Goal: Task Accomplishment & Management: Complete application form

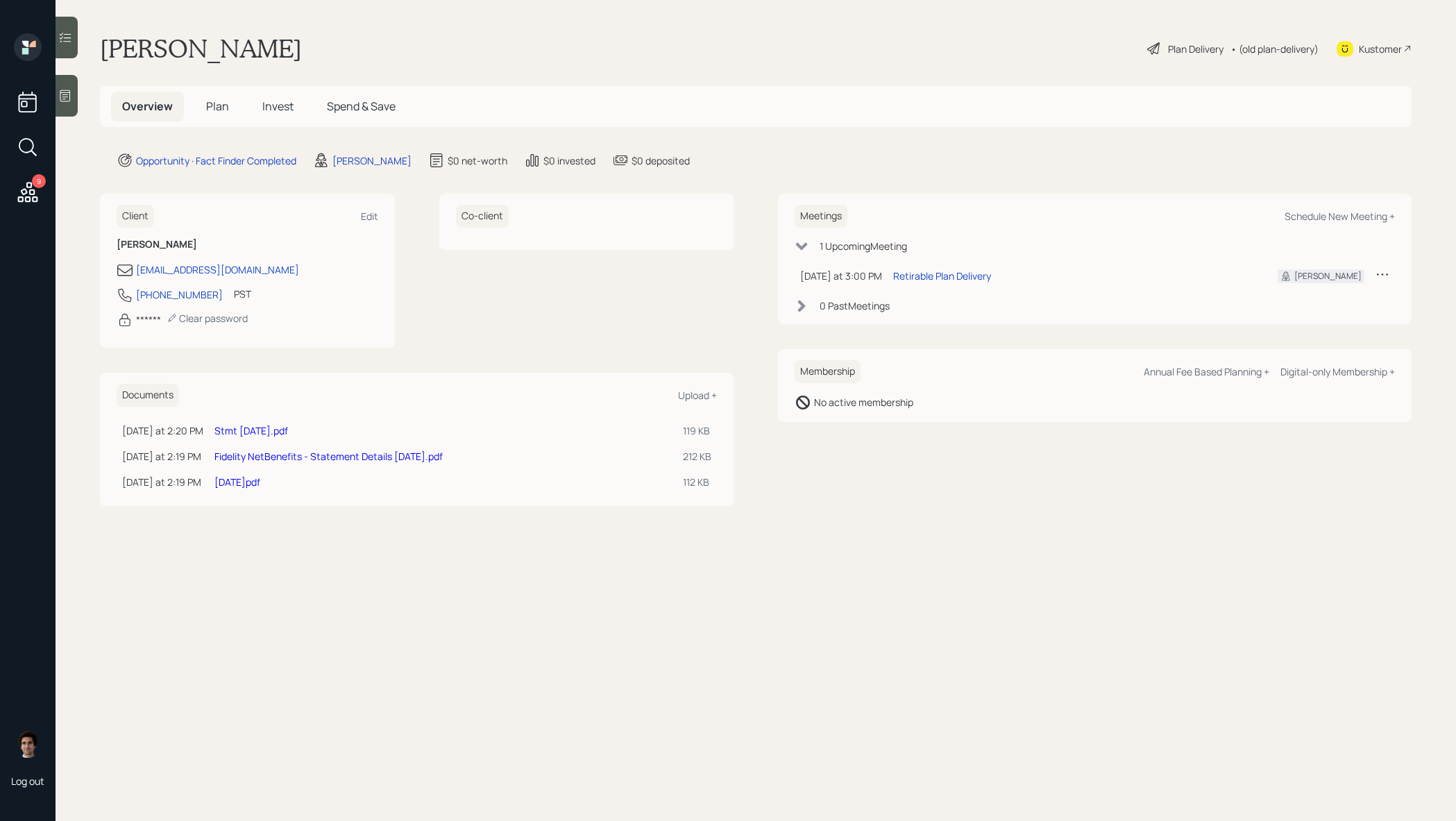
click at [1386, 49] on div "Kustomer" at bounding box center [1380, 49] width 43 height 14
click at [68, 81] on div at bounding box center [67, 96] width 22 height 42
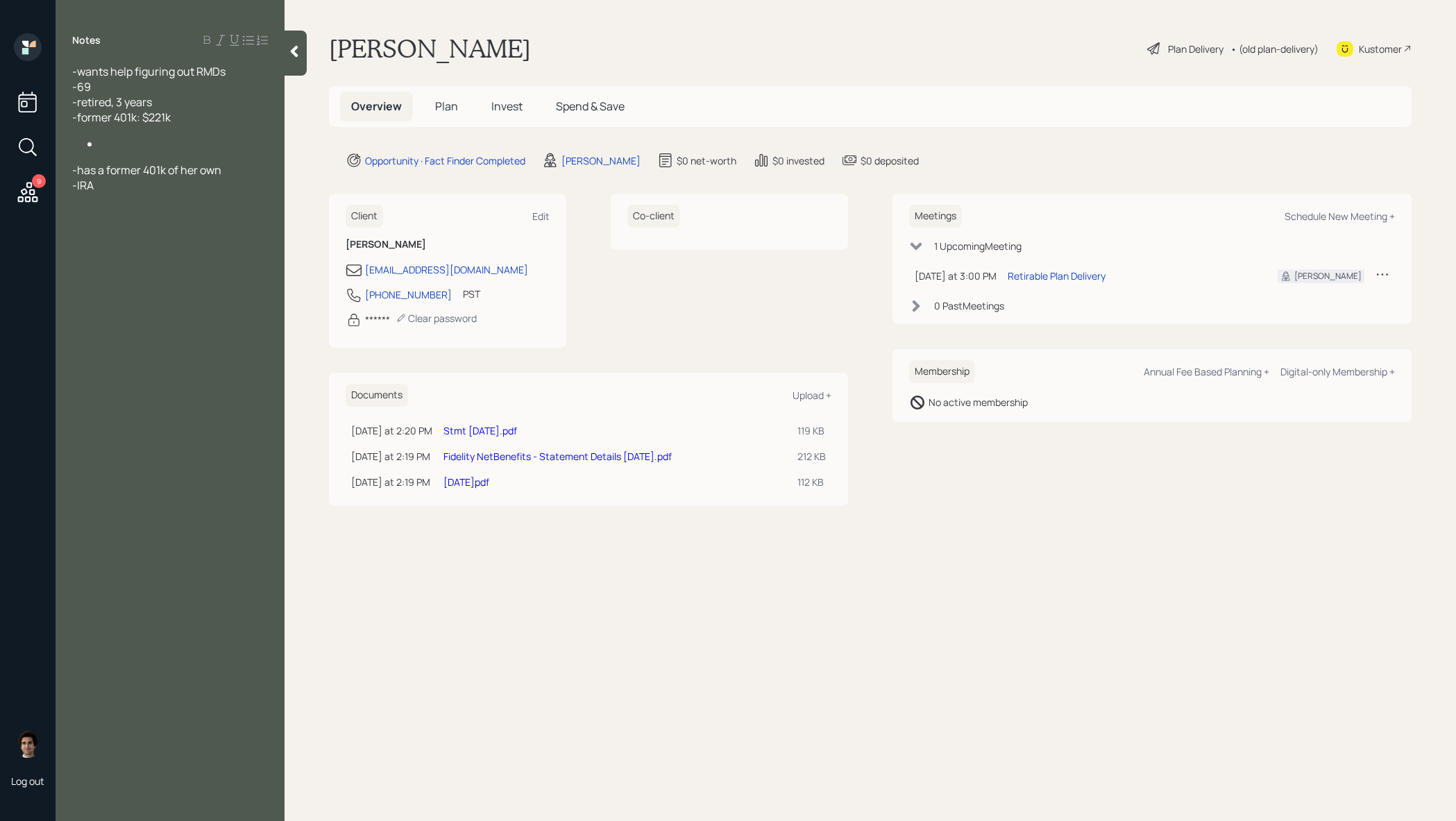
click at [1168, 48] on div "Plan Delivery" at bounding box center [1195, 49] width 55 height 14
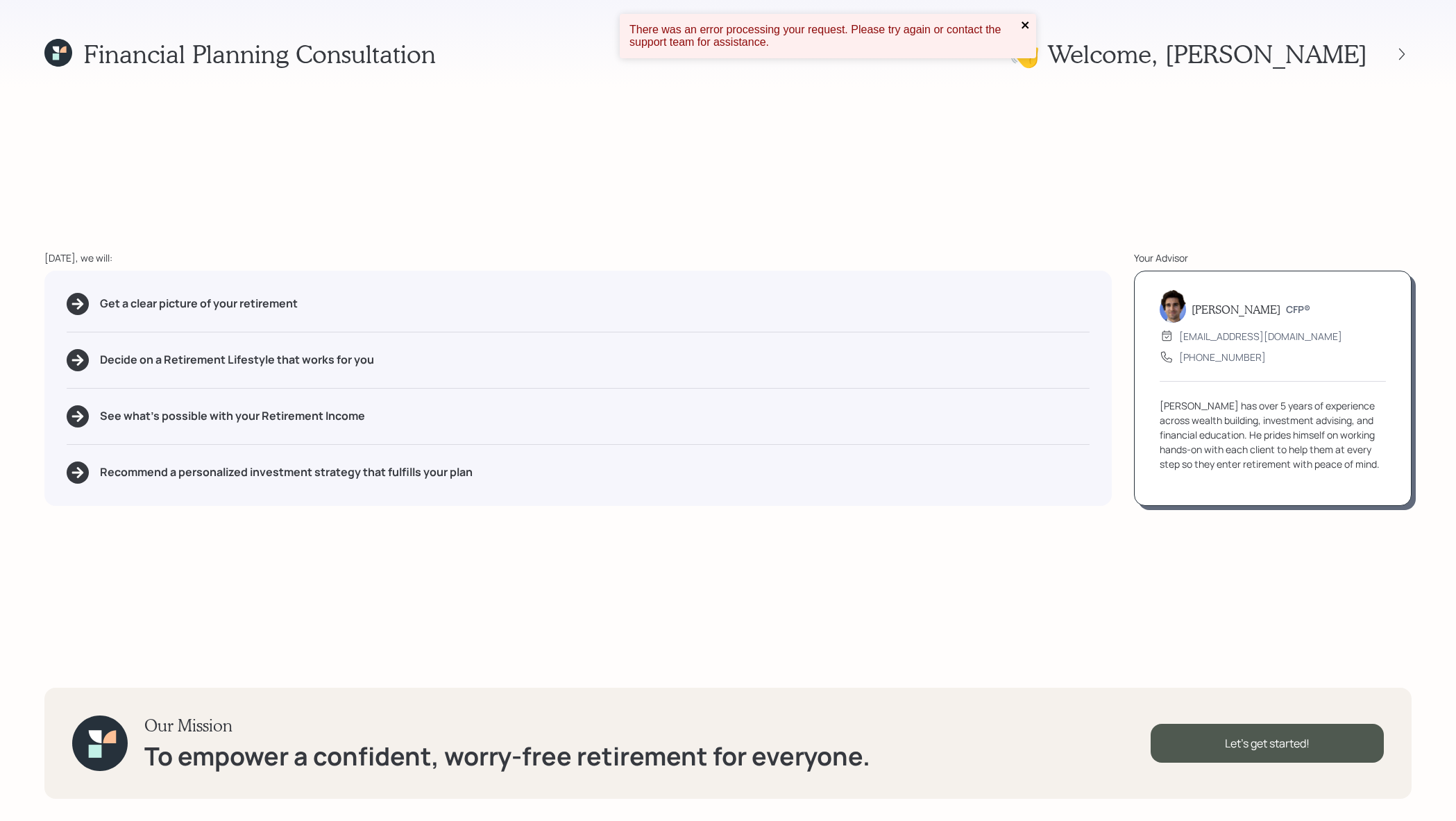
click at [1024, 26] on icon "close" at bounding box center [1025, 25] width 7 height 7
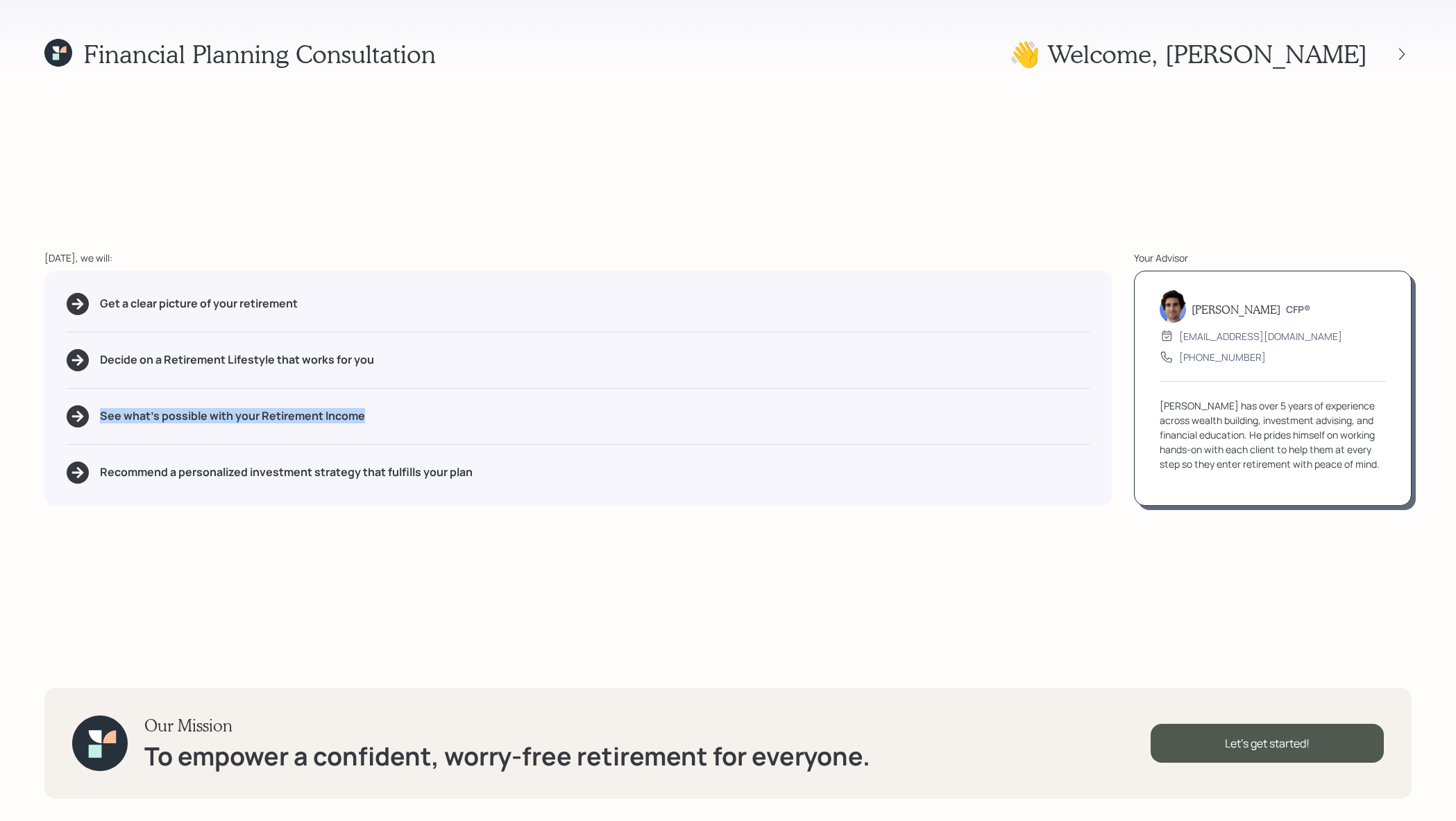
drag, startPoint x: 375, startPoint y: 416, endPoint x: 279, endPoint y: 405, distance: 96.6
click at [279, 405] on div "See what's possible with your Retirement Income" at bounding box center [578, 416] width 1023 height 22
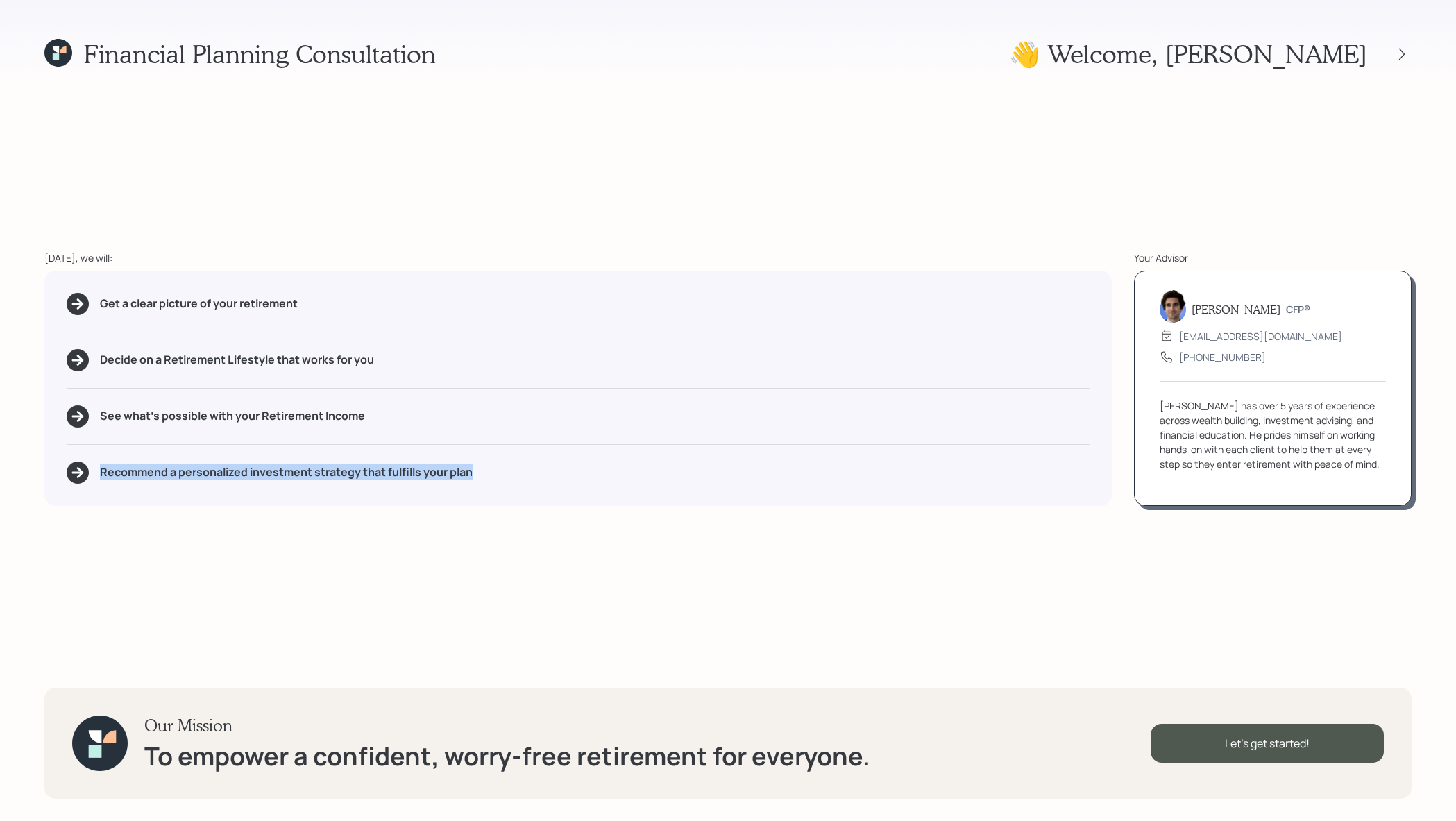
drag, startPoint x: 520, startPoint y: 480, endPoint x: 95, endPoint y: 455, distance: 425.7
click at [95, 455] on div "Get a clear picture of your retirement Decide on a Retirement Lifestyle that wo…" at bounding box center [578, 388] width 1067 height 235
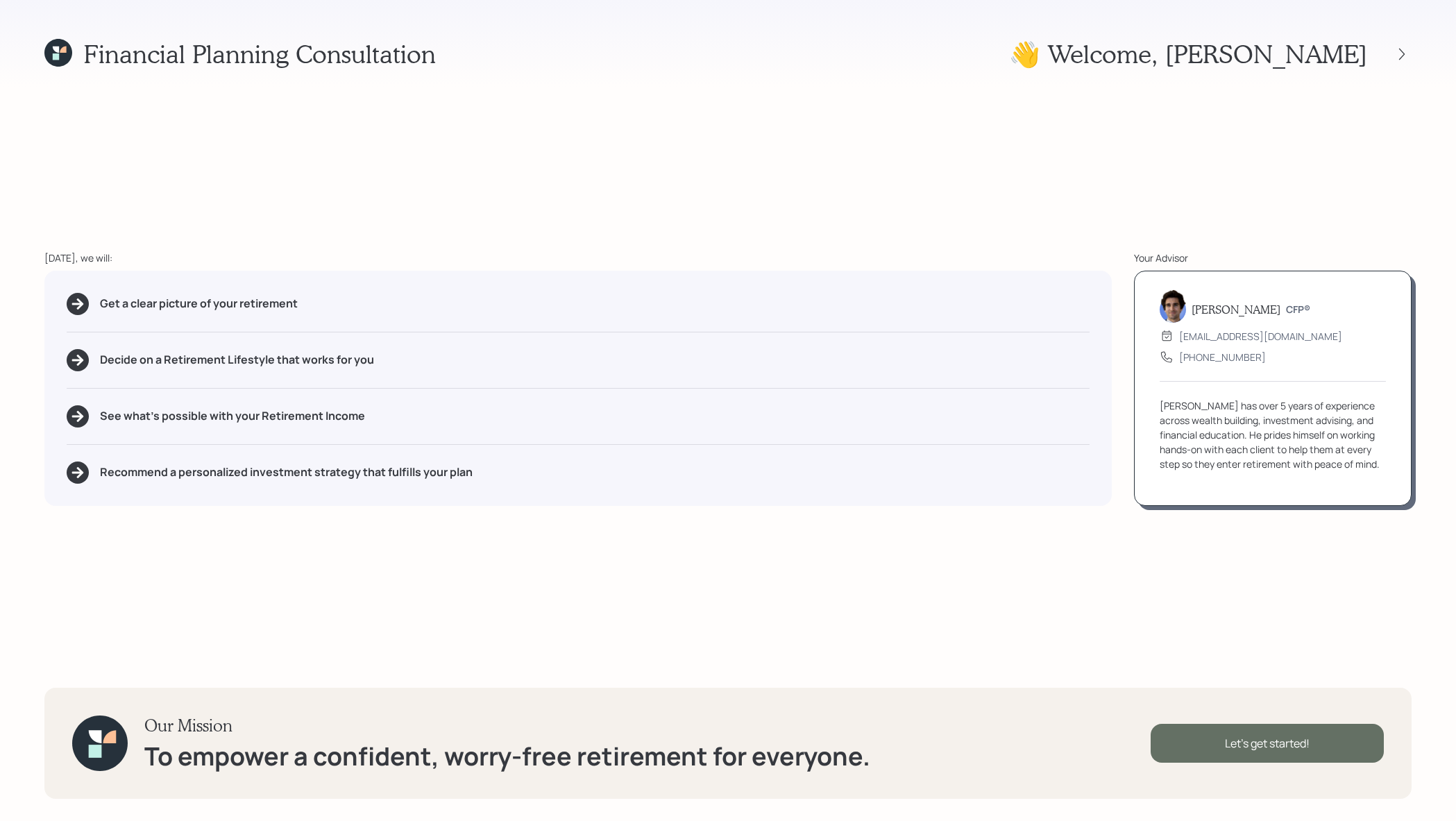
click at [1217, 754] on div "Let's get started!" at bounding box center [1267, 743] width 234 height 39
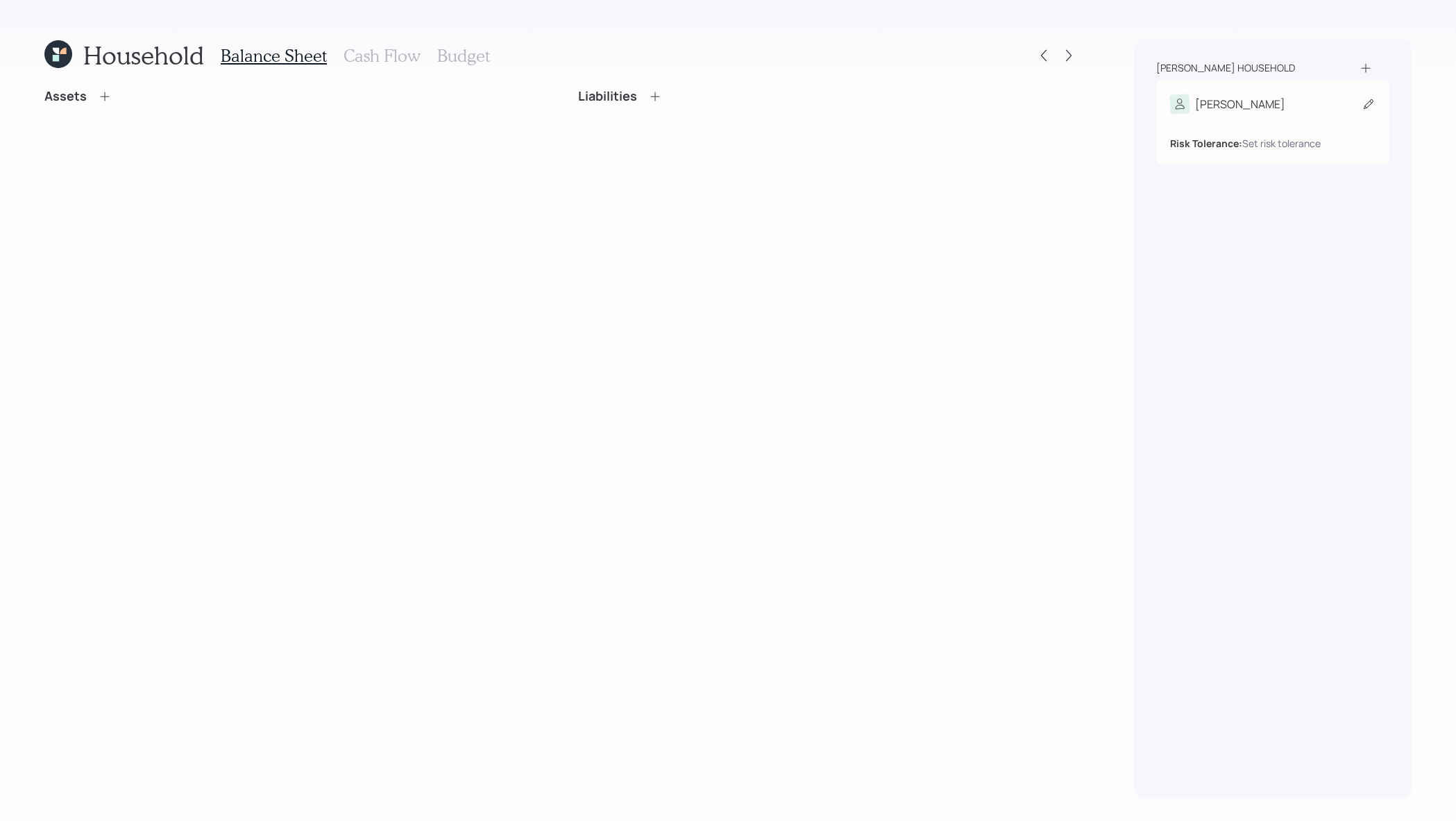
click at [1238, 91] on div "Joan Risk Tolerance: Set risk tolerance" at bounding box center [1273, 123] width 234 height 84
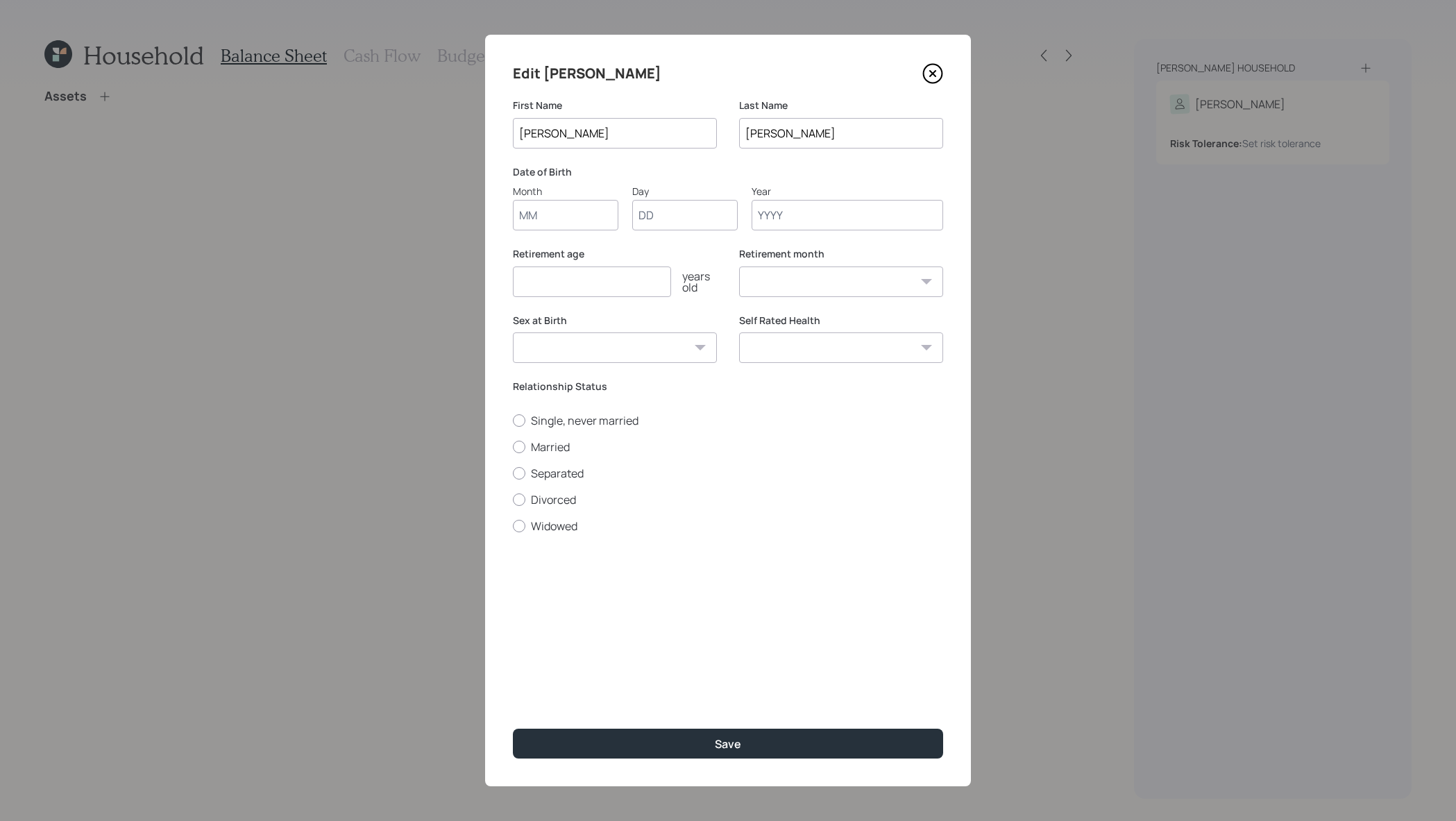
click at [567, 223] on input "Month" at bounding box center [565, 215] width 106 height 31
type input "02"
type input "01"
type input "1956"
select select "2"
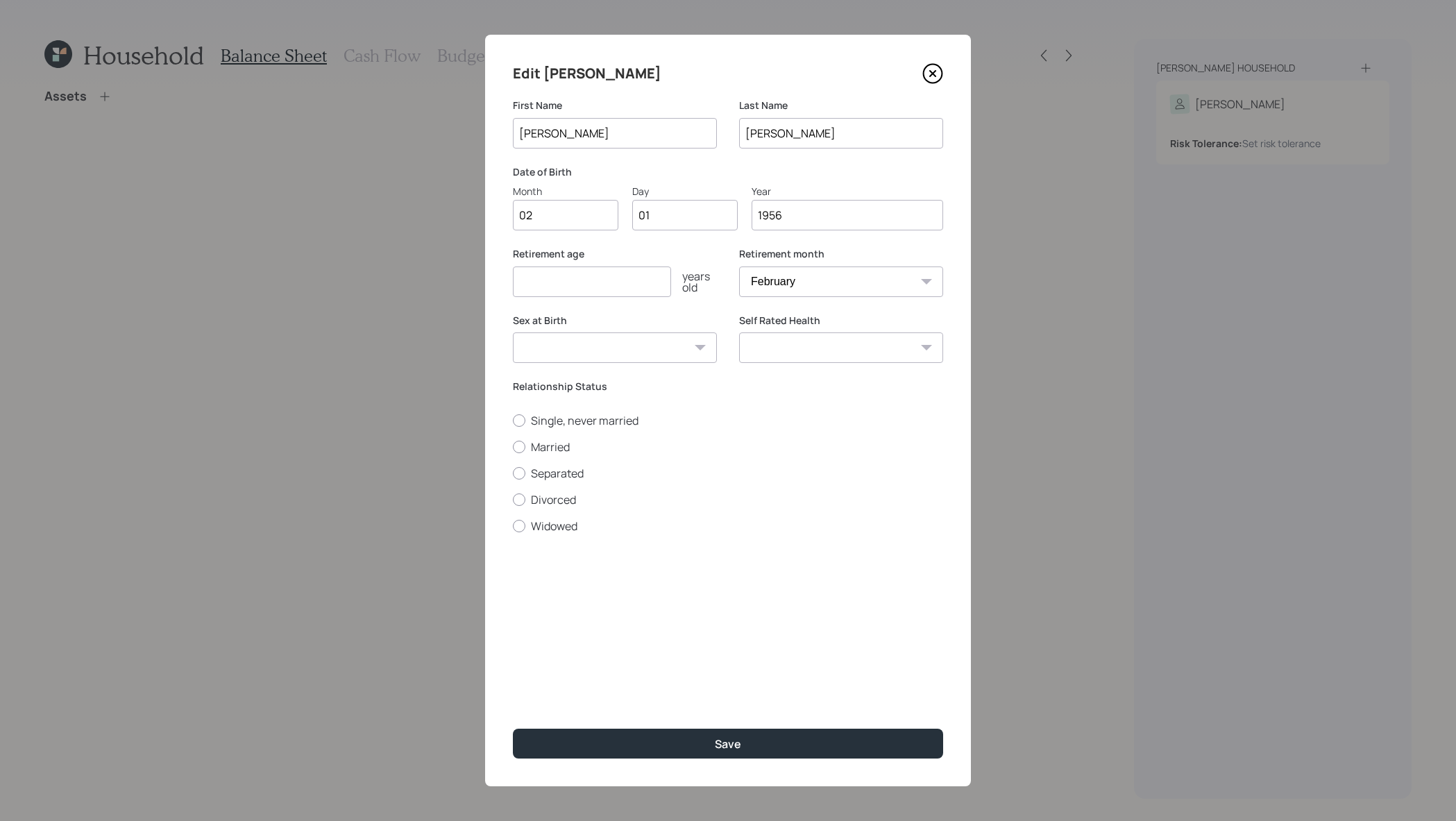
type input "1956"
click at [576, 271] on input "number" at bounding box center [591, 281] width 158 height 31
type input "66"
click at [618, 353] on select "Male Female Other / Prefer not to say" at bounding box center [615, 347] width 204 height 31
select select "female"
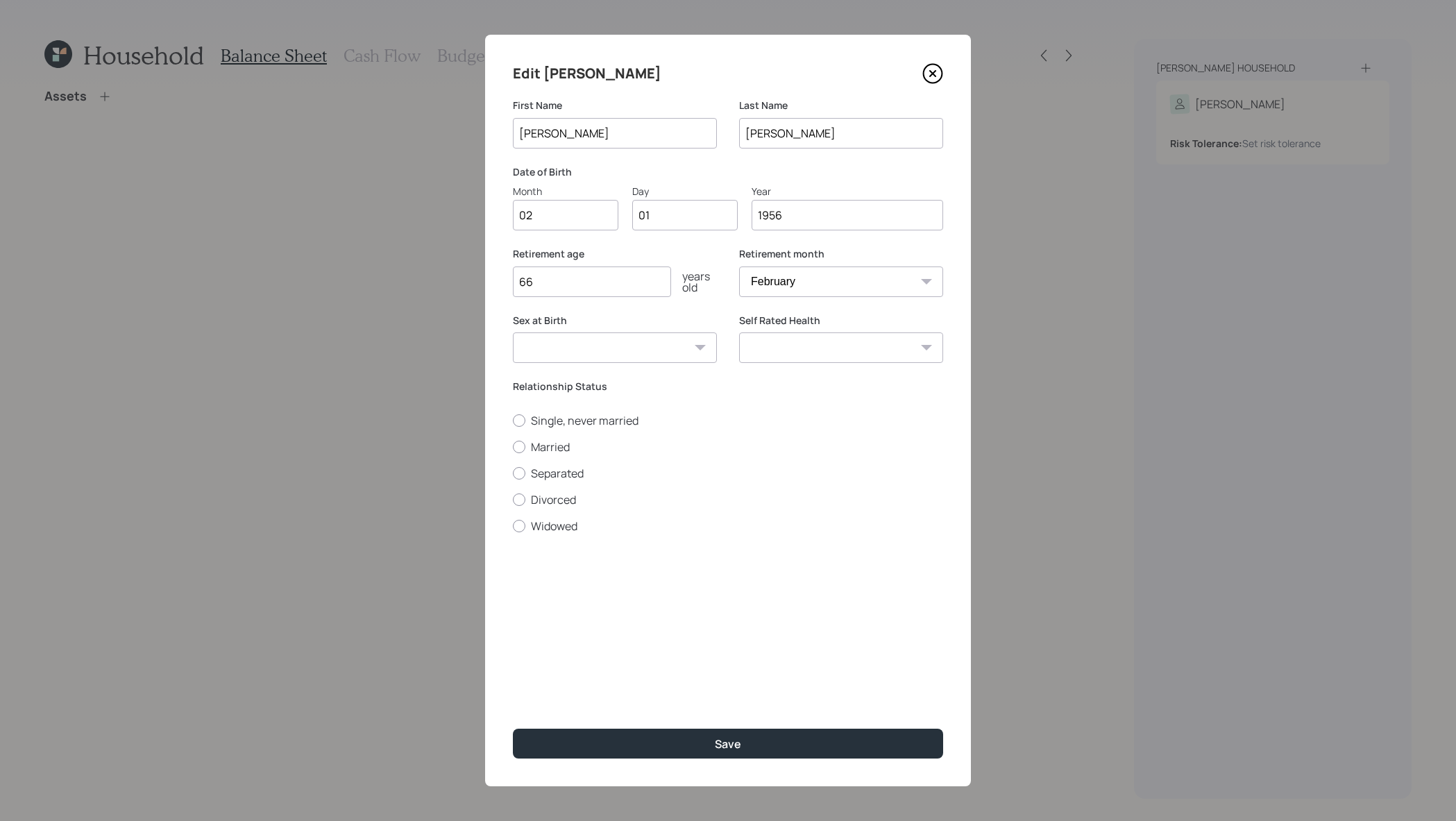
click at [513, 332] on select "Male Female Other / Prefer not to say" at bounding box center [615, 347] width 204 height 31
click at [779, 358] on select "Excellent Very Good Good Fair Poor" at bounding box center [841, 347] width 204 height 31
select select "good"
click at [739, 332] on select "Excellent Very Good Good Fair Poor" at bounding box center [841, 347] width 204 height 31
click at [523, 528] on div at bounding box center [519, 525] width 13 height 13
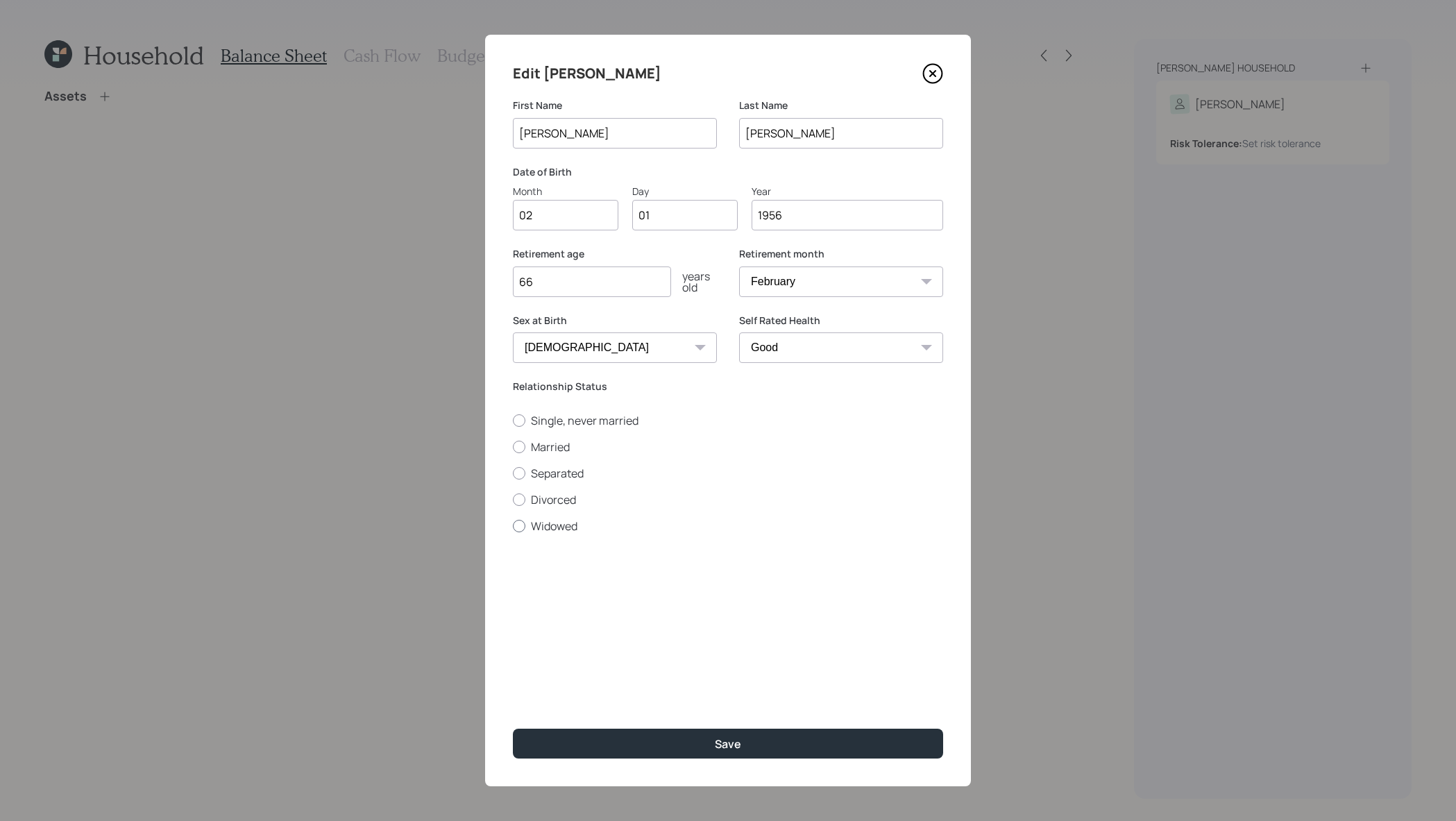
click at [513, 526] on input "Widowed" at bounding box center [512, 525] width 1 height 1
radio input "true"
click at [741, 738] on button "Save" at bounding box center [728, 744] width 430 height 30
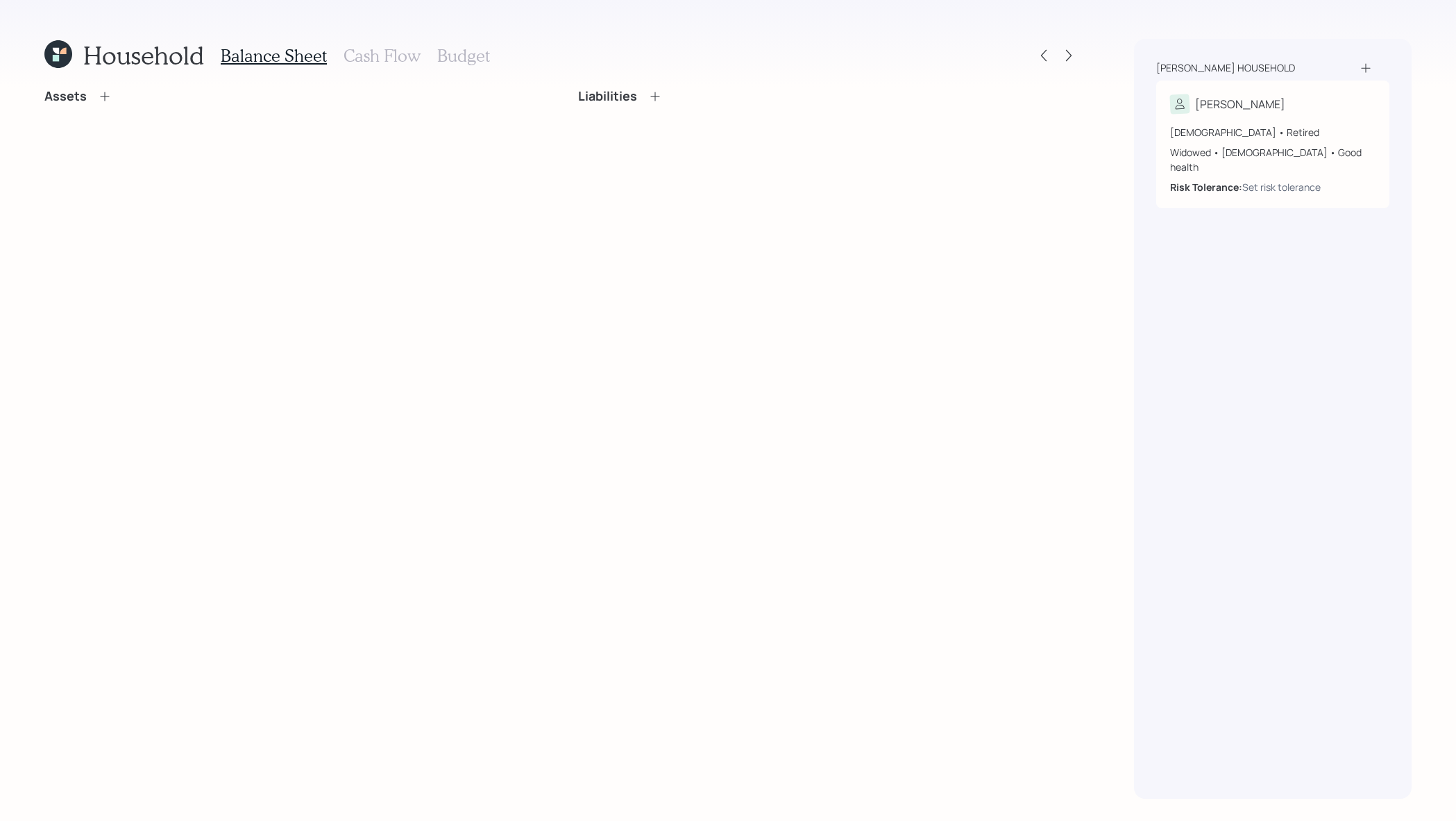
click at [101, 93] on icon at bounding box center [105, 97] width 14 height 14
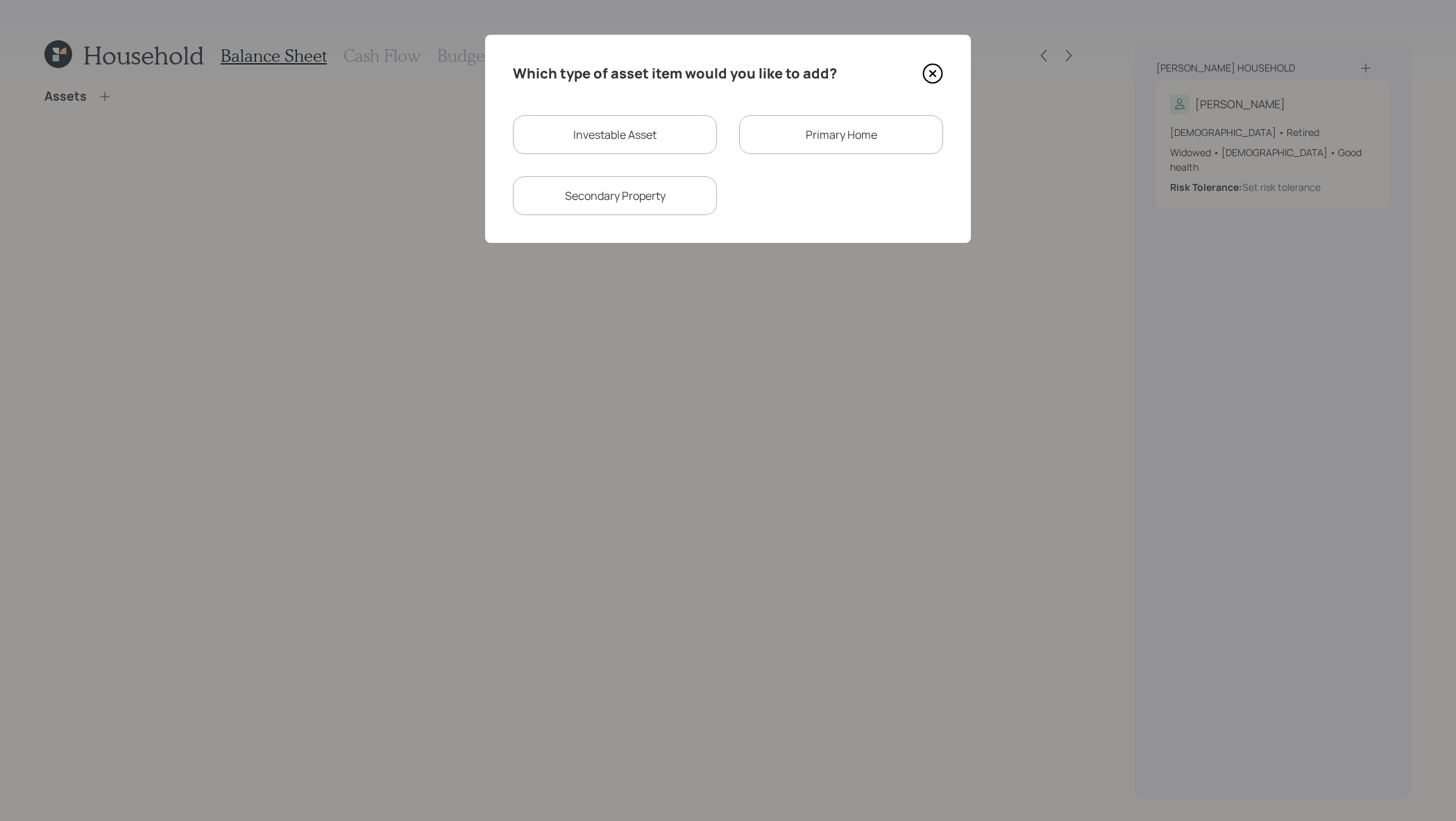
click at [671, 144] on div "Investable Asset" at bounding box center [615, 135] width 204 height 39
select select "taxable"
select select "balanced"
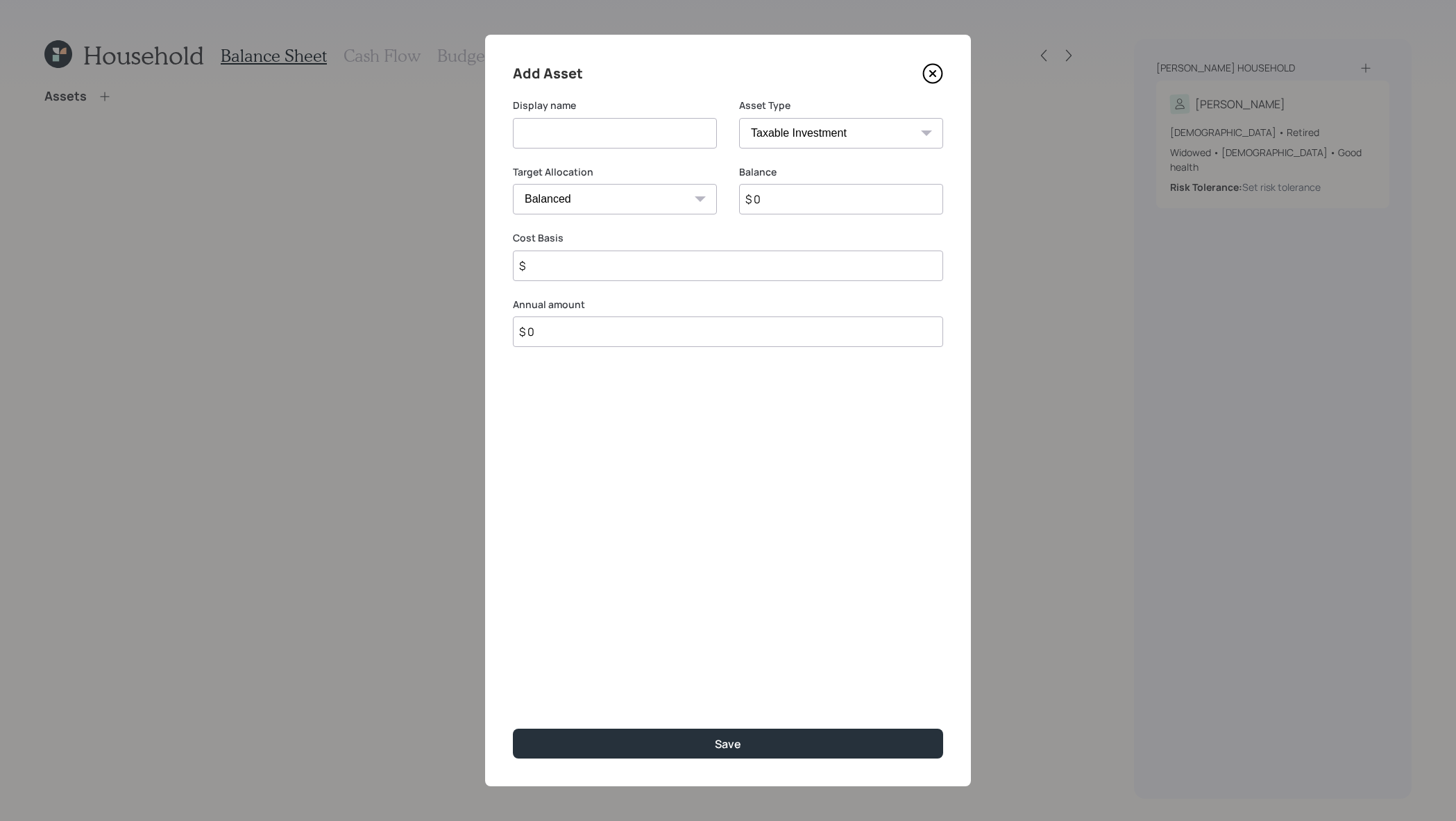
click at [605, 135] on input at bounding box center [615, 133] width 204 height 31
type input "Former 401k"
click at [895, 120] on select "SEP IRA IRA Roth IRA 401(k) Roth 401(k) 403(b) Roth 403(b) 457(b) Roth 457(b) H…" at bounding box center [841, 133] width 204 height 31
select select "company_sponsored"
click at [739, 118] on select "SEP IRA IRA Roth IRA 401(k) Roth 401(k) 403(b) Roth 403(b) 457(b) Roth 457(b) H…" at bounding box center [841, 133] width 204 height 31
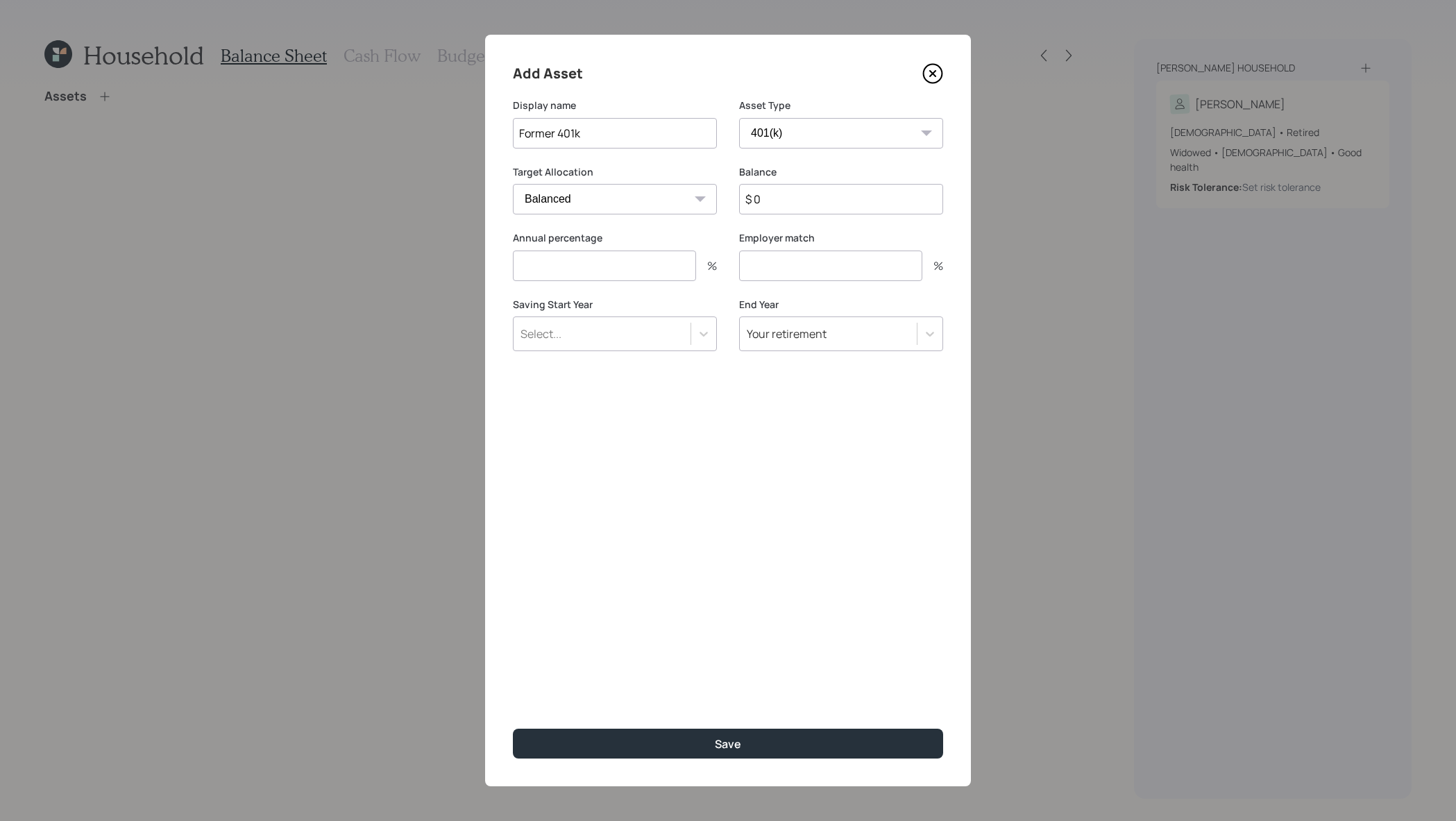
click at [829, 183] on div "Balance $ 0" at bounding box center [841, 190] width 204 height 50
click at [829, 210] on input "$ 0" at bounding box center [841, 199] width 204 height 31
type input "$ 800,000"
type input "0"
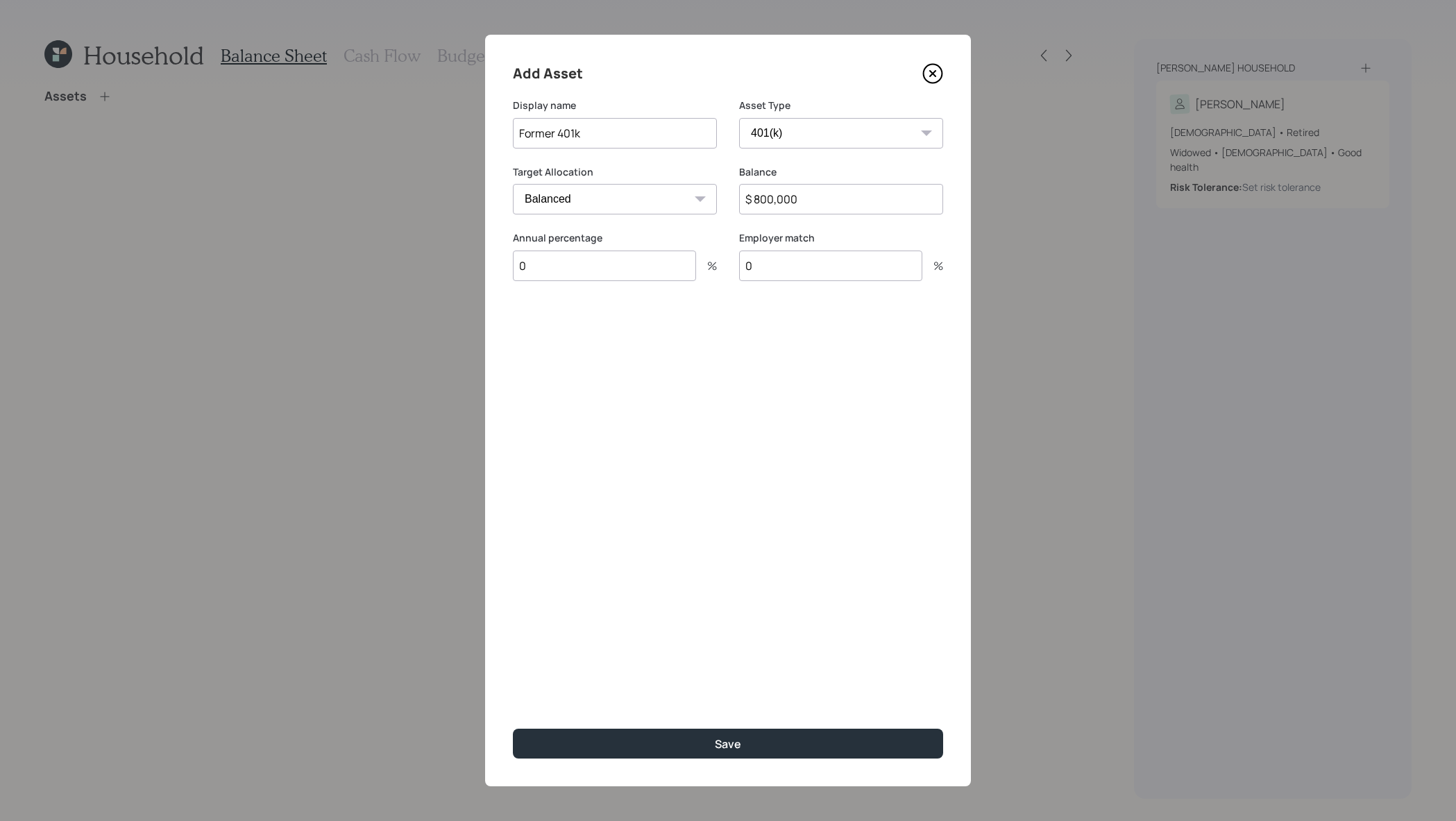
click at [648, 134] on input "Former 401k" at bounding box center [615, 133] width 204 height 31
type input "Former 401k - Aon"
click at [782, 747] on button "Save" at bounding box center [728, 744] width 430 height 30
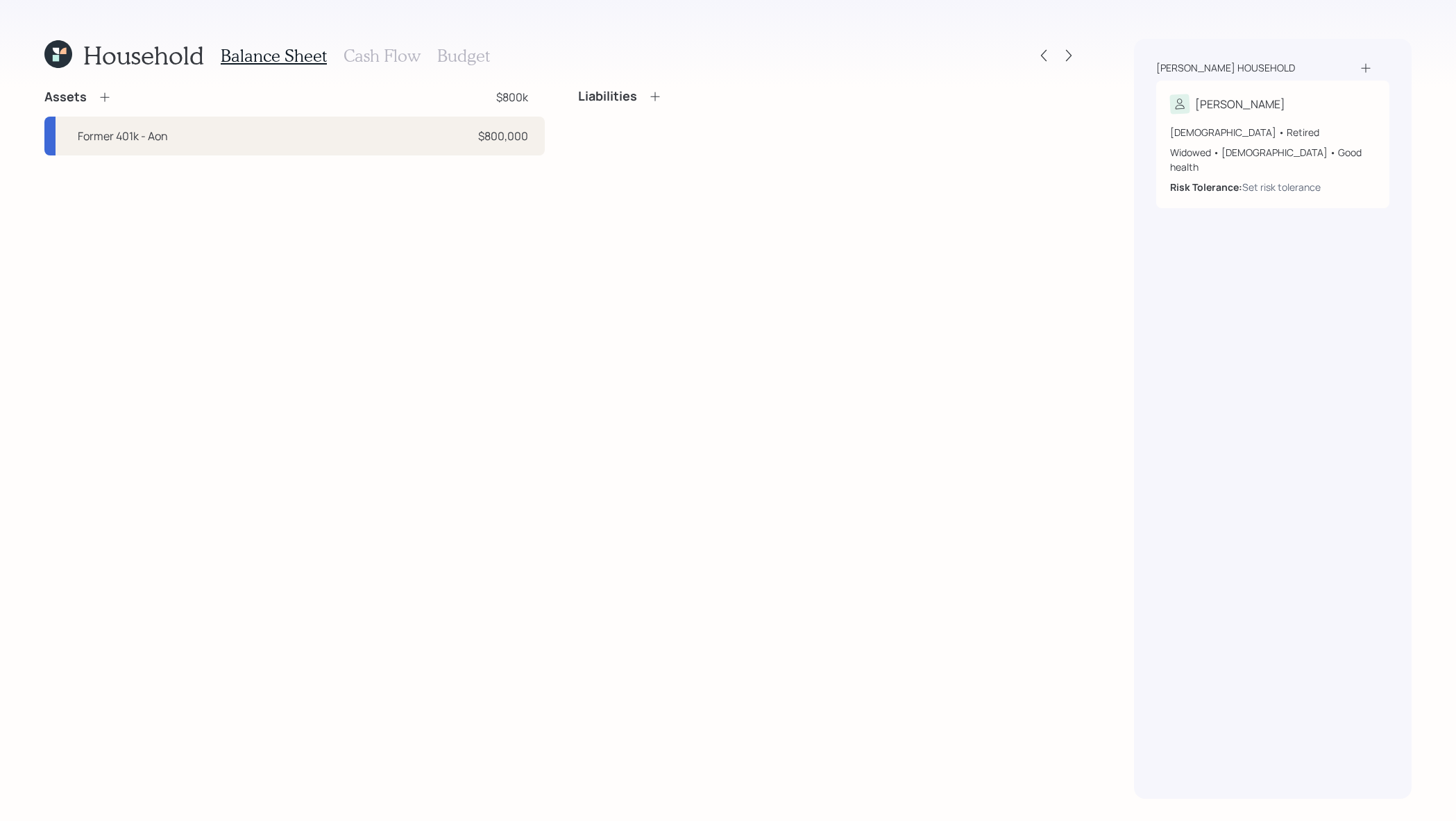
click at [109, 92] on icon at bounding box center [105, 97] width 14 height 14
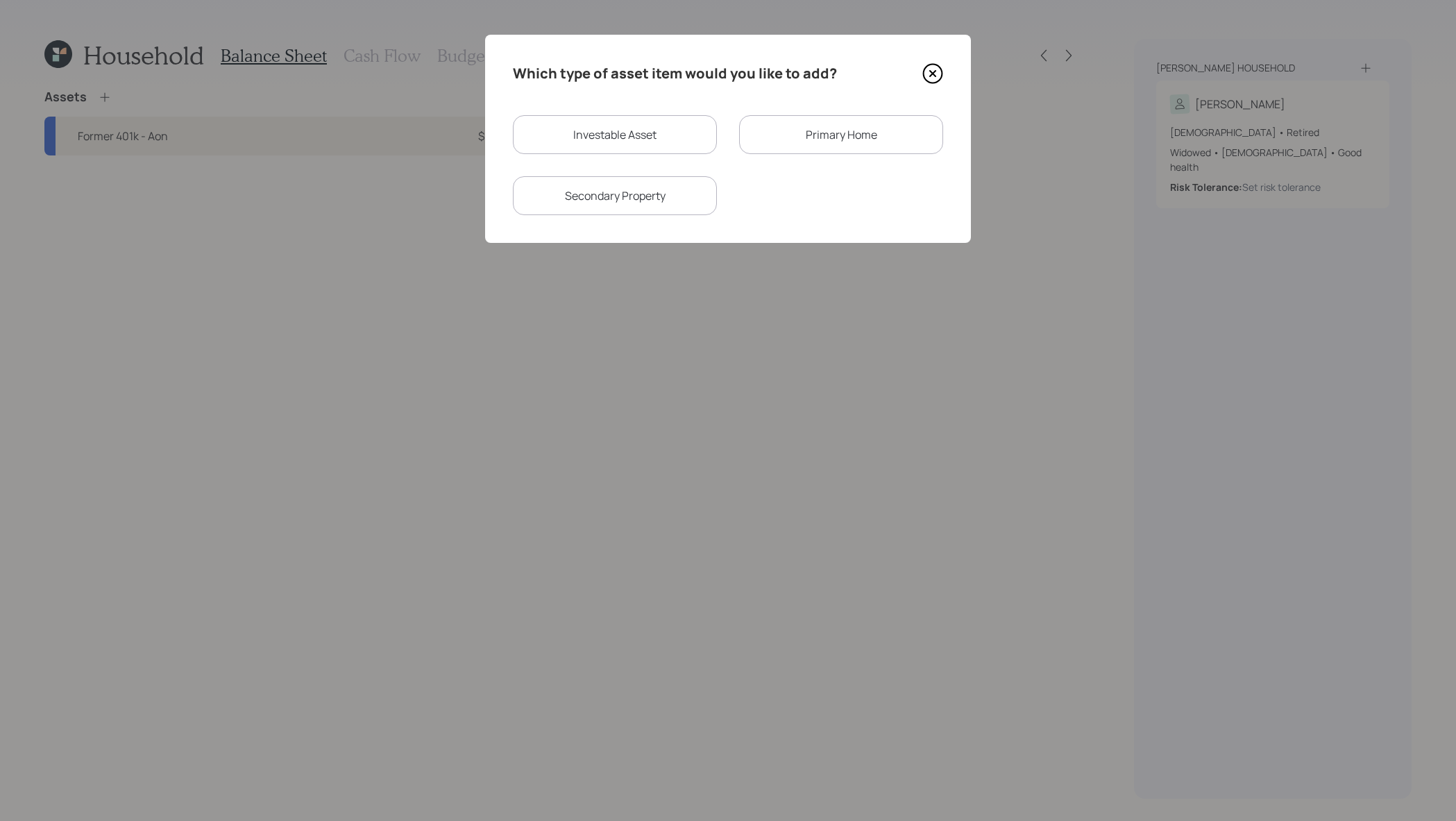
click at [654, 146] on div "Investable Asset" at bounding box center [615, 135] width 204 height 39
select select "taxable"
select select "balanced"
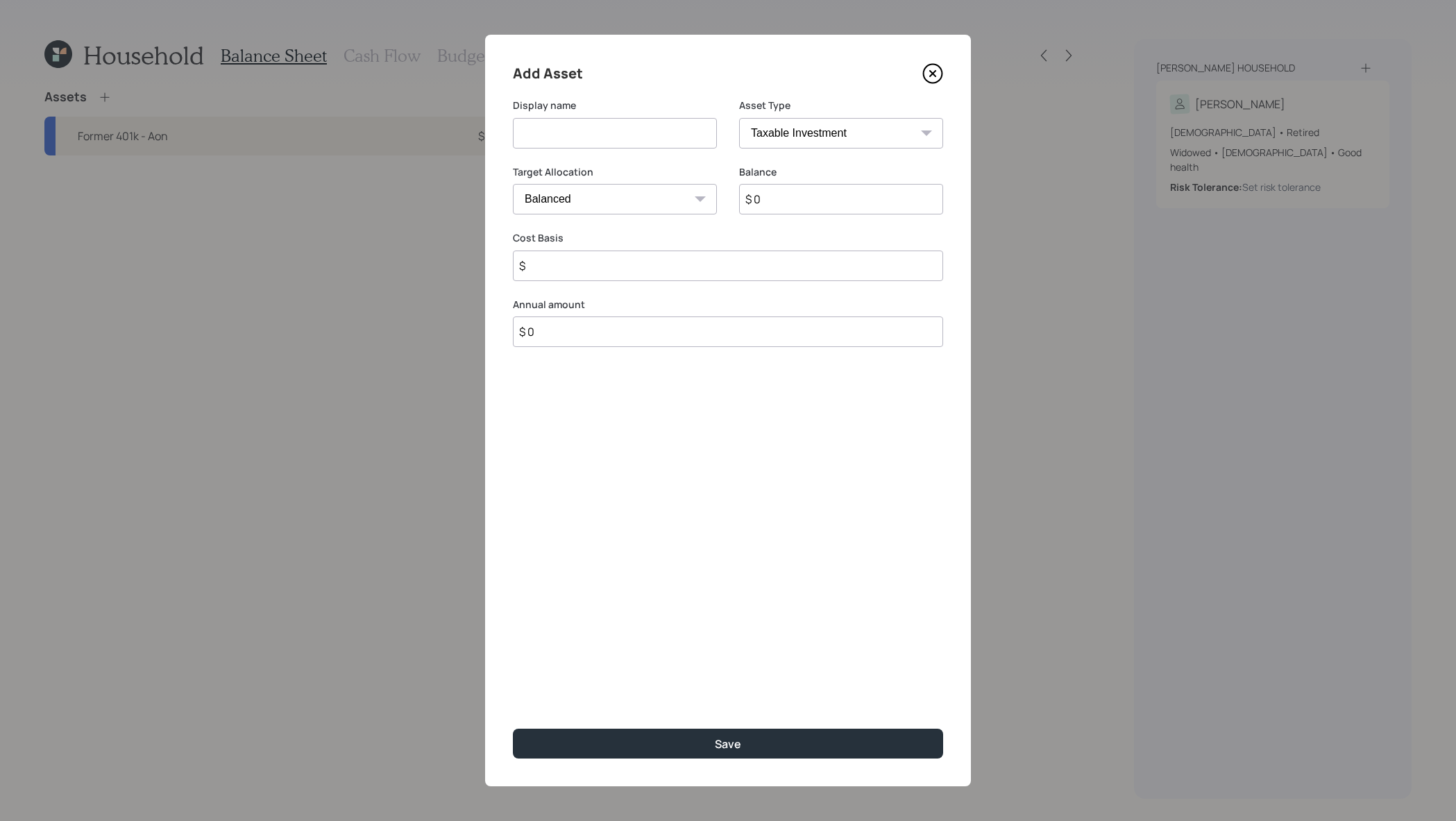
click at [825, 148] on div "Asset Type SEP IRA IRA Roth IRA 401(k) Roth 401(k) 403(b) Roth 403(b) 457(b) Ro…" at bounding box center [841, 132] width 204 height 67
click at [825, 131] on select "SEP IRA IRA Roth IRA 401(k) Roth 401(k) 403(b) Roth 403(b) 457(b) Roth 457(b) H…" at bounding box center [841, 133] width 204 height 31
select select "company_sponsored"
click at [739, 118] on select "SEP IRA IRA Roth IRA 401(k) Roth 401(k) 403(b) Roth 403(b) 457(b) Roth 457(b) H…" at bounding box center [841, 133] width 204 height 31
click at [663, 143] on input at bounding box center [615, 133] width 204 height 31
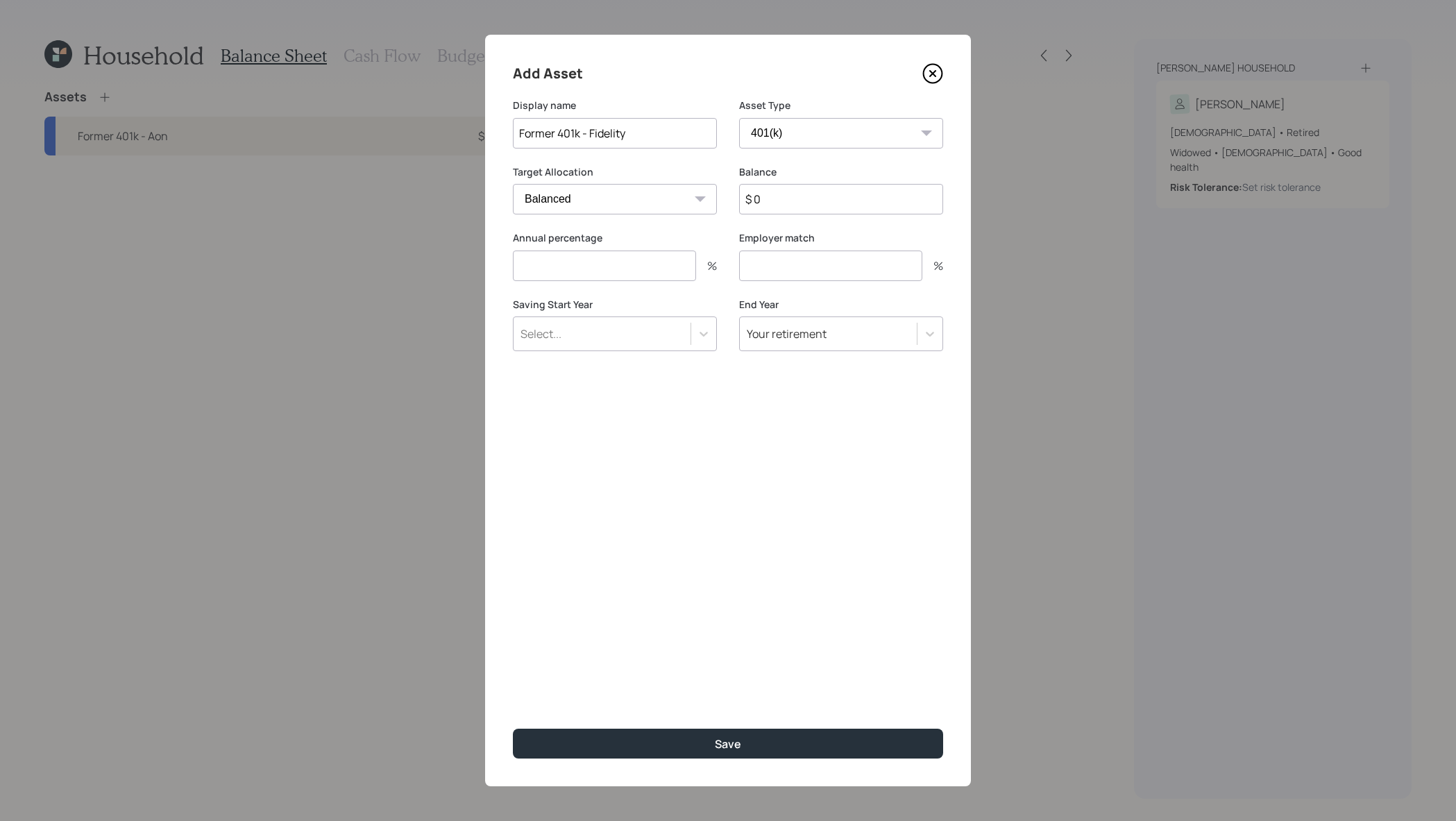
type input "Former 401k - Fidelity"
click at [777, 267] on input "number" at bounding box center [830, 266] width 183 height 31
click at [773, 213] on input "$ 0" at bounding box center [841, 199] width 204 height 31
type input "$ 220,000"
type input "0"
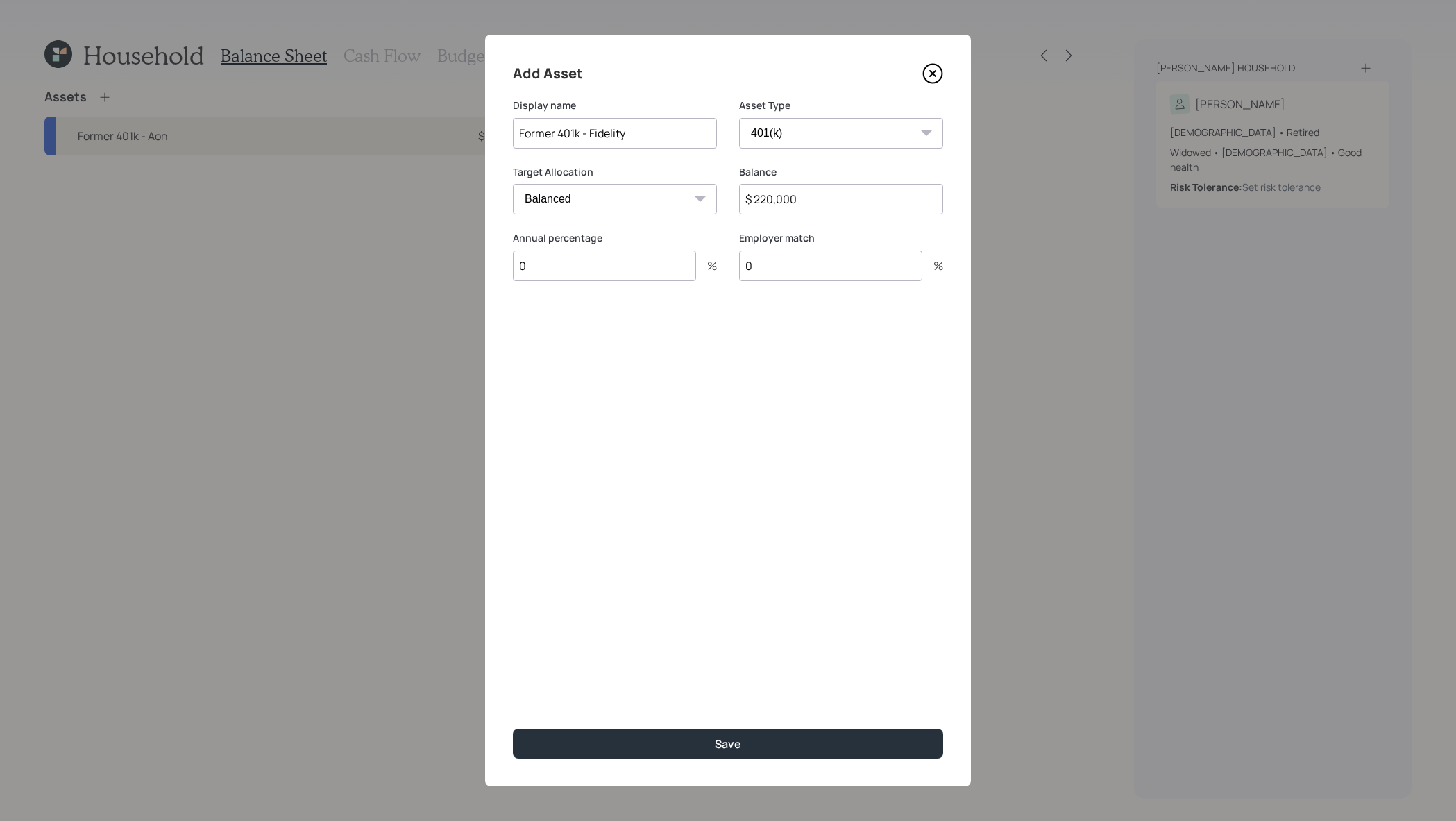
type input "0"
click at [513, 729] on button "Save" at bounding box center [728, 744] width 430 height 30
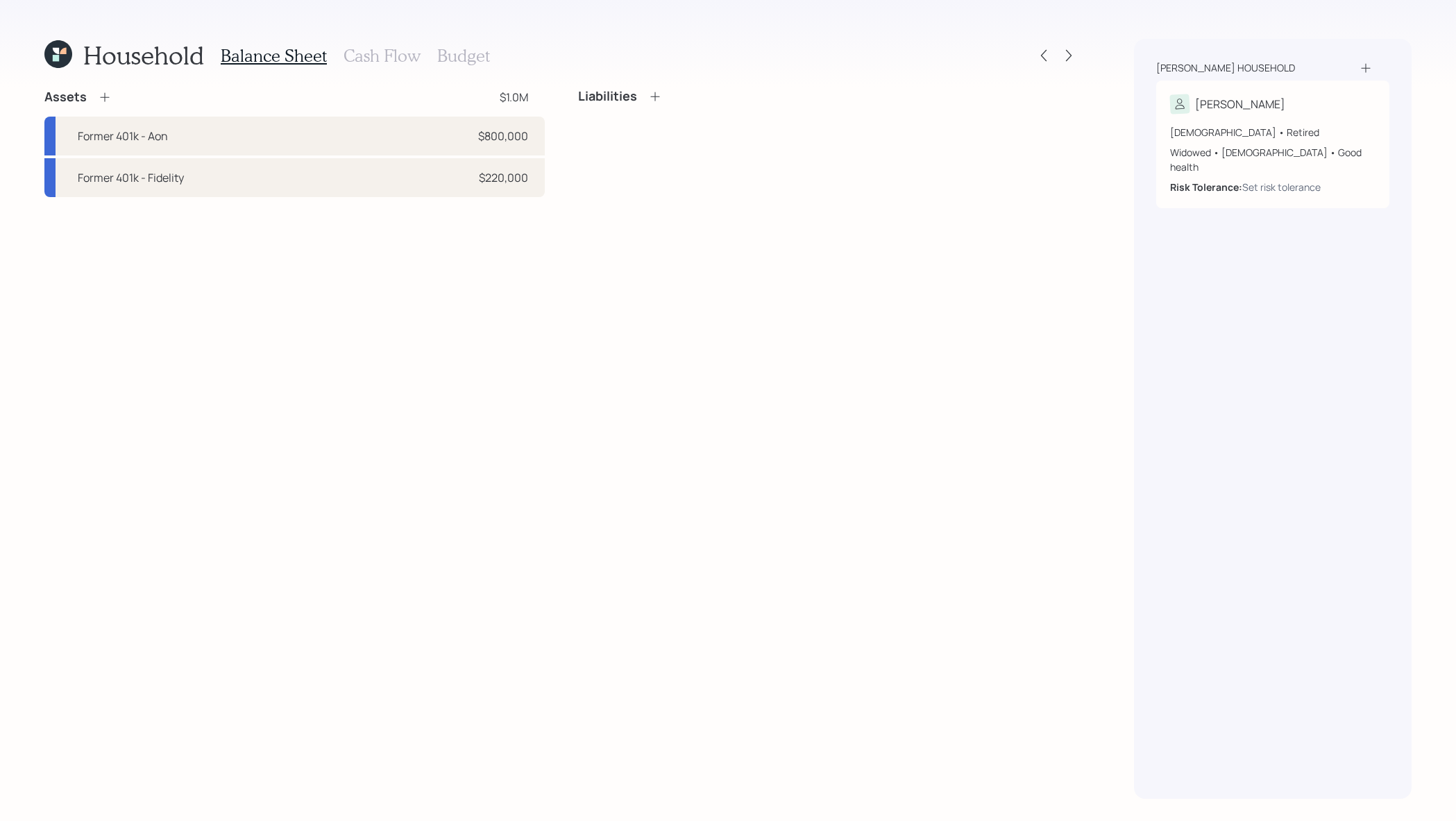
click at [109, 94] on icon at bounding box center [105, 97] width 14 height 14
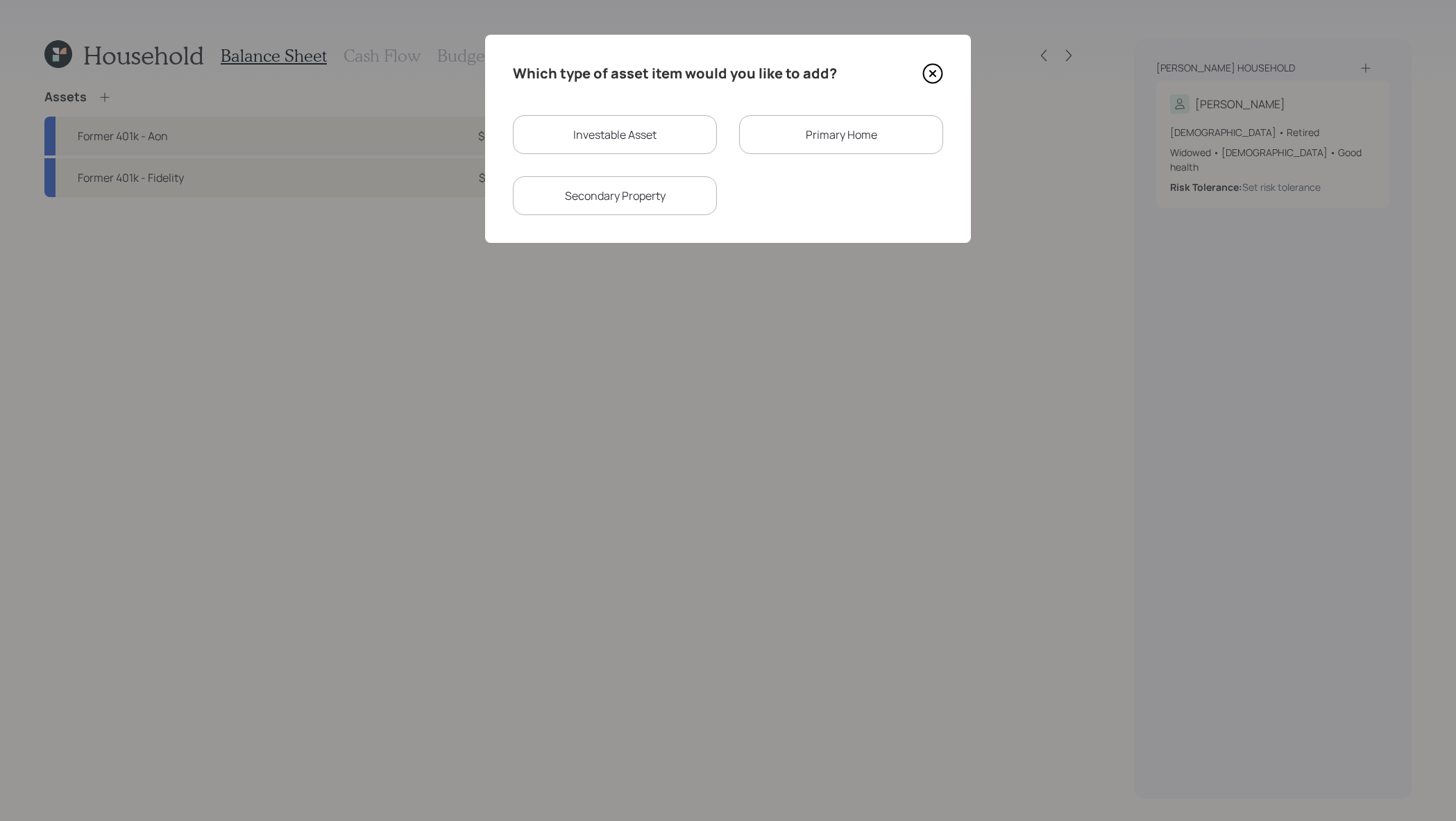
click at [674, 124] on div "Investable Asset" at bounding box center [615, 135] width 204 height 39
select select "taxable"
select select "balanced"
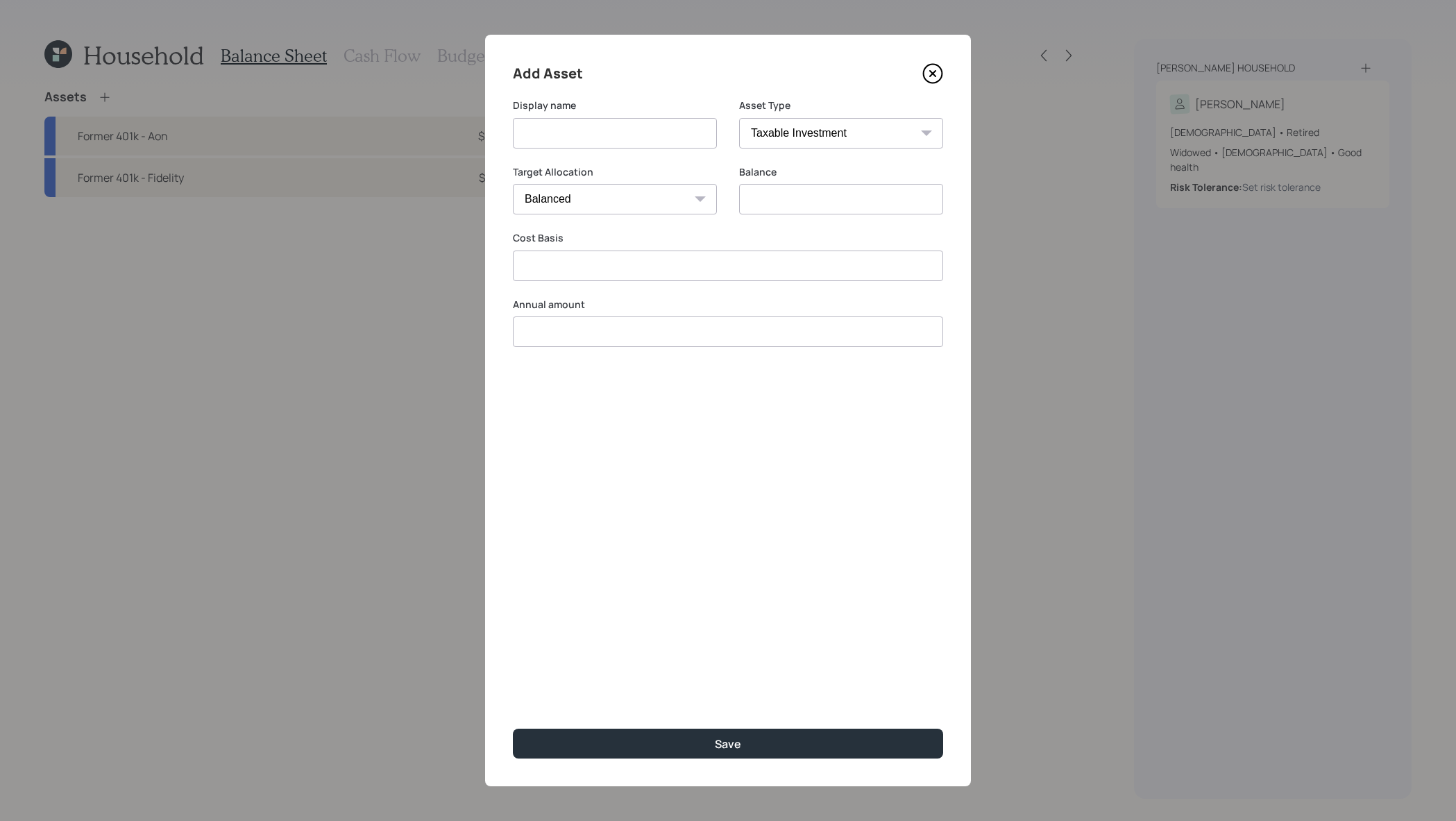
type input "$ 0"
type input "$"
type input "$ 0"
click at [835, 136] on select "SEP IRA IRA Roth IRA 401(k) Roth 401(k) 403(b) Roth 403(b) 457(b) Roth 457(b) H…" at bounding box center [841, 133] width 204 height 31
select select "ira"
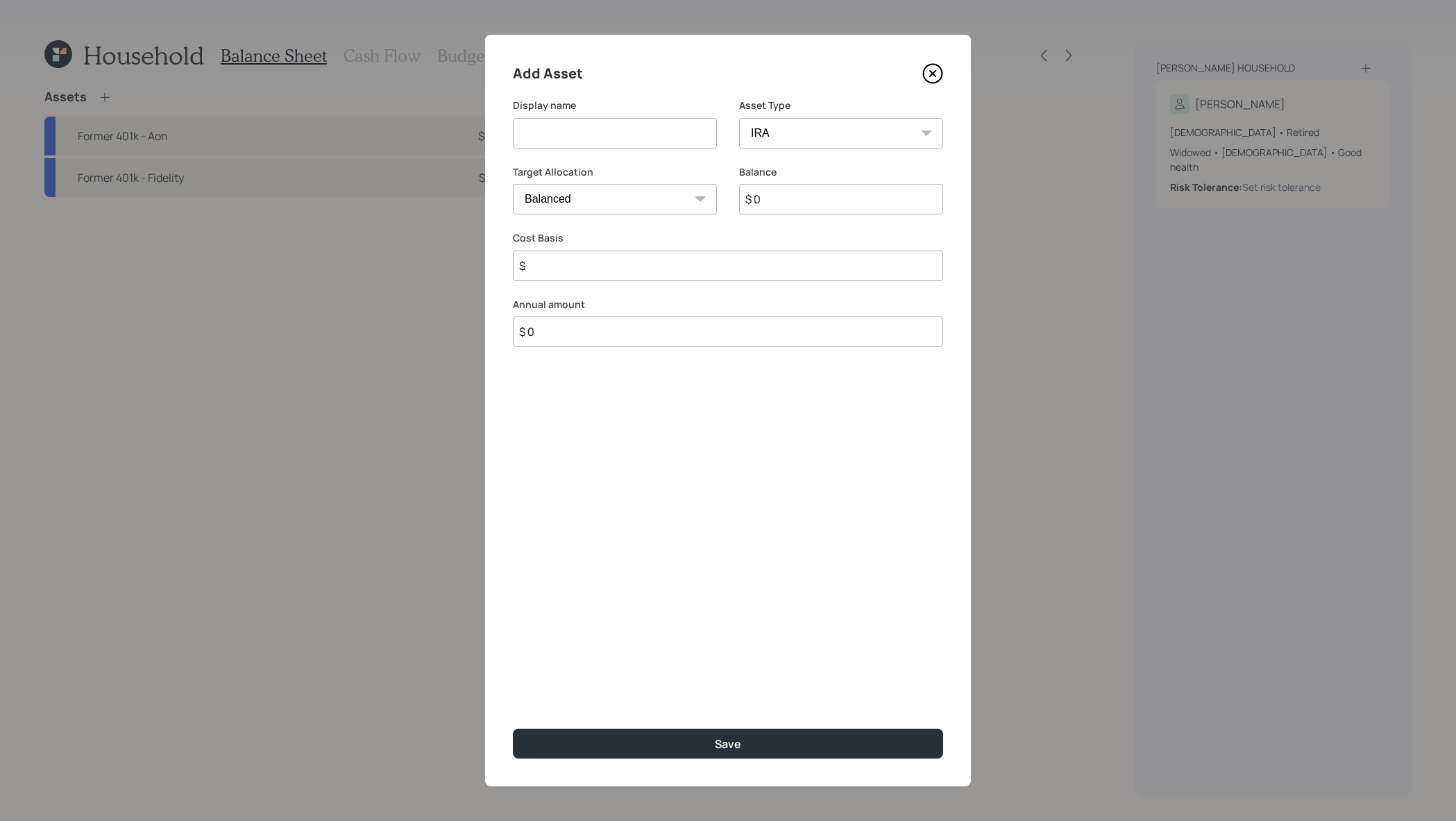
click at [739, 118] on select "SEP IRA IRA Roth IRA 401(k) Roth 401(k) 403(b) Roth 403(b) 457(b) Roth 457(b) H…" at bounding box center [841, 133] width 204 height 31
type input "$"
click at [637, 138] on input at bounding box center [615, 133] width 204 height 31
type input "Traditional IRA - Ally"
click at [782, 194] on input "$ 0" at bounding box center [841, 199] width 204 height 31
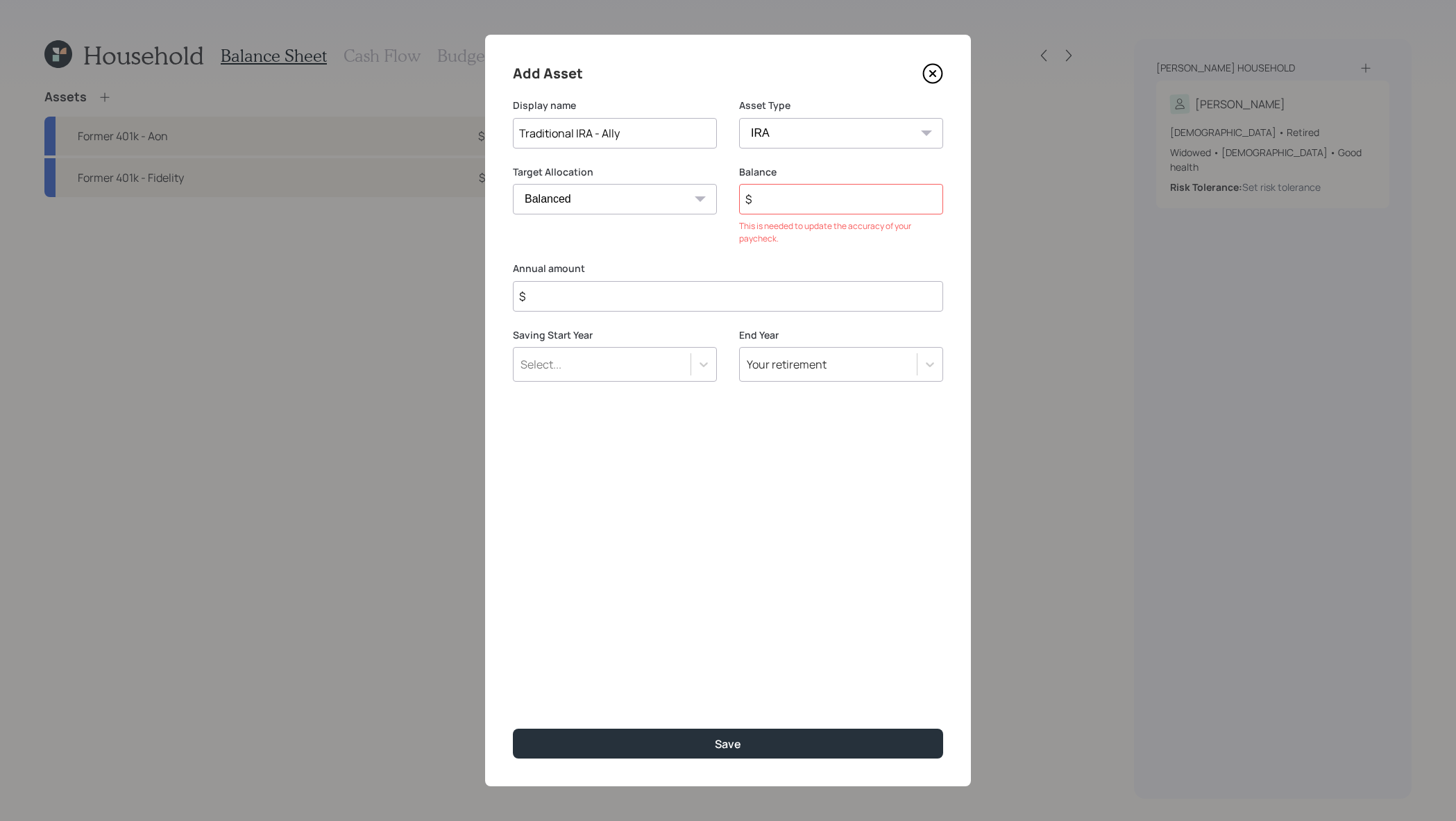
click at [760, 196] on input "$" at bounding box center [841, 199] width 204 height 31
type input "$ 228,313"
click at [802, 277] on input "$" at bounding box center [728, 266] width 430 height 31
type input "$ 0"
click at [513, 729] on button "Save" at bounding box center [728, 744] width 430 height 30
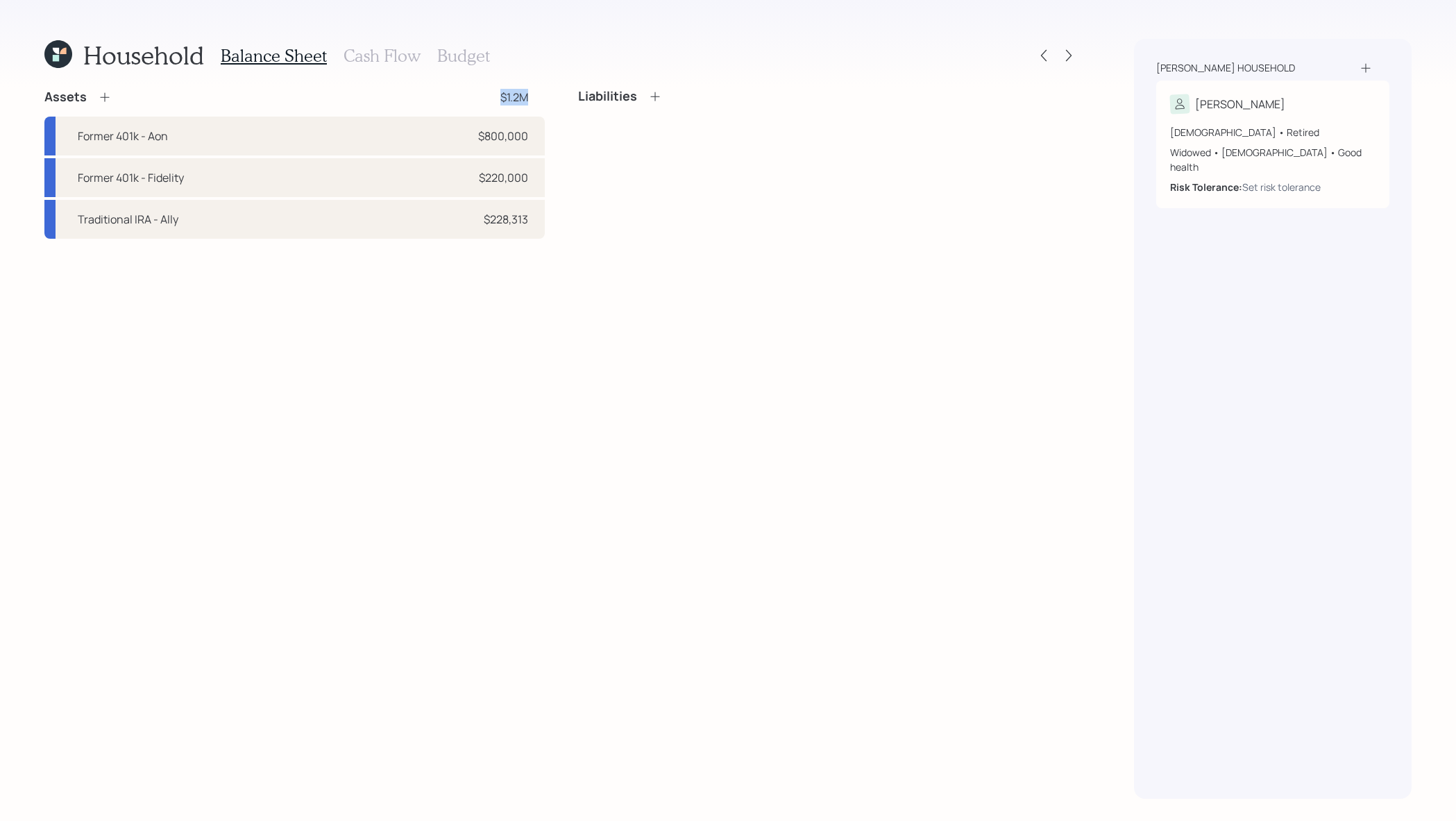
drag, startPoint x: 530, startPoint y: 94, endPoint x: 497, endPoint y: 94, distance: 33.0
click at [497, 94] on div "Assets $1.2M" at bounding box center [294, 97] width 501 height 16
click at [101, 81] on div "Household Balance Sheet Cash Flow Budget Assets $1.2M Former 401k - Aon $800,00…" at bounding box center [561, 418] width 1035 height 760
click at [101, 89] on div "Assets" at bounding box center [78, 97] width 67 height 16
click at [101, 97] on icon at bounding box center [105, 97] width 9 height 9
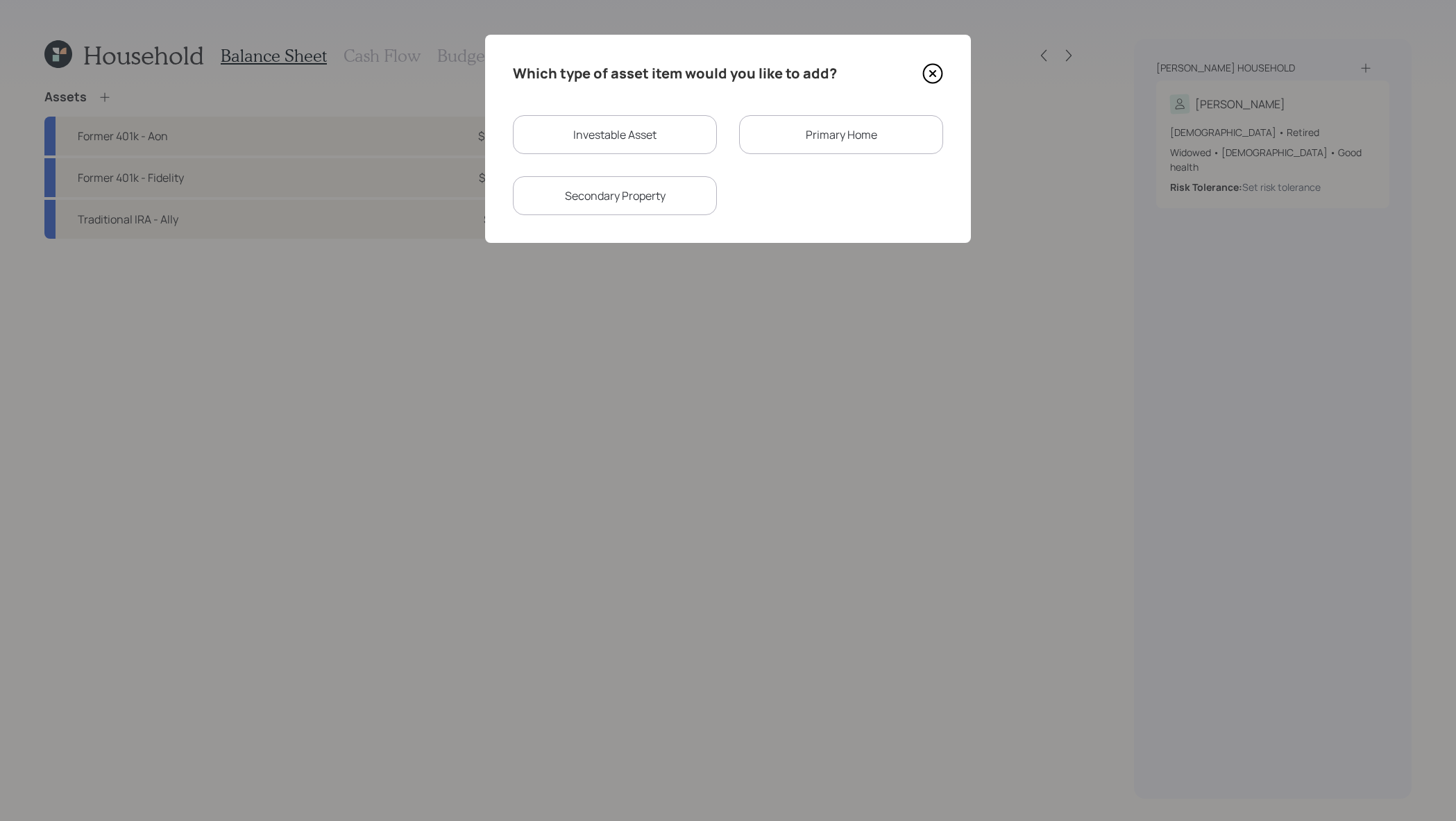
click at [606, 119] on div "Investable Asset" at bounding box center [615, 135] width 204 height 39
select select "taxable"
select select "balanced"
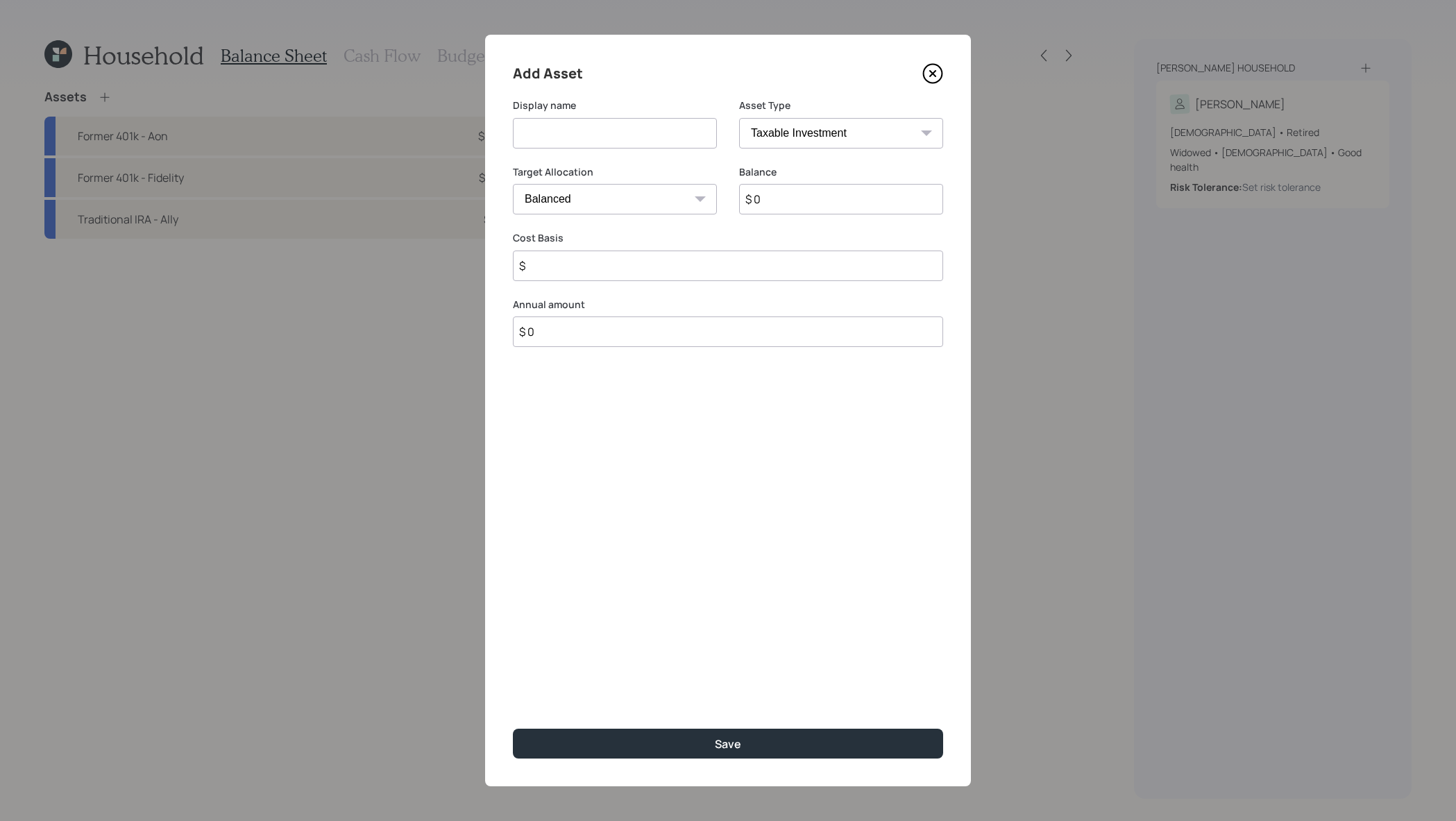
click at [737, 129] on div "Display name Asset Type SEP IRA IRA Roth IRA 401(k) Roth 401(k) 403(b) Roth 403…" at bounding box center [728, 132] width 430 height 67
click at [767, 131] on select "SEP IRA IRA Roth IRA 401(k) Roth 401(k) 403(b) Roth 403(b) 457(b) Roth 457(b) H…" at bounding box center [841, 133] width 204 height 31
select select "cash"
click at [739, 118] on select "SEP IRA IRA Roth IRA 401(k) Roth 401(k) 403(b) Roth 403(b) 457(b) Roth 457(b) H…" at bounding box center [841, 133] width 204 height 31
type input "$"
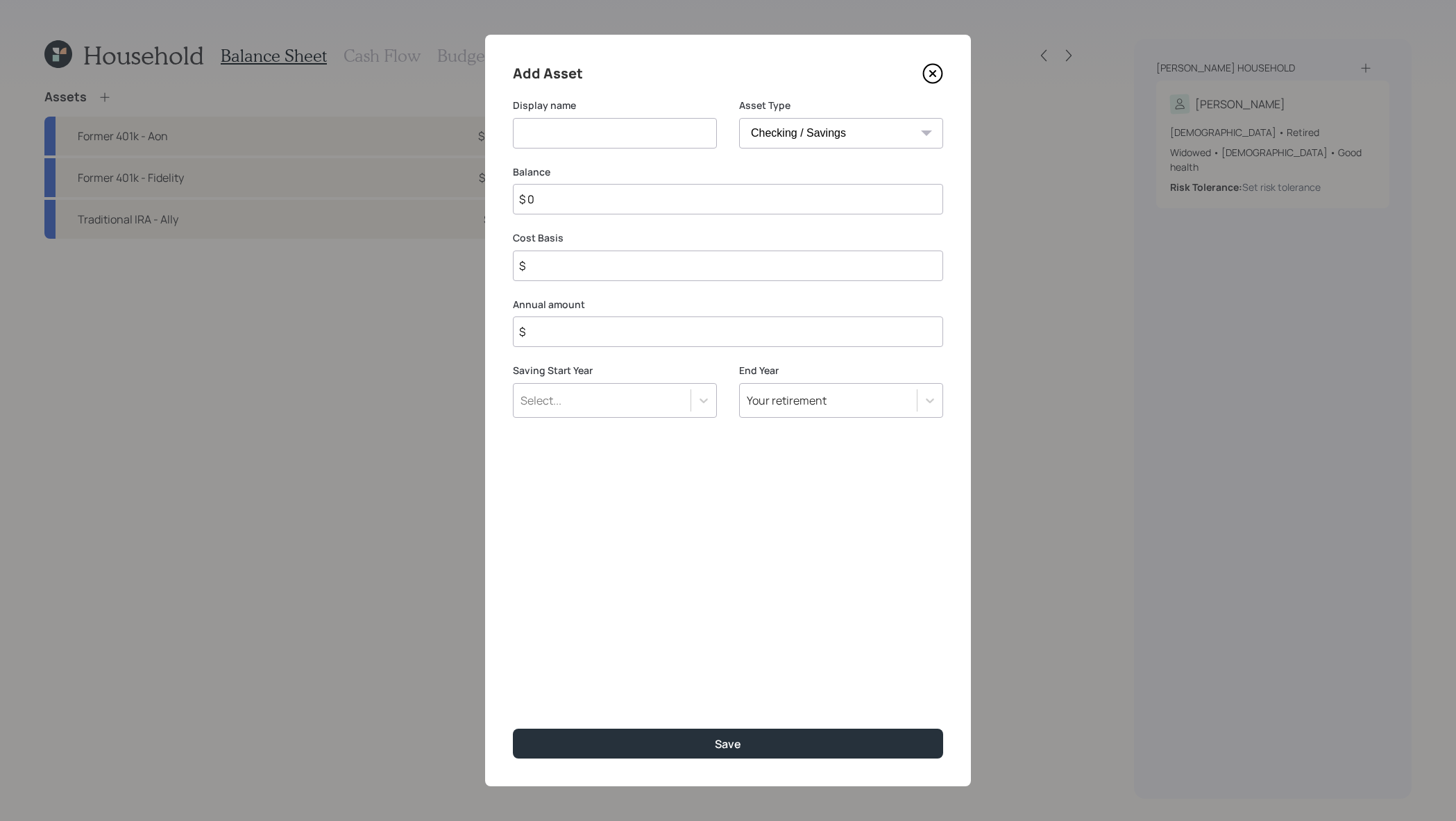
click at [689, 133] on input at bounding box center [615, 133] width 204 height 31
type input "Checking / Savings"
click at [853, 140] on select "SEP IRA IRA Roth IRA 401(k) Roth 401(k) 403(b) Roth 403(b) 457(b) Roth 457(b) H…" at bounding box center [841, 133] width 204 height 31
select select "emergency_fund"
click at [739, 118] on select "SEP IRA IRA Roth IRA 401(k) Roth 401(k) 403(b) Roth 403(b) 457(b) Roth 457(b) H…" at bounding box center [841, 133] width 204 height 31
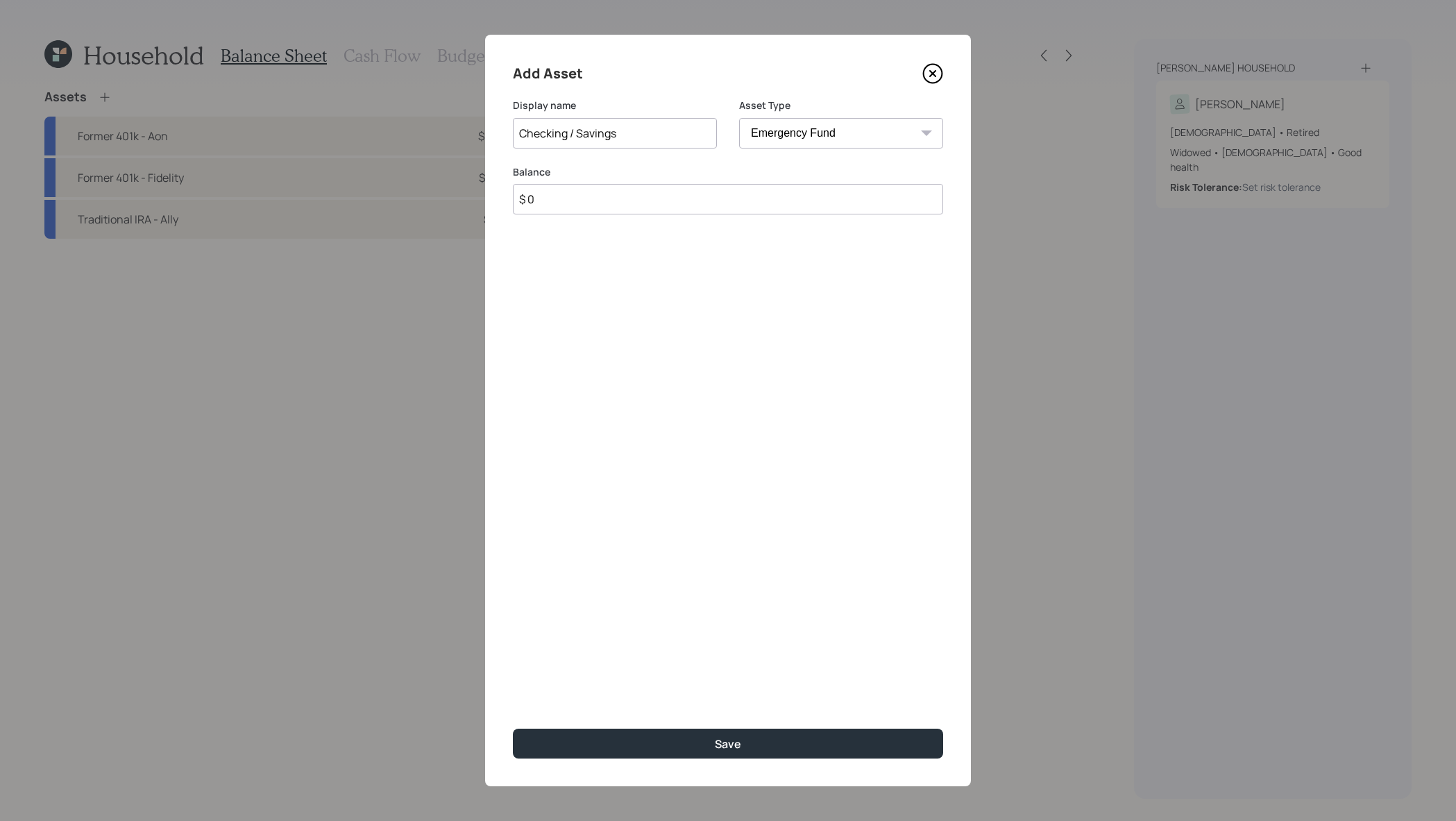
click at [647, 129] on input "Checking / Savings" at bounding box center [615, 133] width 204 height 31
type input "Checking / Savings / Money Market"
click at [570, 212] on input "$ 0" at bounding box center [728, 199] width 430 height 31
click at [662, 189] on input "$ 0" at bounding box center [728, 199] width 430 height 31
click at [662, 199] on input "$ 0" at bounding box center [728, 199] width 430 height 31
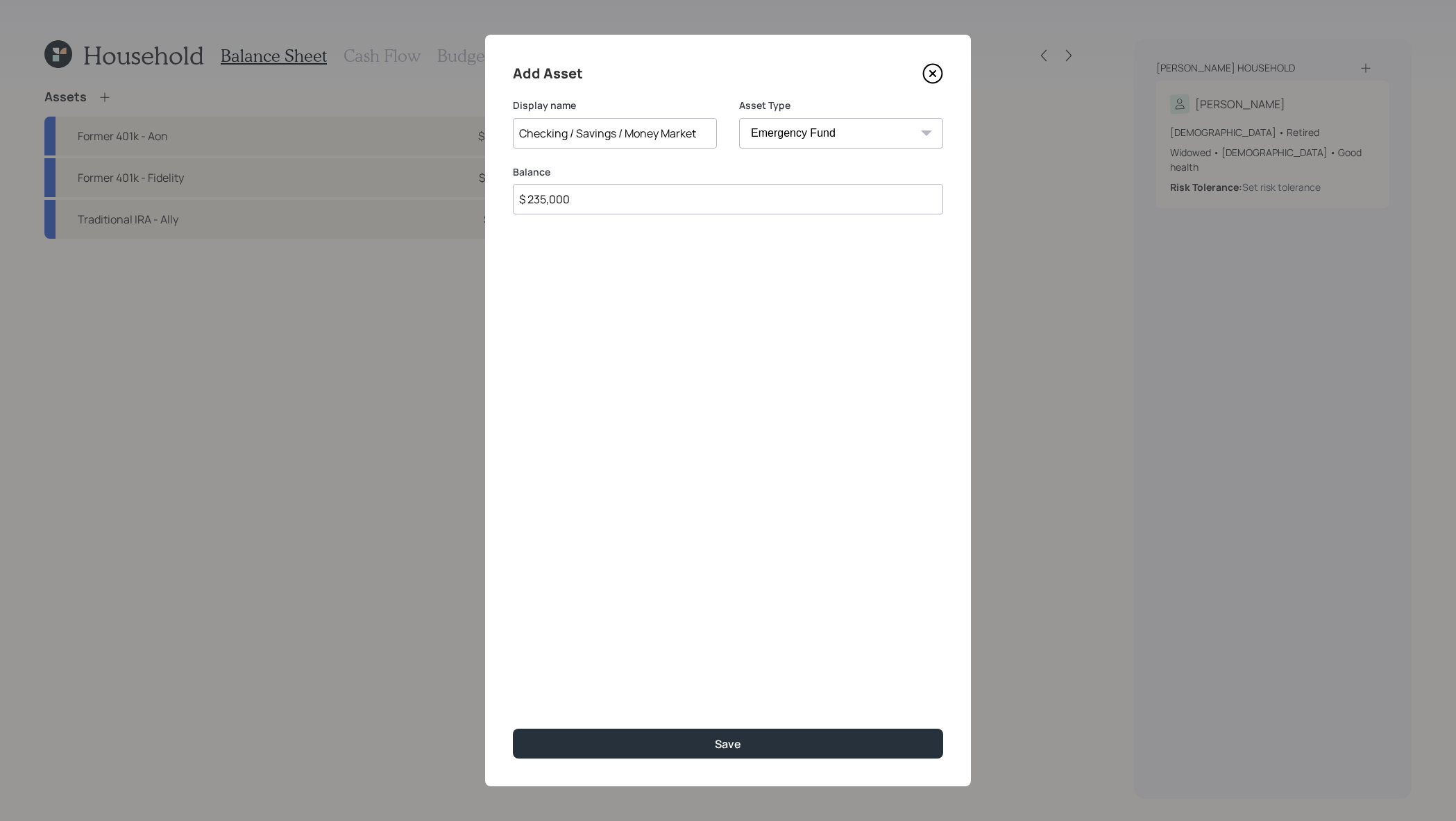
type input "$ 235,000"
click at [513, 729] on button "Save" at bounding box center [728, 744] width 430 height 30
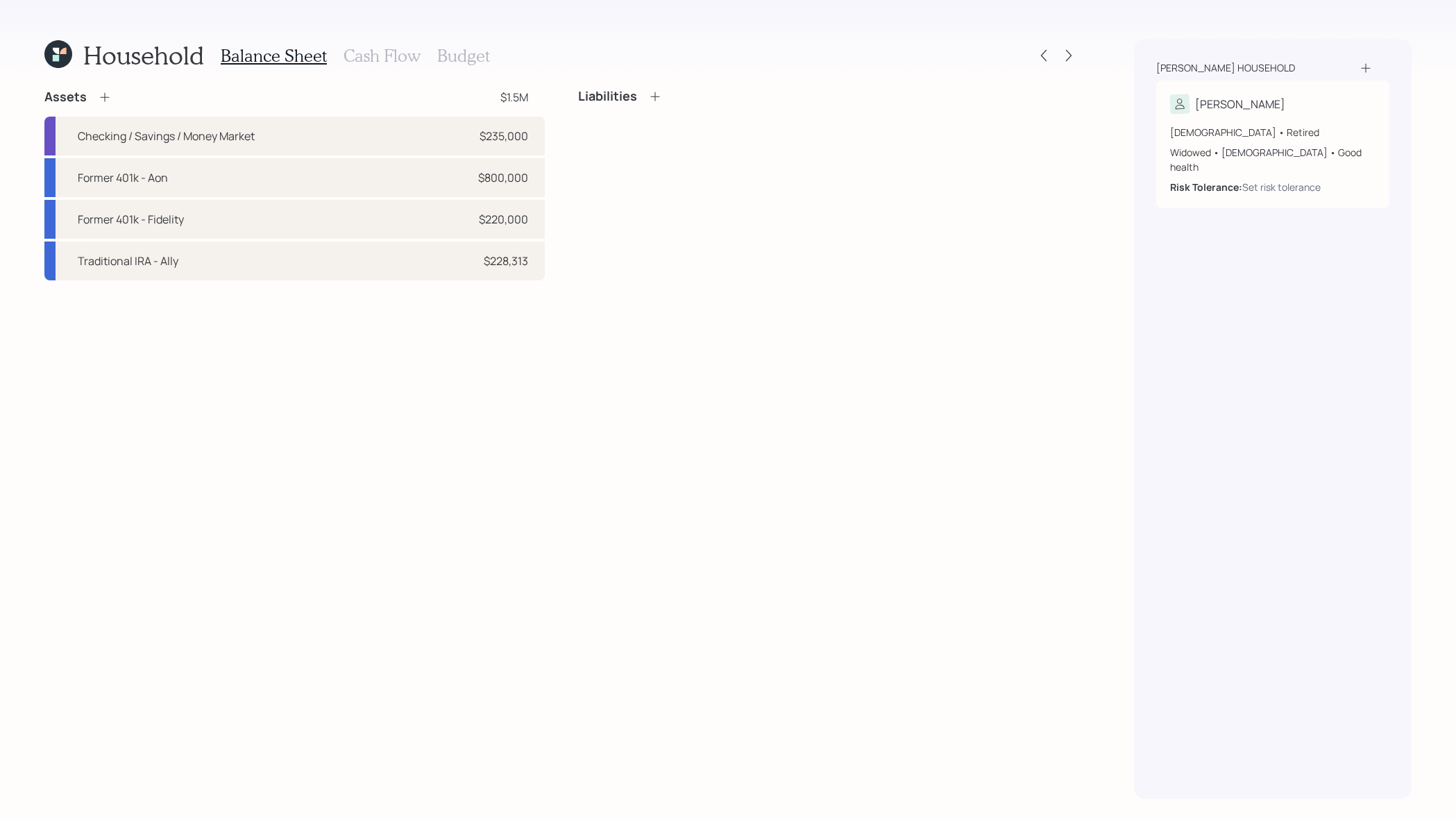
click at [106, 97] on icon at bounding box center [105, 97] width 9 height 9
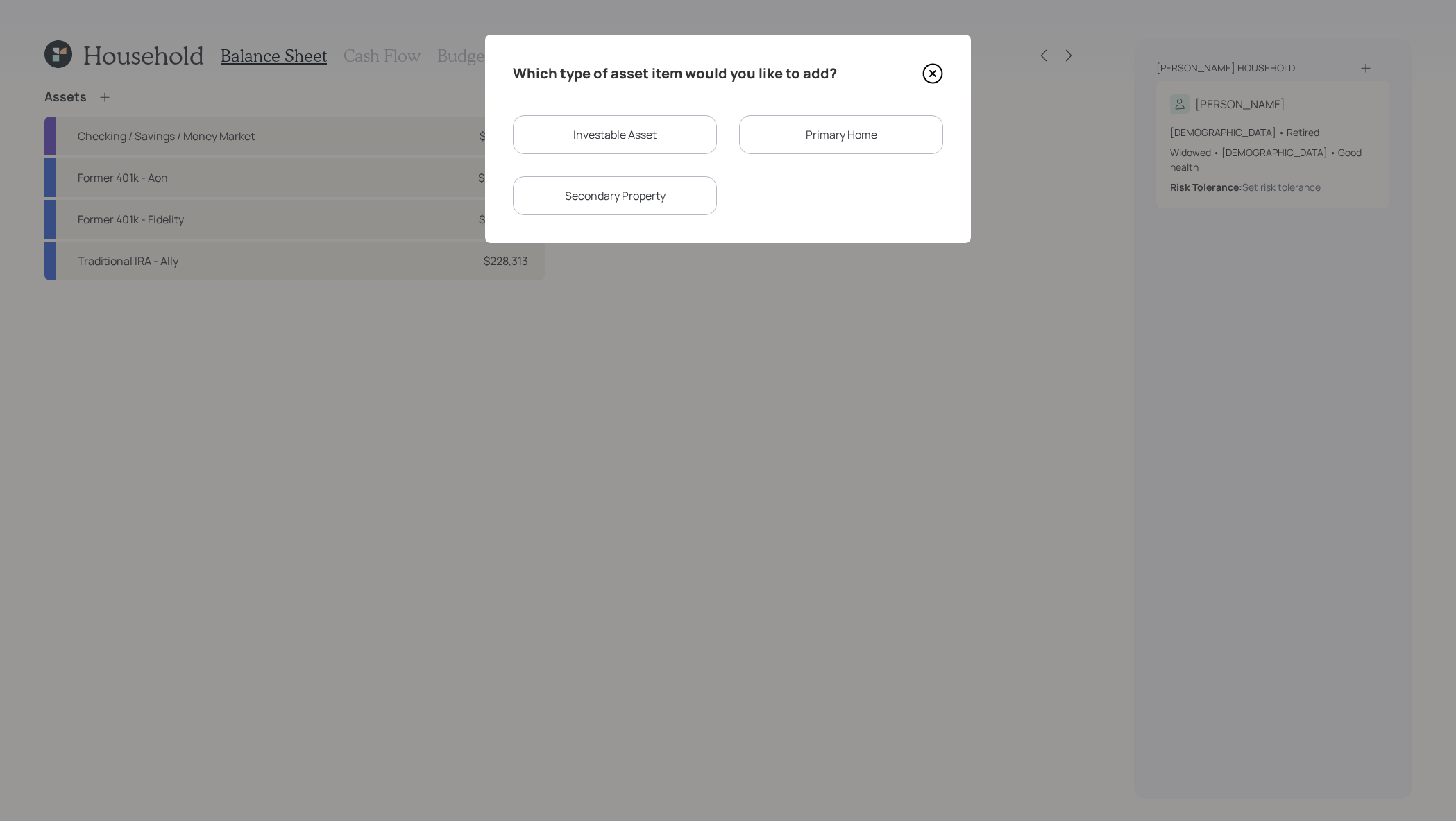
click at [796, 123] on div "Primary Home" at bounding box center [841, 135] width 204 height 39
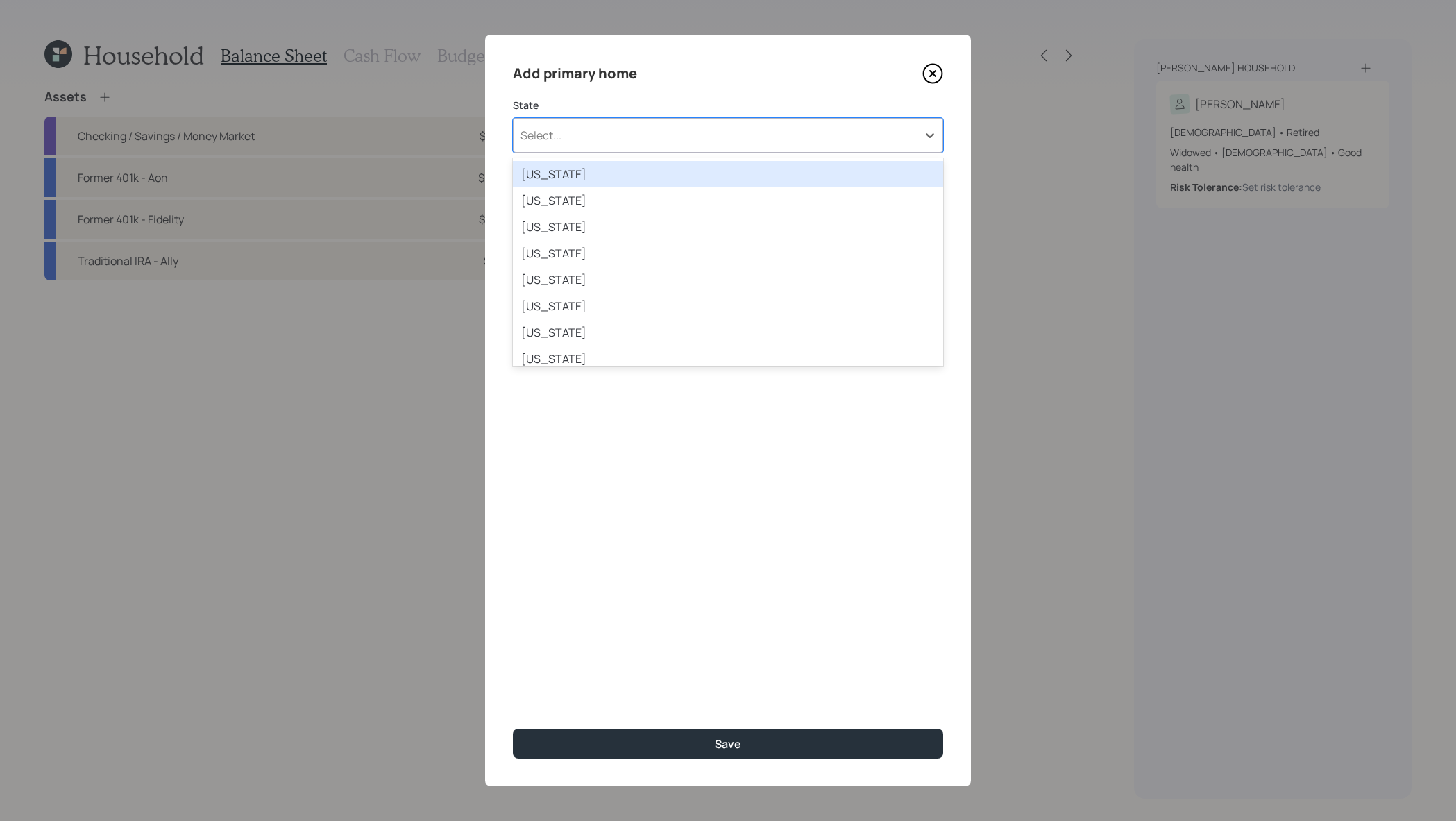
click at [737, 129] on div "Select..." at bounding box center [715, 135] width 403 height 24
type input "texas"
click at [718, 174] on div "Texas" at bounding box center [728, 174] width 430 height 26
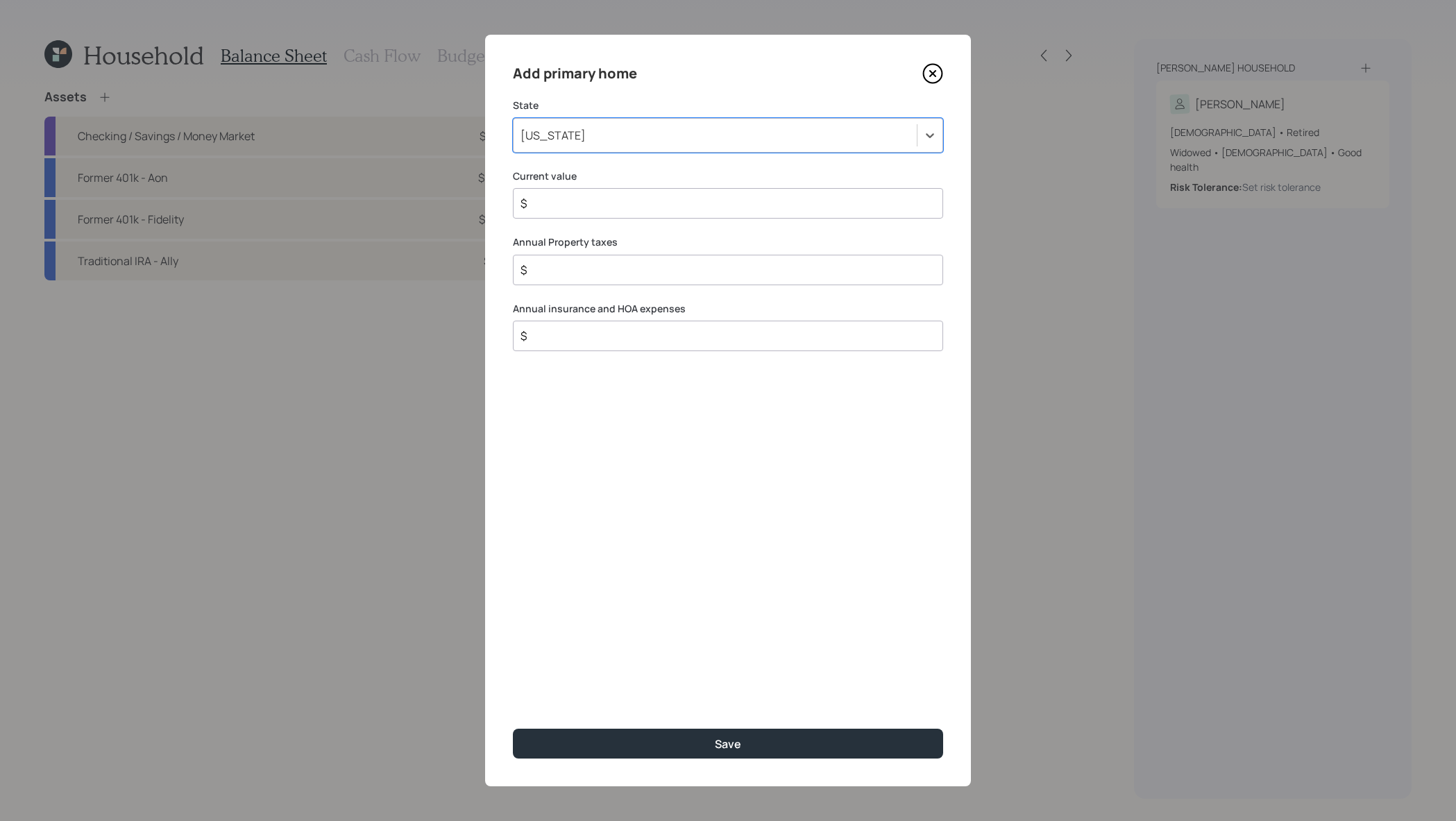
click at [718, 198] on input "$" at bounding box center [722, 204] width 406 height 16
type input "$ 750,000"
click at [603, 282] on div "$" at bounding box center [728, 269] width 430 height 31
click at [605, 280] on div "$" at bounding box center [728, 269] width 430 height 31
click at [608, 286] on div "Add primary home State Texas Current value $ 750,000 Annual Property taxes $ An…" at bounding box center [728, 410] width 486 height 751
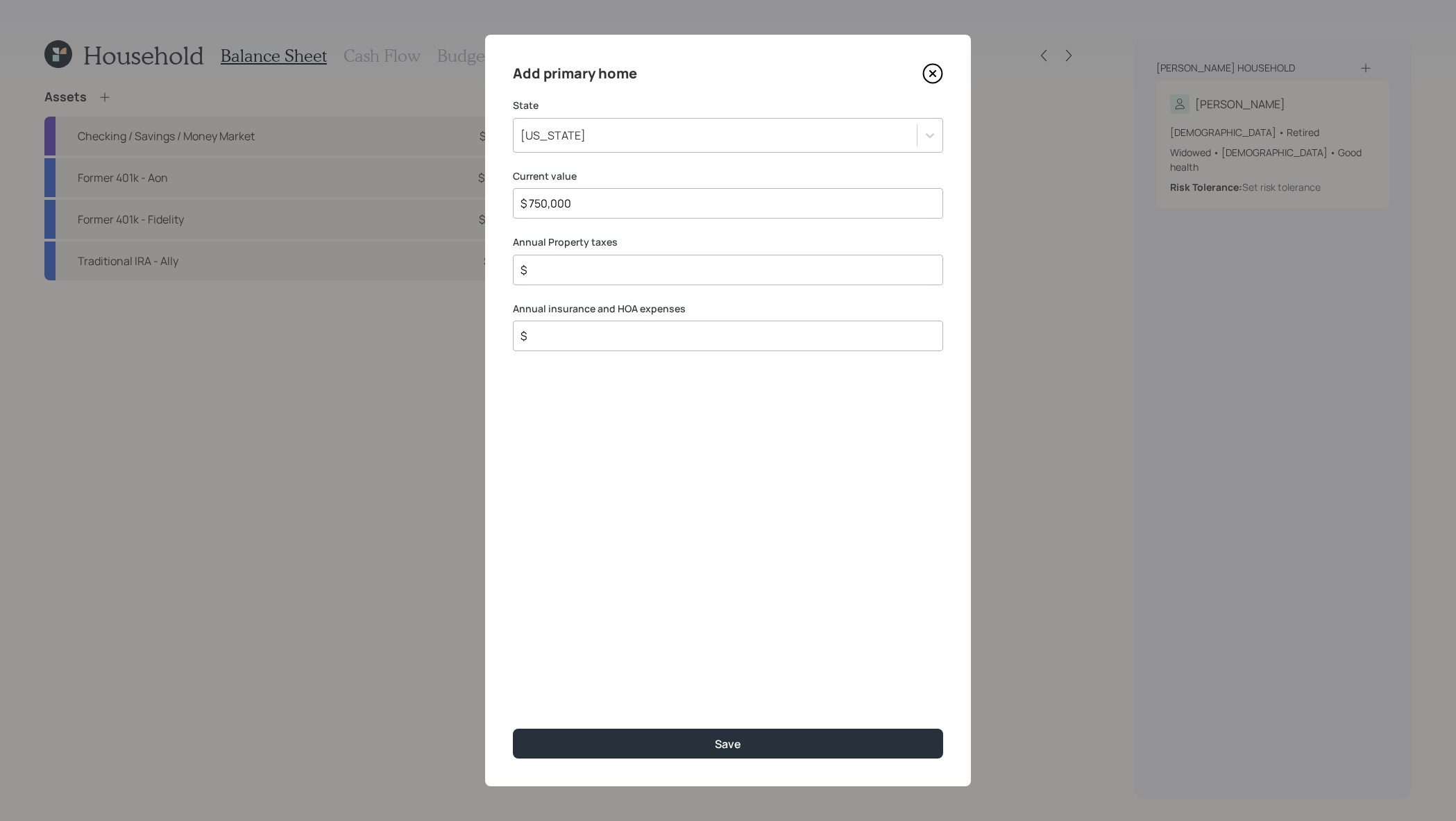
click at [613, 265] on input "$" at bounding box center [722, 270] width 406 height 16
click at [626, 249] on div "Annual Property taxes $" at bounding box center [728, 260] width 430 height 50
click at [577, 267] on input "$" at bounding box center [722, 270] width 406 height 16
type input "$ 12,000"
click at [596, 335] on input "$" at bounding box center [722, 336] width 406 height 16
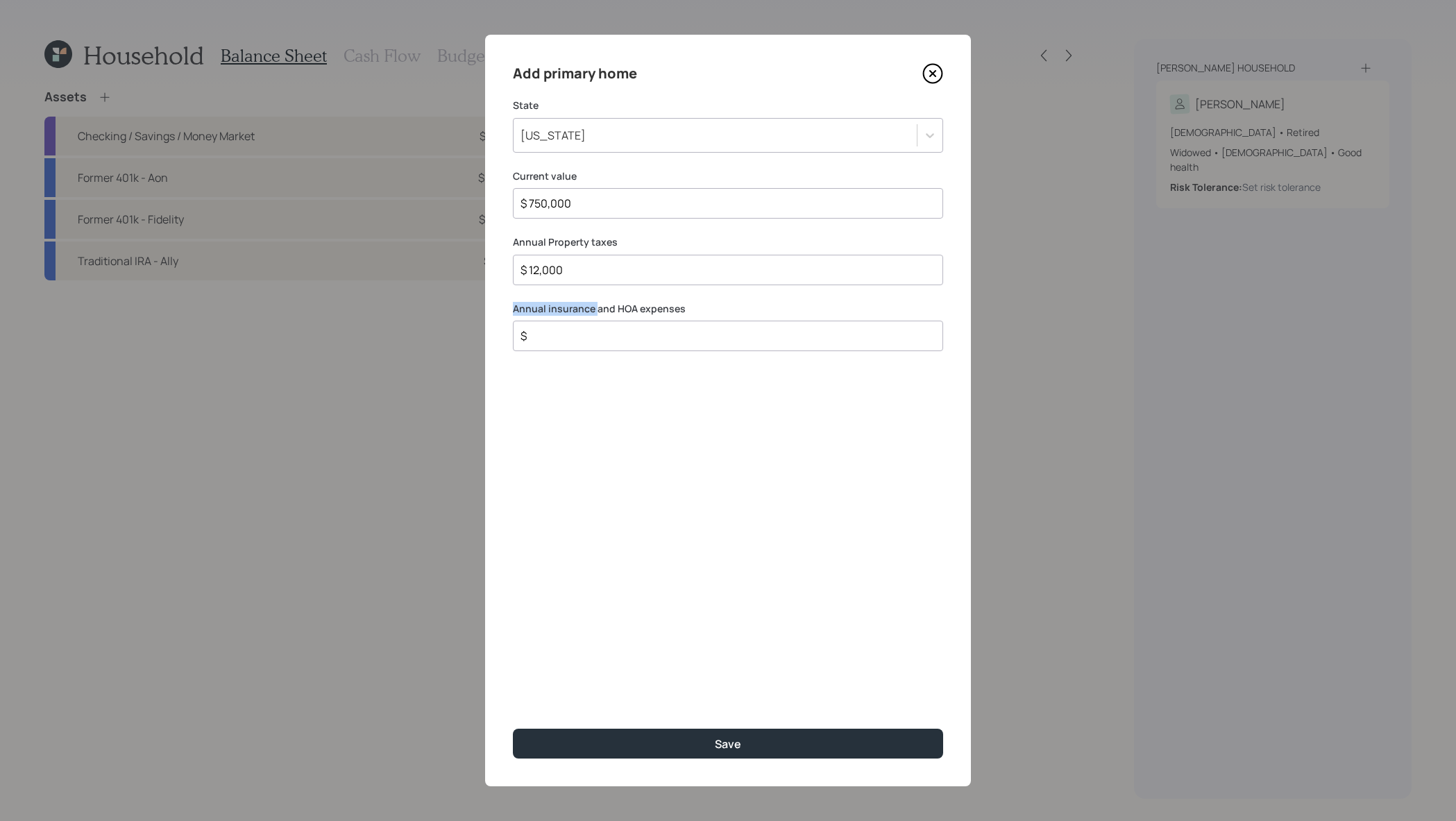
drag, startPoint x: 516, startPoint y: 303, endPoint x: 591, endPoint y: 313, distance: 75.7
click at [594, 313] on label "Annual insurance and HOA expenses" at bounding box center [728, 308] width 430 height 14
click at [590, 334] on input "$" at bounding box center [722, 336] width 406 height 16
click at [548, 341] on input "$" at bounding box center [722, 336] width 406 height 16
type input "$ 2,500"
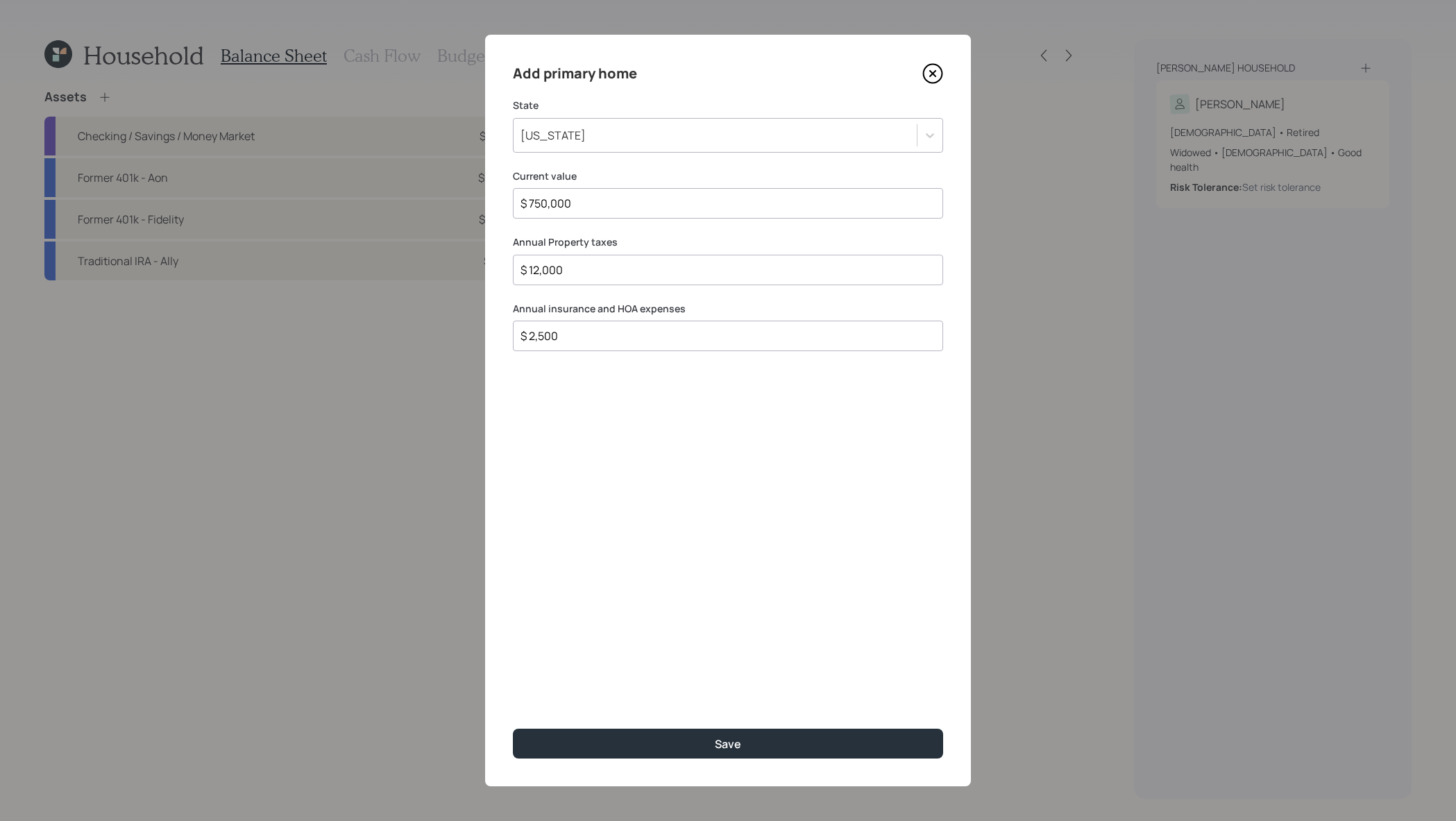
click at [513, 729] on button "Save" at bounding box center [728, 744] width 430 height 30
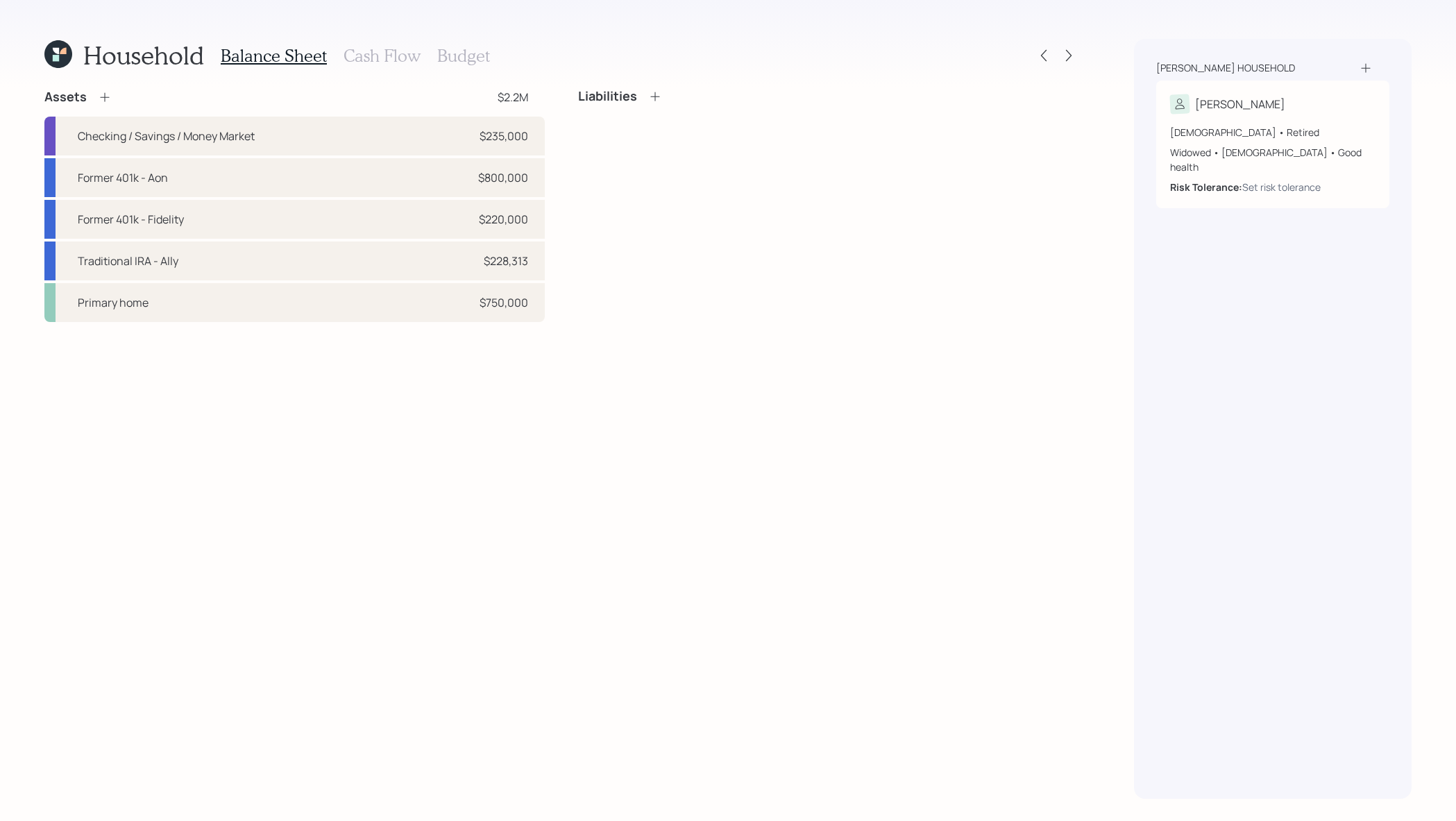
click at [657, 106] on div "Liabilities" at bounding box center [828, 102] width 501 height 26
click at [657, 106] on div "Liabilities" at bounding box center [828, 102] width 501 height 26
click at [657, 70] on div "Household Balance Sheet Cash Flow Budget" at bounding box center [561, 55] width 1035 height 34
click at [656, 95] on icon at bounding box center [655, 97] width 14 height 14
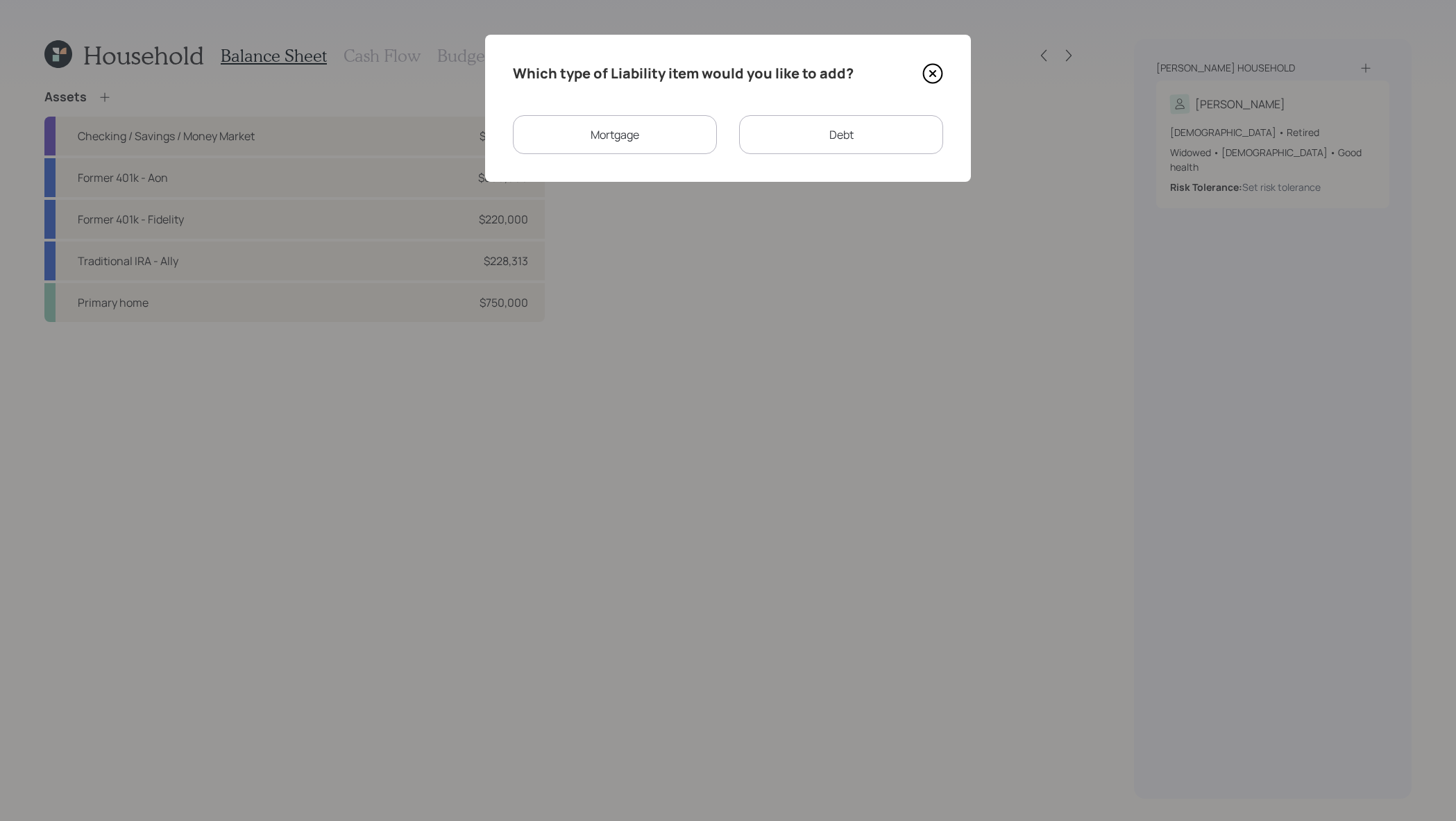
click at [529, 103] on div "Which type of Liability item would you like to add? Mortgage Debt" at bounding box center [728, 108] width 486 height 147
click at [534, 135] on div "Mortgage" at bounding box center [615, 135] width 204 height 39
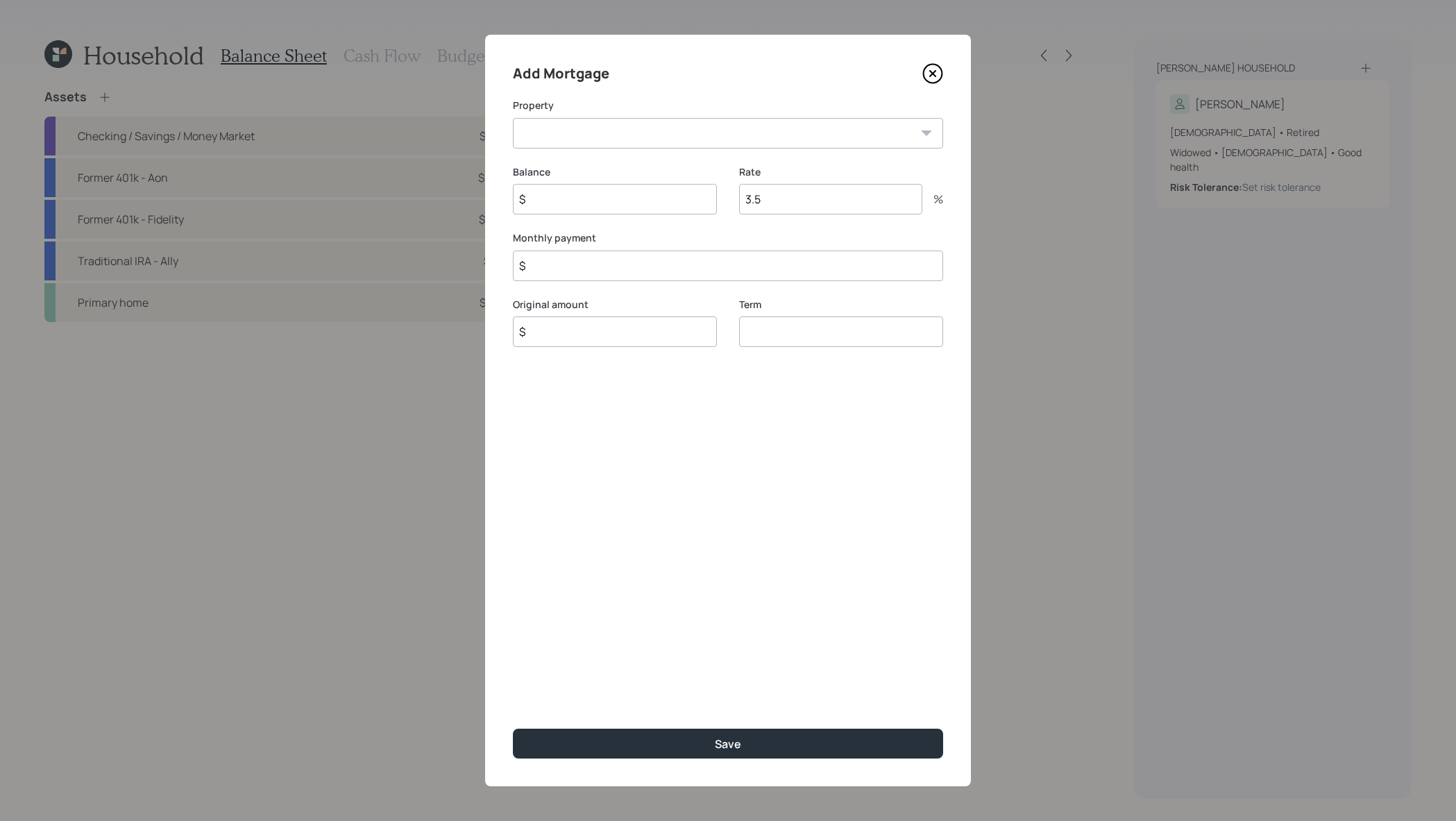
click at [728, 125] on select "TX Primary home" at bounding box center [728, 133] width 430 height 31
select select "0069d55a-e5bd-40a1-b40b-7673e6aad7a5"
click at [513, 118] on select "TX Primary home" at bounding box center [728, 133] width 430 height 31
click at [653, 186] on input "$" at bounding box center [615, 199] width 204 height 31
click at [672, 192] on input "$" at bounding box center [615, 199] width 204 height 31
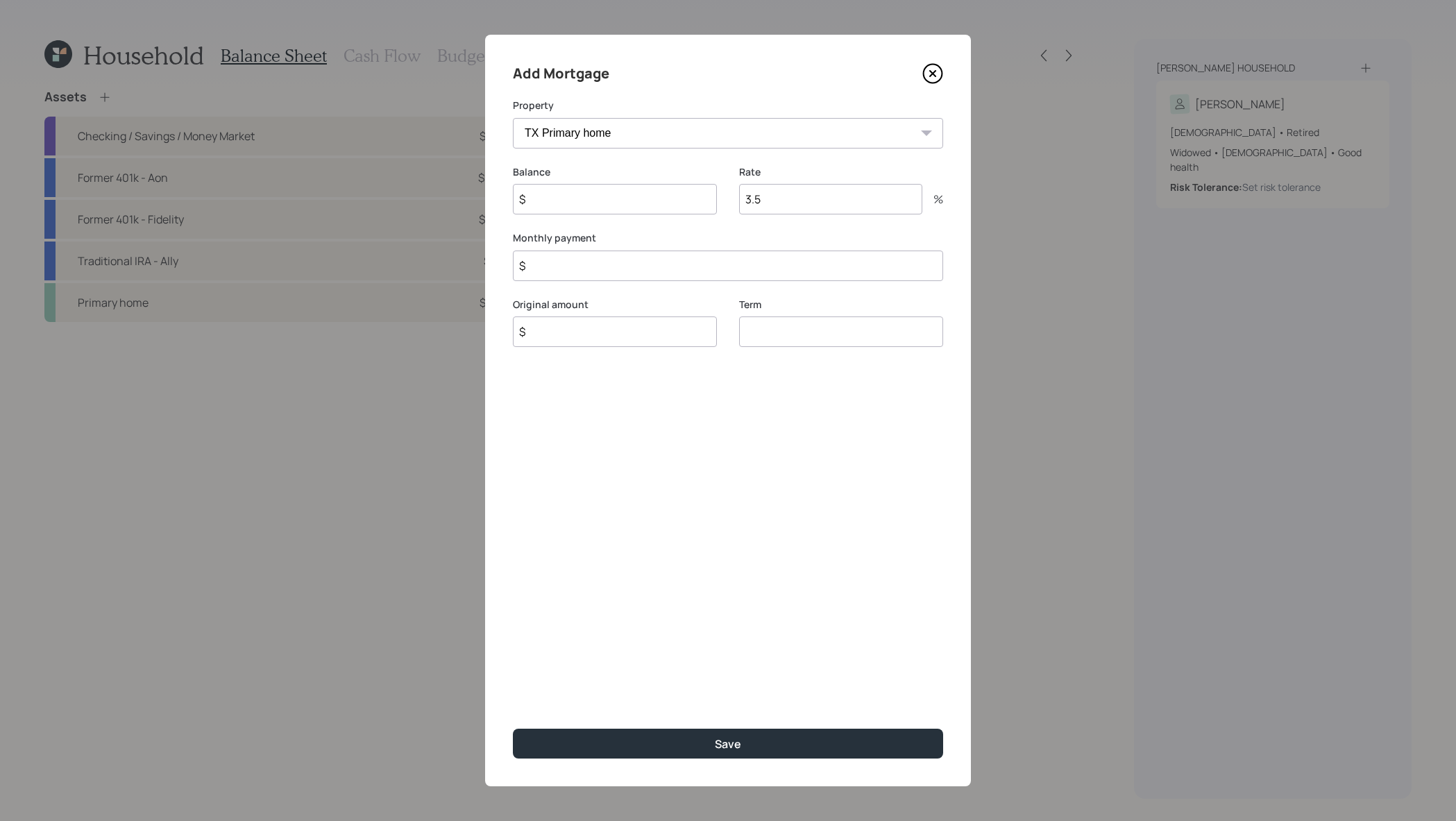
click at [672, 202] on input "$" at bounding box center [615, 199] width 204 height 31
type input "$ 575,000"
click at [916, 186] on input "3.5" at bounding box center [830, 199] width 183 height 31
drag, startPoint x: 867, startPoint y: 202, endPoint x: 644, endPoint y: 177, distance: 224.4
click at [644, 177] on div "Balance $ 575,000 Rate 3.5 %" at bounding box center [728, 198] width 430 height 67
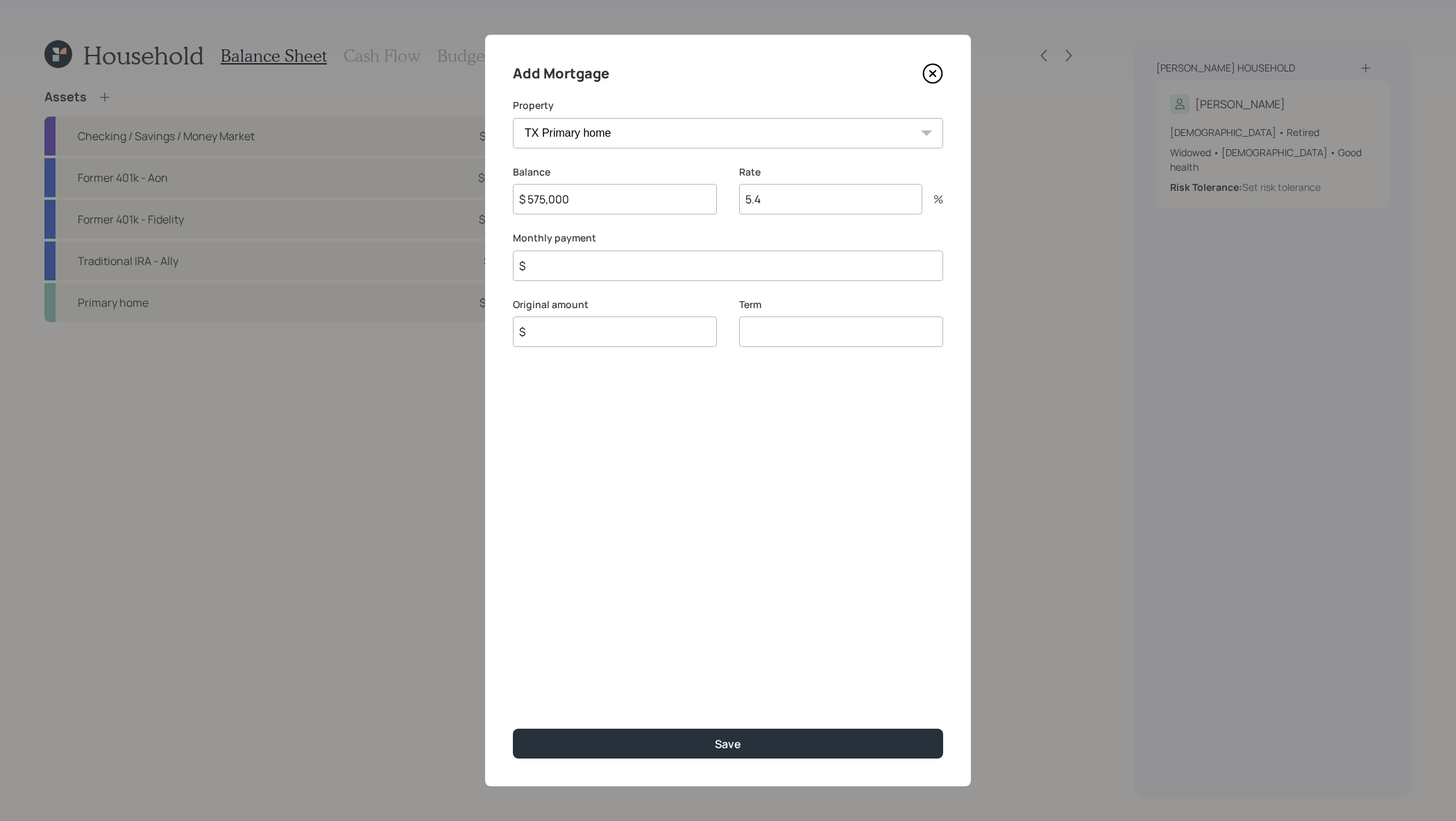
type input "5.4"
click at [596, 326] on input "$" at bounding box center [615, 332] width 204 height 31
click at [910, 329] on input "number" at bounding box center [841, 332] width 204 height 31
type input "30"
drag, startPoint x: 672, startPoint y: 349, endPoint x: 684, endPoint y: 324, distance: 27.7
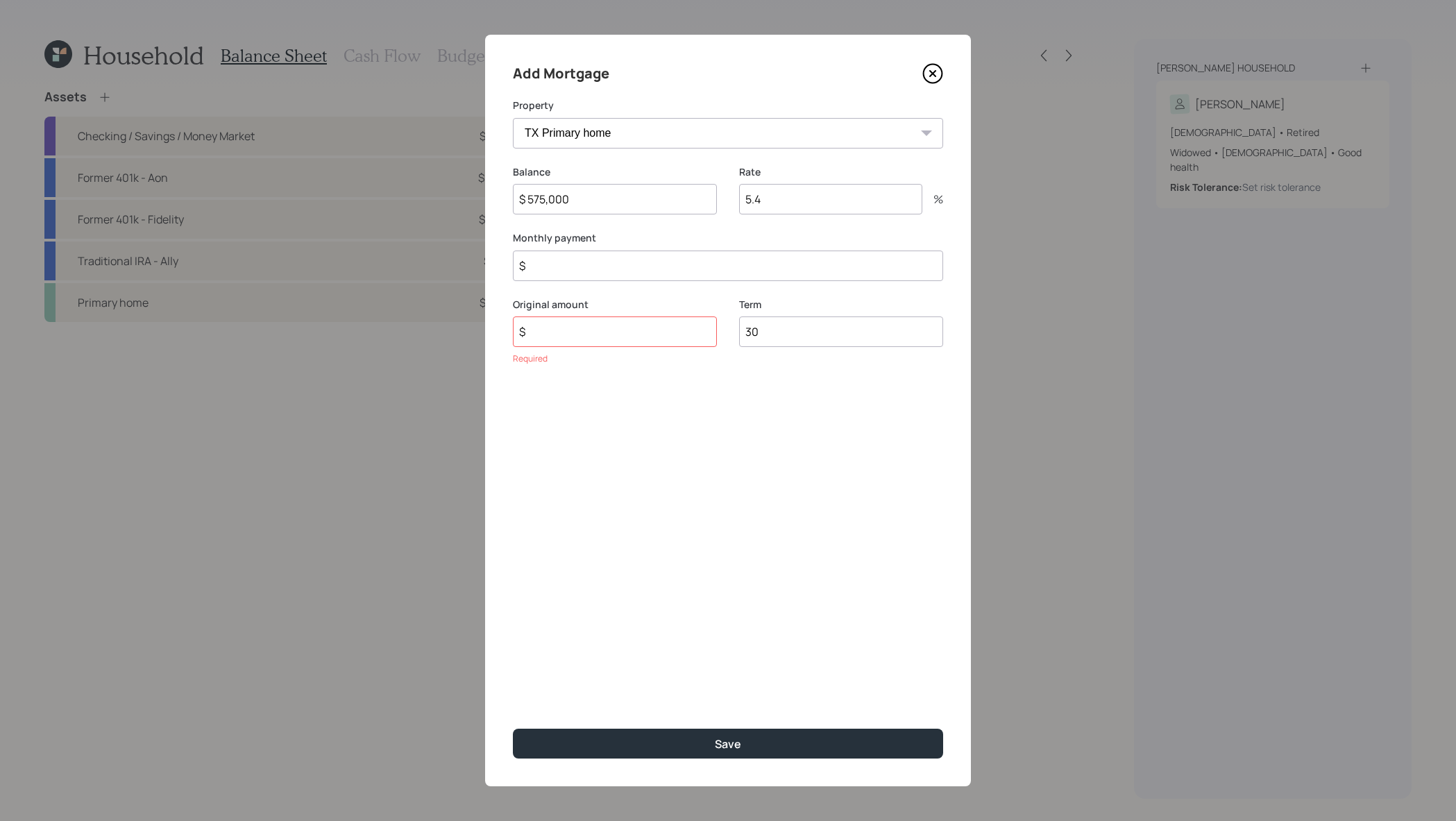
click at [672, 348] on div "Original amount $ Required" at bounding box center [615, 332] width 204 height 68
click at [684, 324] on input "$" at bounding box center [615, 332] width 204 height 31
type input "$ 575,000"
click at [662, 274] on input "$" at bounding box center [728, 266] width 430 height 31
click at [657, 262] on input "$" at bounding box center [728, 266] width 430 height 31
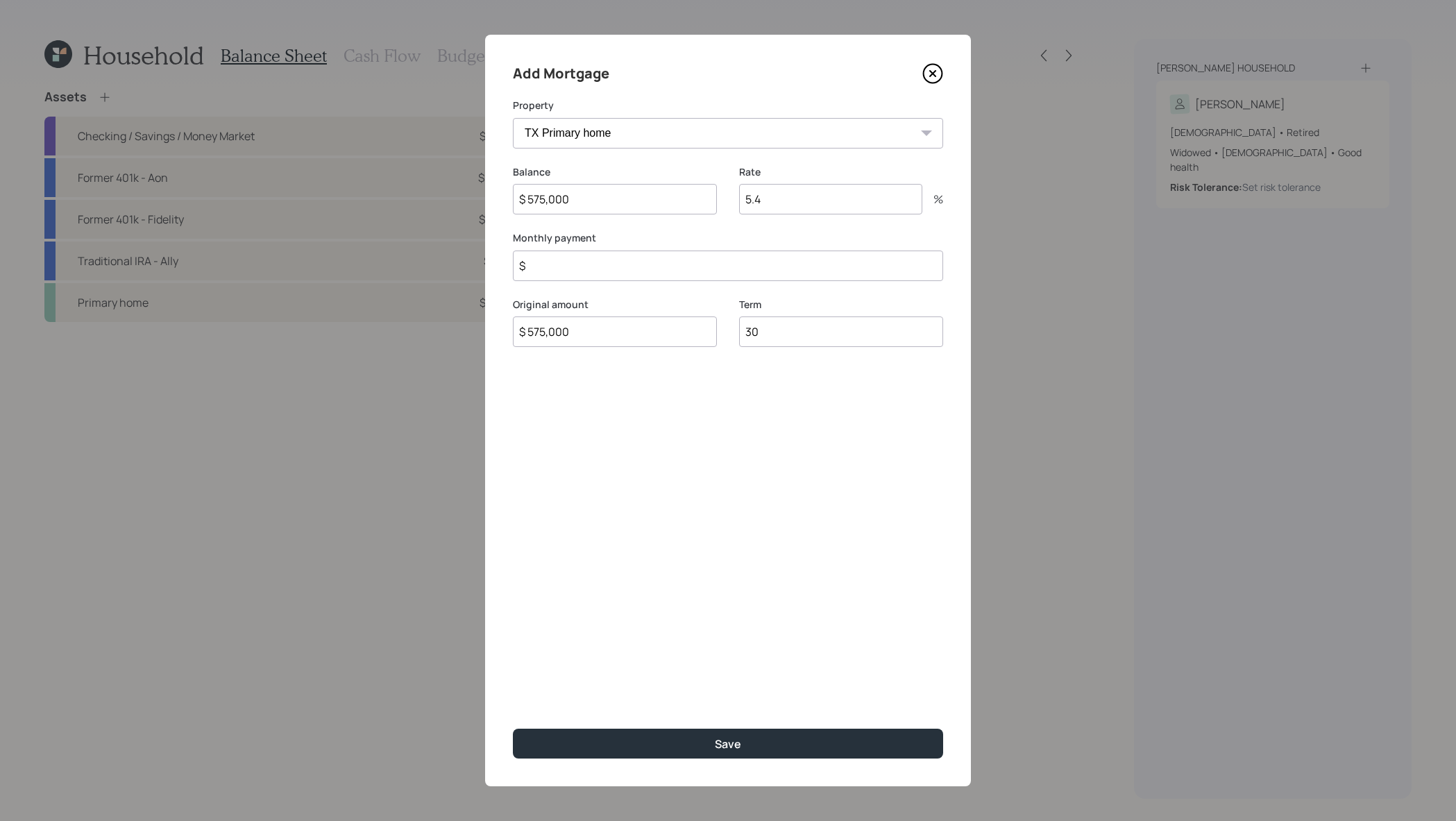
click at [657, 264] on input "$" at bounding box center [728, 266] width 430 height 31
type input "$ 2,500"
click at [513, 729] on button "Save" at bounding box center [728, 744] width 430 height 30
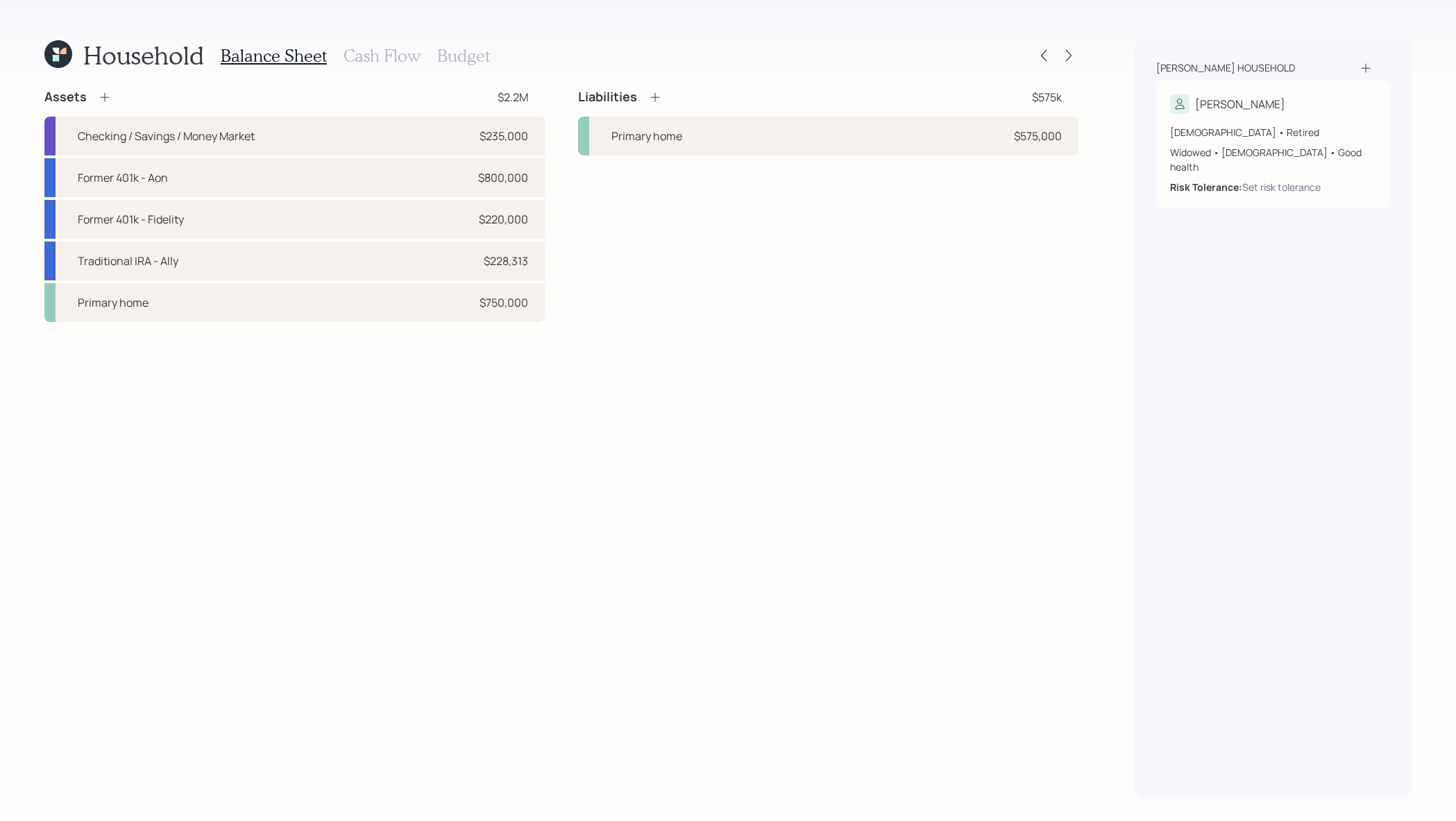
drag, startPoint x: 530, startPoint y: 305, endPoint x: 550, endPoint y: 299, distance: 20.9
click at [550, 299] on div "Assets $2.2M Checking / Savings / Money Market $235,000 Former 401k - Aon $800,…" at bounding box center [561, 206] width 1035 height 234
click at [501, 293] on div "Primary home $750,000" at bounding box center [294, 302] width 501 height 39
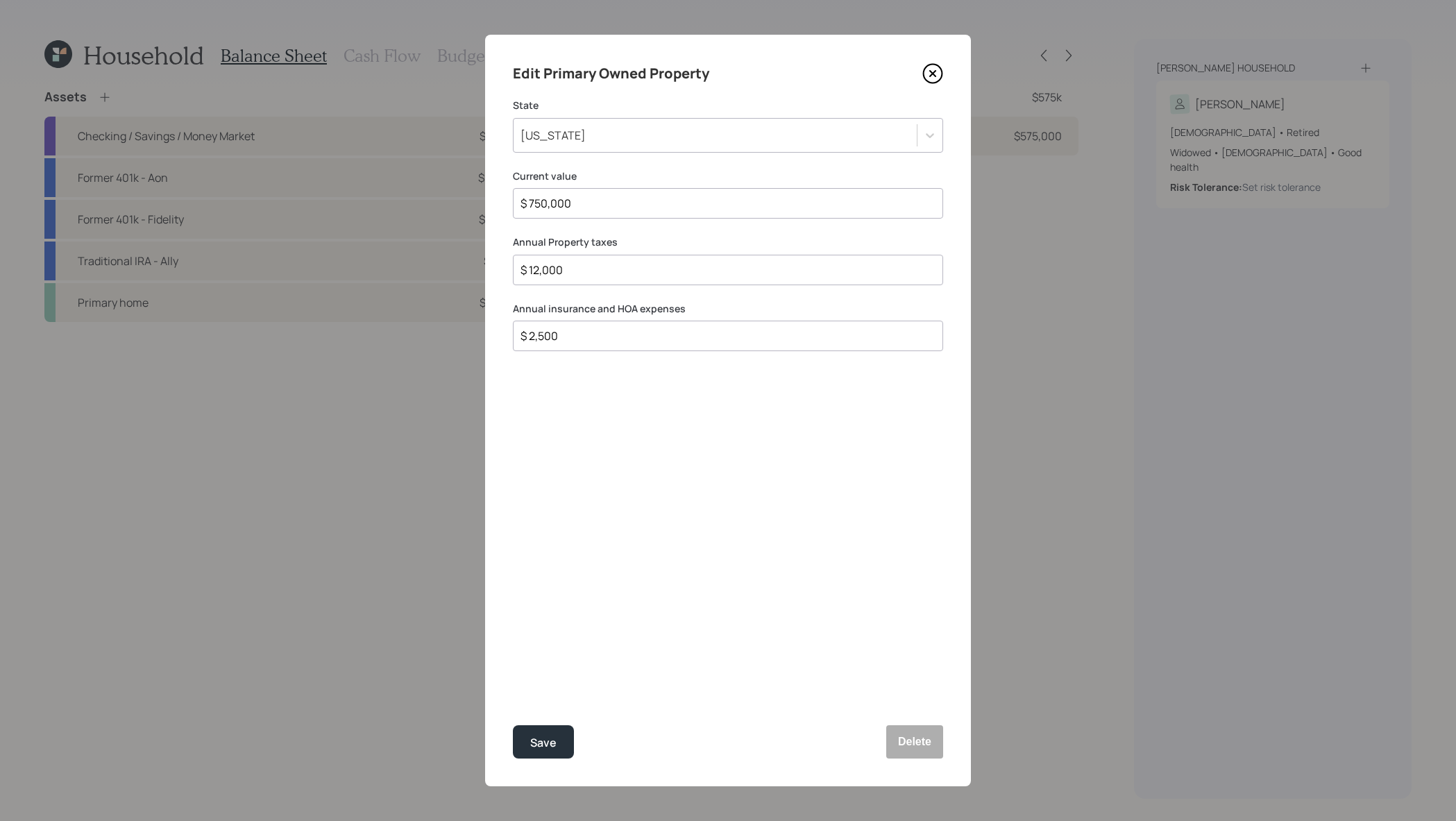
click at [937, 76] on icon at bounding box center [933, 73] width 21 height 21
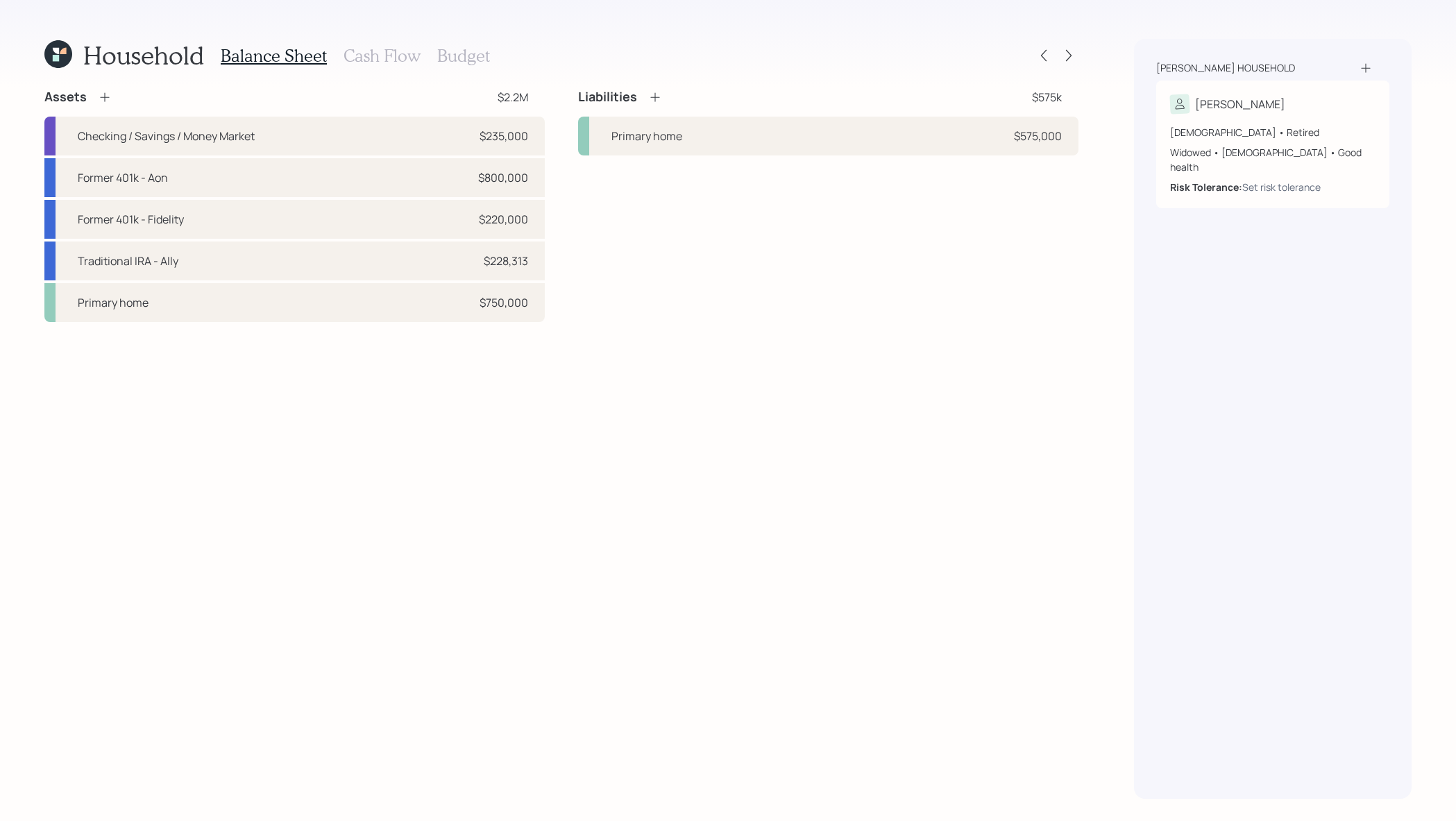
click at [108, 94] on icon at bounding box center [105, 97] width 14 height 14
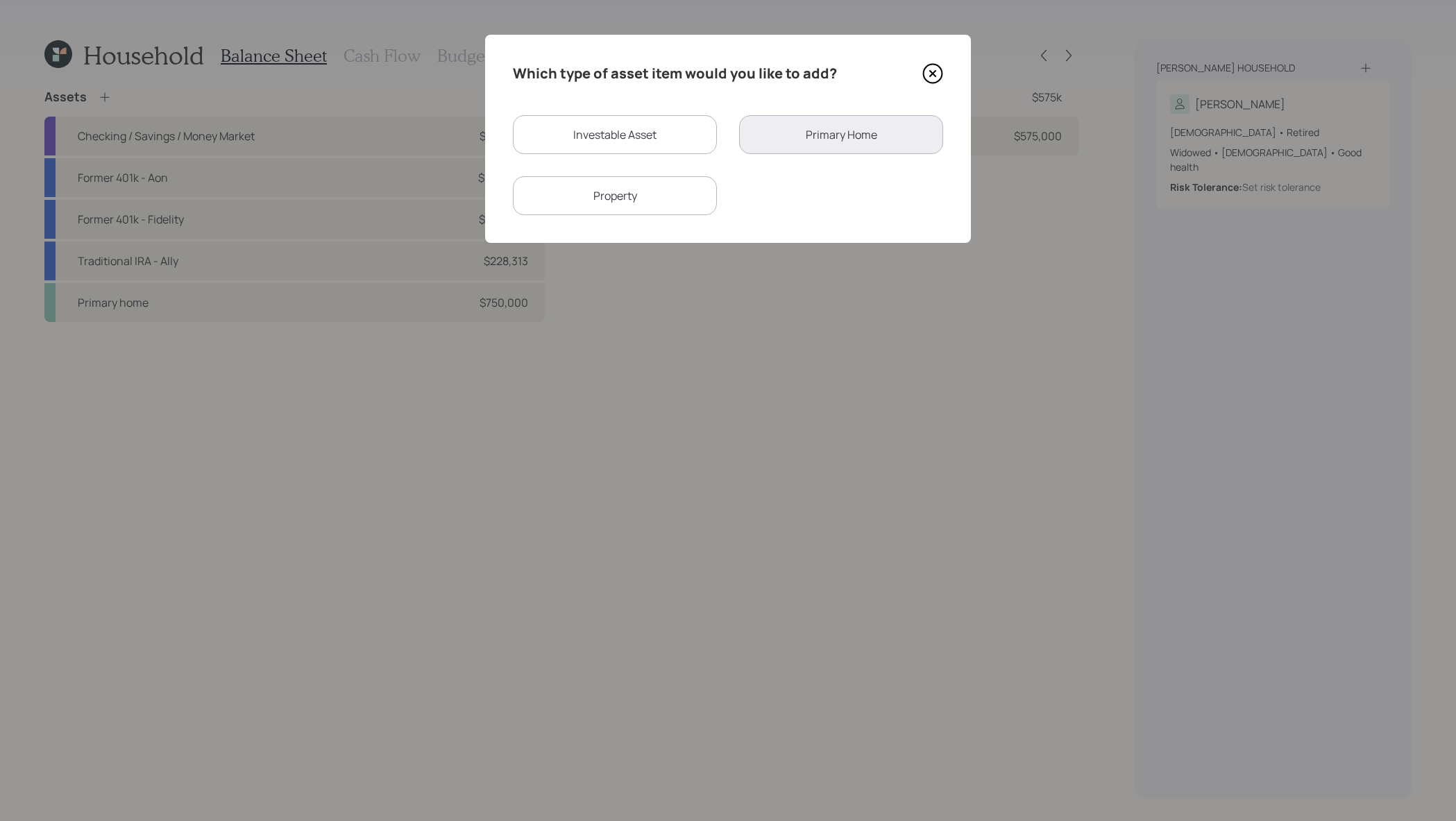
click at [646, 190] on div "Property" at bounding box center [615, 196] width 204 height 39
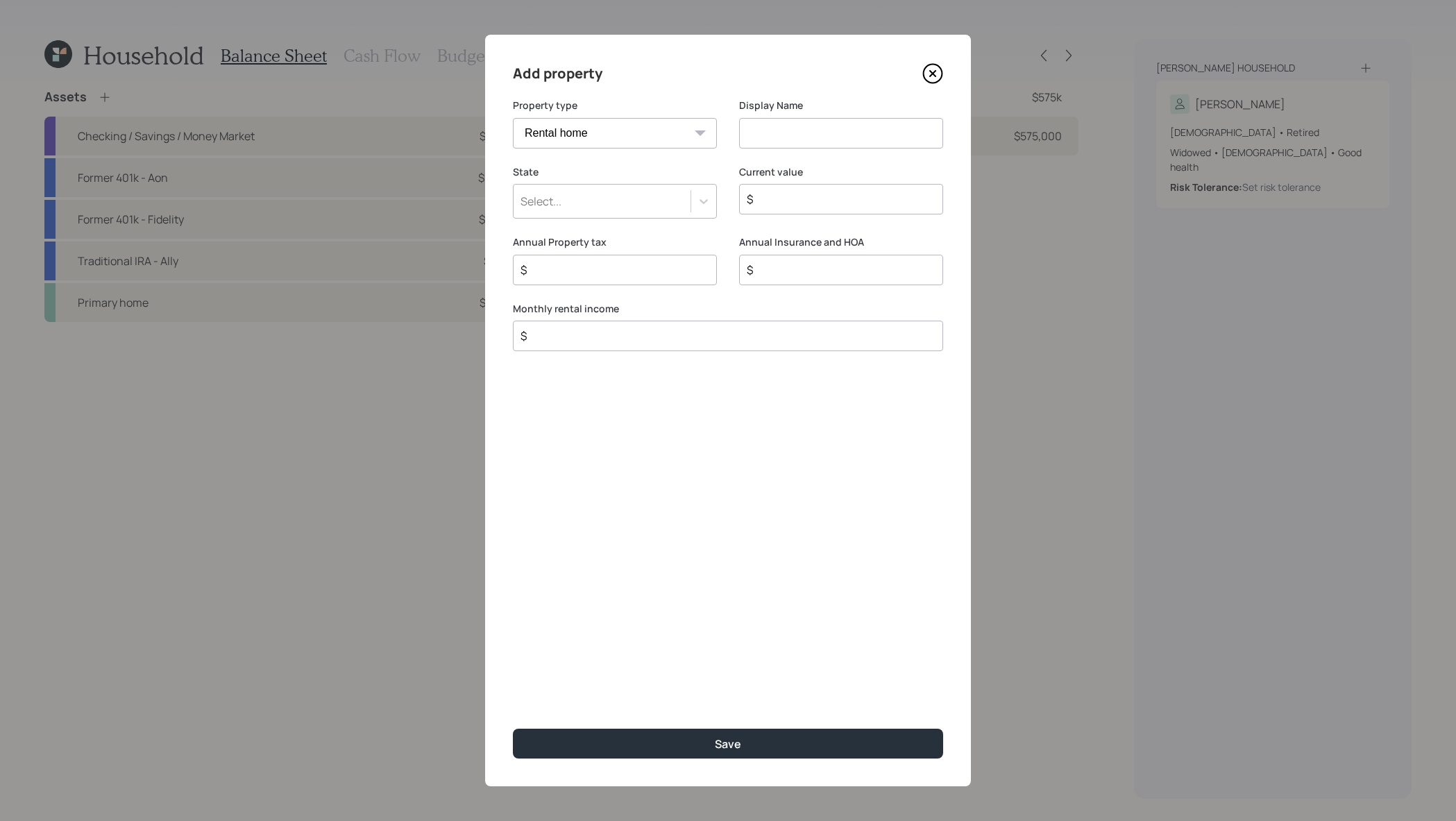
click at [624, 144] on select "Vacation home Rental home" at bounding box center [615, 133] width 204 height 31
select select "vacation_property"
click at [513, 118] on select "Vacation home Rental home" at bounding box center [615, 133] width 204 height 31
click at [897, 155] on div "Display Name" at bounding box center [841, 132] width 204 height 67
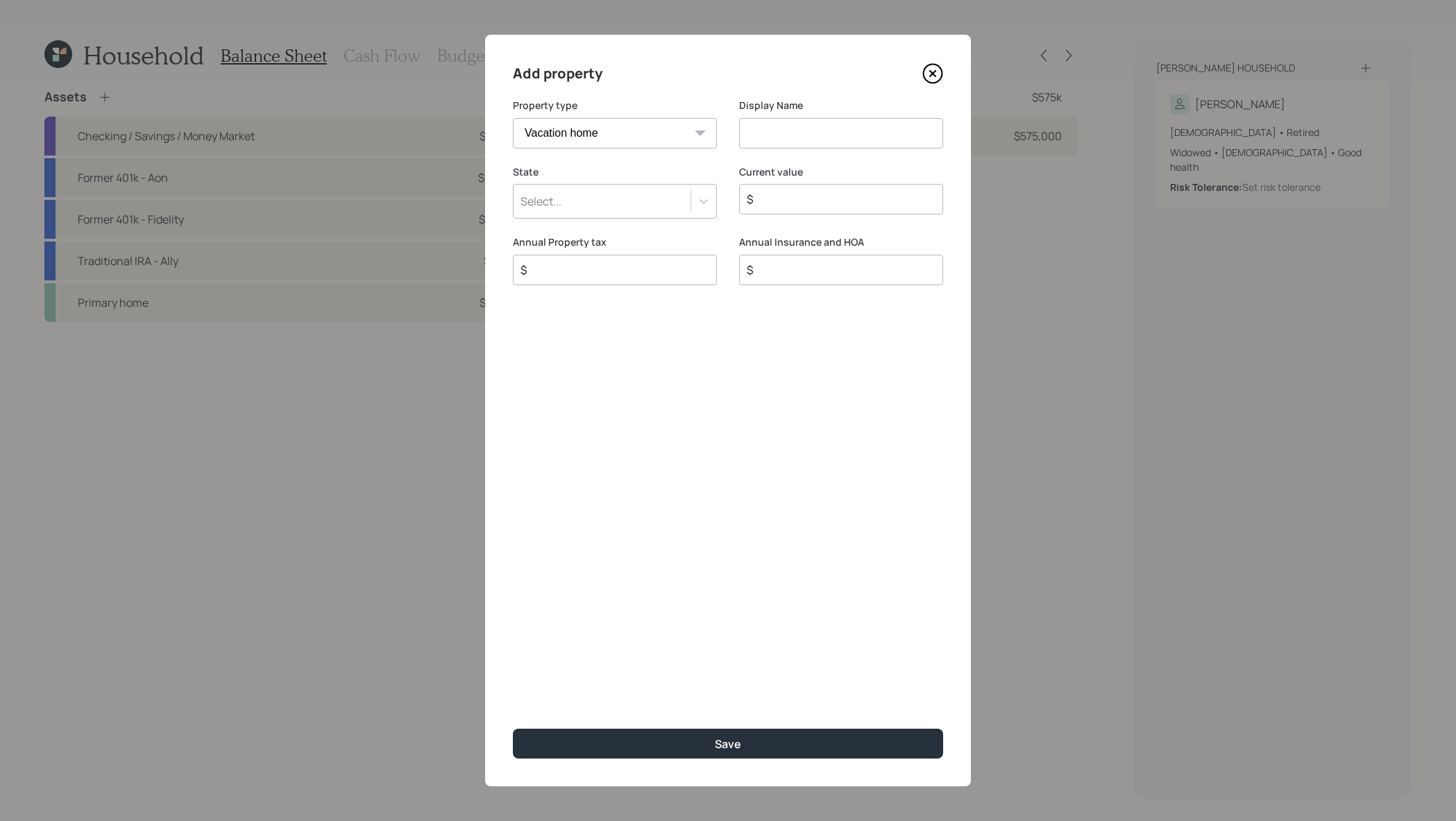
click at [911, 135] on input at bounding box center [841, 133] width 204 height 31
type input "Second home on property"
click at [614, 201] on div "Select..." at bounding box center [602, 201] width 177 height 24
type input "tex"
click at [598, 245] on div "Texas" at bounding box center [615, 239] width 204 height 26
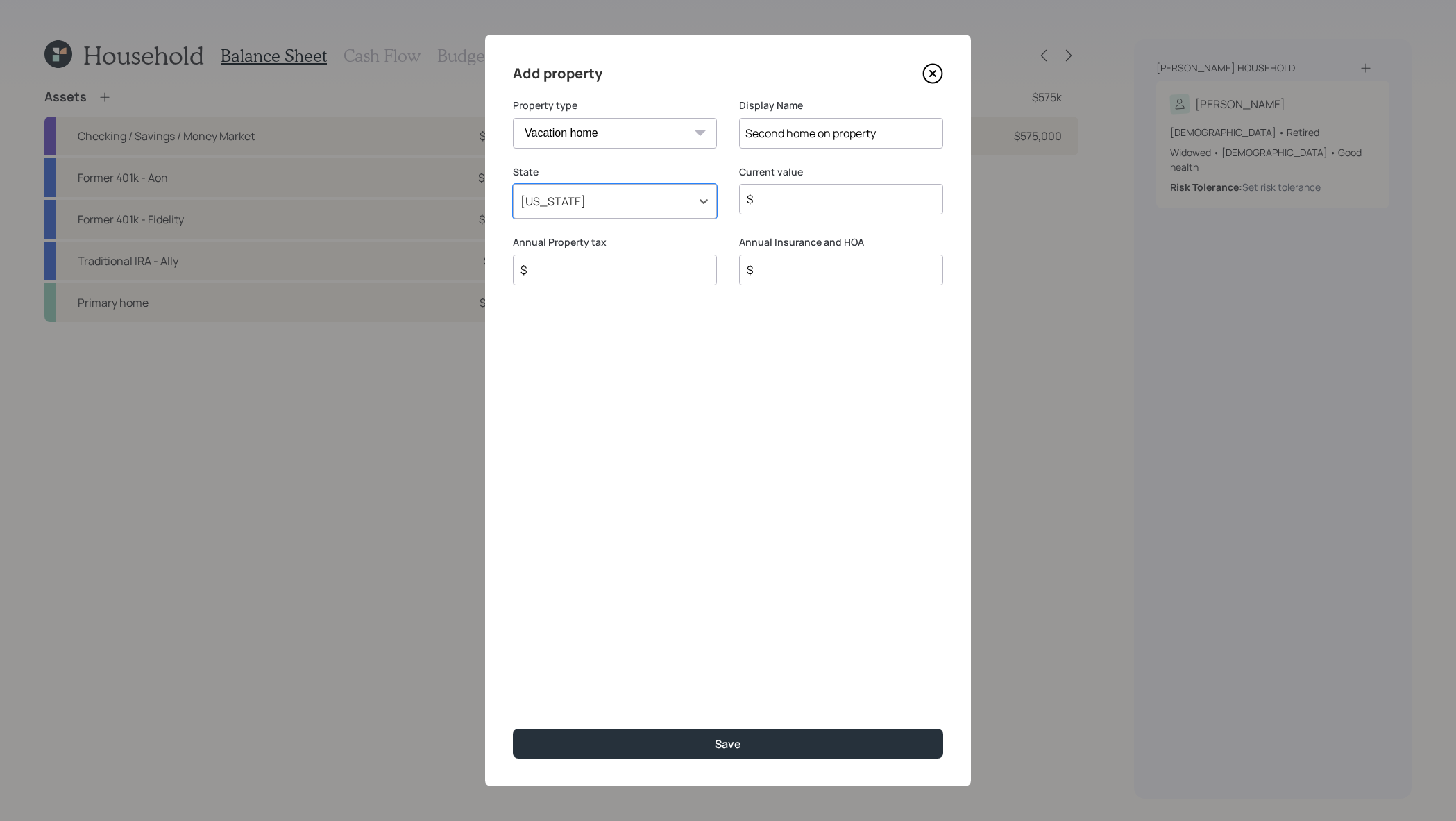
click at [842, 204] on input "$" at bounding box center [835, 199] width 180 height 16
type input "$ 350,000"
type input "$ 0"
click at [513, 729] on button "Save" at bounding box center [728, 744] width 430 height 30
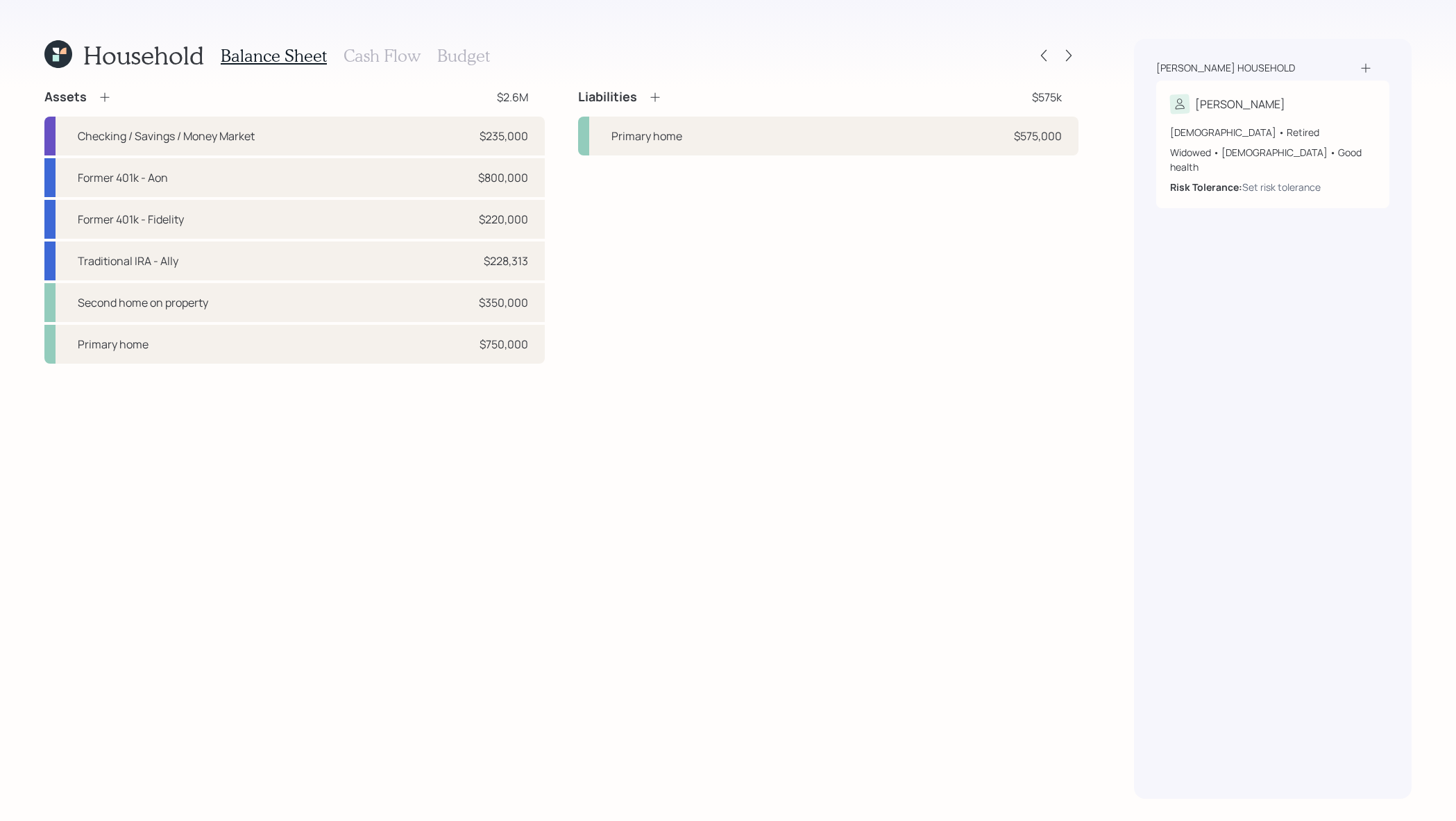
click at [532, 91] on div "Assets $2.6M" at bounding box center [294, 97] width 501 height 16
drag, startPoint x: 534, startPoint y: 97, endPoint x: 485, endPoint y: 97, distance: 49.0
click at [485, 97] on div "Assets $2.6M" at bounding box center [294, 97] width 501 height 16
drag, startPoint x: 1071, startPoint y: 100, endPoint x: 976, endPoint y: 100, distance: 95.0
click at [976, 100] on div "Liabilities $575k" at bounding box center [828, 97] width 501 height 16
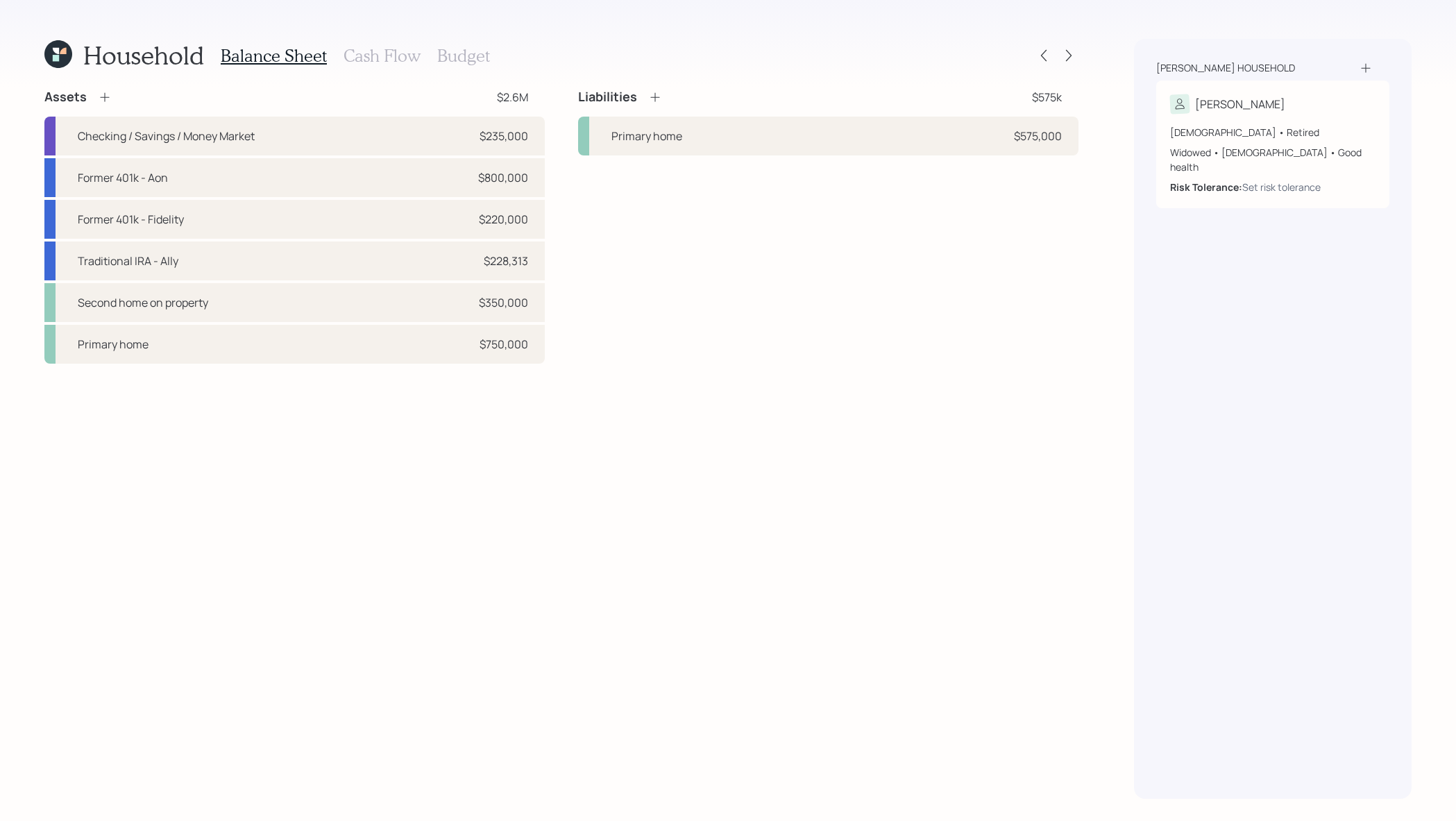
click at [400, 52] on h3 "Cash Flow" at bounding box center [382, 55] width 77 height 20
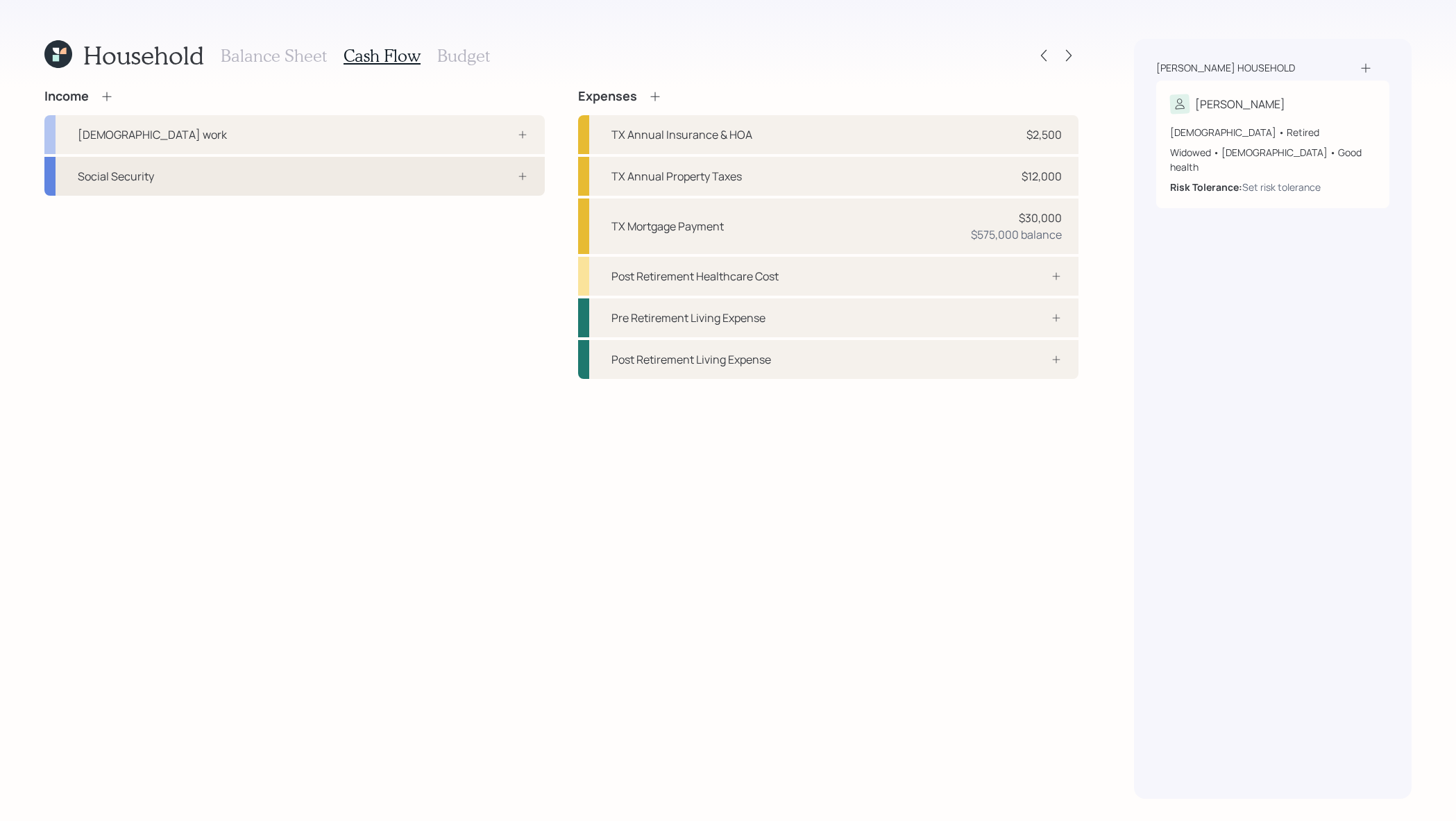
click at [412, 175] on div "Social Security" at bounding box center [294, 177] width 501 height 39
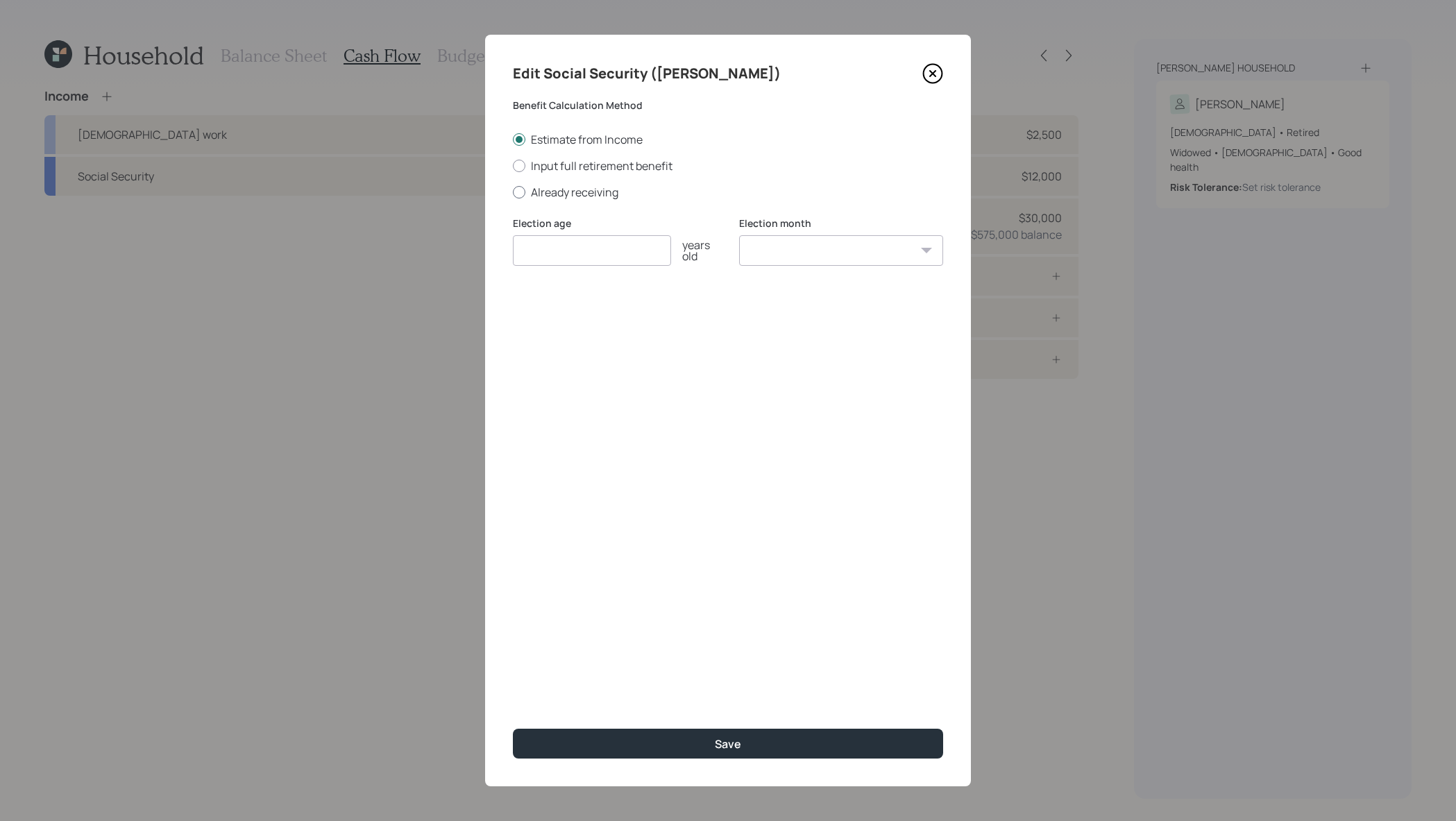
click at [594, 195] on label "Already receiving" at bounding box center [728, 192] width 430 height 15
click at [513, 192] on input "Already receiving" at bounding box center [512, 192] width 1 height 1
radio input "true"
click at [642, 259] on input "number" at bounding box center [591, 250] width 158 height 31
type input "66"
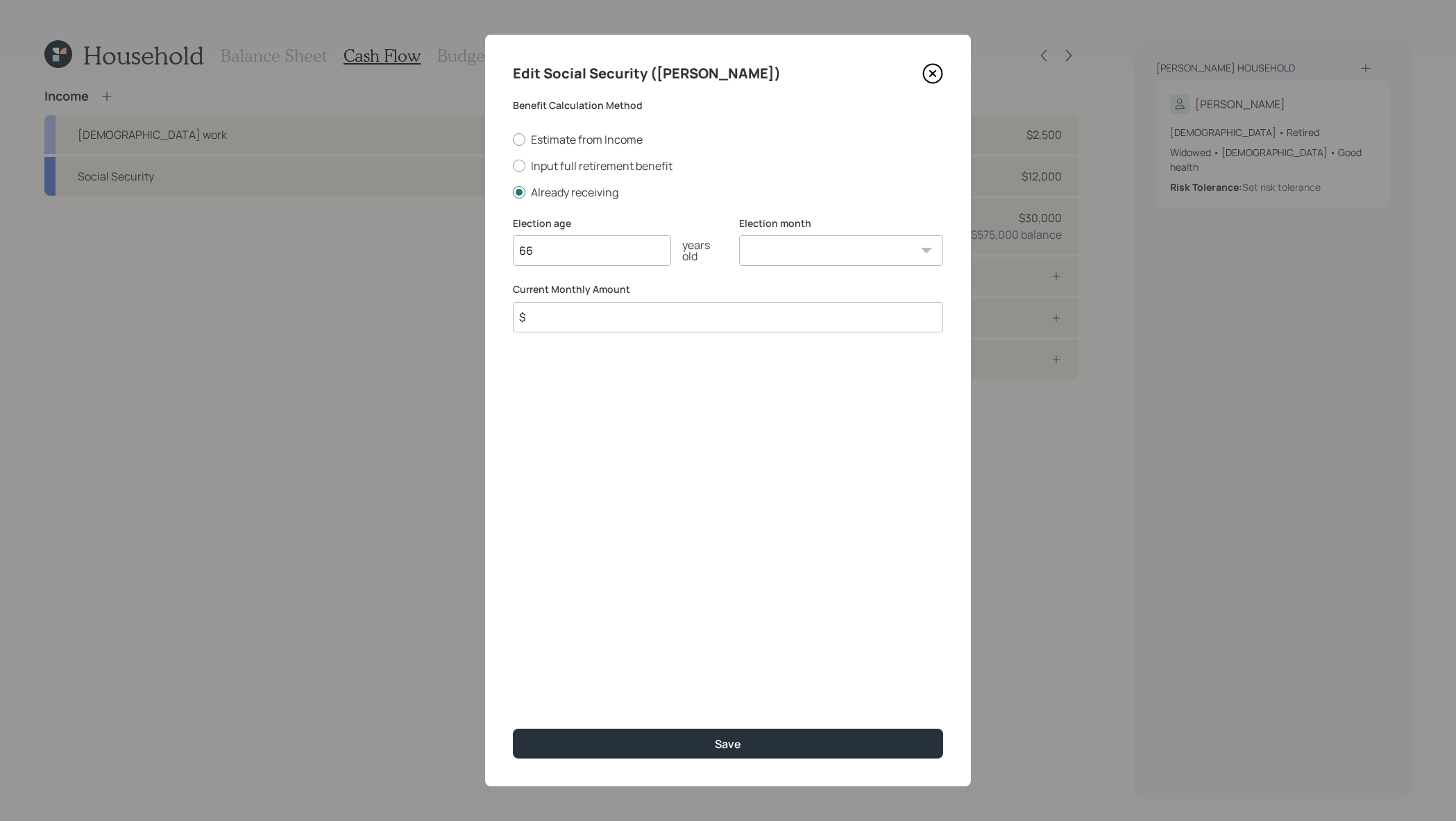
click at [687, 312] on input "$" at bounding box center [728, 317] width 430 height 31
type input "$ 3,118"
click at [513, 729] on button "Save" at bounding box center [728, 744] width 430 height 30
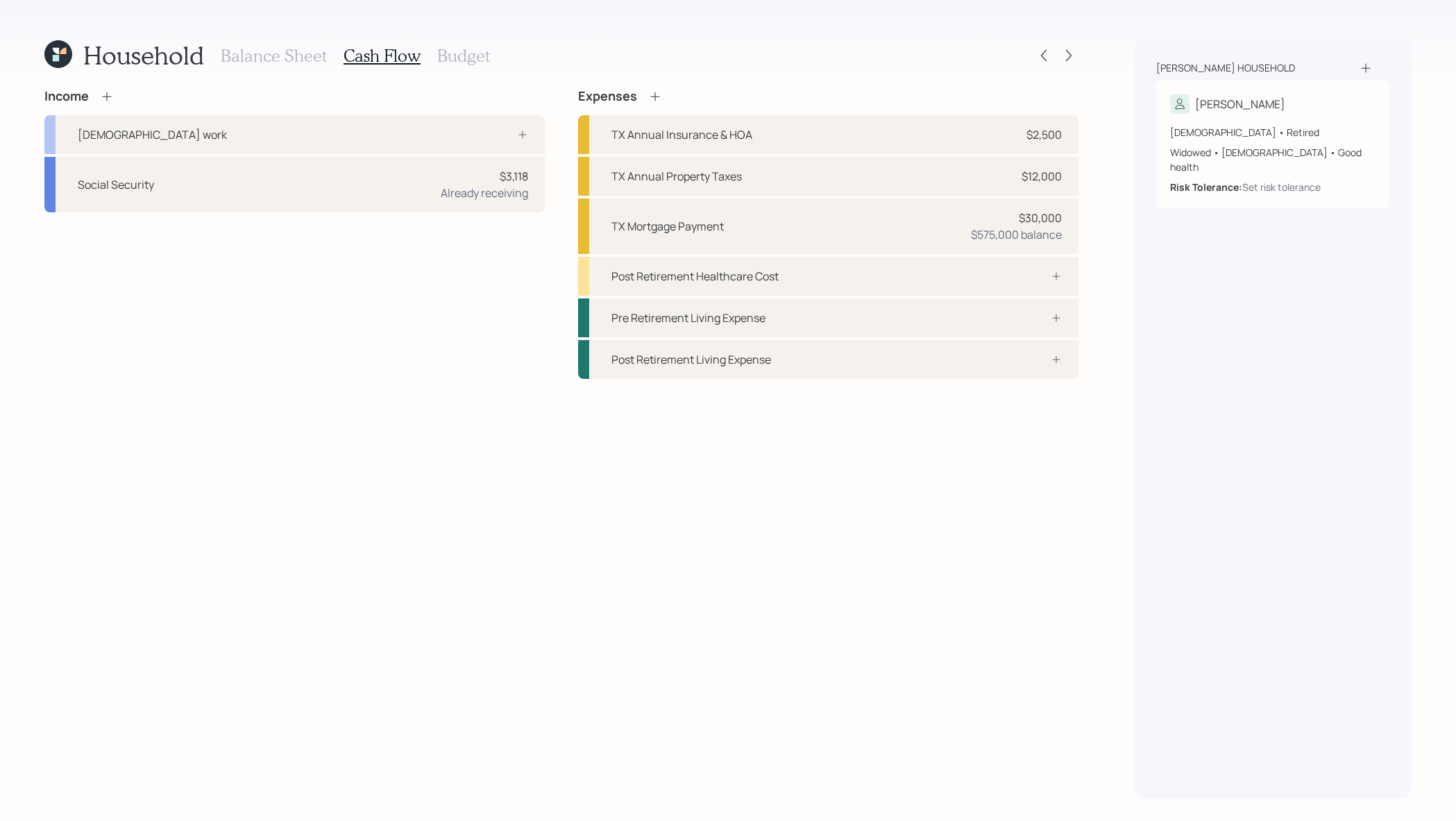
click at [103, 96] on icon at bounding box center [106, 96] width 9 height 9
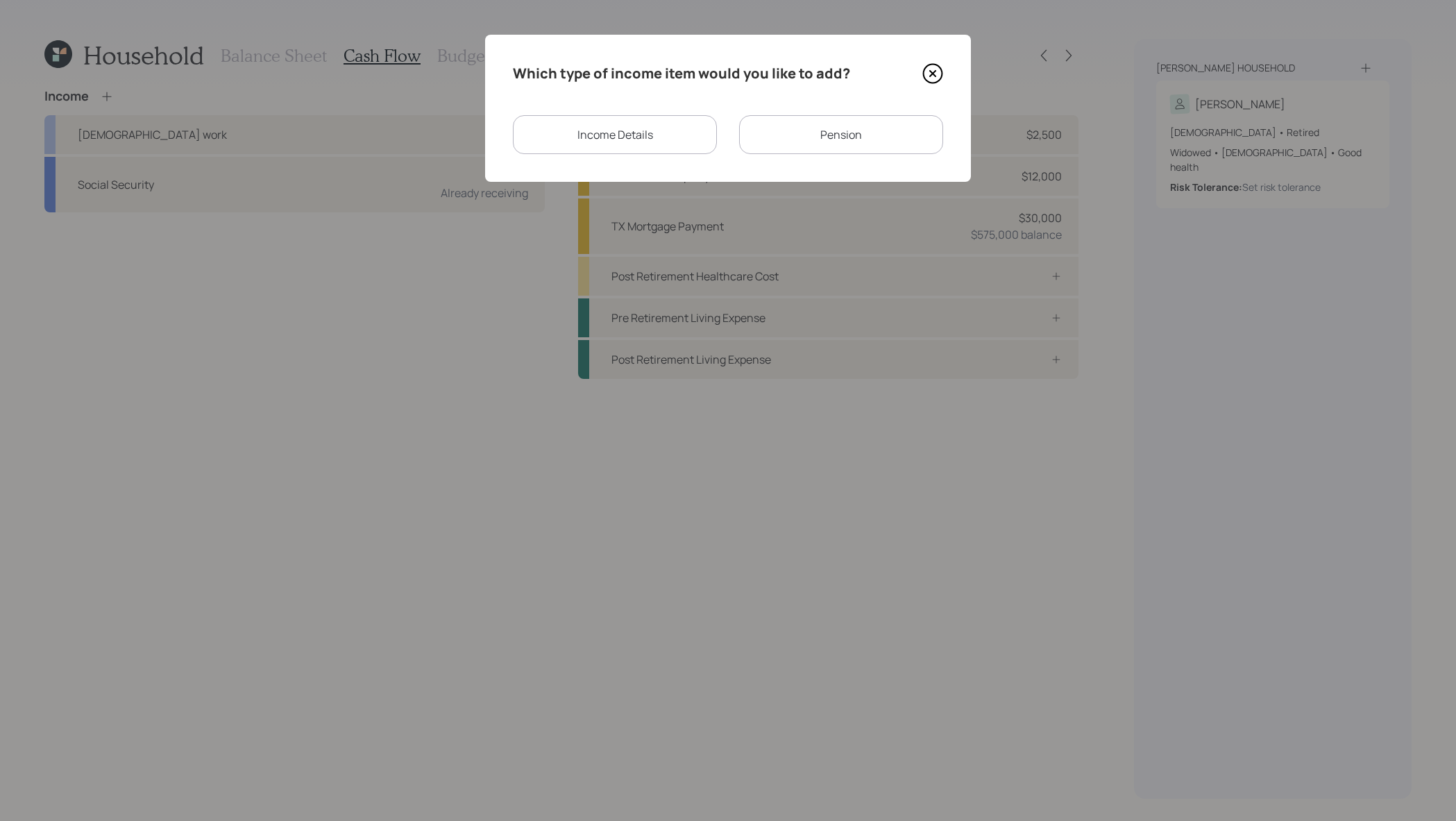
click at [838, 142] on div "Pension" at bounding box center [841, 135] width 204 height 39
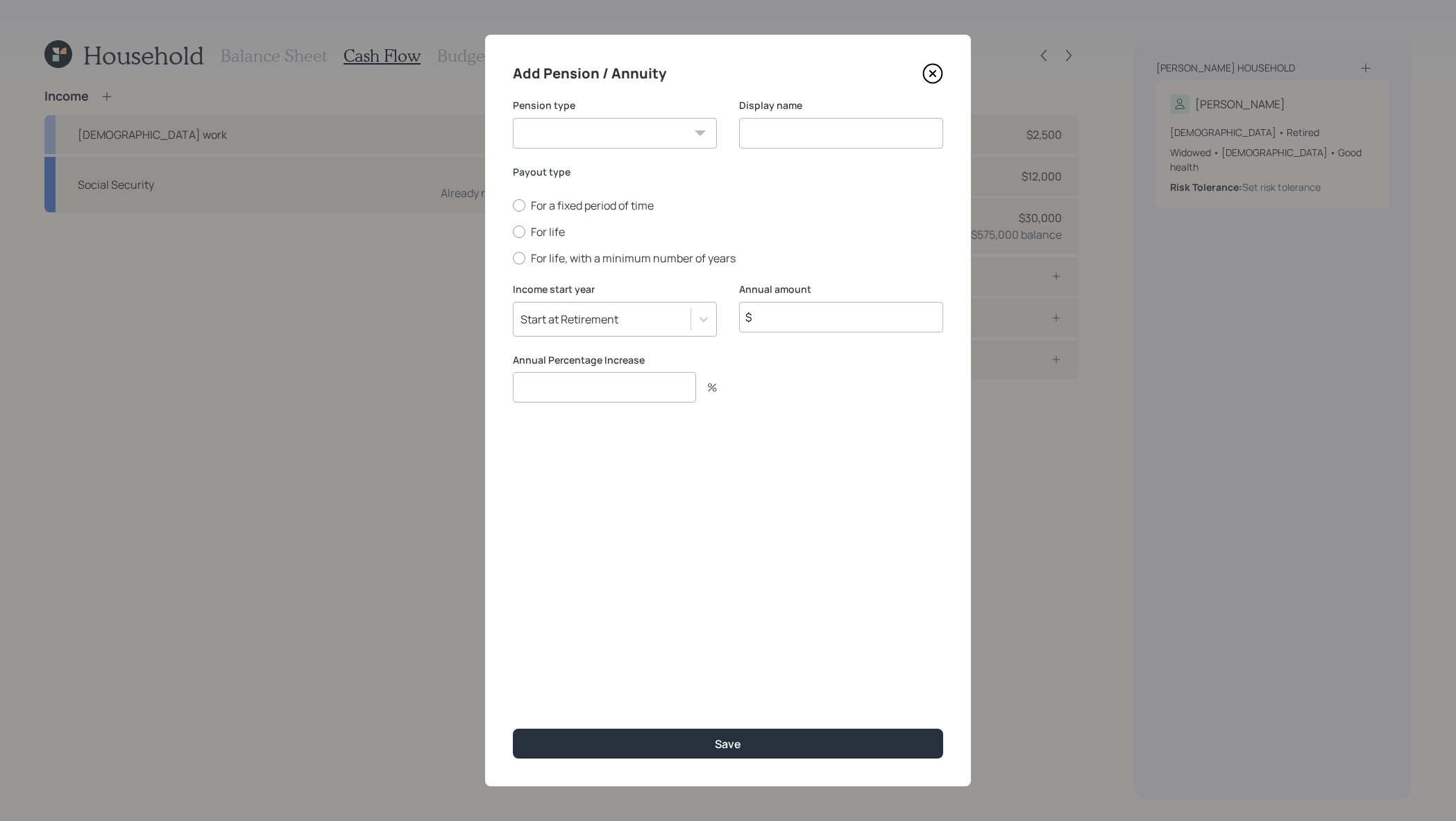
click at [652, 138] on select "Pension Annuity" at bounding box center [615, 133] width 204 height 31
select select "pension"
click at [513, 118] on select "Pension Annuity" at bounding box center [615, 133] width 204 height 31
click at [818, 138] on input at bounding box center [841, 133] width 204 height 31
type input "Pension"
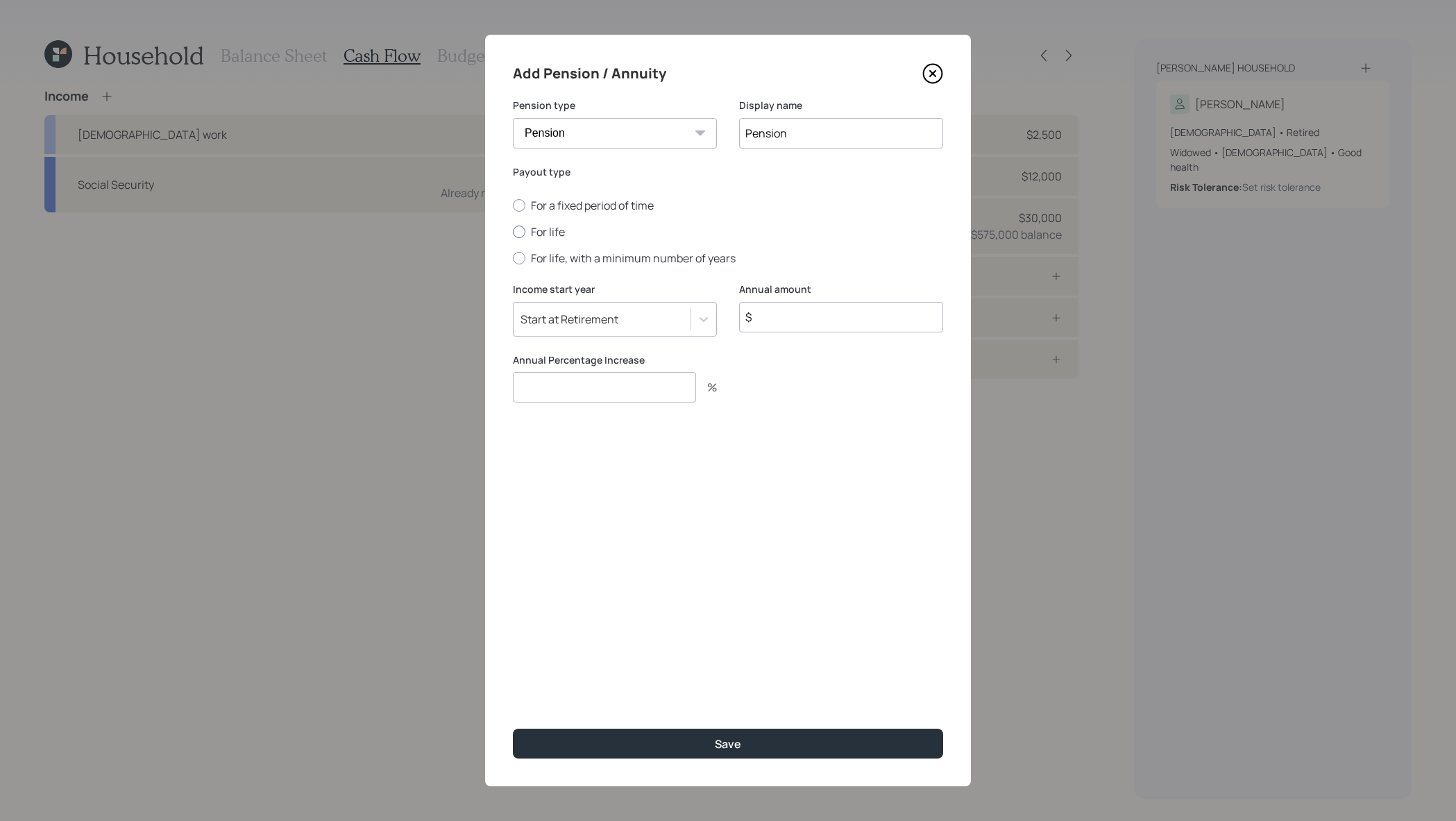
click at [534, 226] on label "For life" at bounding box center [728, 231] width 430 height 15
click at [513, 232] on input "For life" at bounding box center [512, 232] width 1 height 1
radio input "true"
click at [801, 326] on input "$" at bounding box center [841, 317] width 204 height 31
click at [890, 315] on input "$" at bounding box center [841, 317] width 204 height 31
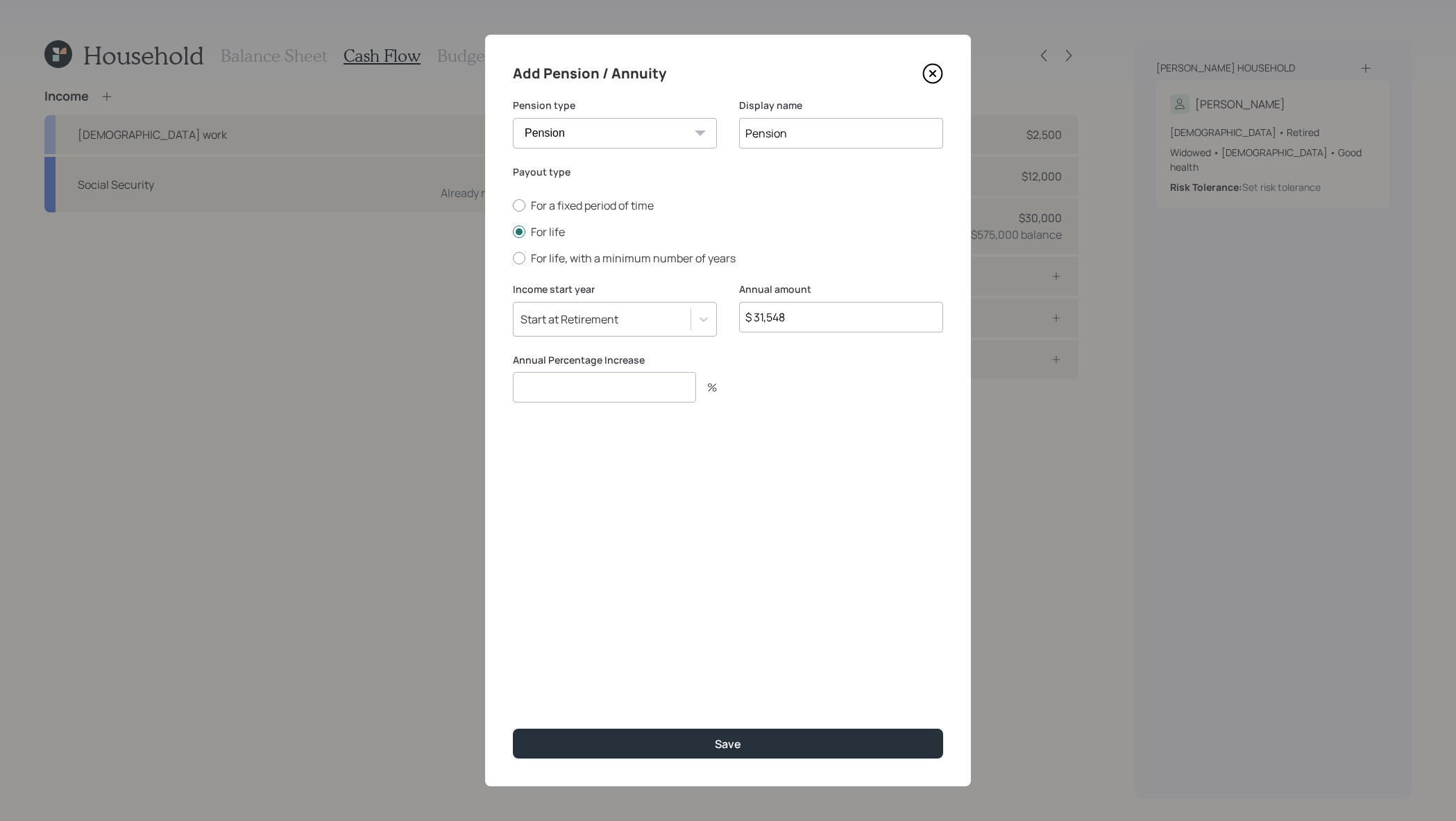
type input "$ 31,548"
click at [653, 388] on input "number" at bounding box center [604, 387] width 183 height 31
type input "0"
click at [513, 729] on button "Save" at bounding box center [728, 744] width 430 height 30
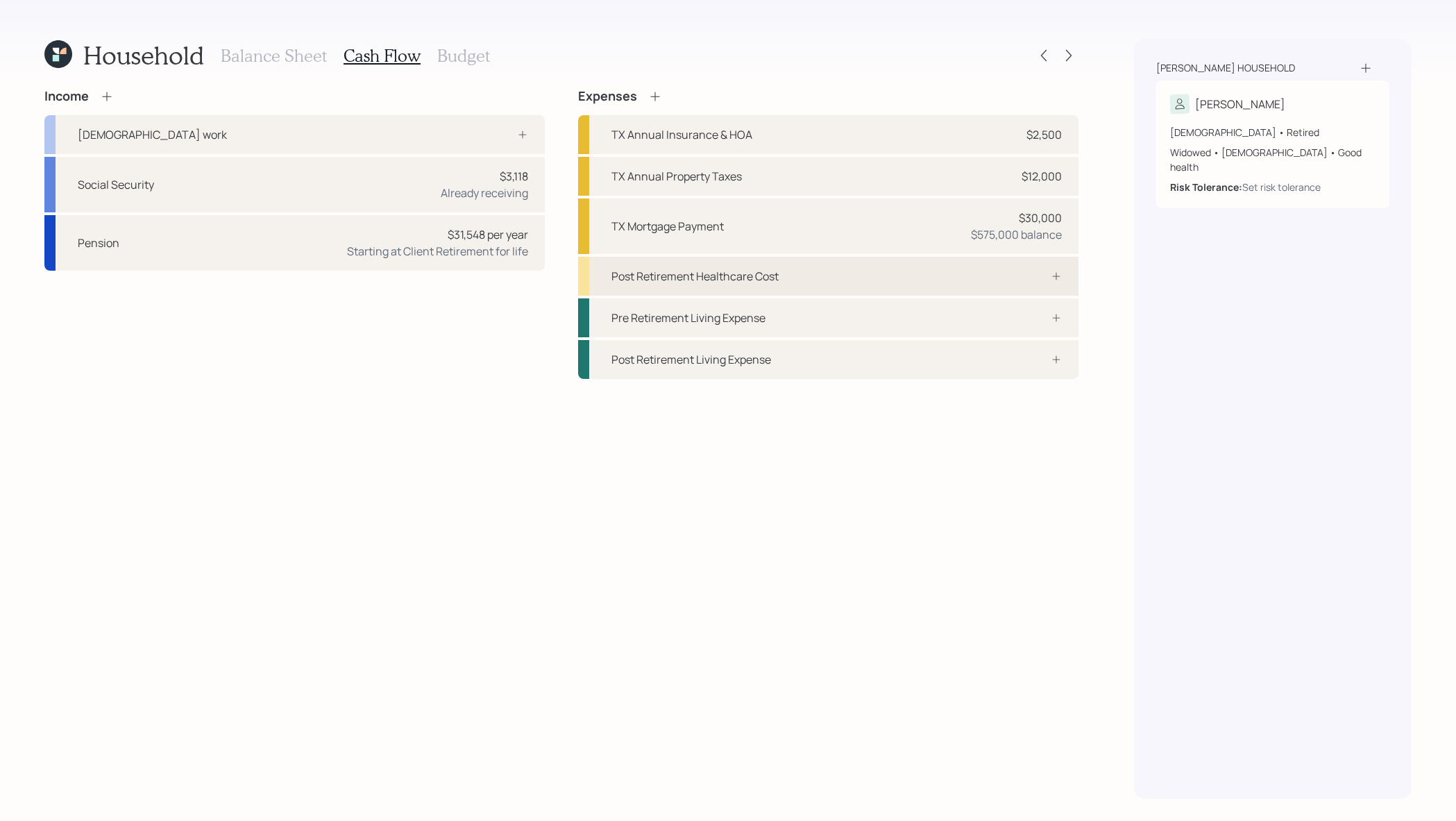
click at [873, 281] on div "Post Retirement Healthcare Cost" at bounding box center [828, 276] width 501 height 39
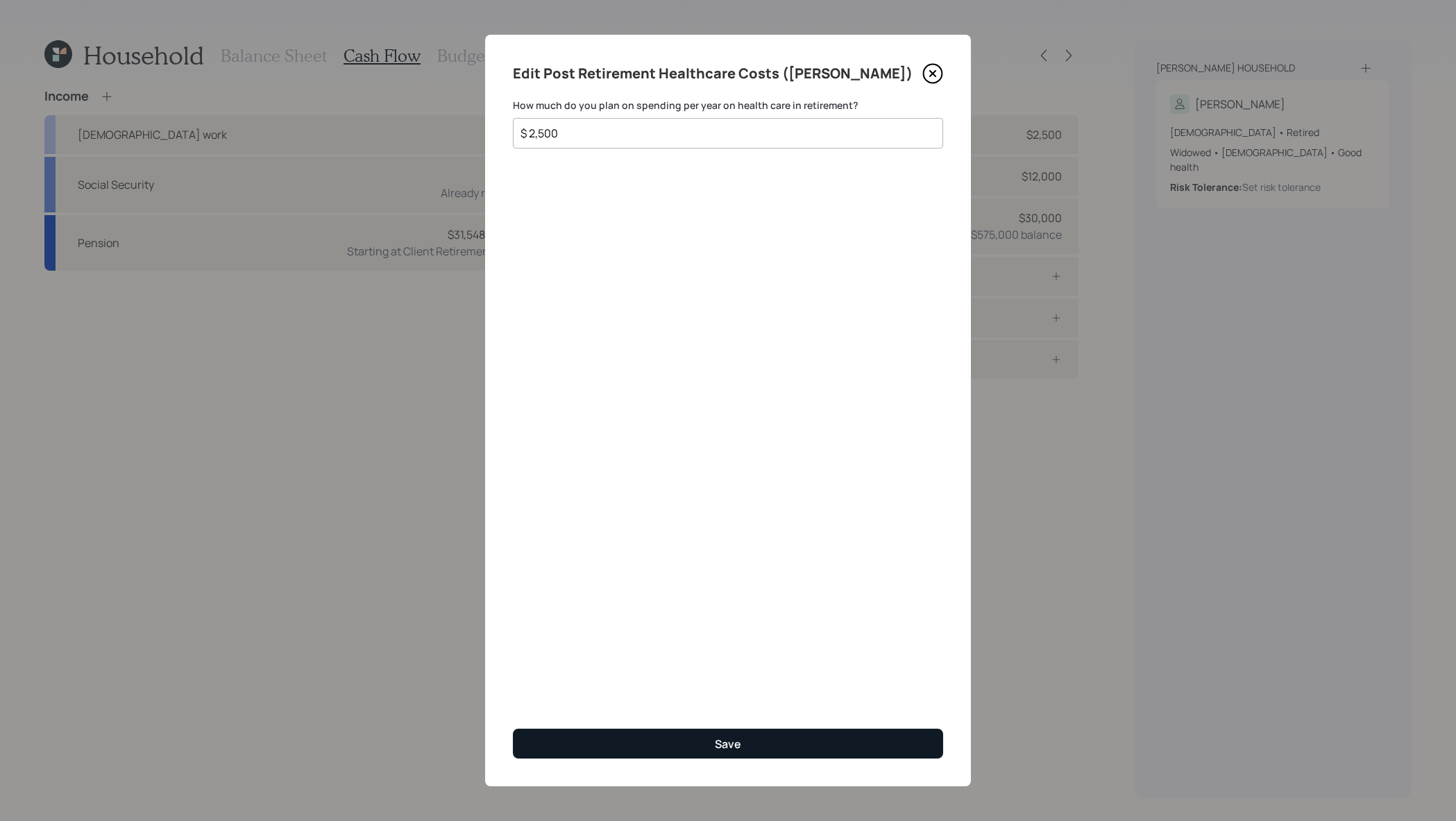
type input "$ 2,500"
click at [781, 751] on button "Save" at bounding box center [728, 744] width 430 height 30
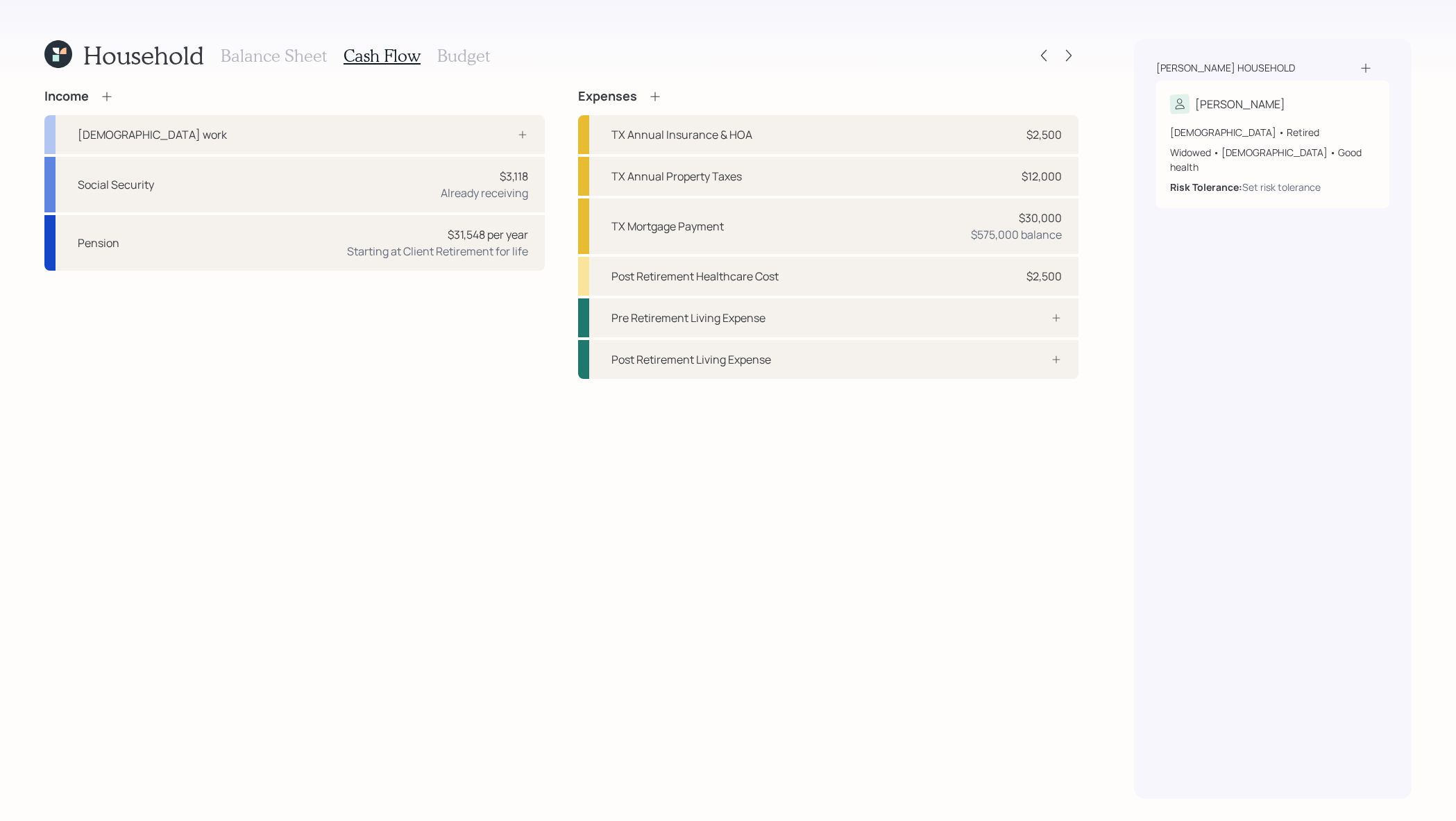
click at [633, 95] on h4 "Expenses" at bounding box center [607, 97] width 59 height 15
click at [665, 95] on div "Expenses" at bounding box center [828, 97] width 501 height 15
click at [660, 95] on icon at bounding box center [655, 97] width 14 height 14
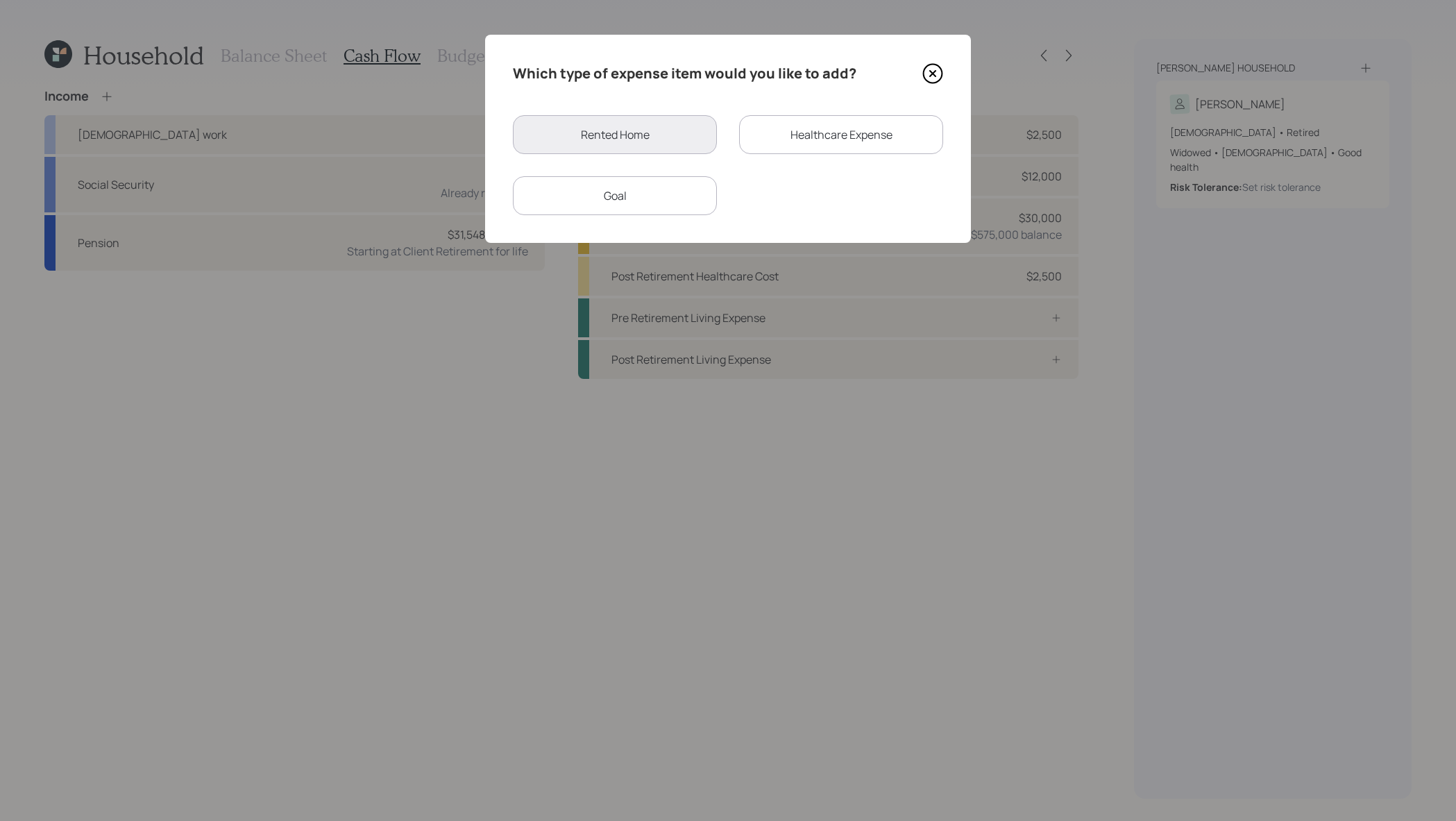
click at [788, 147] on div "Healthcare Expense" at bounding box center [841, 135] width 204 height 39
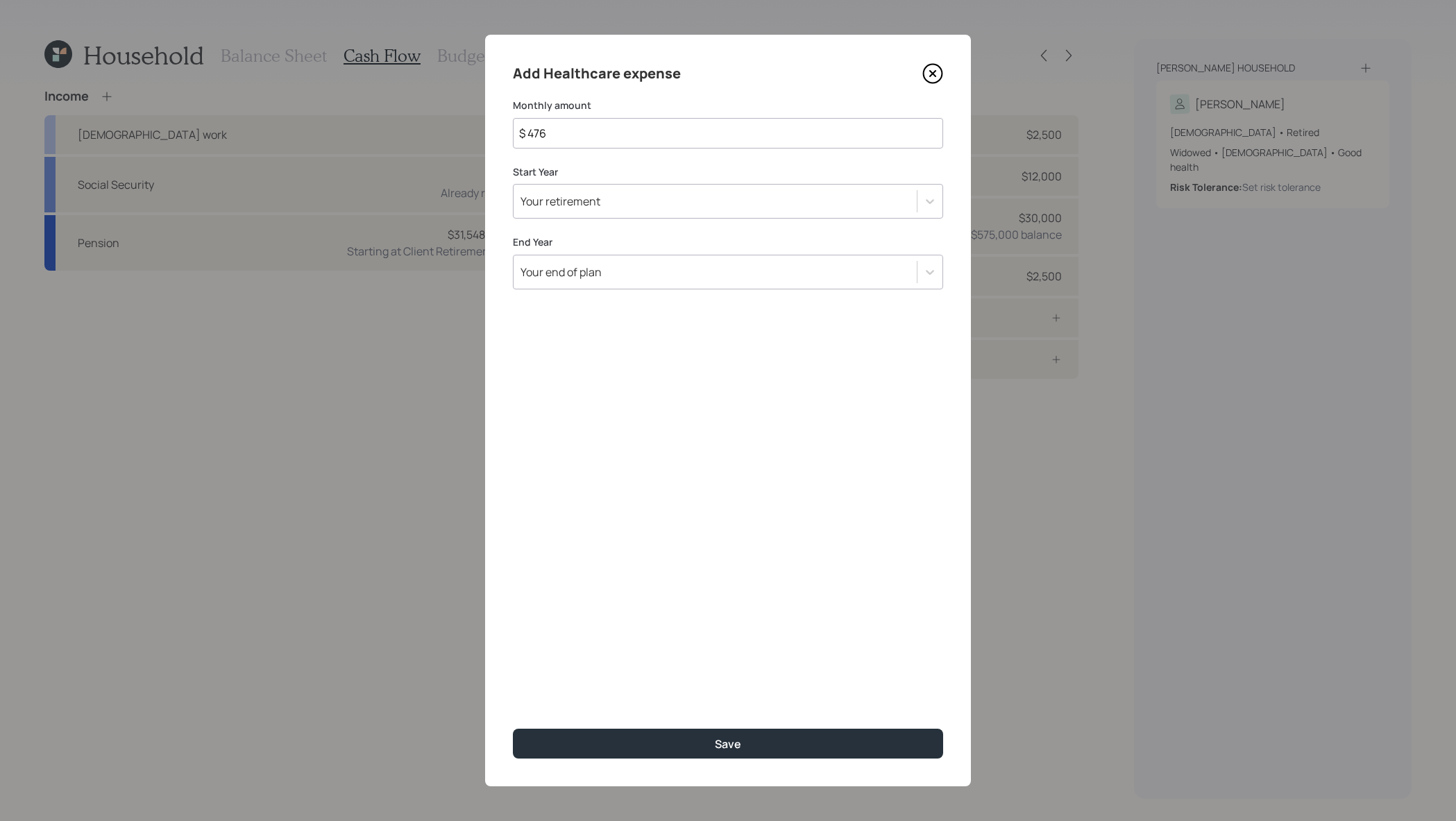
click at [654, 196] on div "Your retirement" at bounding box center [715, 201] width 403 height 24
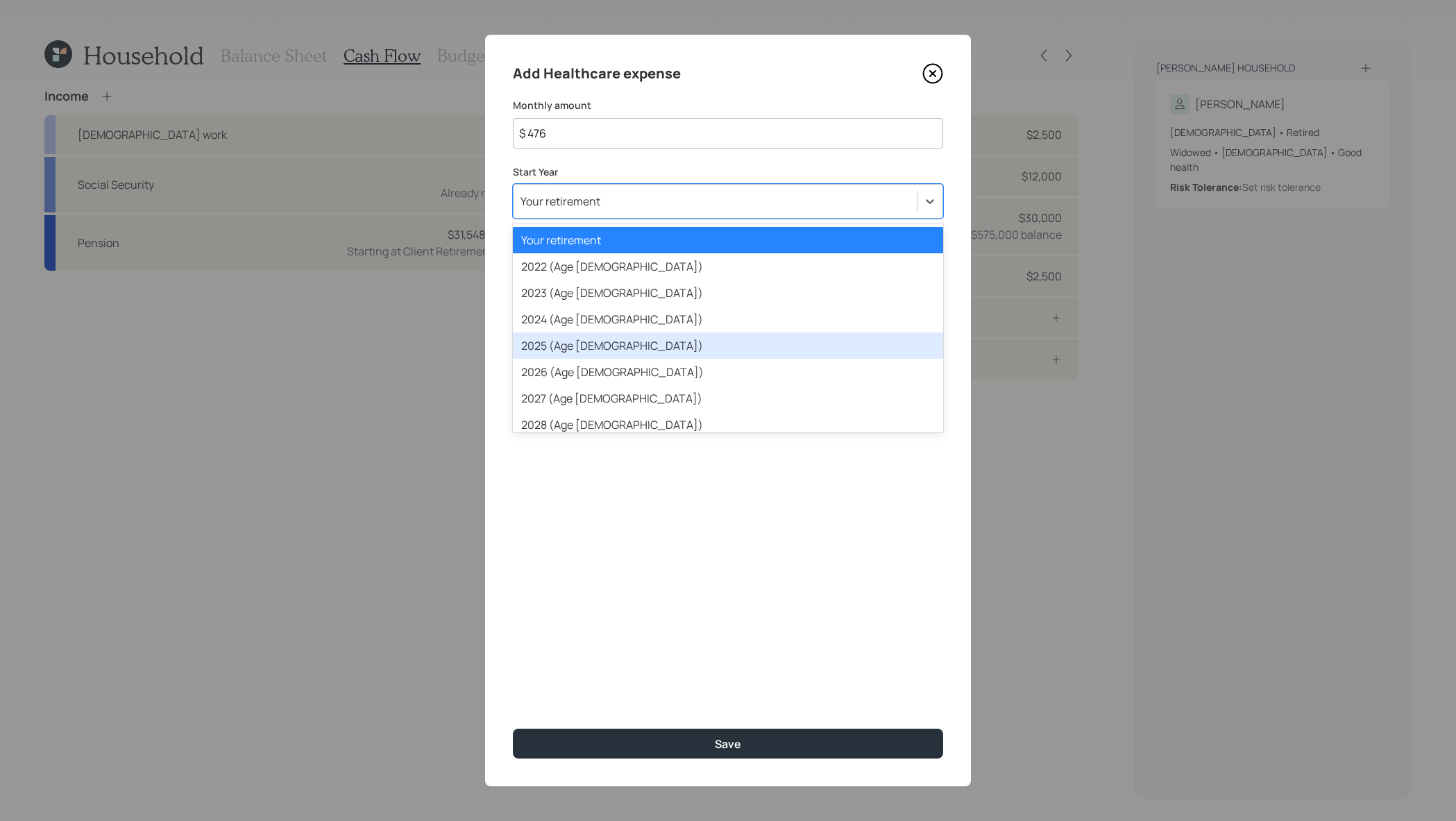
click at [668, 337] on div "2025 (Age 69)" at bounding box center [728, 345] width 430 height 26
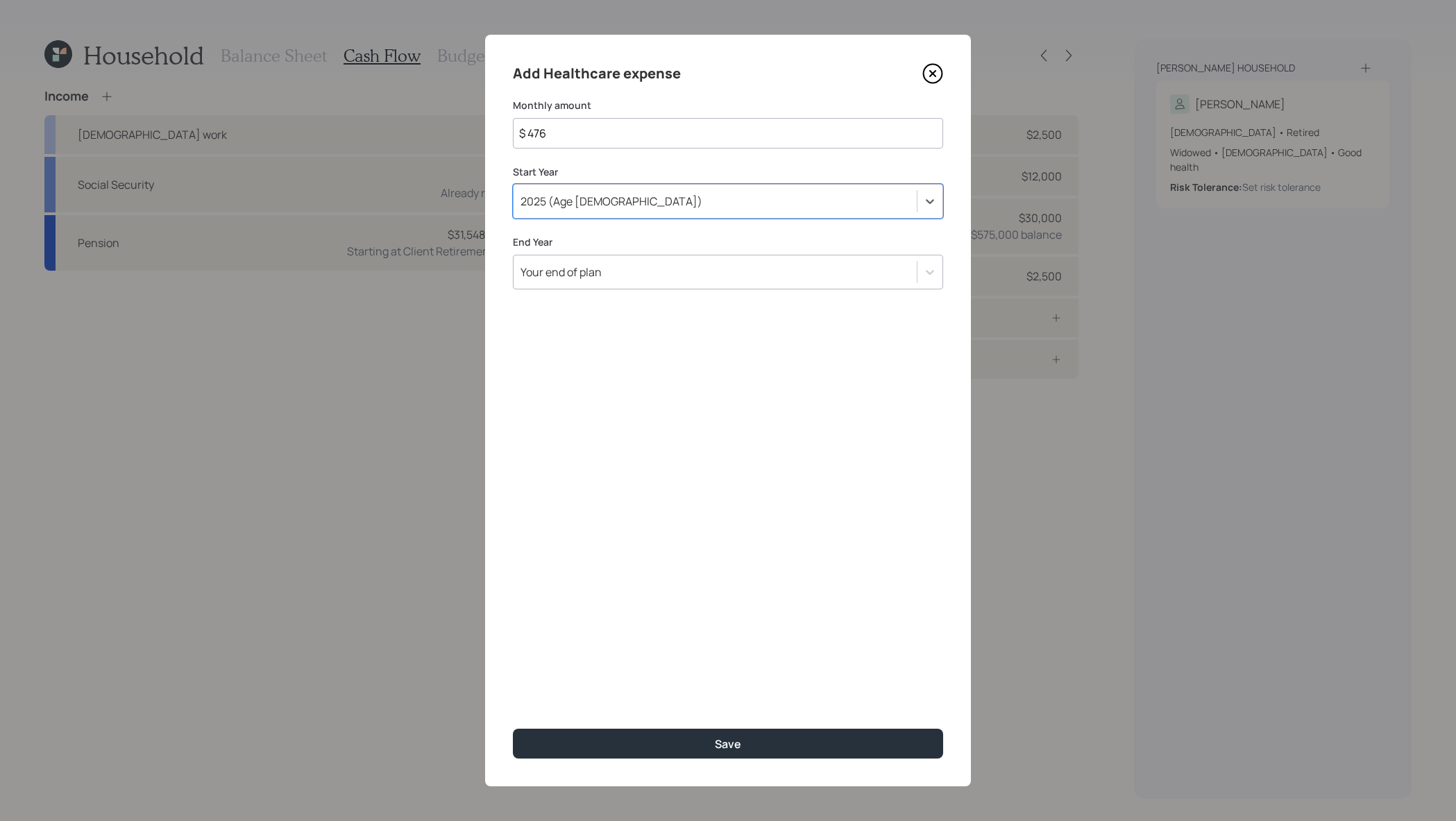
click at [680, 281] on div "Your end of plan" at bounding box center [715, 272] width 403 height 24
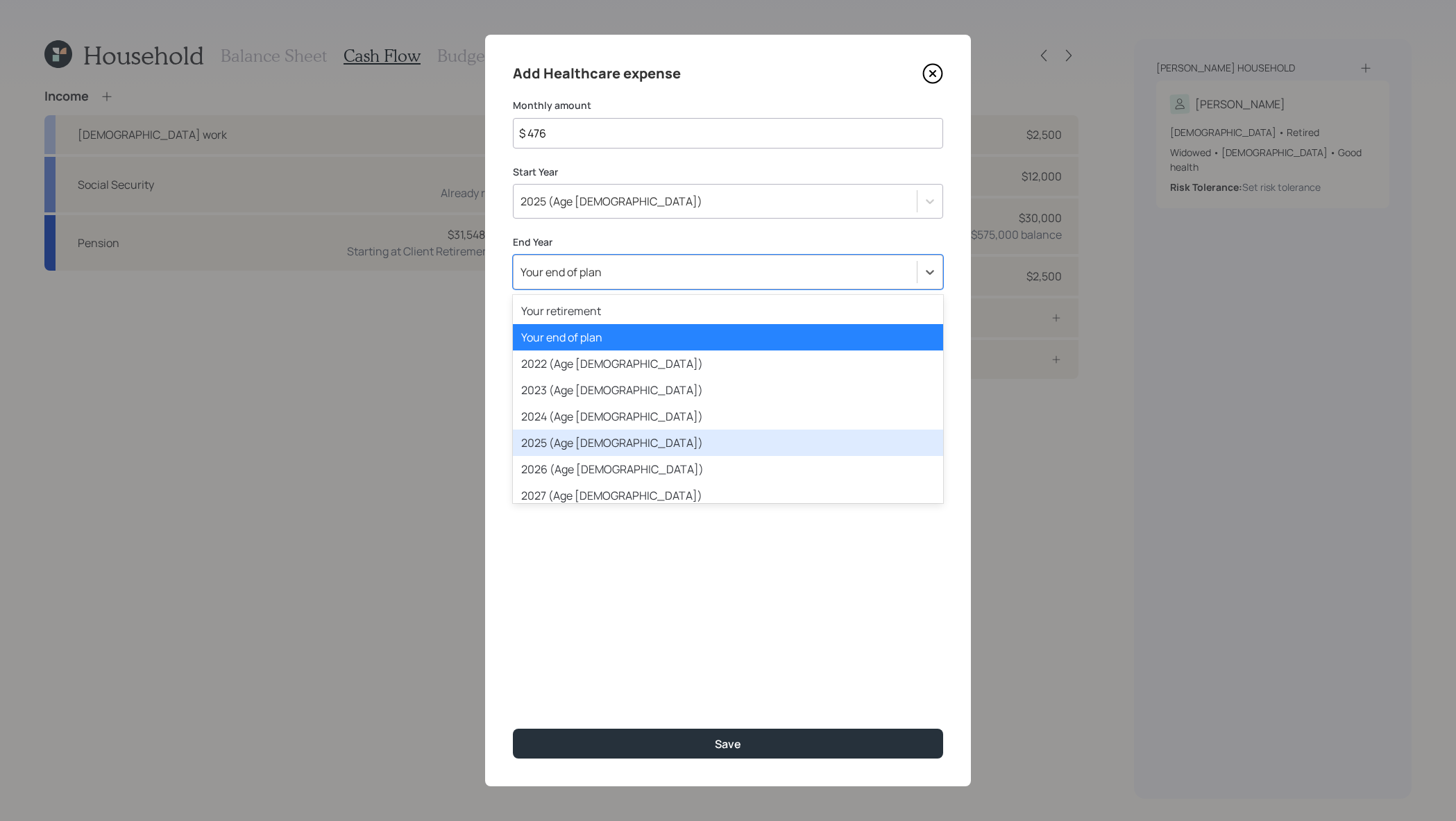
click at [673, 452] on div "2025 (Age 69)" at bounding box center [728, 442] width 430 height 26
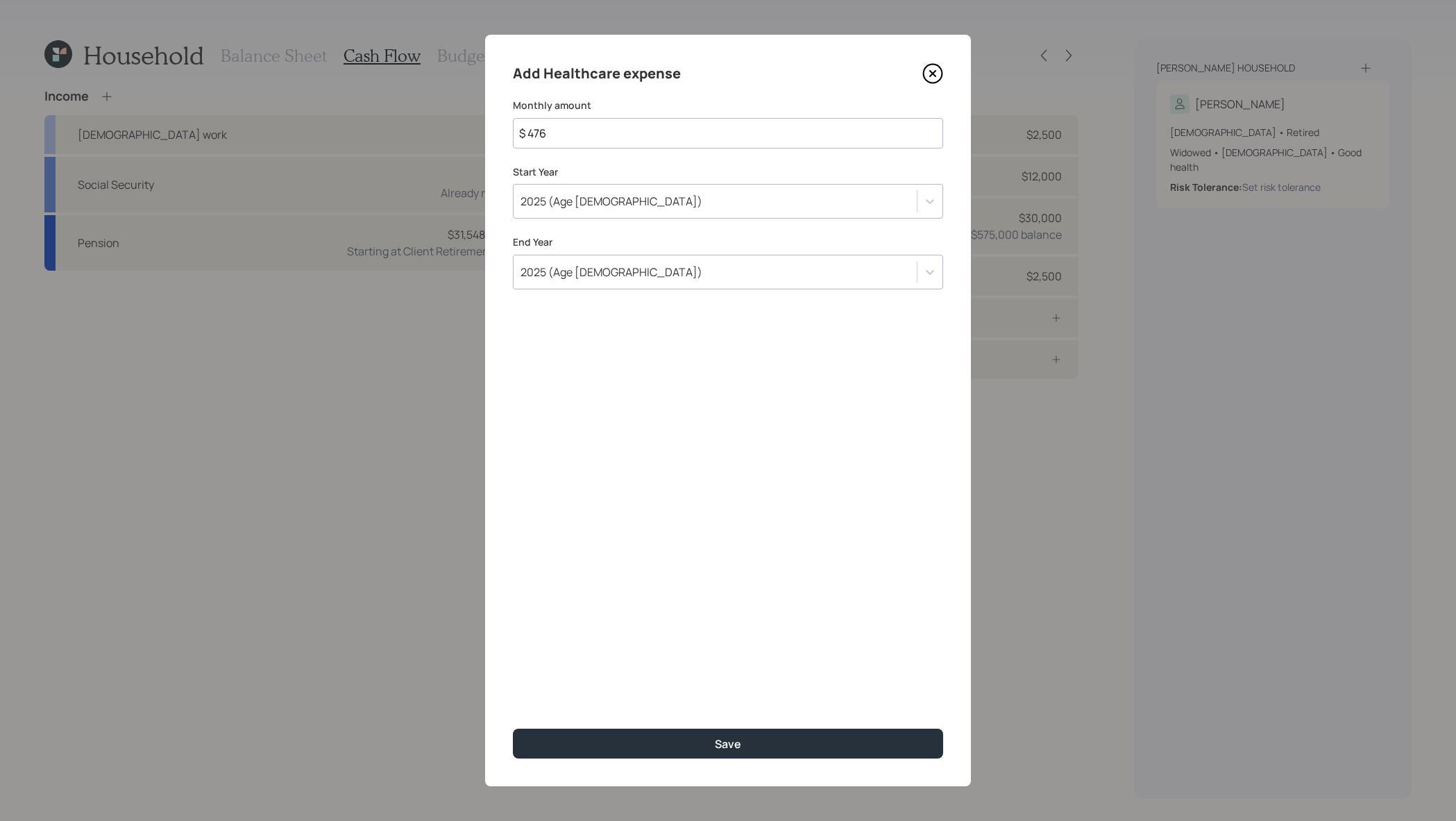
drag, startPoint x: 571, startPoint y: 123, endPoint x: 707, endPoint y: 138, distance: 136.8
click at [707, 138] on input "$ 476" at bounding box center [728, 133] width 430 height 31
type input "$ 465"
click at [513, 729] on button "Save" at bounding box center [728, 744] width 430 height 30
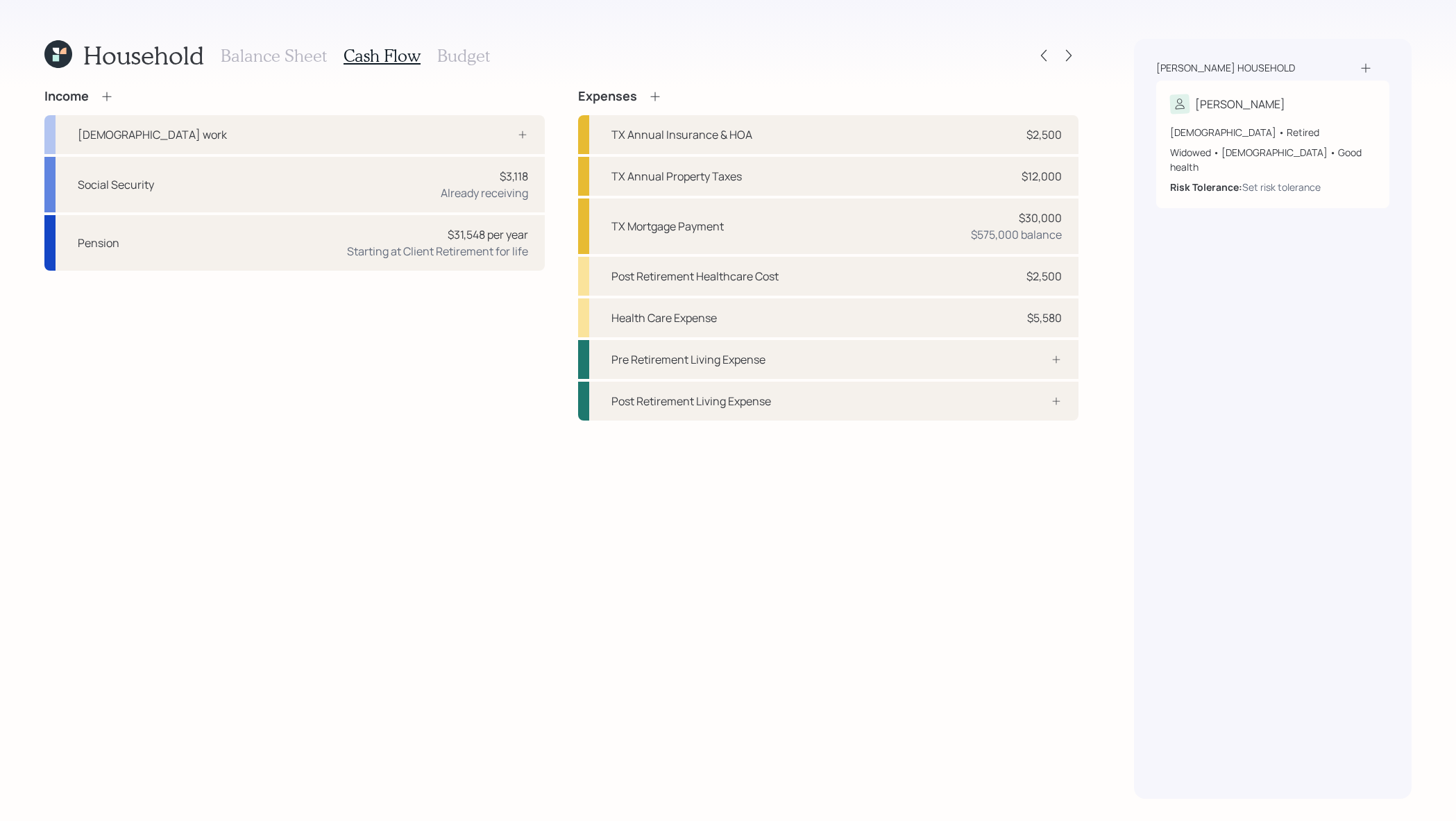
click at [462, 58] on h3 "Budget" at bounding box center [463, 55] width 52 height 20
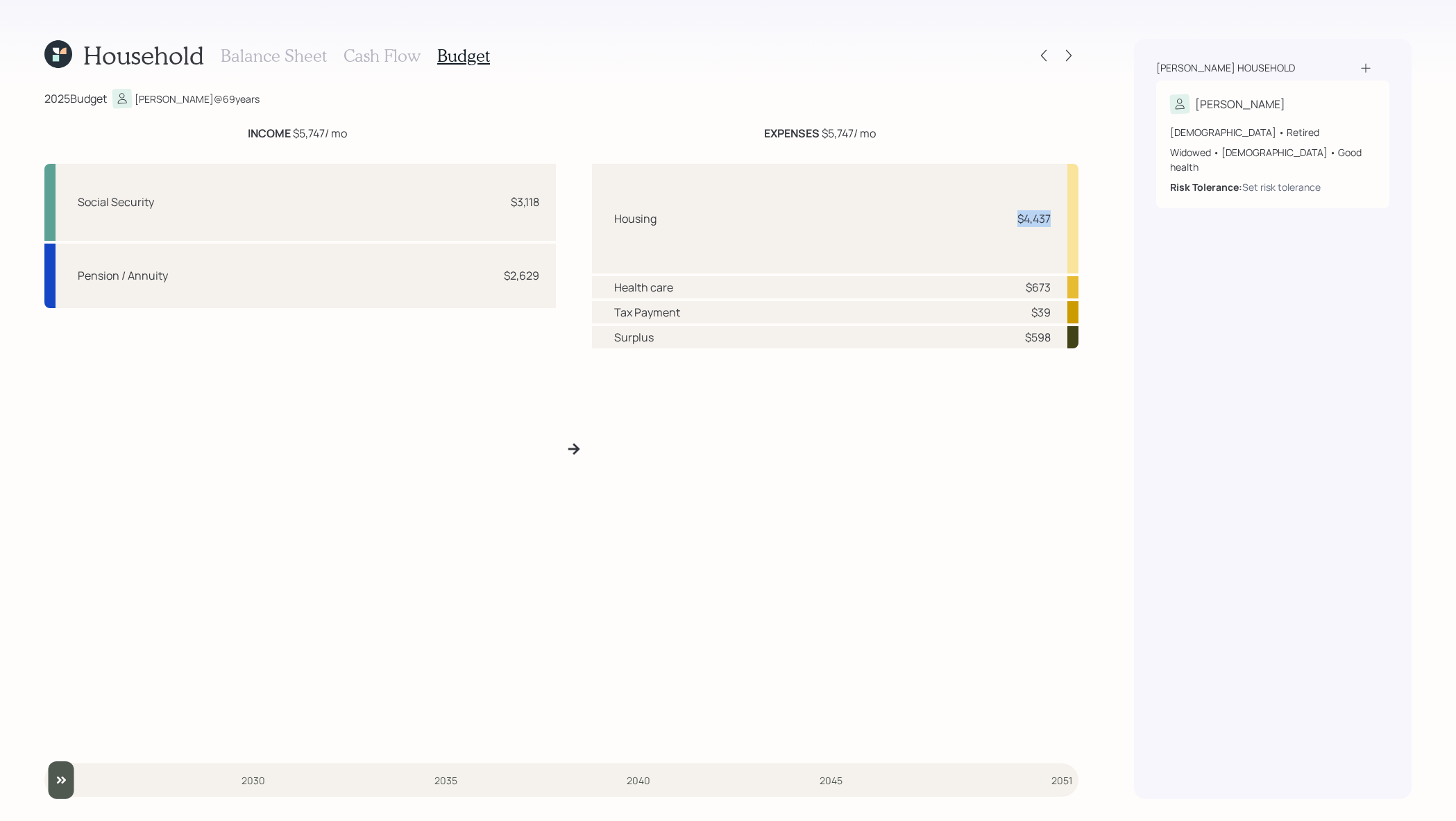
drag, startPoint x: 1056, startPoint y: 219, endPoint x: 1002, endPoint y: 219, distance: 54.0
click at [1002, 219] on div "Housing $4,437" at bounding box center [835, 219] width 487 height 109
click at [359, 62] on h3 "Cash Flow" at bounding box center [382, 55] width 77 height 20
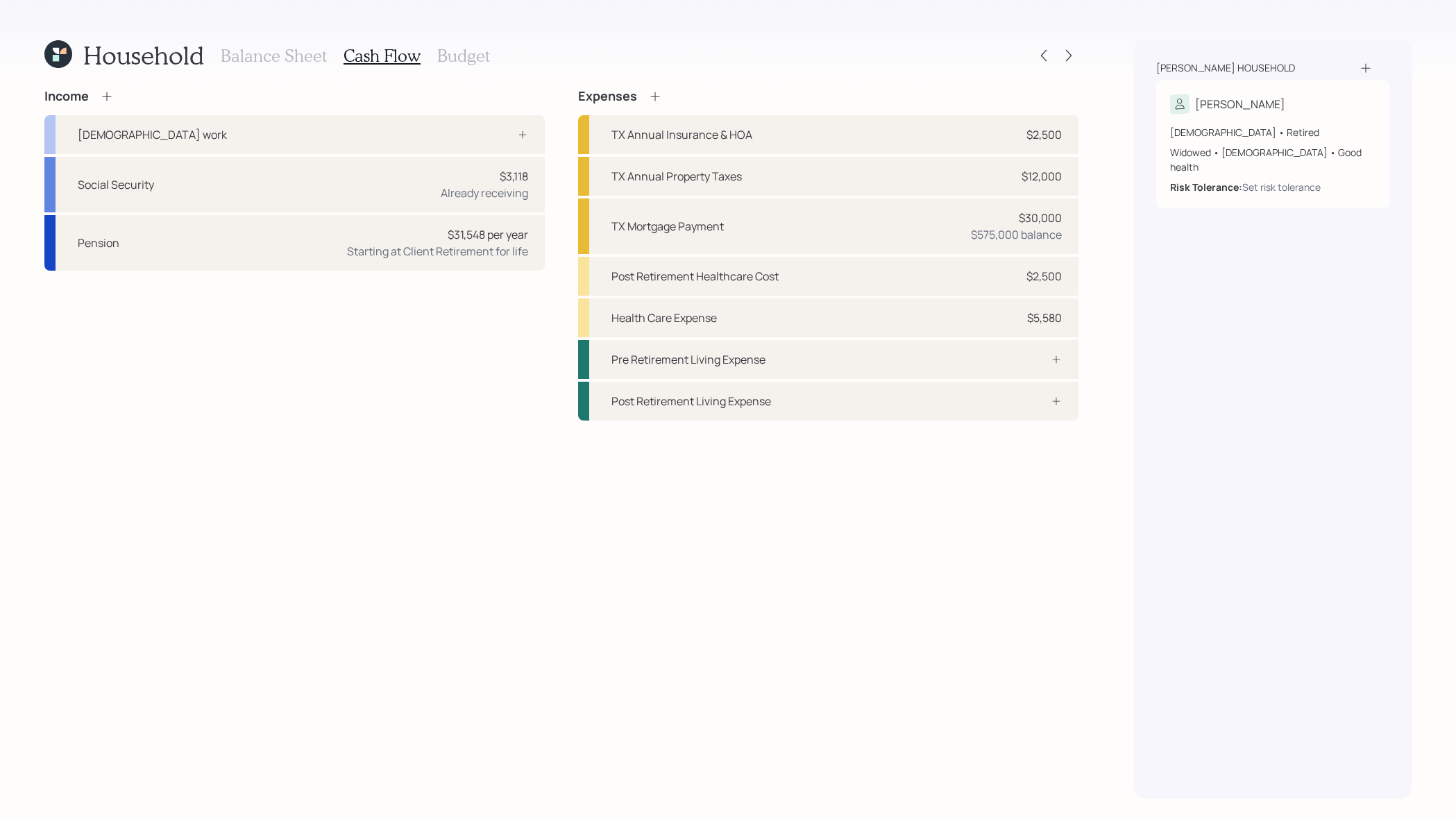
click at [106, 94] on icon at bounding box center [107, 97] width 14 height 14
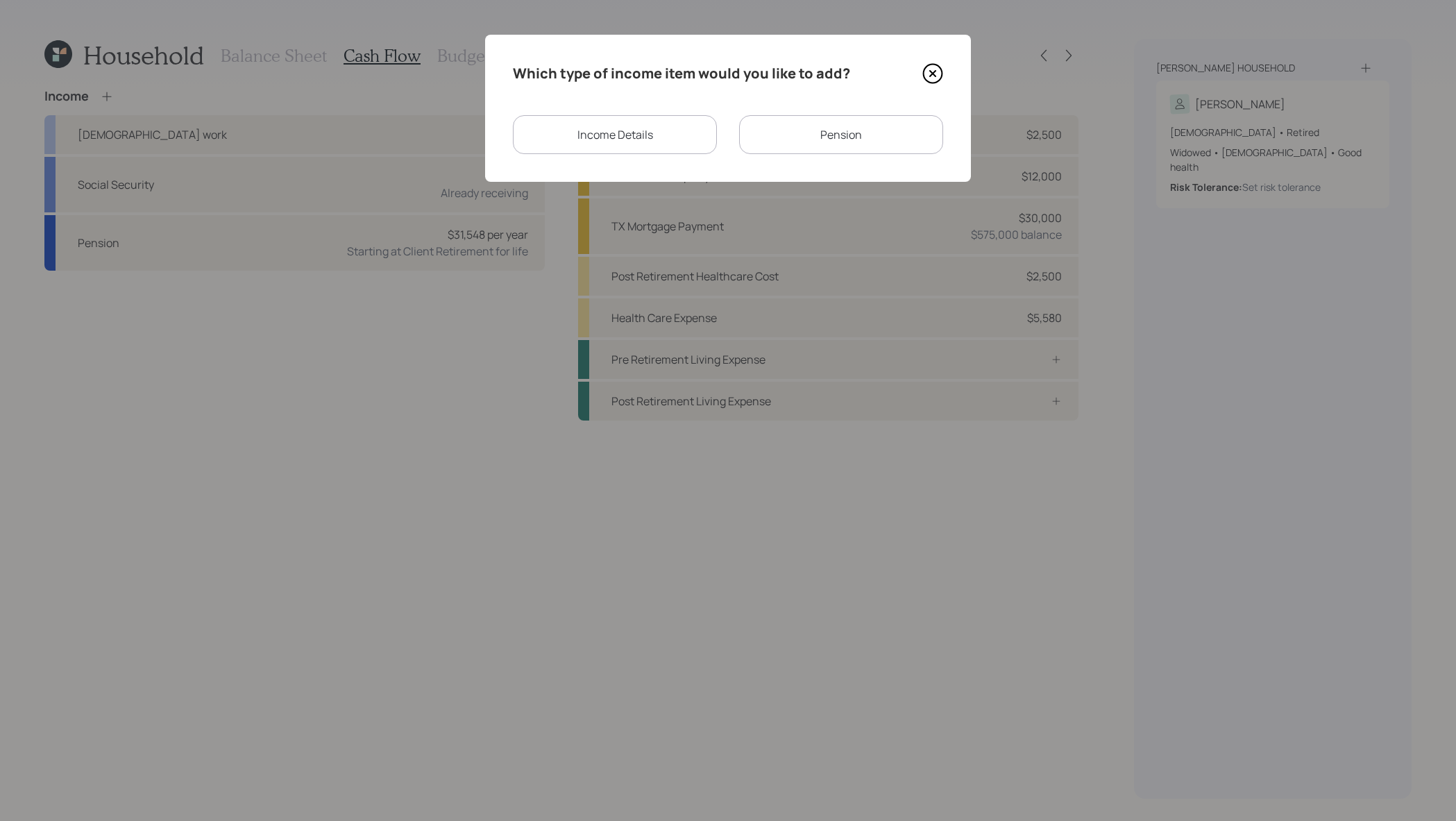
click at [704, 137] on div "Income Details" at bounding box center [615, 135] width 204 height 39
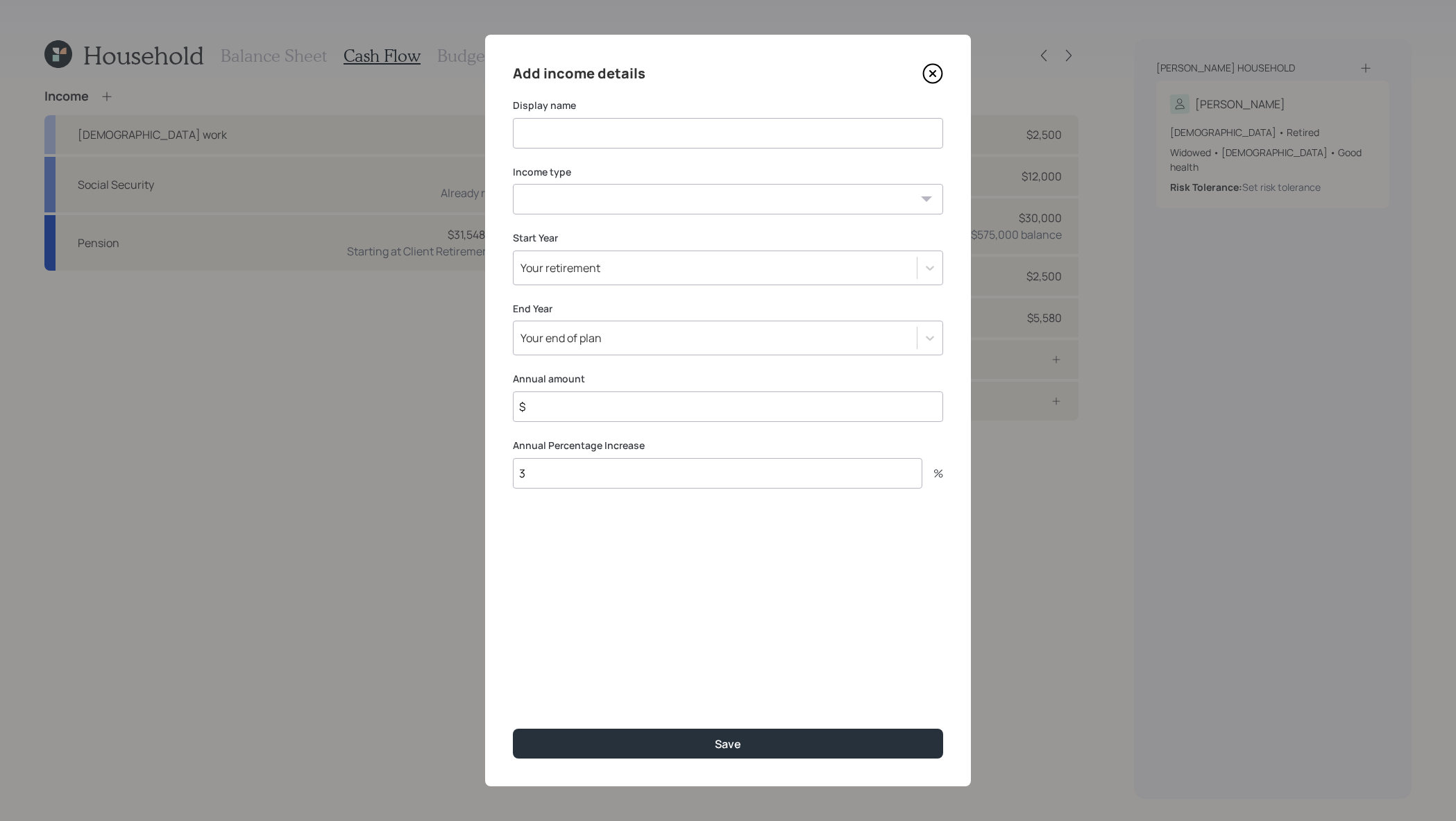
click at [749, 204] on select "Full-time work Part-time work Self employment Other" at bounding box center [728, 199] width 430 height 31
select select "other"
click at [513, 184] on select "Full-time work Part-time work Self employment Other" at bounding box center [728, 199] width 430 height 31
click at [730, 255] on select "Tax-free Earned Self Employment Alimony Royalties Pension / Annuity Interest Di…" at bounding box center [728, 266] width 430 height 31
select select "tax_free"
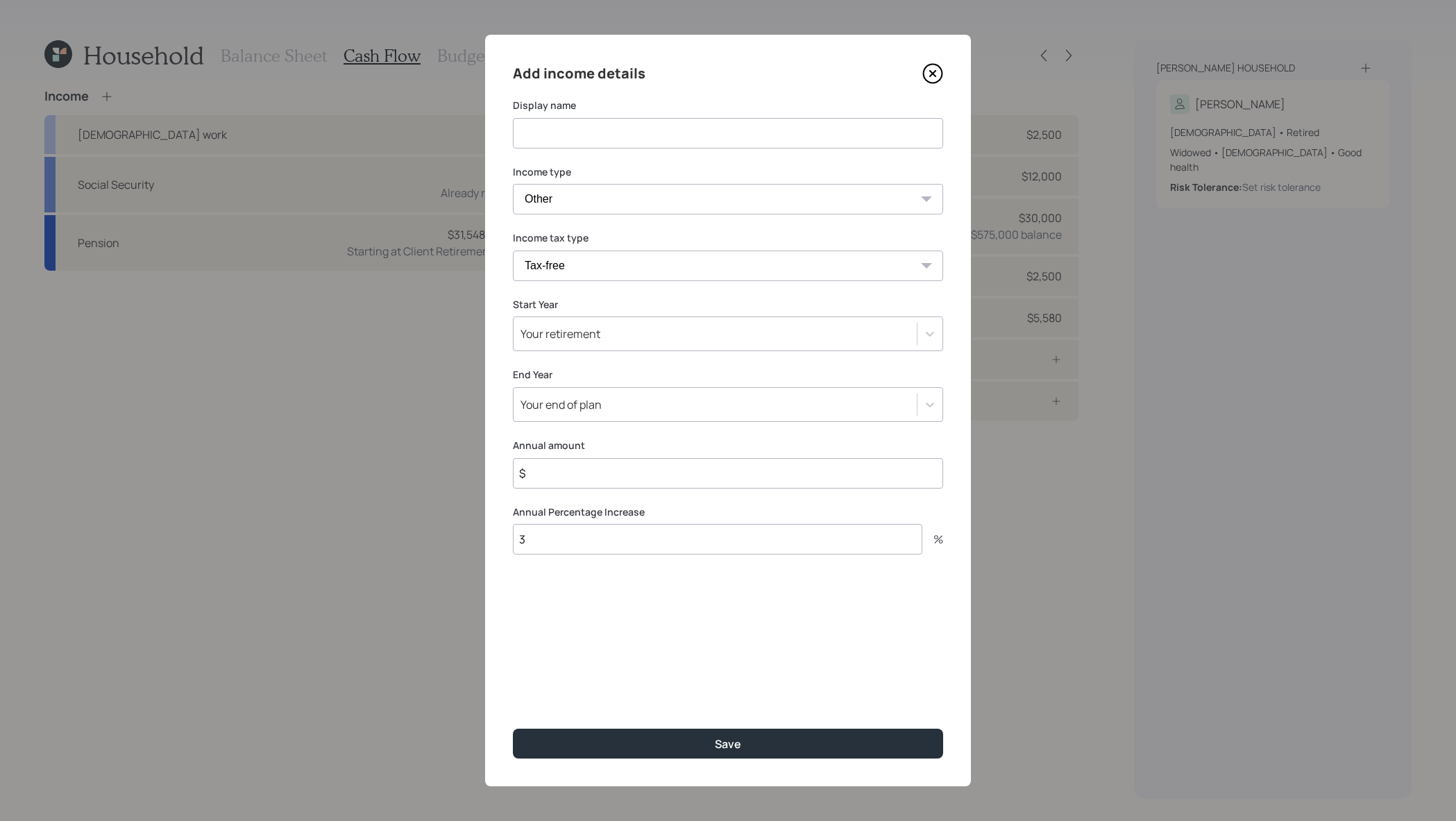
click at [513, 251] on select "Tax-free Earned Self Employment Alimony Royalties Pension / Annuity Interest Di…" at bounding box center [728, 266] width 430 height 31
click at [725, 149] on div "Add income details Display name Income type Full-time work Part-time work Self …" at bounding box center [728, 410] width 486 height 751
click at [726, 135] on input at bounding box center [728, 133] width 430 height 31
type input "C"
click at [704, 476] on input "$" at bounding box center [728, 473] width 430 height 31
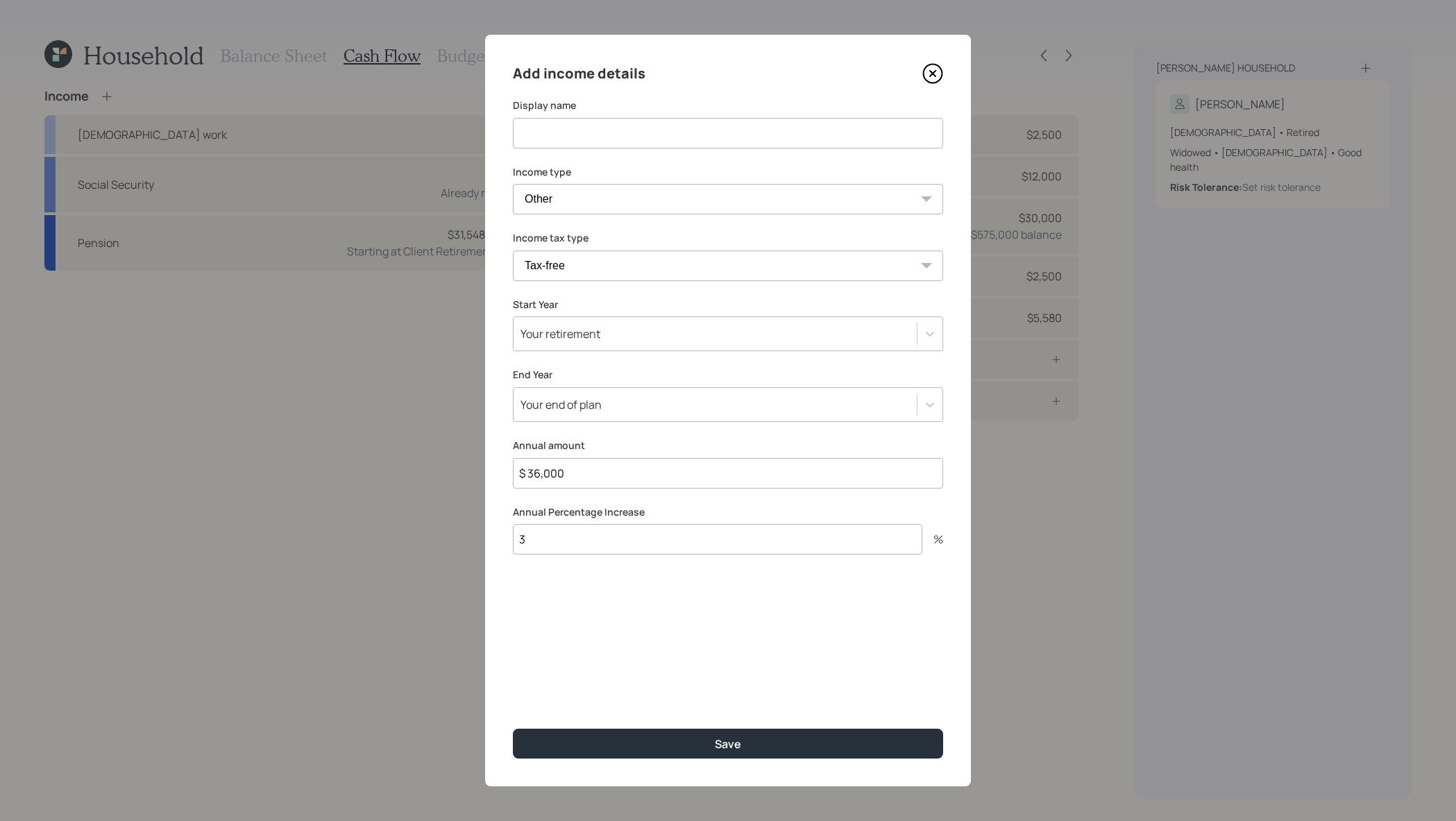
type input "$ 36,000"
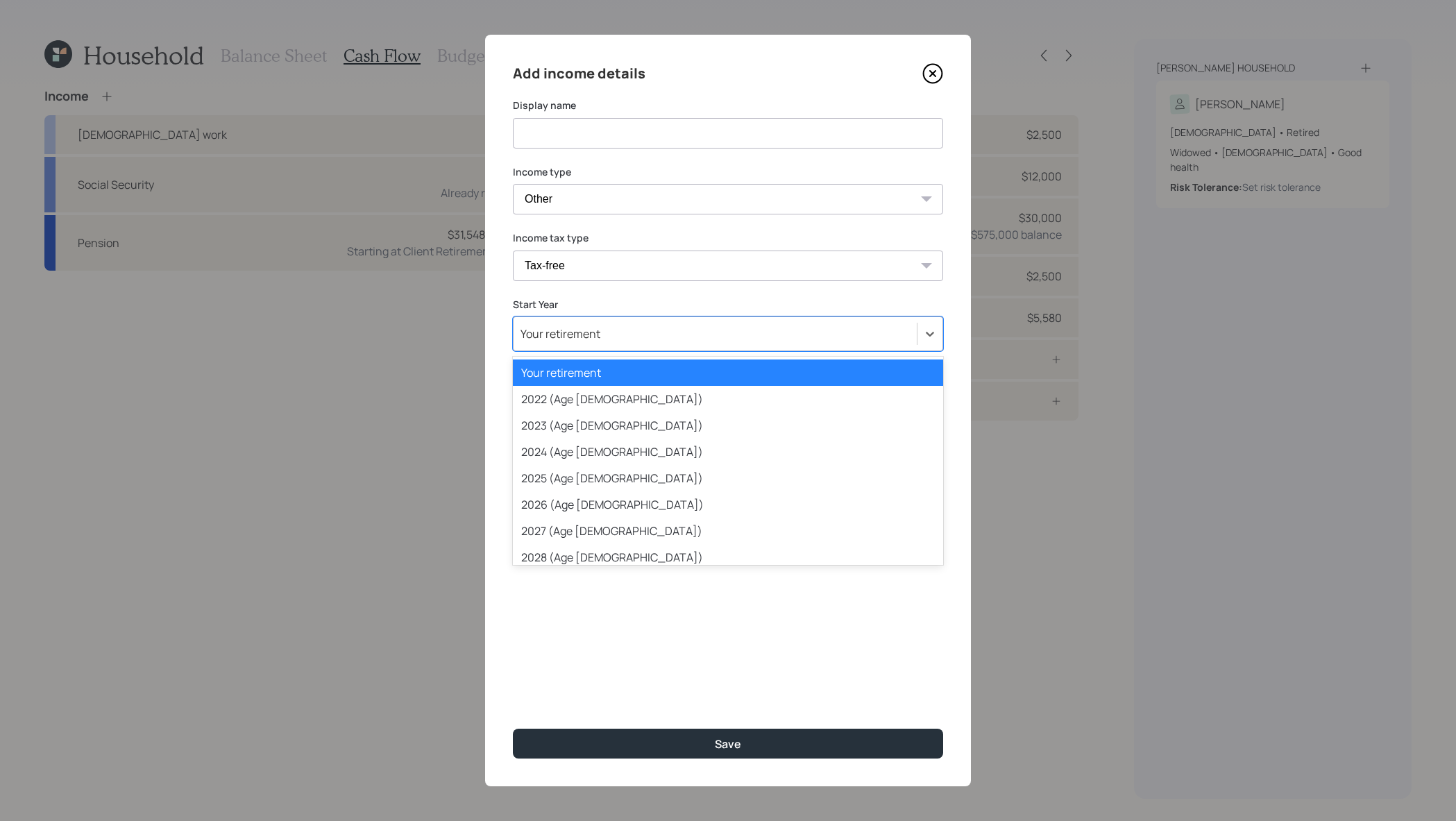
click at [716, 335] on div "Your retirement" at bounding box center [715, 334] width 403 height 24
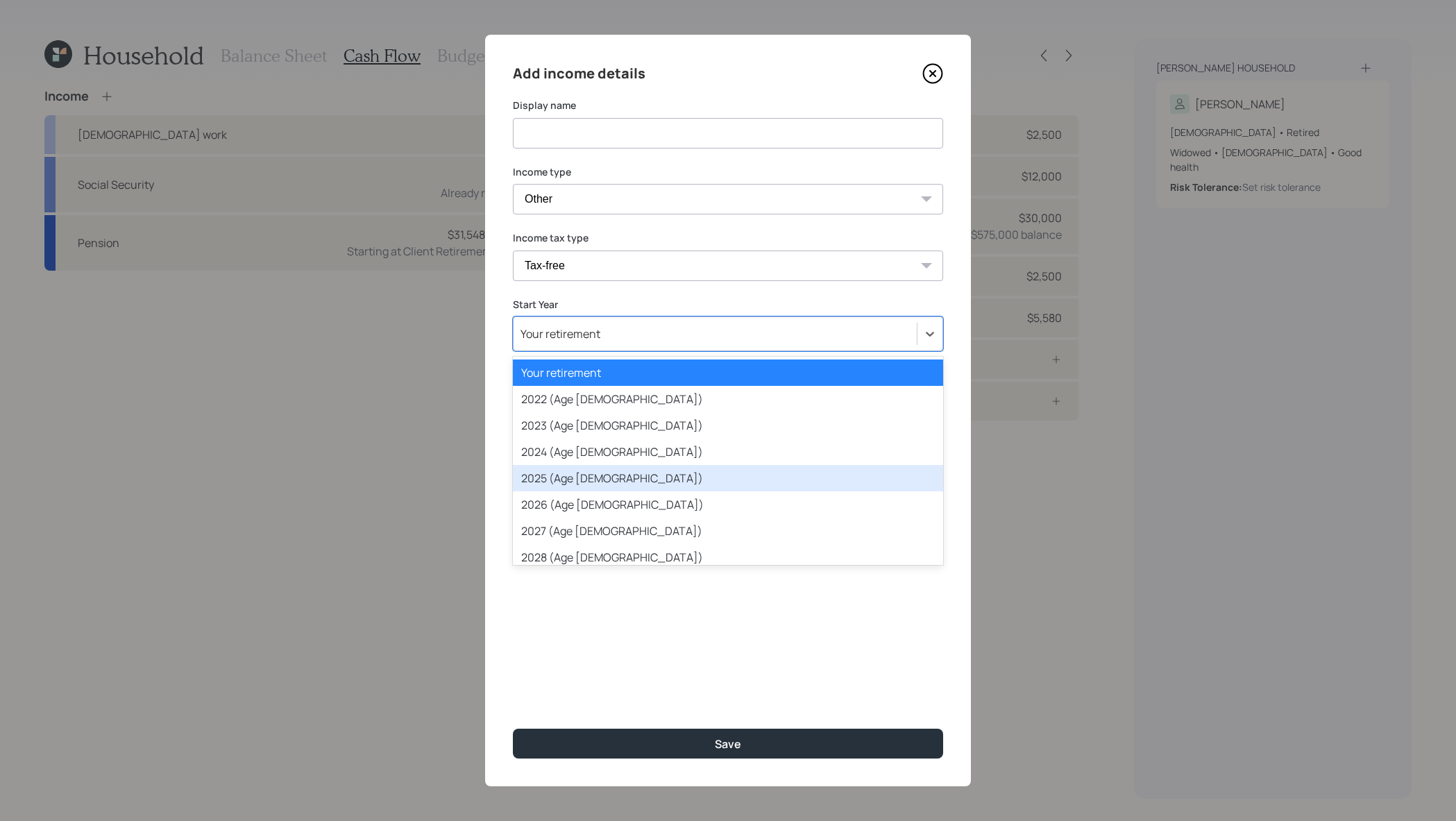
click at [683, 481] on div "2025 (Age 69)" at bounding box center [728, 477] width 430 height 26
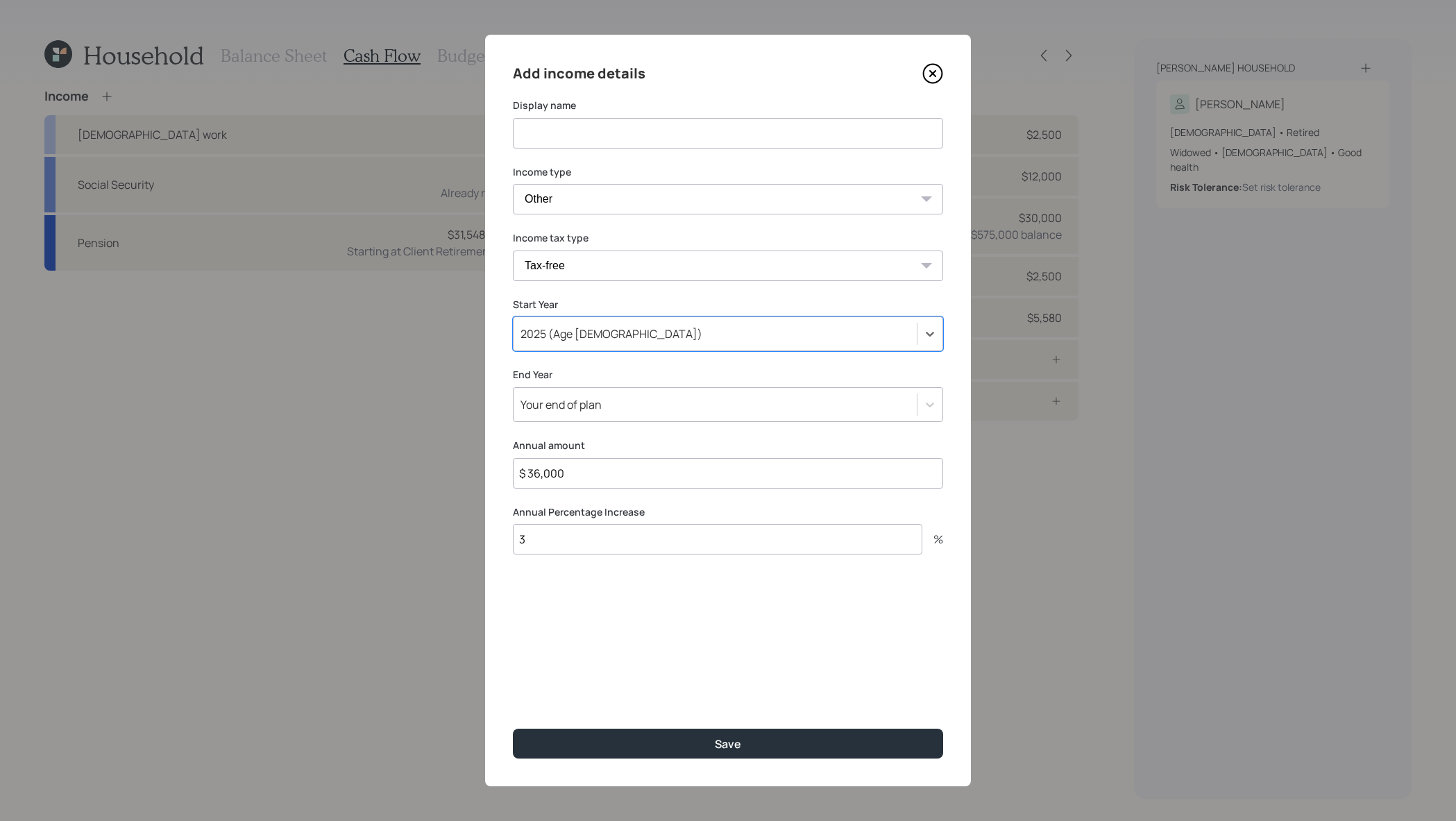
click at [682, 393] on div "Your end of plan" at bounding box center [715, 405] width 403 height 24
click at [689, 376] on label "End Year" at bounding box center [728, 374] width 430 height 14
click at [564, 148] on div "Add income details Display name Income type Full-time work Part-time work Self …" at bounding box center [728, 410] width 486 height 751
click at [571, 129] on input at bounding box center [728, 133] width 430 height 31
type input "Children's contributions"
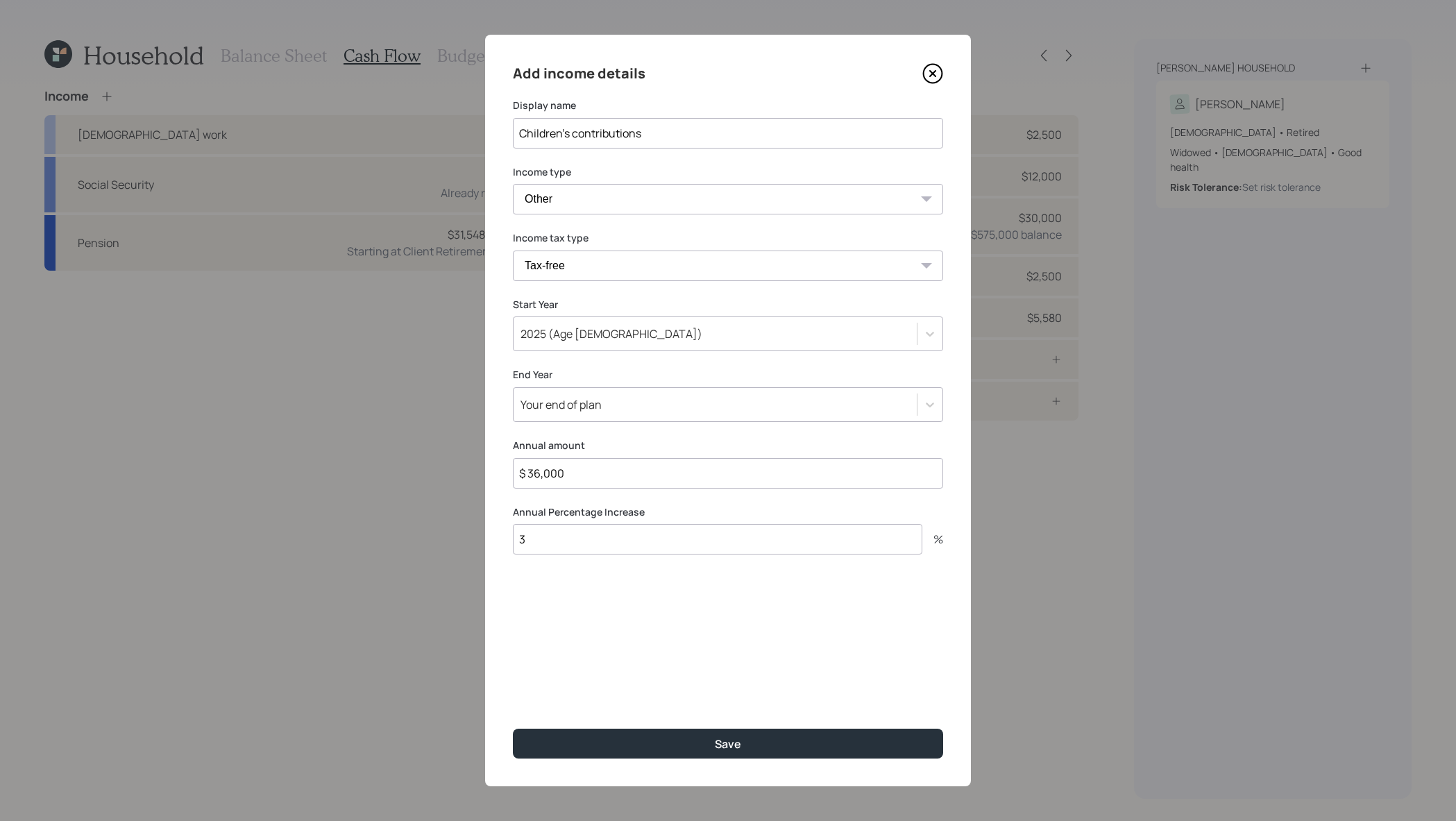
click at [513, 729] on button "Save" at bounding box center [728, 744] width 430 height 30
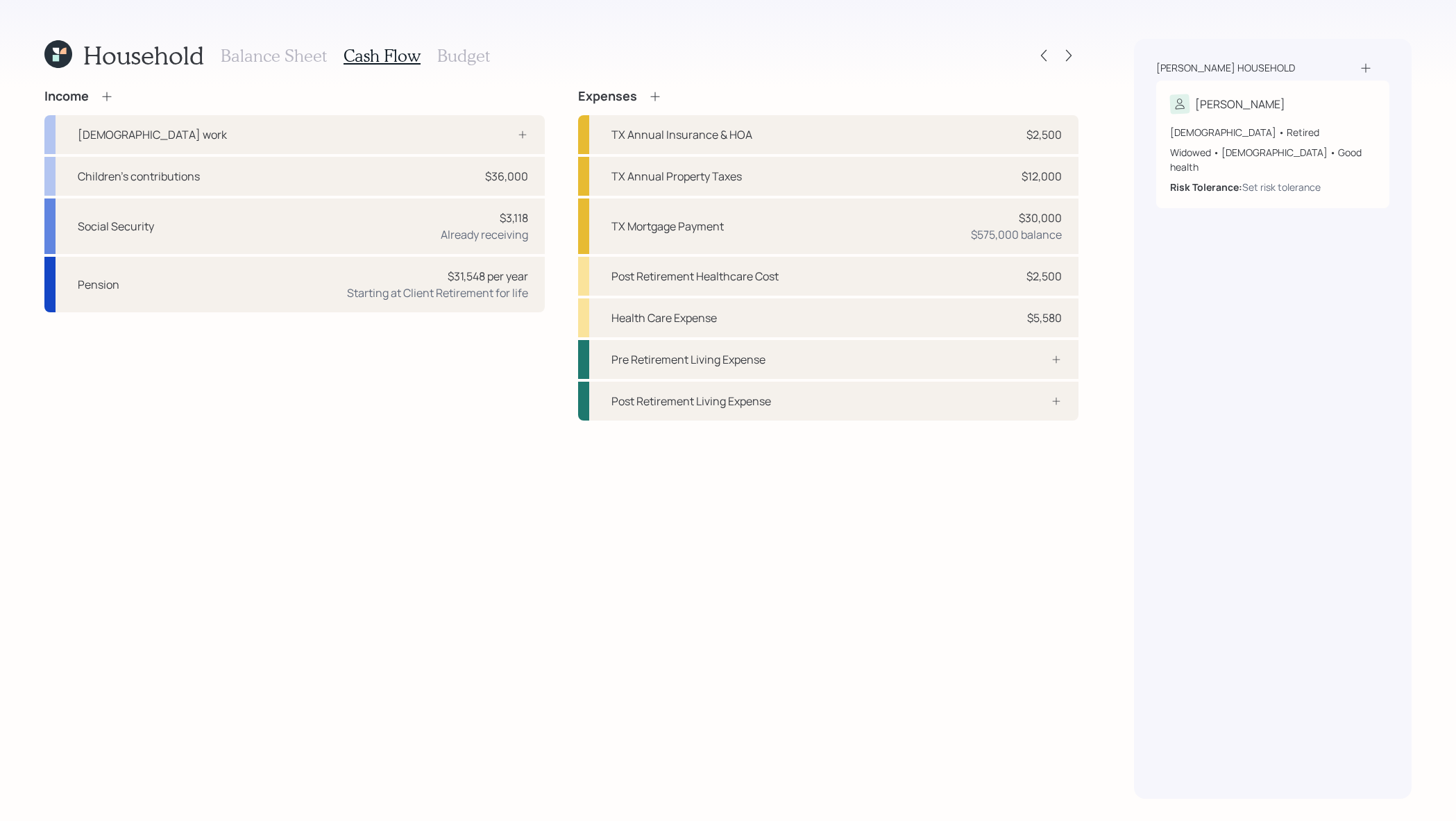
click at [481, 63] on h3 "Budget" at bounding box center [463, 55] width 52 height 20
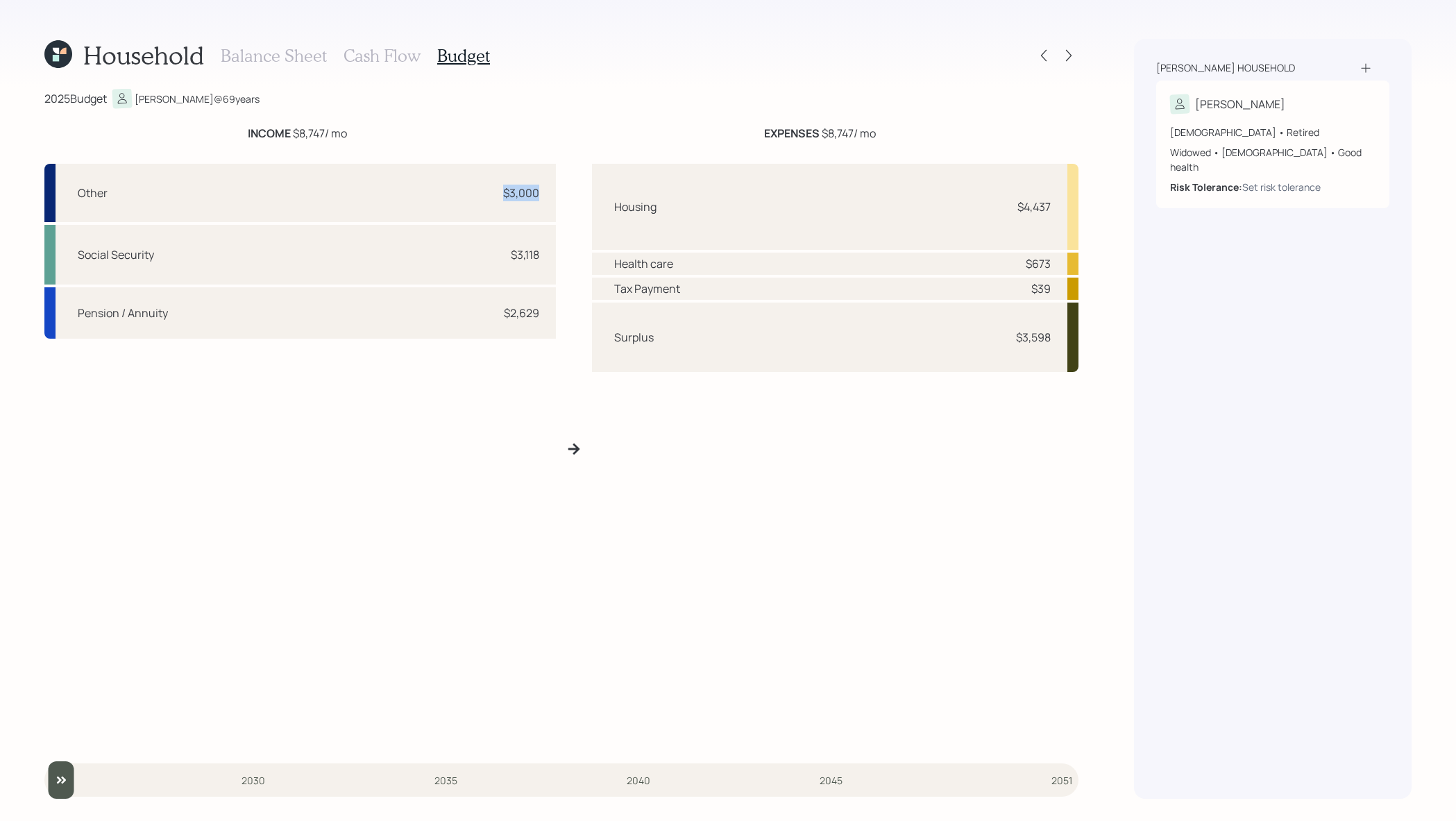
drag, startPoint x: 543, startPoint y: 199, endPoint x: 472, endPoint y: 197, distance: 71.0
click at [472, 197] on div "Other $3,000" at bounding box center [299, 193] width 511 height 58
click at [537, 277] on div "Social Security $3,118" at bounding box center [299, 254] width 511 height 61
click at [999, 210] on div "Housing $4,437" at bounding box center [835, 207] width 487 height 86
drag, startPoint x: 1059, startPoint y: 336, endPoint x: 1002, endPoint y: 336, distance: 57.0
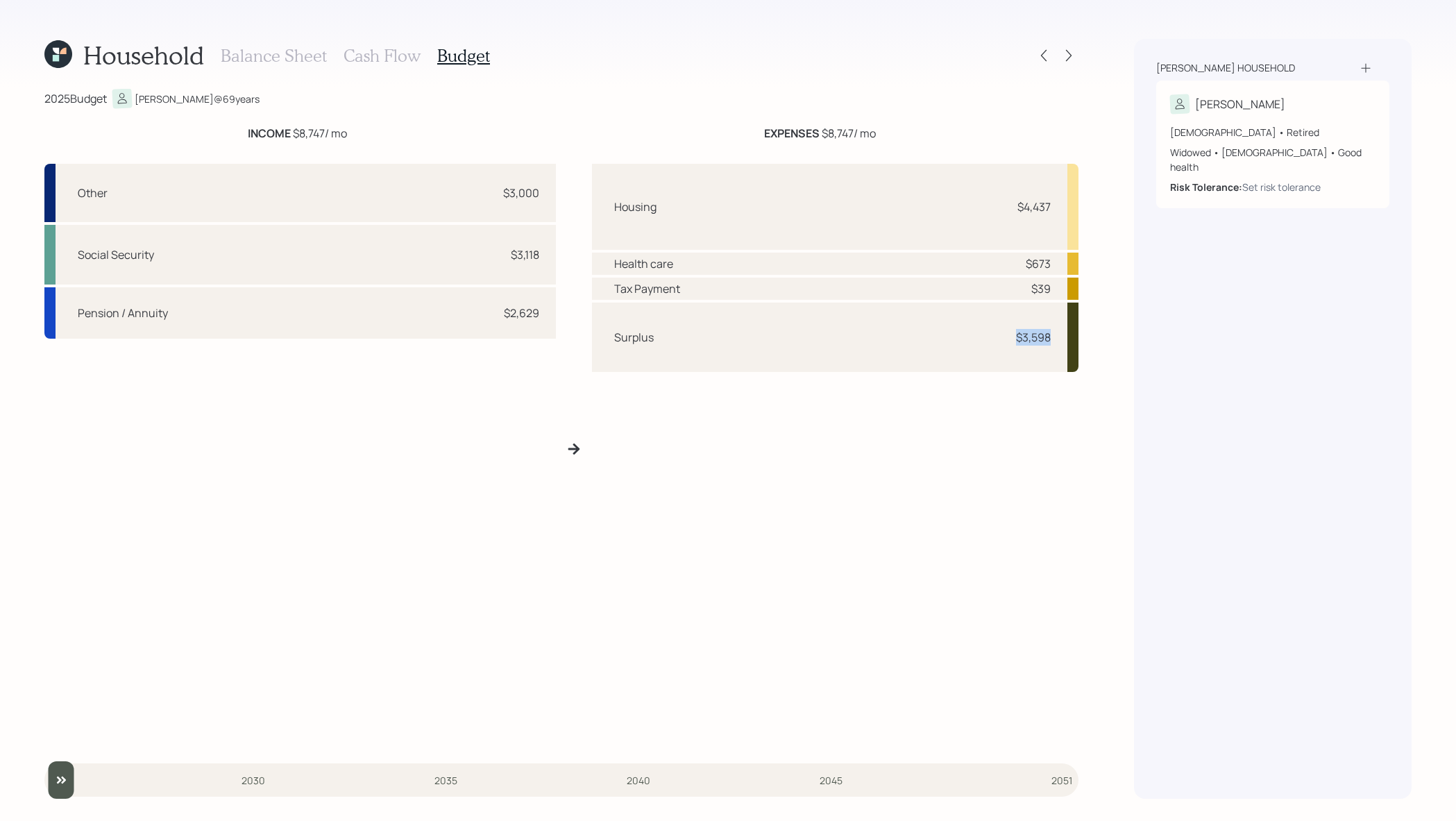
click at [1002, 336] on div "Surplus $3,598" at bounding box center [835, 337] width 487 height 70
click at [410, 54] on h3 "Cash Flow" at bounding box center [382, 55] width 77 height 20
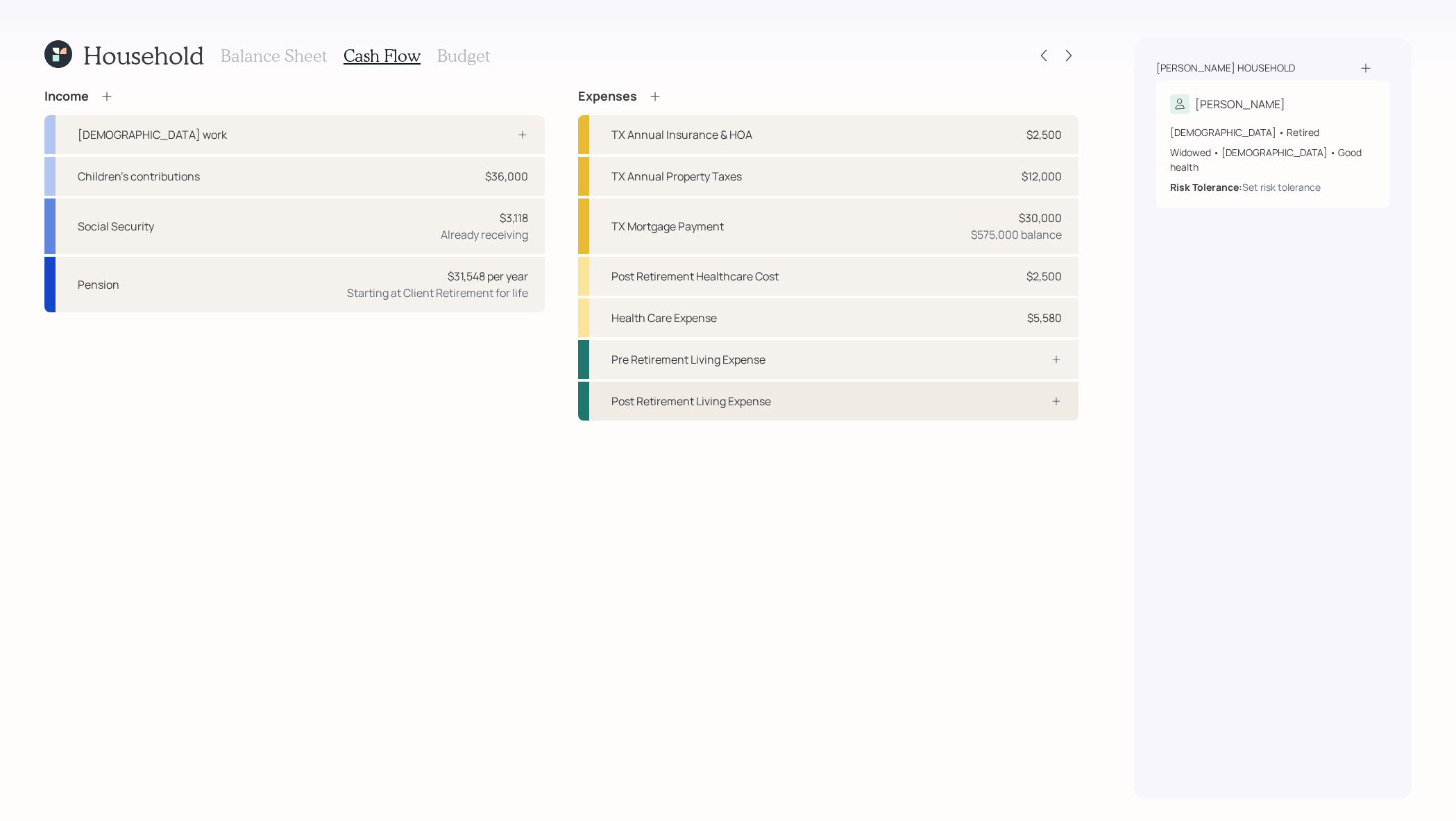
click at [934, 400] on div "Post Retirement Living Expense" at bounding box center [828, 401] width 501 height 39
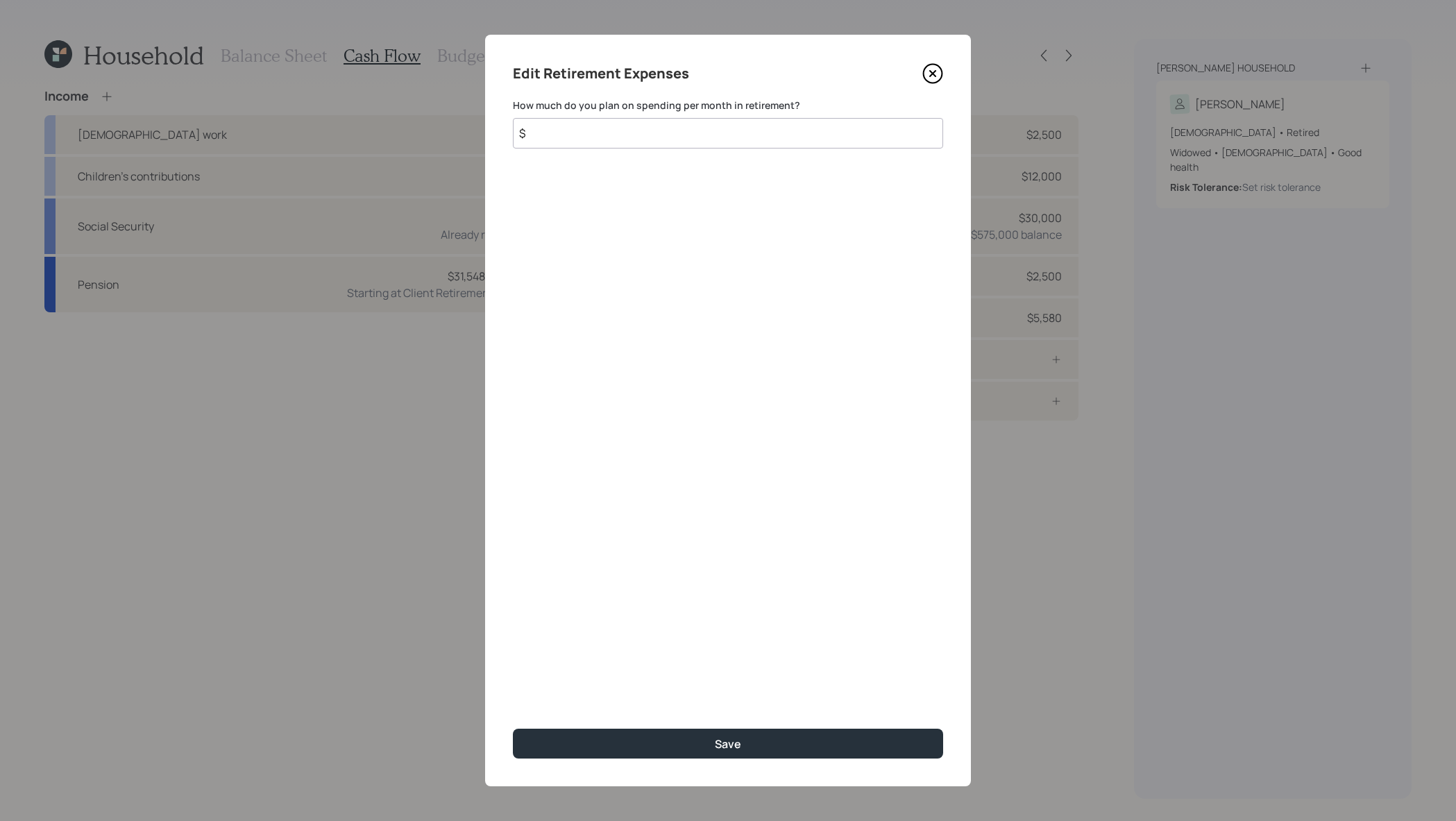
click at [853, 129] on input "$" at bounding box center [728, 133] width 430 height 31
type input "$ 3,000"
click at [513, 729] on button "Save" at bounding box center [728, 744] width 430 height 30
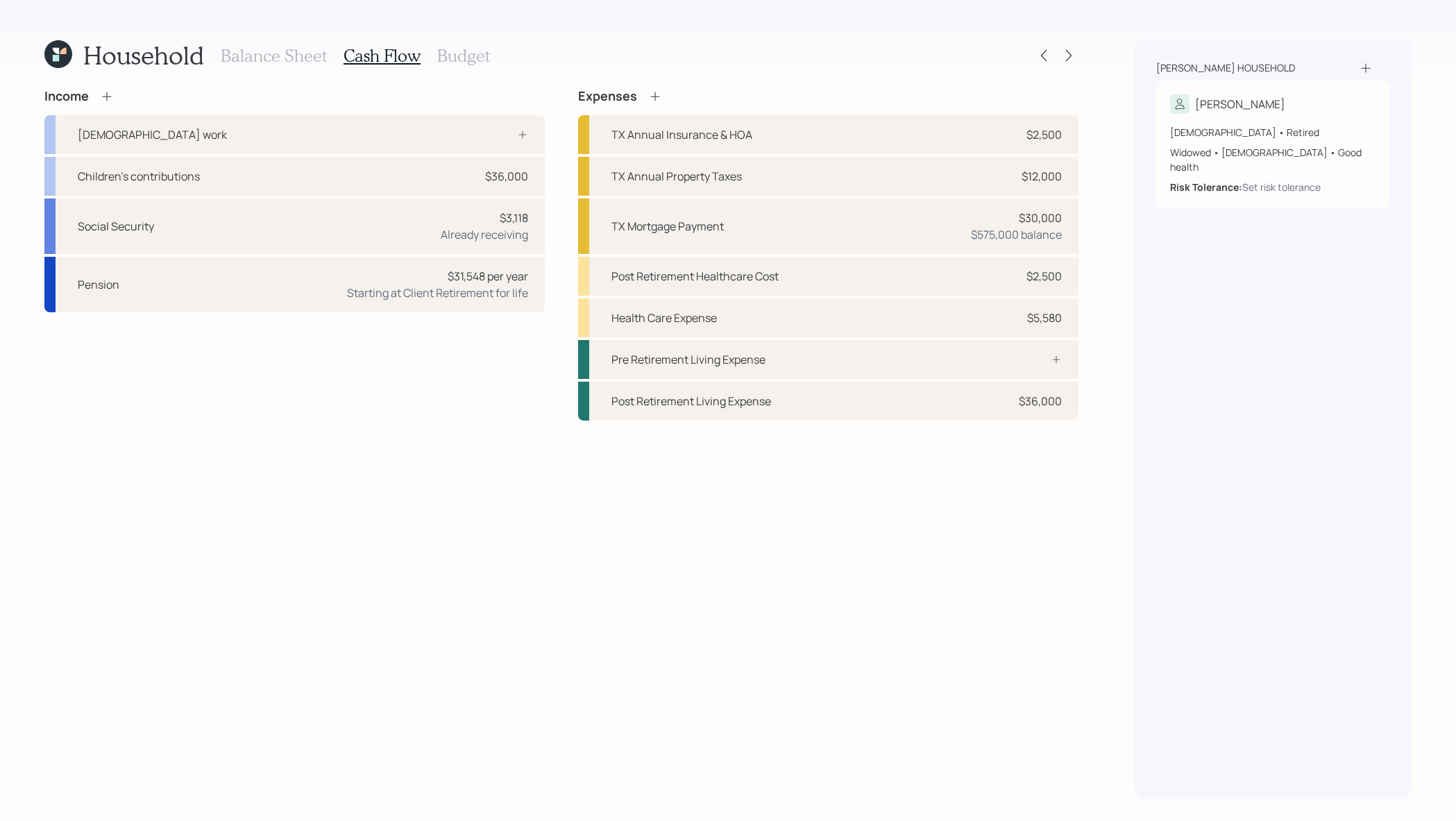
click at [472, 64] on h3 "Budget" at bounding box center [463, 55] width 52 height 20
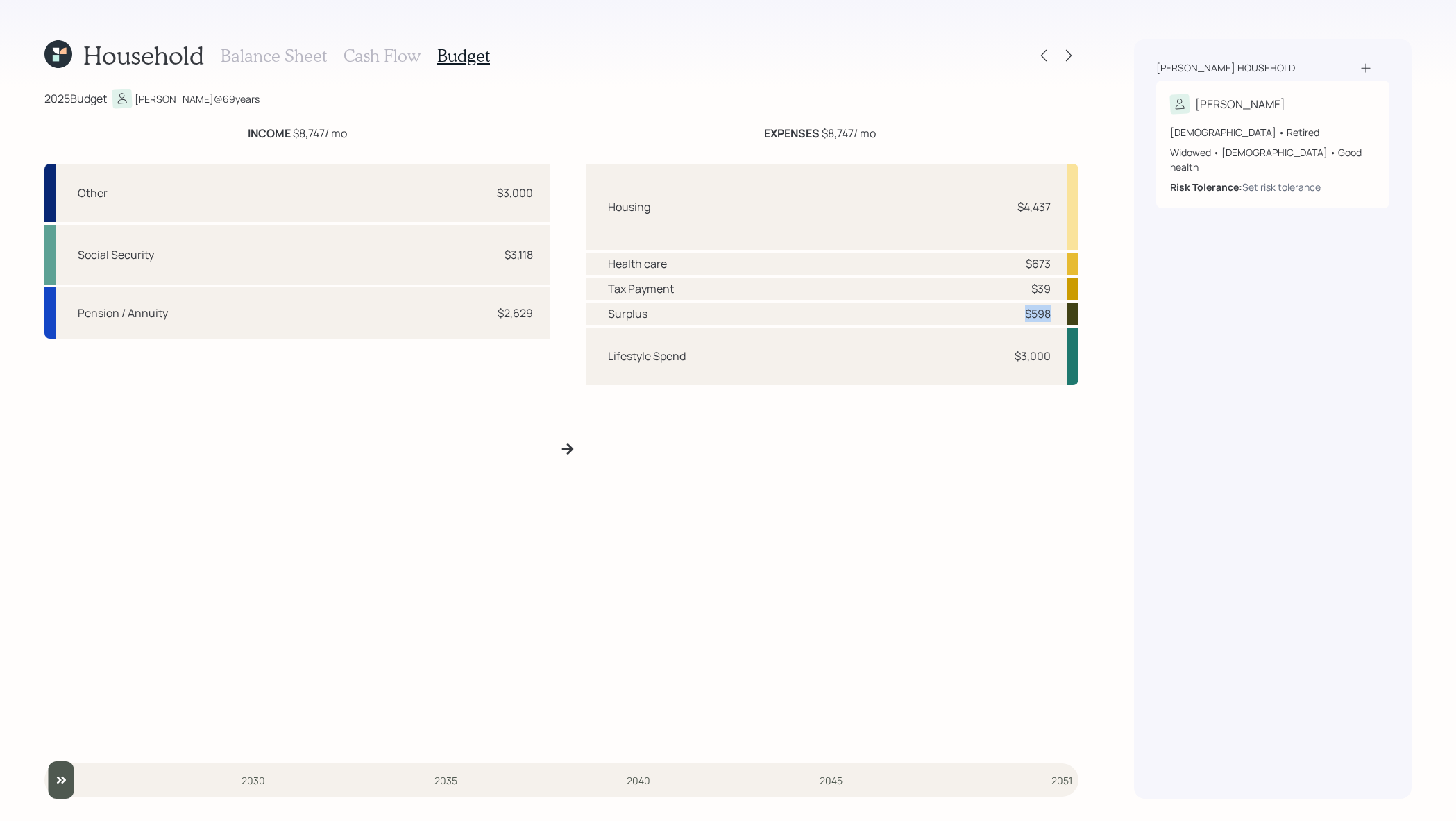
drag, startPoint x: 1055, startPoint y: 320, endPoint x: 990, endPoint y: 303, distance: 67.2
click at [990, 303] on div "Surplus $598" at bounding box center [832, 314] width 493 height 22
click at [990, 338] on div "Lifestyle Spend $3,000" at bounding box center [832, 357] width 493 height 58
click at [1064, 61] on icon at bounding box center [1069, 55] width 14 height 14
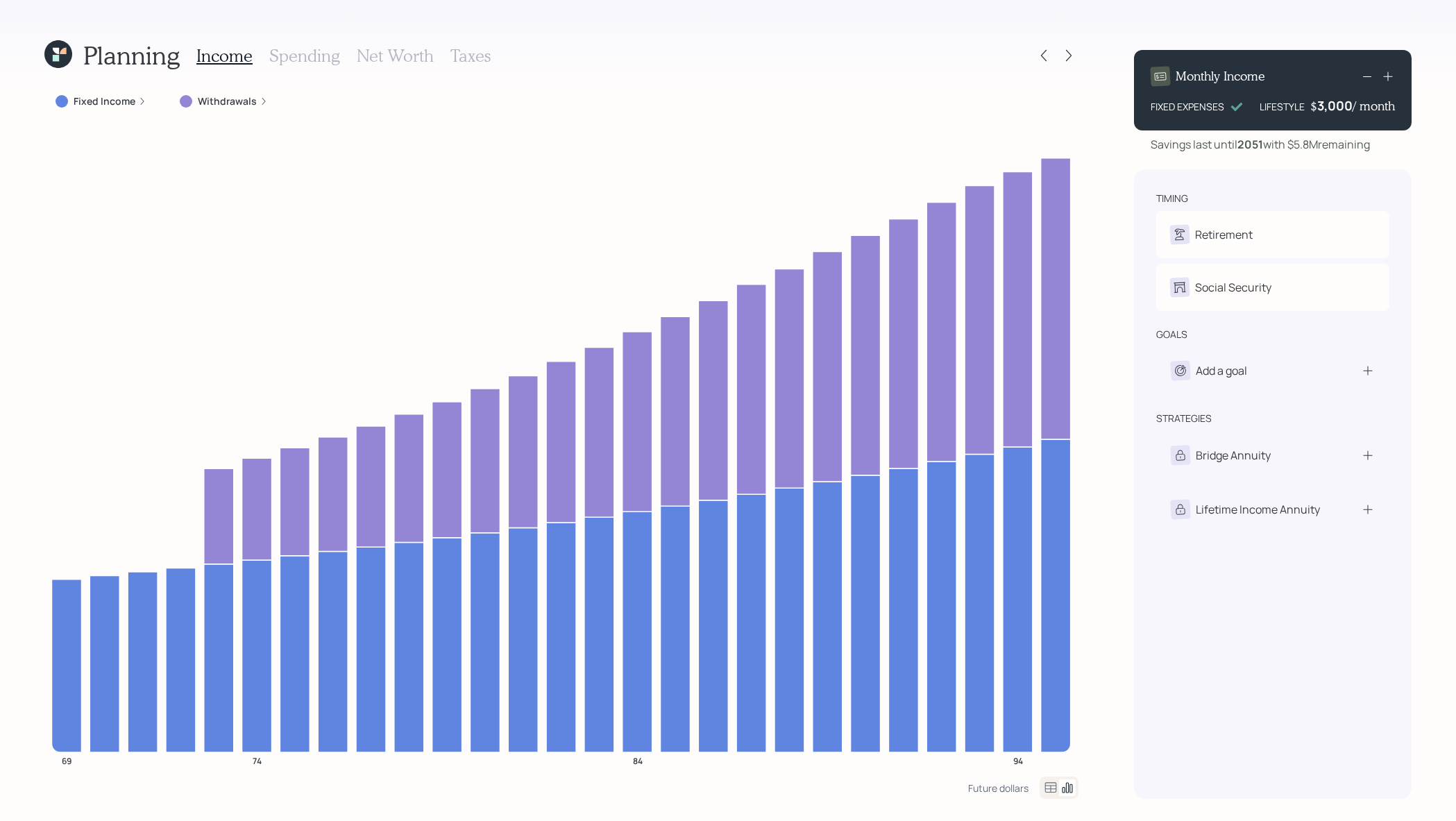
click at [97, 103] on label "Fixed Income" at bounding box center [104, 101] width 62 height 14
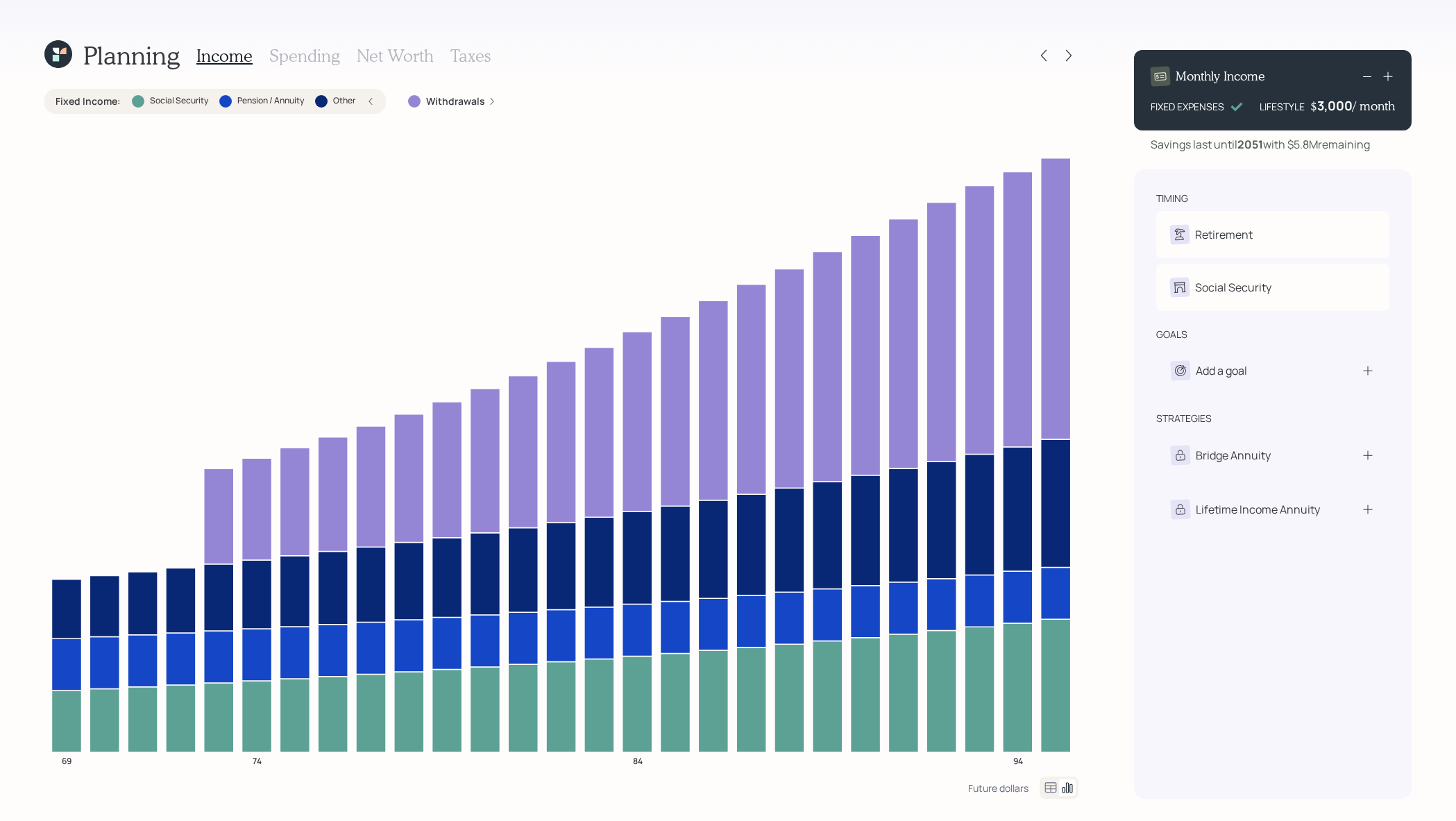
click at [97, 103] on label "Fixed Income :" at bounding box center [88, 101] width 65 height 14
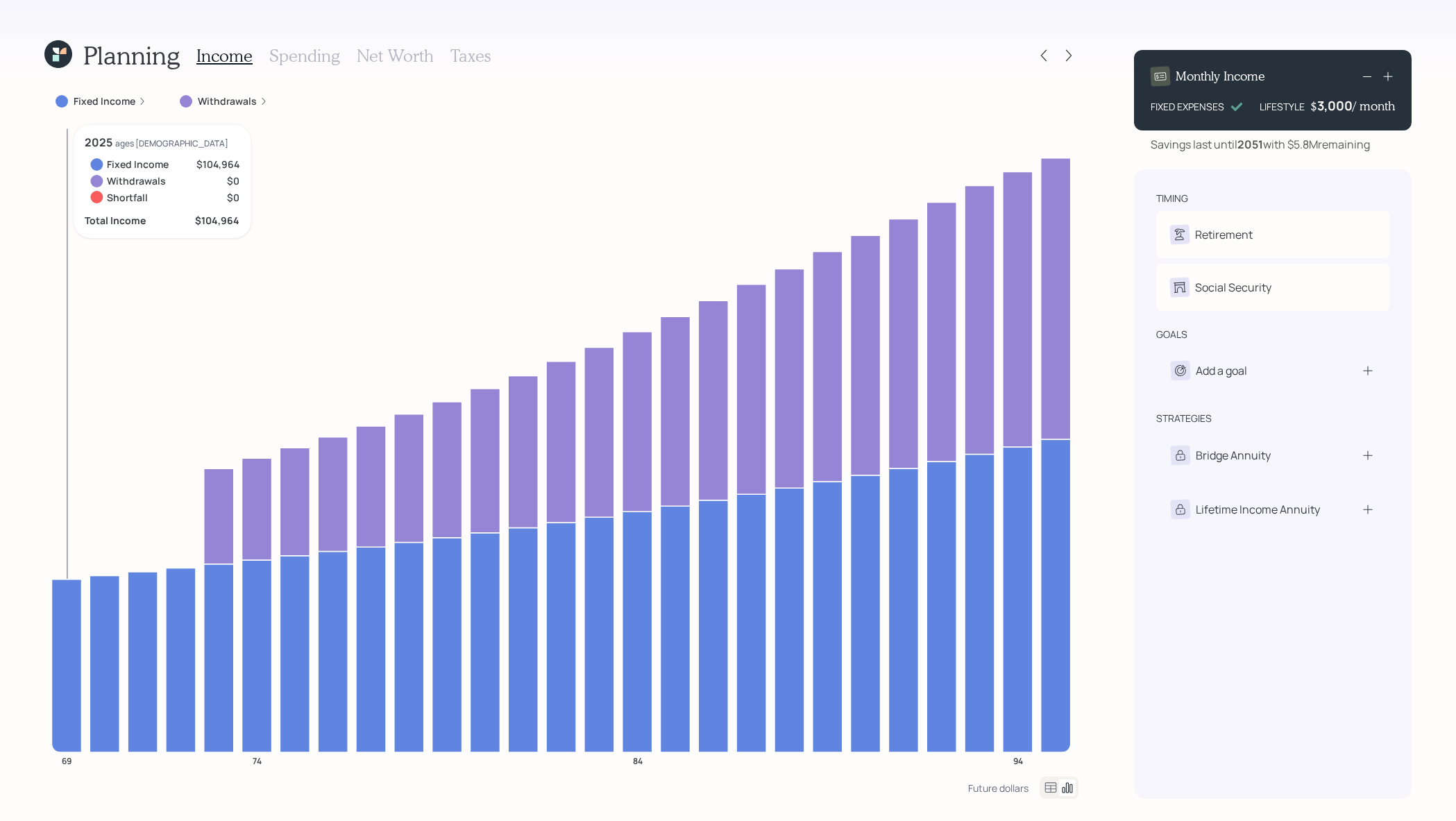
click at [77, 604] on icon at bounding box center [67, 665] width 30 height 173
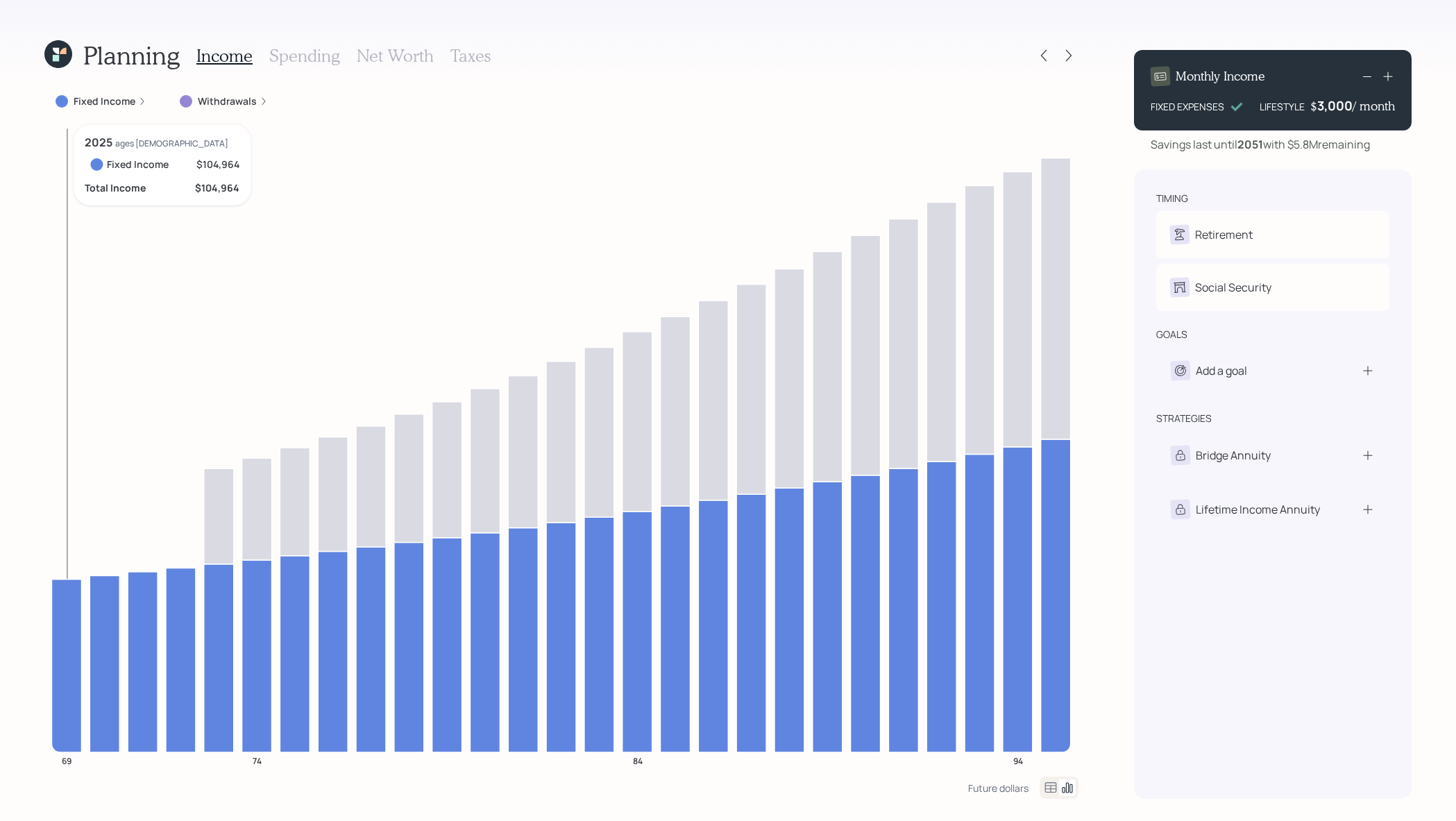
click at [77, 604] on icon at bounding box center [67, 665] width 30 height 173
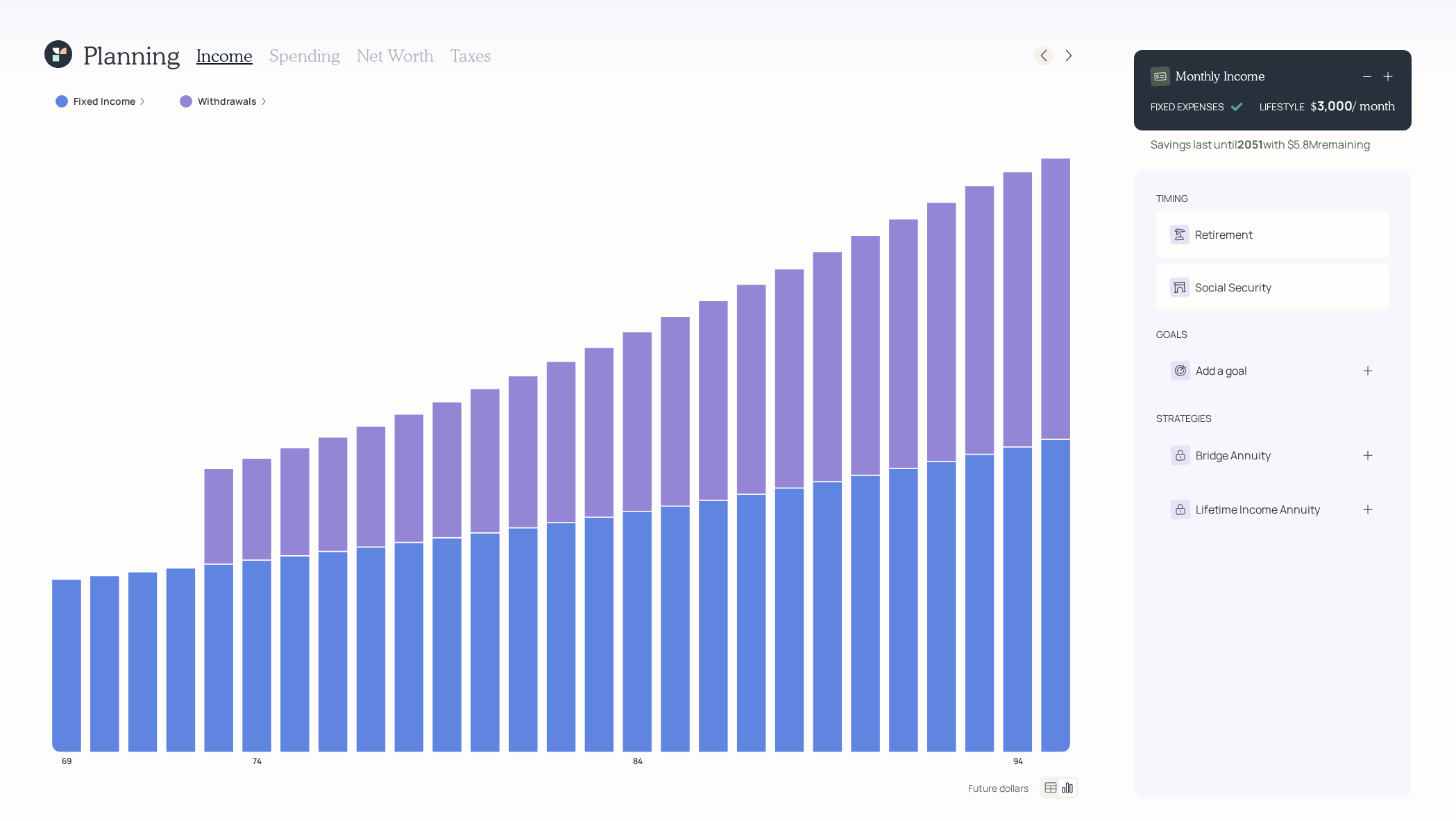
click at [1043, 52] on icon at bounding box center [1044, 55] width 14 height 14
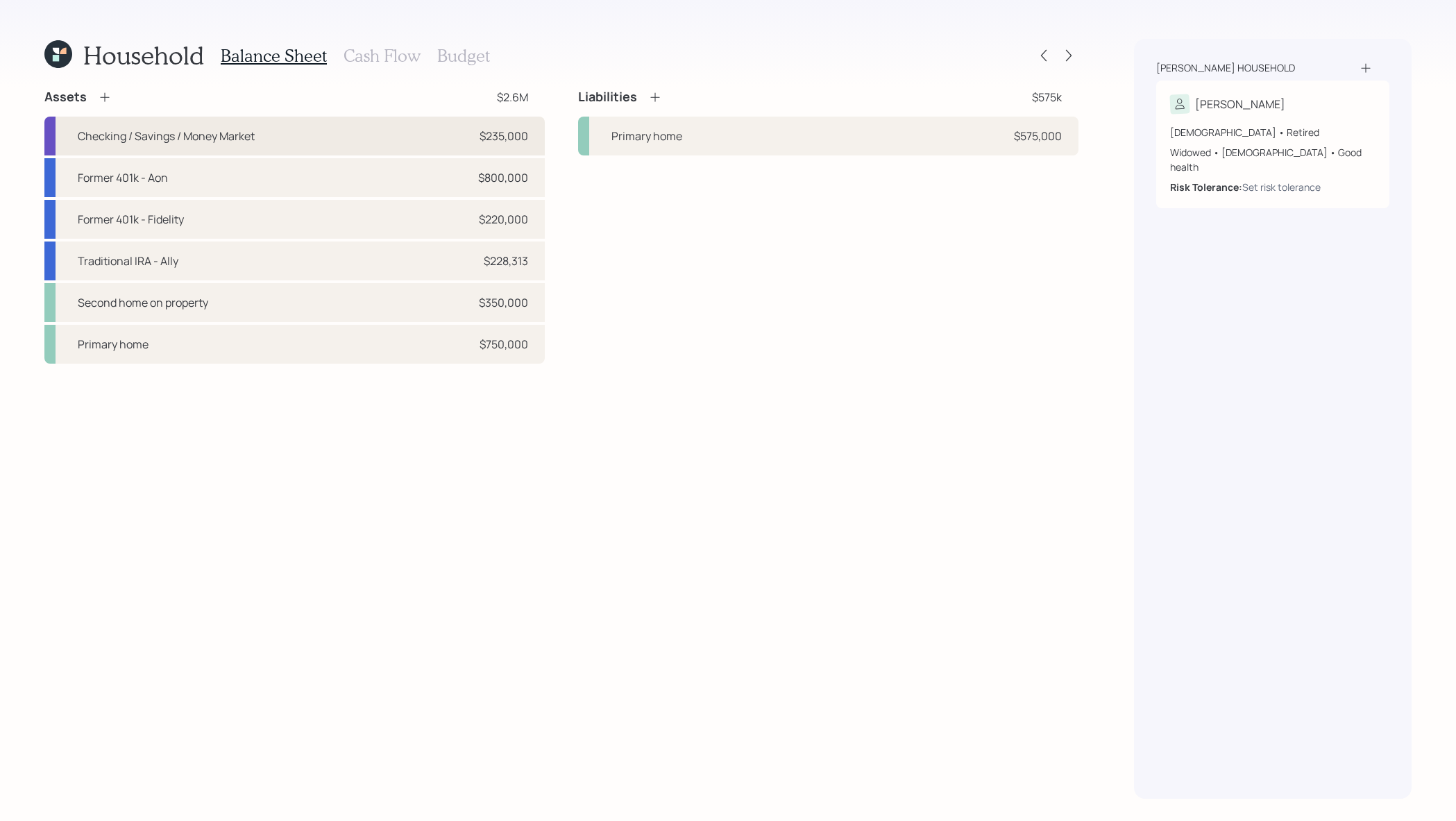
drag, startPoint x: 531, startPoint y: 137, endPoint x: 523, endPoint y: 137, distance: 8.0
click at [524, 137] on div "Checking / Savings / Money Market $235,000" at bounding box center [294, 136] width 501 height 39
select select "emergency_fund"
click at [1070, 55] on icon at bounding box center [1069, 55] width 14 height 14
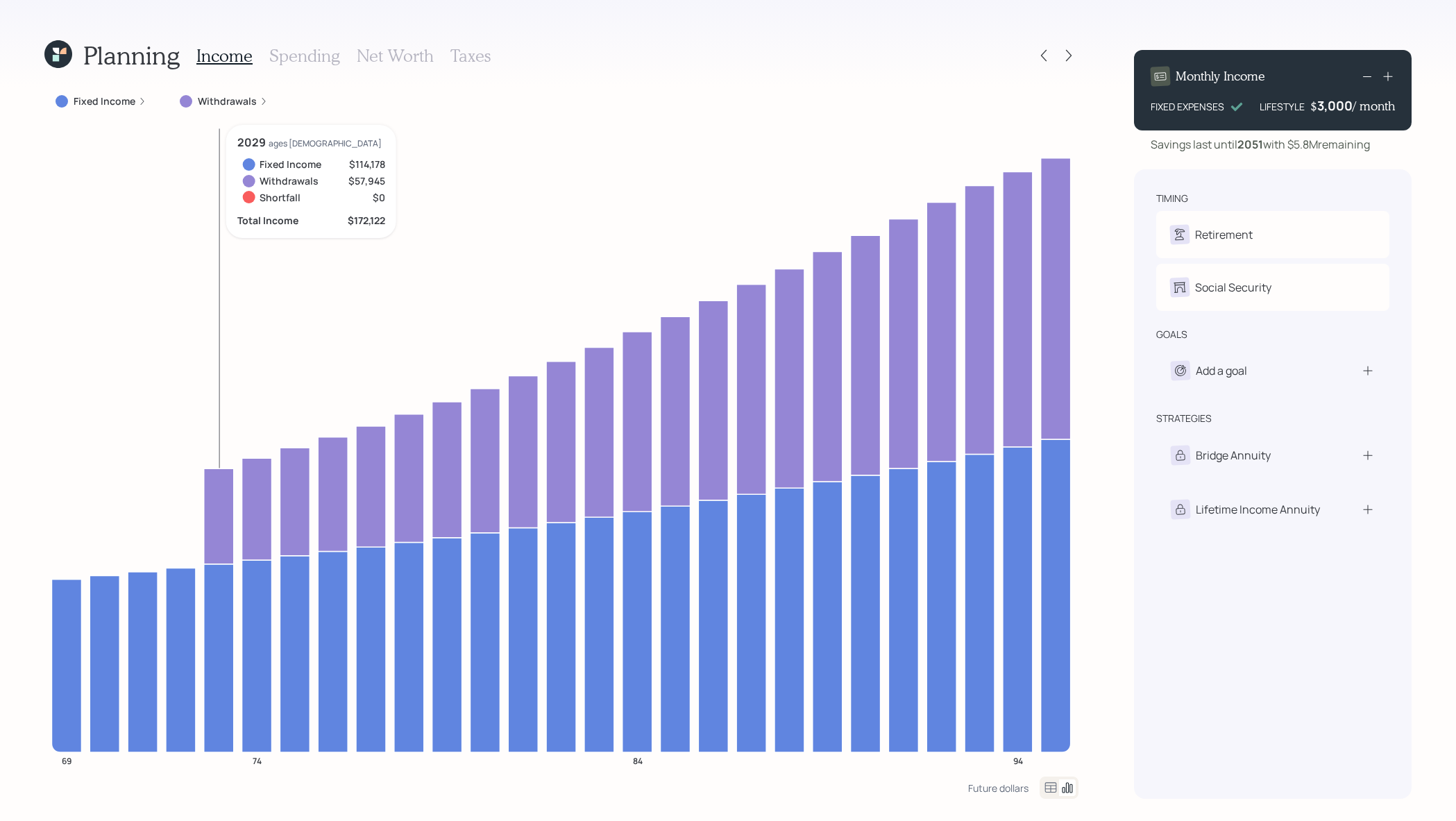
click at [219, 510] on icon at bounding box center [219, 516] width 30 height 96
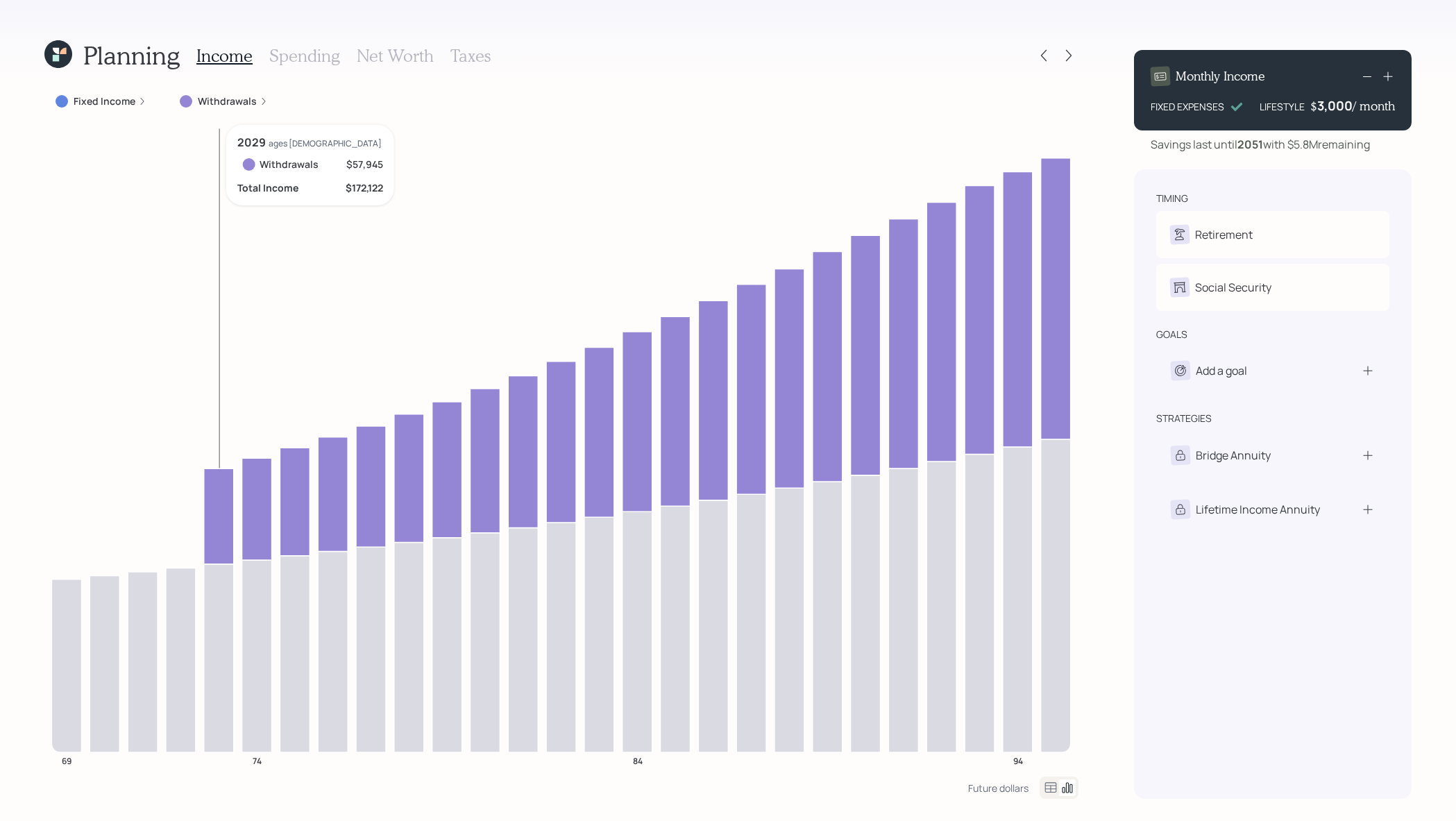
click at [225, 513] on icon at bounding box center [219, 516] width 30 height 96
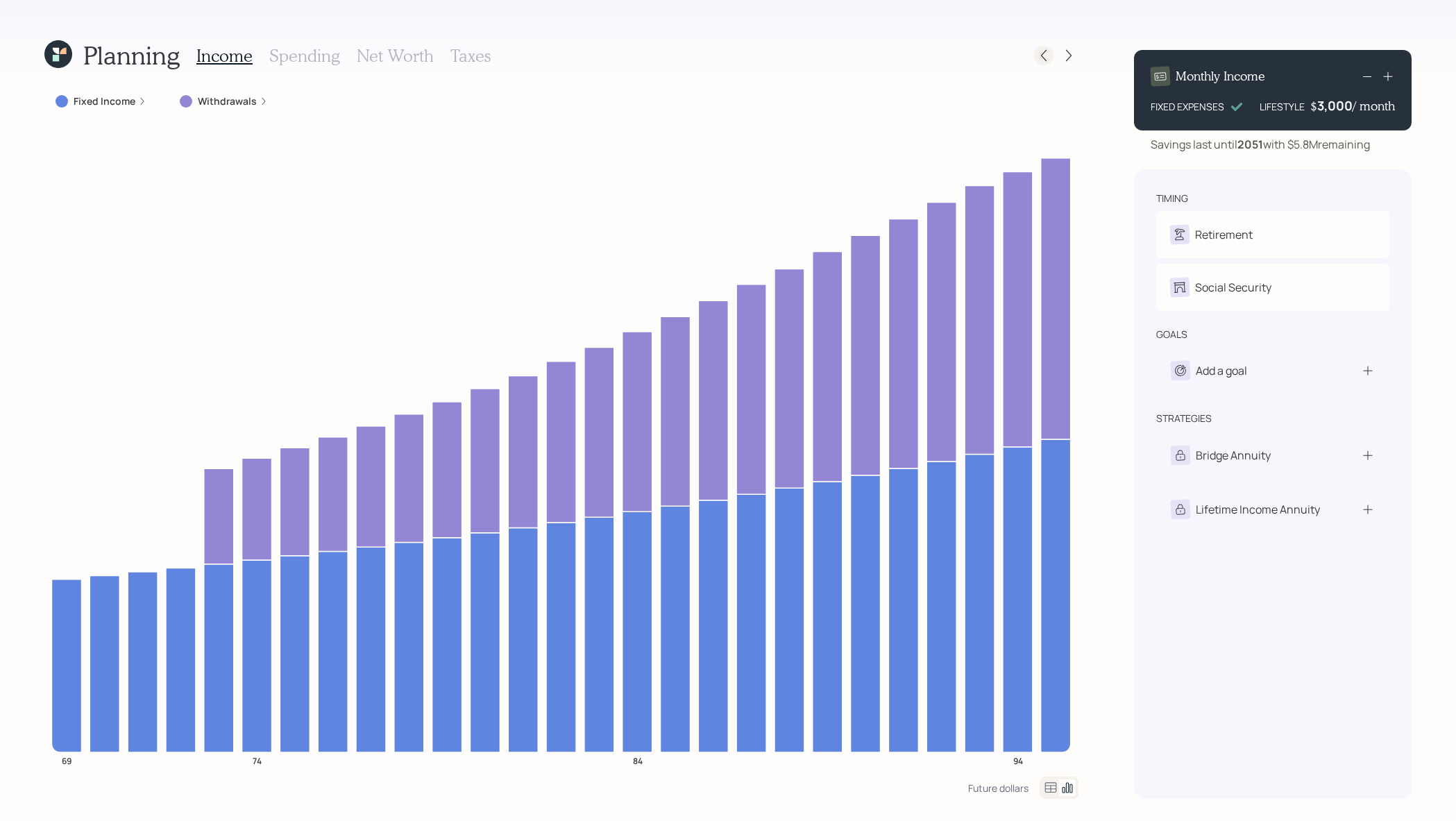
click at [1043, 47] on div at bounding box center [1044, 55] width 19 height 19
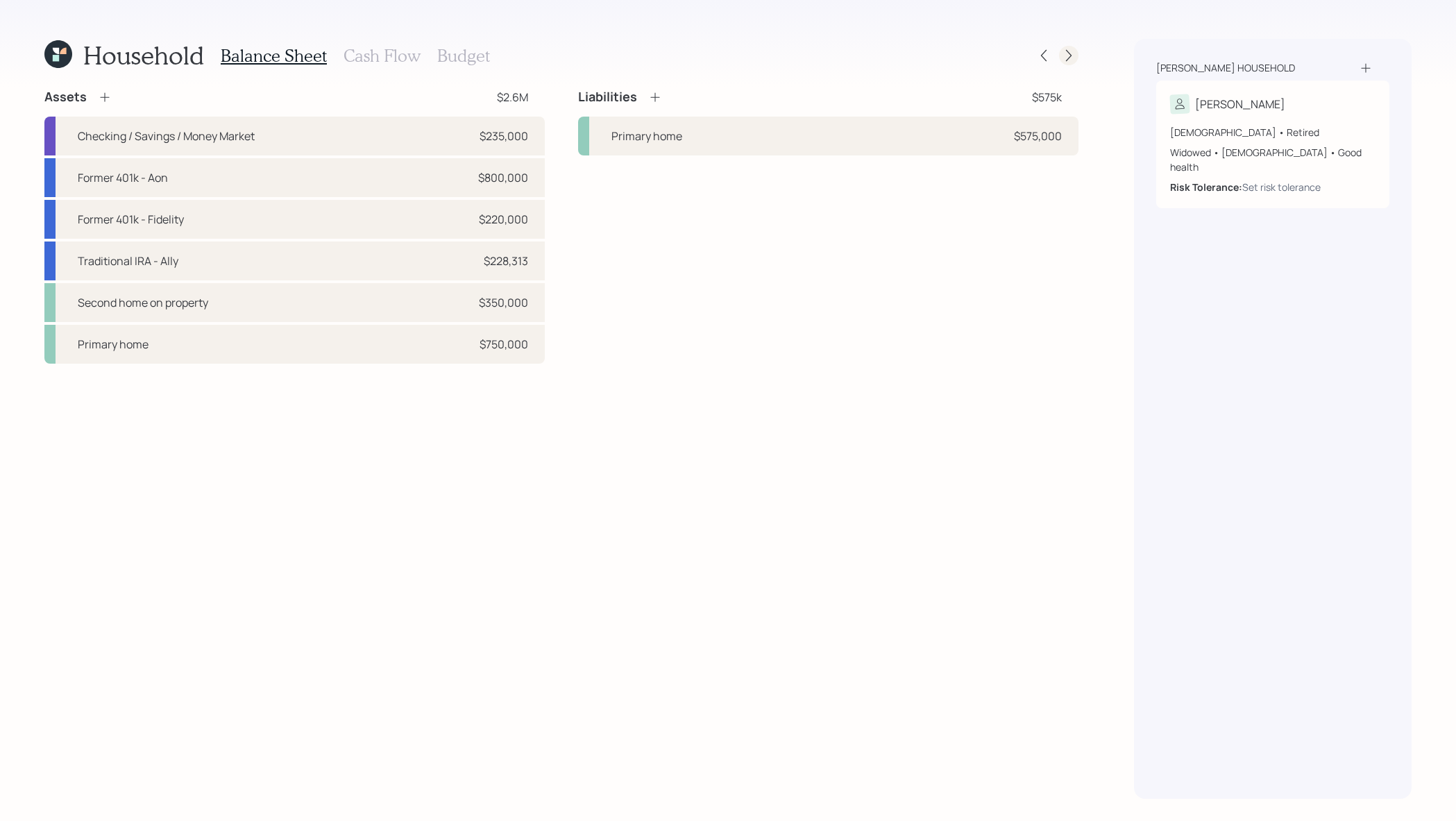
click at [1073, 52] on icon at bounding box center [1069, 55] width 14 height 14
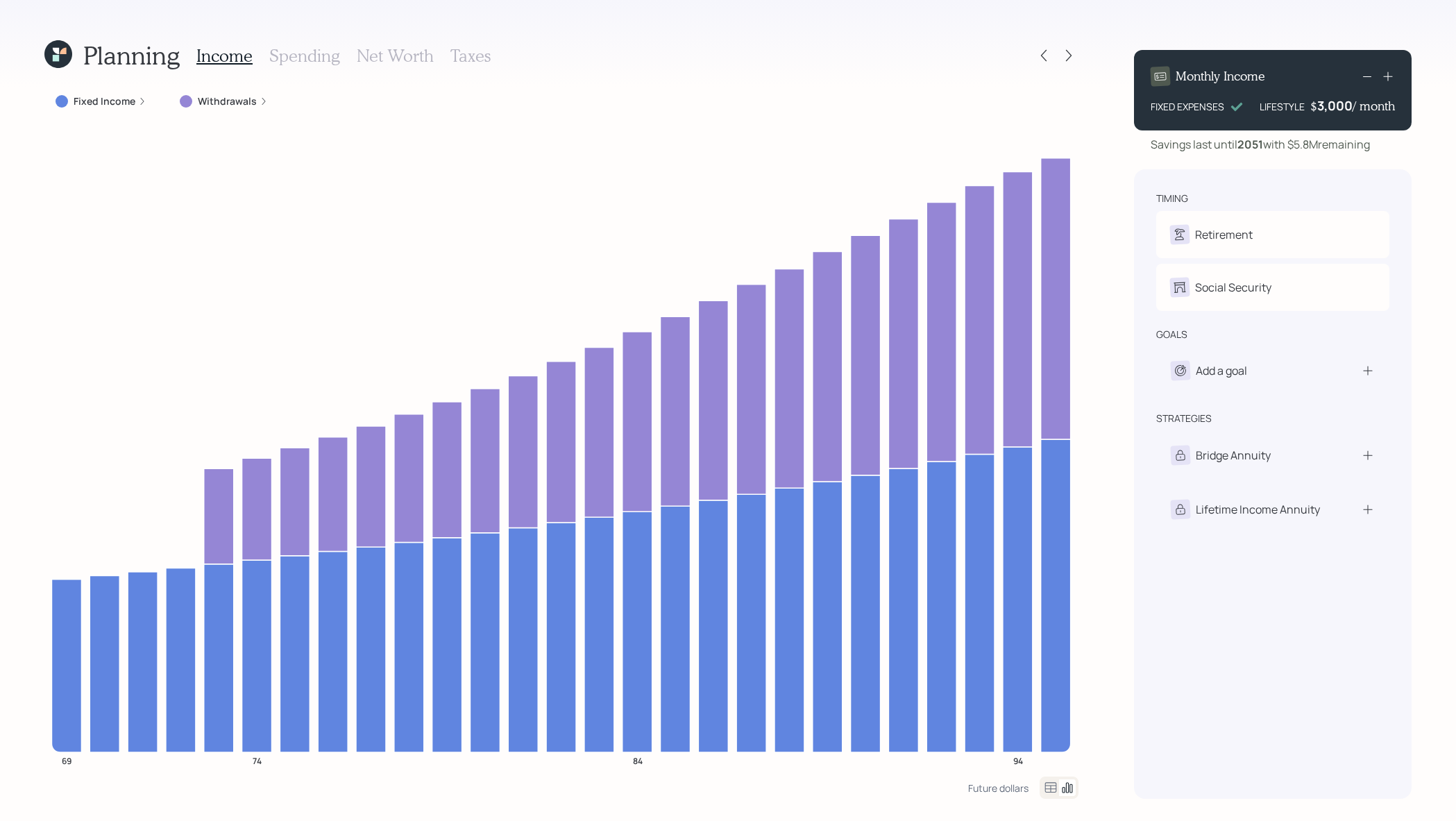
click at [482, 59] on h3 "Taxes" at bounding box center [471, 55] width 40 height 20
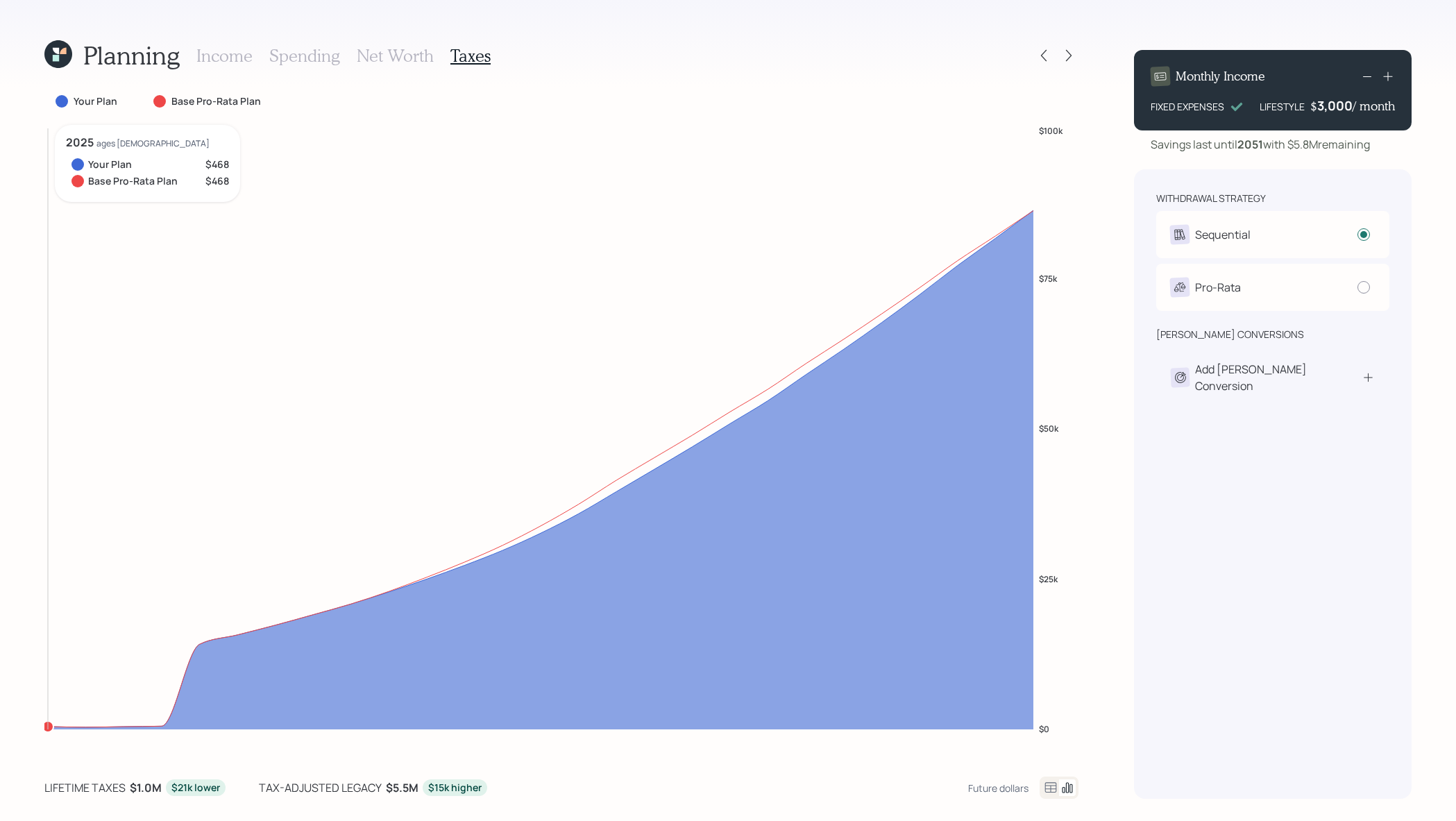
click at [52, 719] on icon "$0 $25k $50k $75k $100k" at bounding box center [561, 439] width 1035 height 629
click at [1366, 370] on icon at bounding box center [1368, 377] width 13 height 14
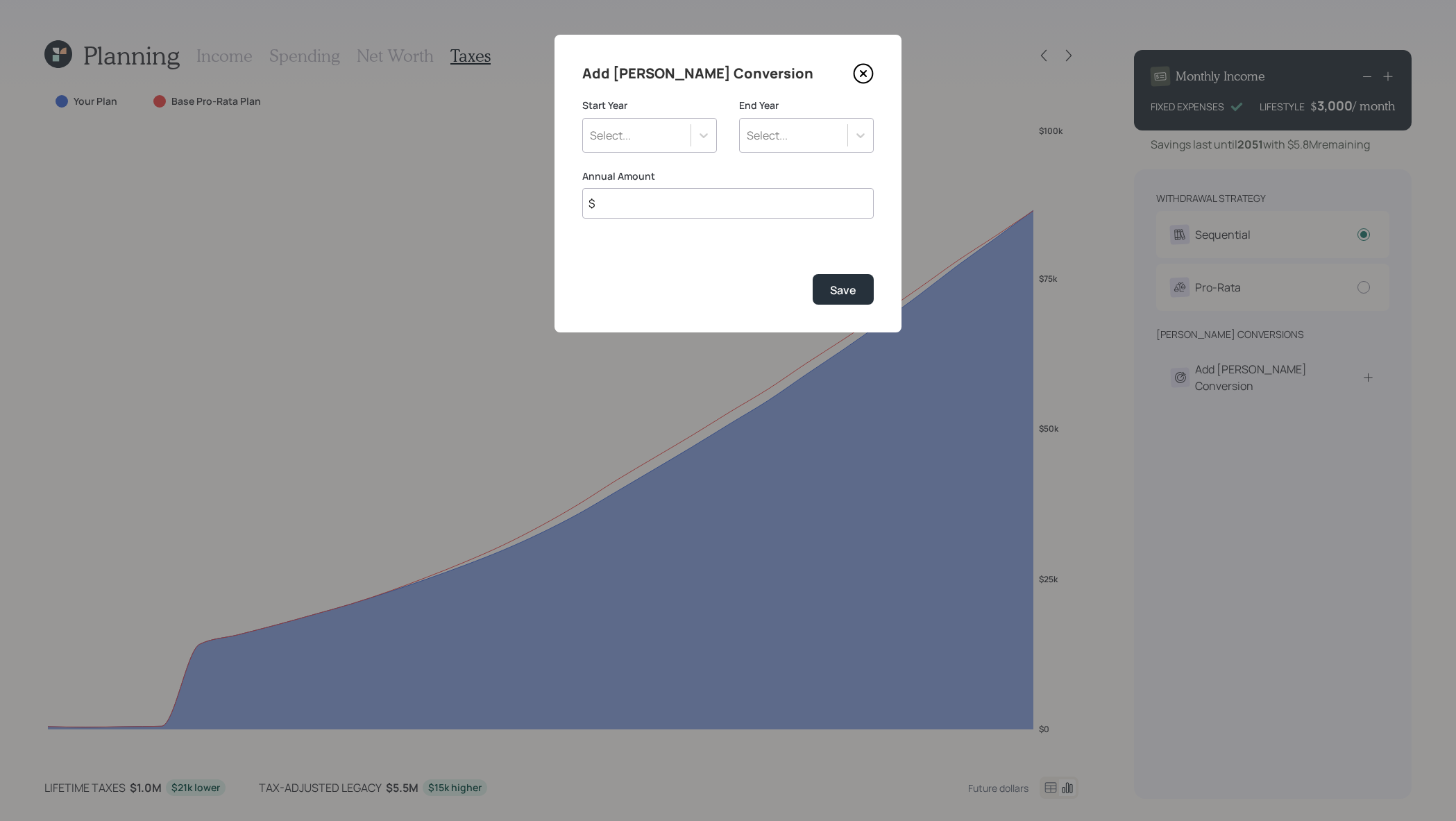
click at [665, 146] on div "Select..." at bounding box center [637, 135] width 108 height 24
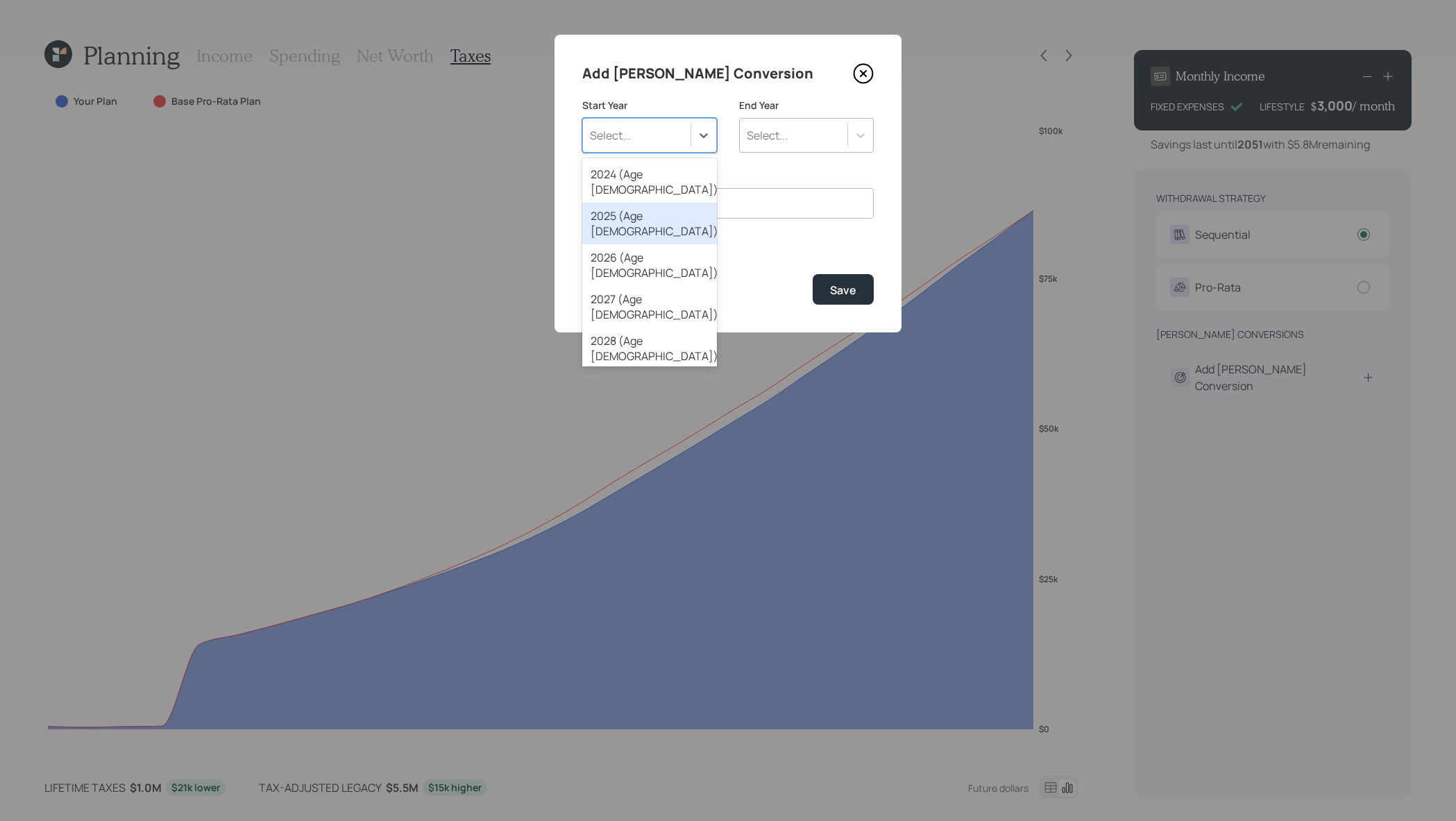
click at [661, 203] on div "2025 (Age 69)" at bounding box center [650, 224] width 135 height 42
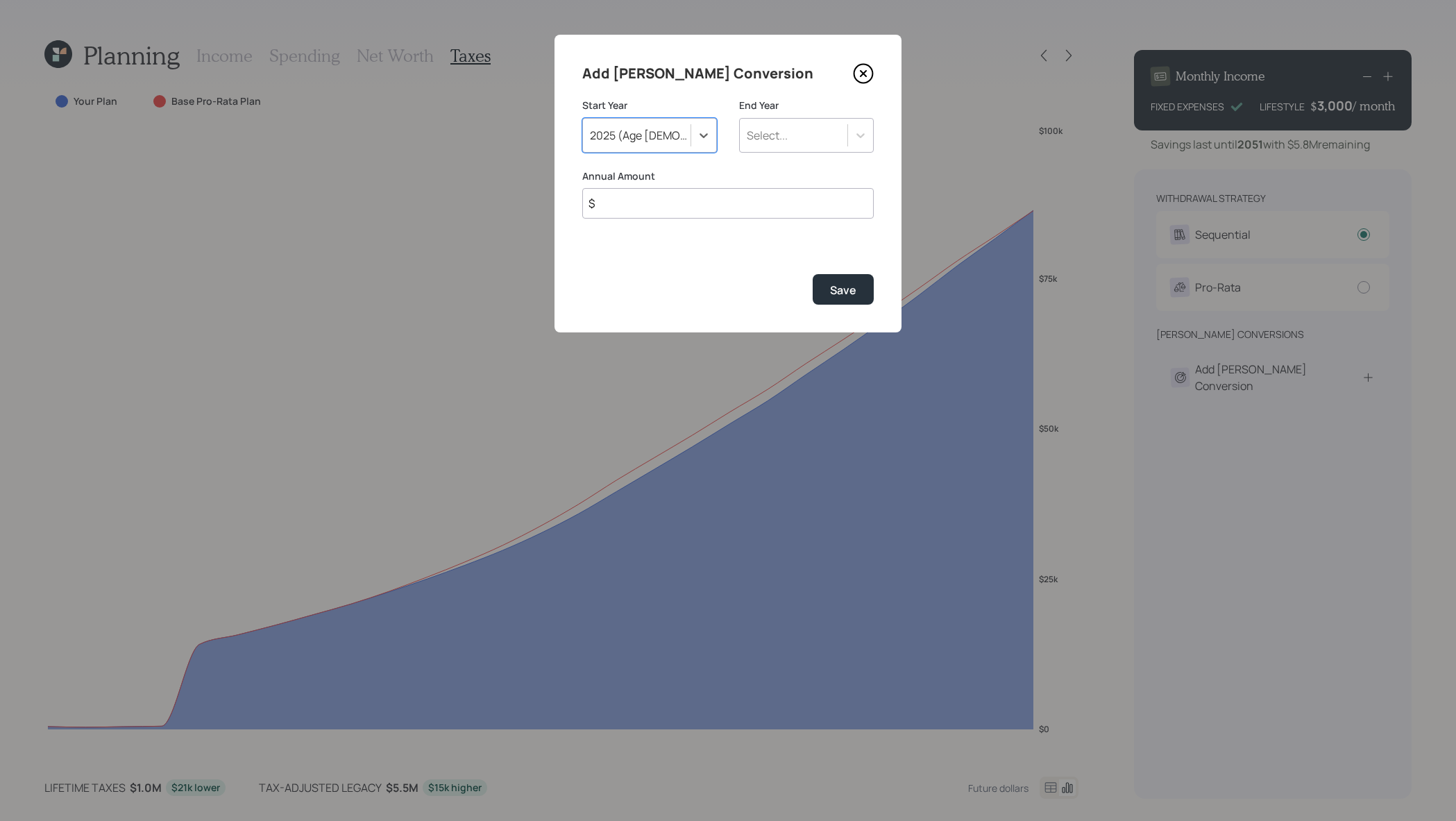
click at [871, 76] on icon at bounding box center [864, 73] width 21 height 21
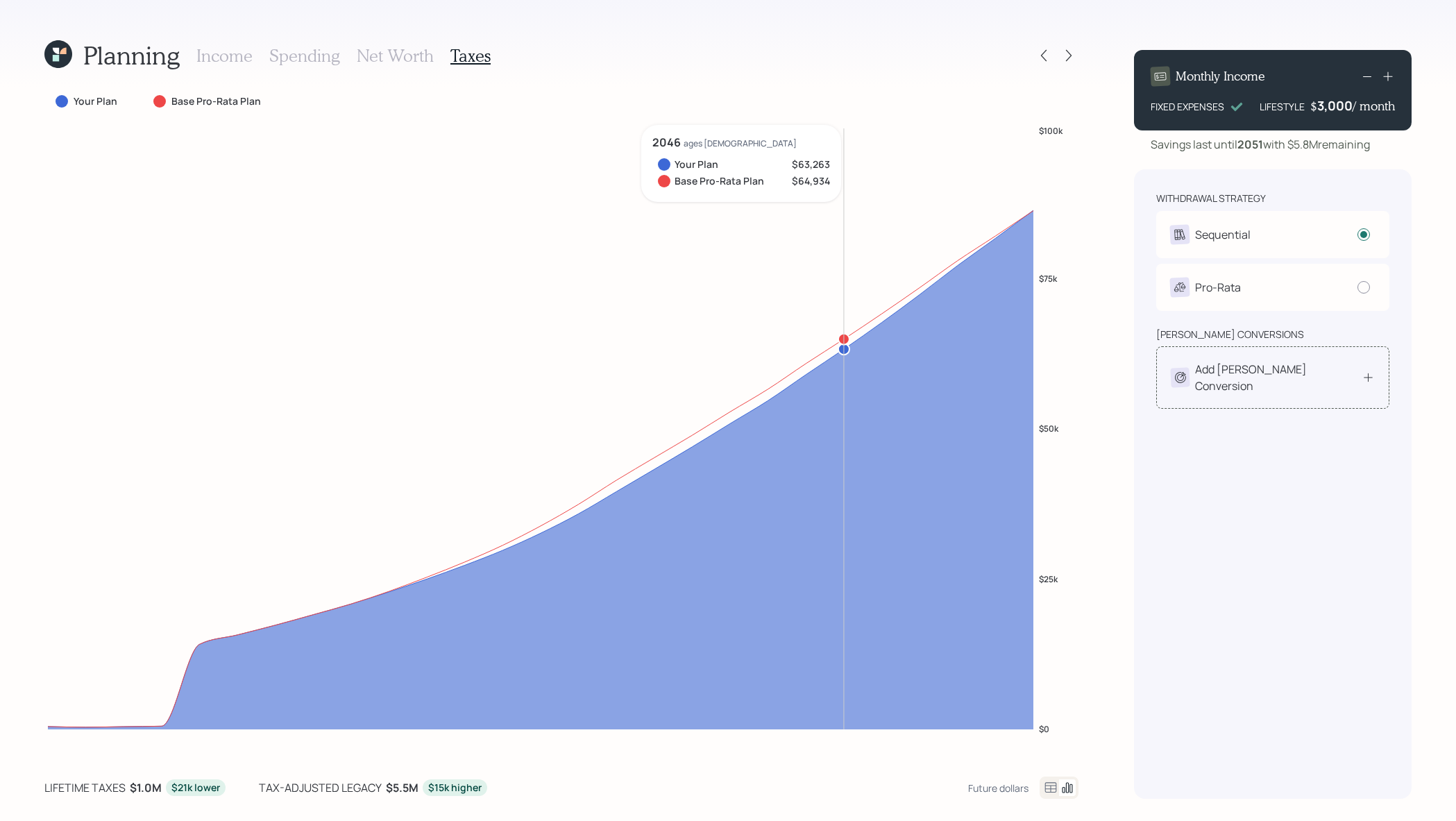
click at [1366, 370] on icon at bounding box center [1368, 377] width 13 height 14
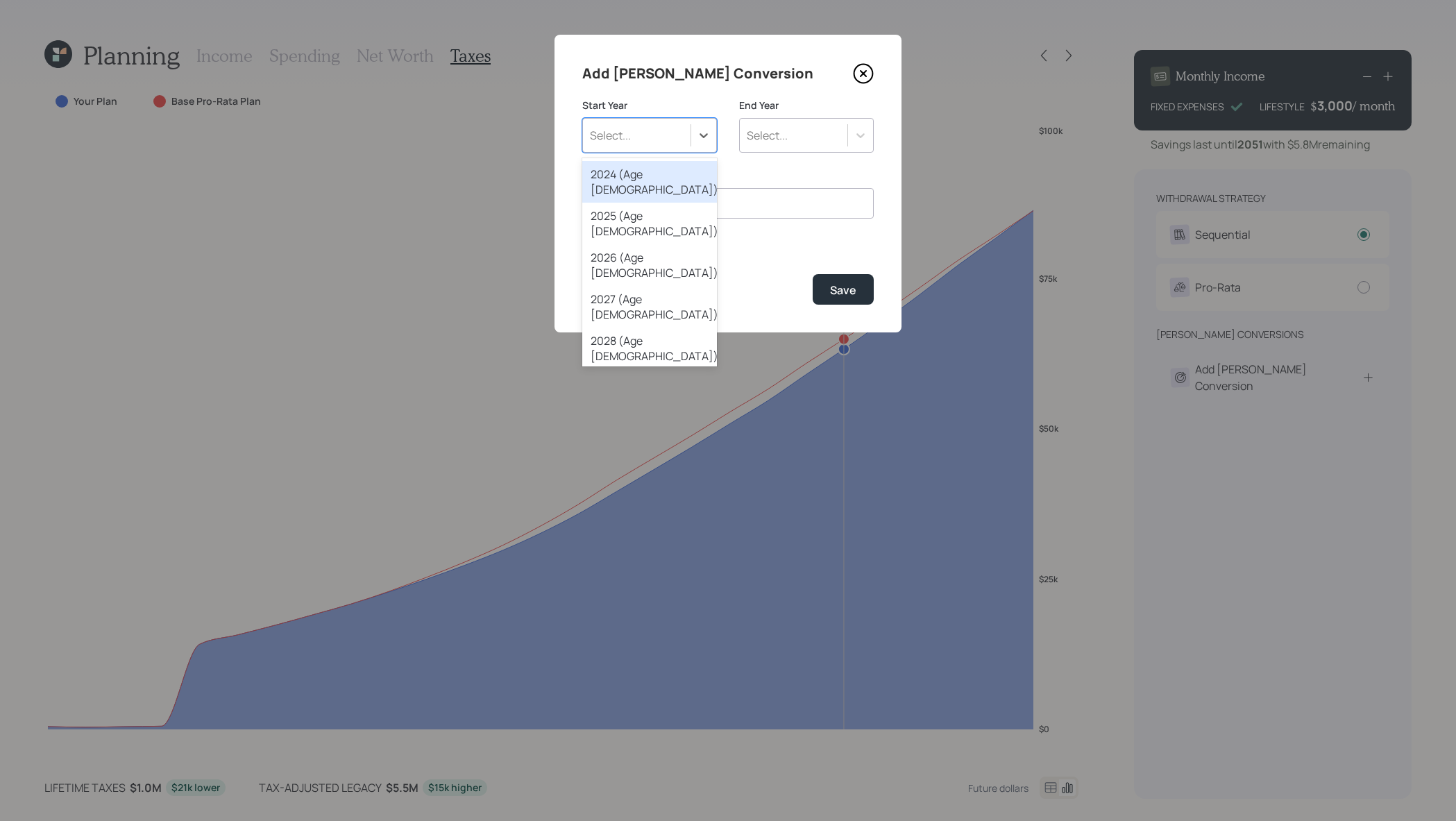
click at [663, 142] on div "Select..." at bounding box center [637, 135] width 108 height 24
click at [655, 203] on div "2025 (Age 69)" at bounding box center [650, 224] width 135 height 42
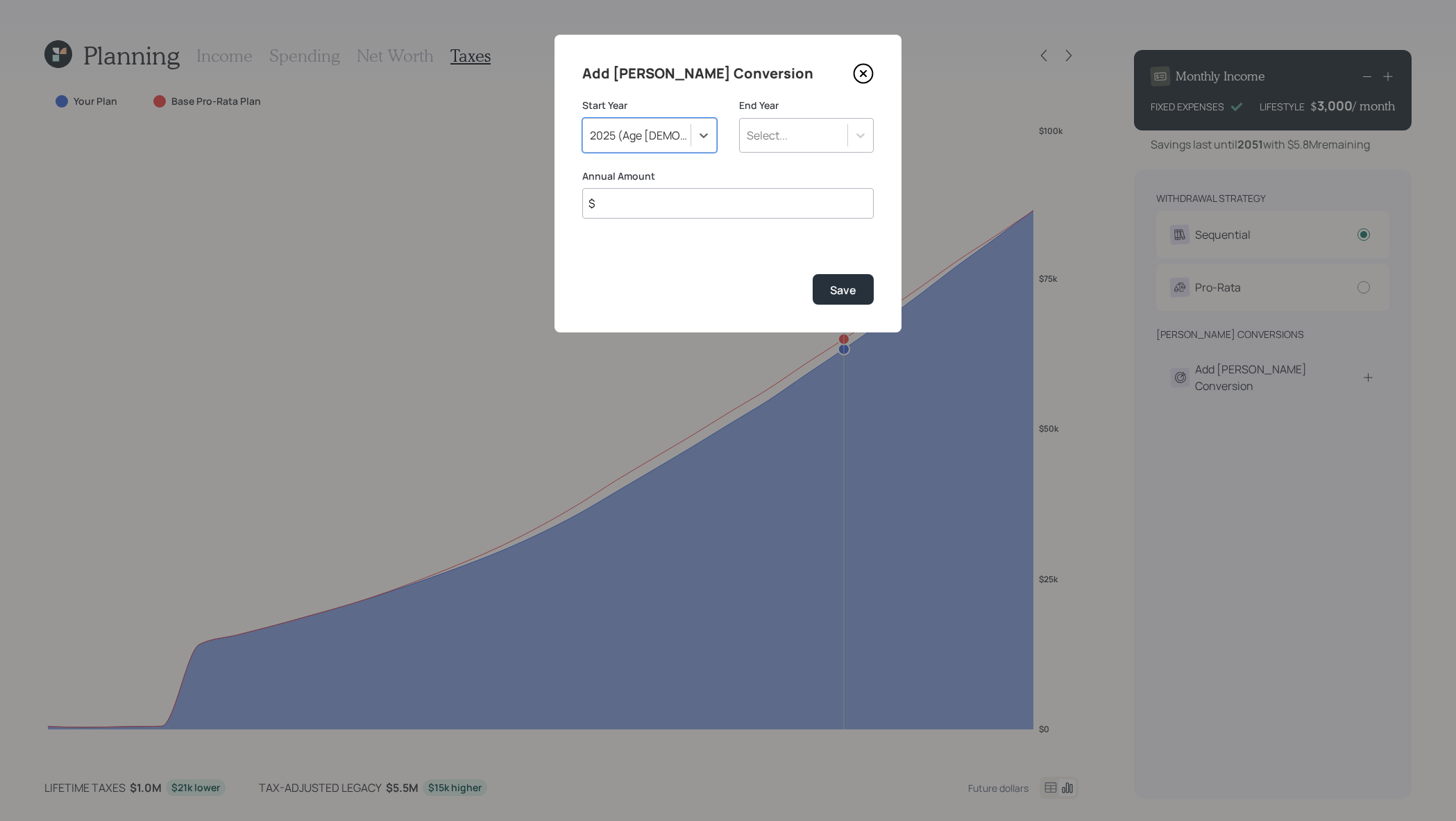
click at [785, 160] on div "End Year Select..." at bounding box center [806, 134] width 135 height 71
click at [785, 153] on div "End Year Select..." at bounding box center [806, 134] width 135 height 71
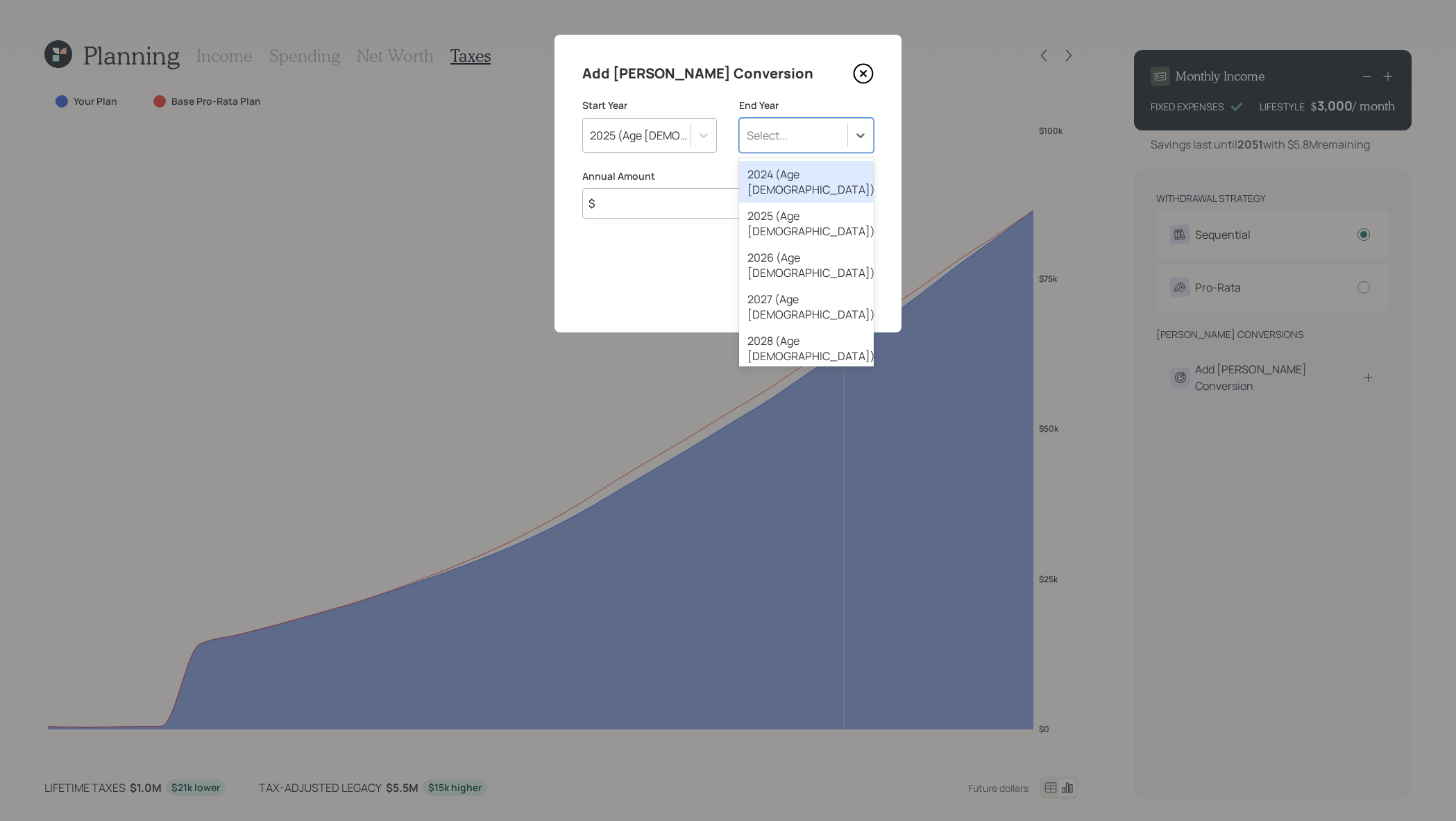
click at [787, 147] on div "Select..." at bounding box center [806, 135] width 135 height 34
click at [843, 328] on div "2028 (Age 72)" at bounding box center [806, 349] width 135 height 42
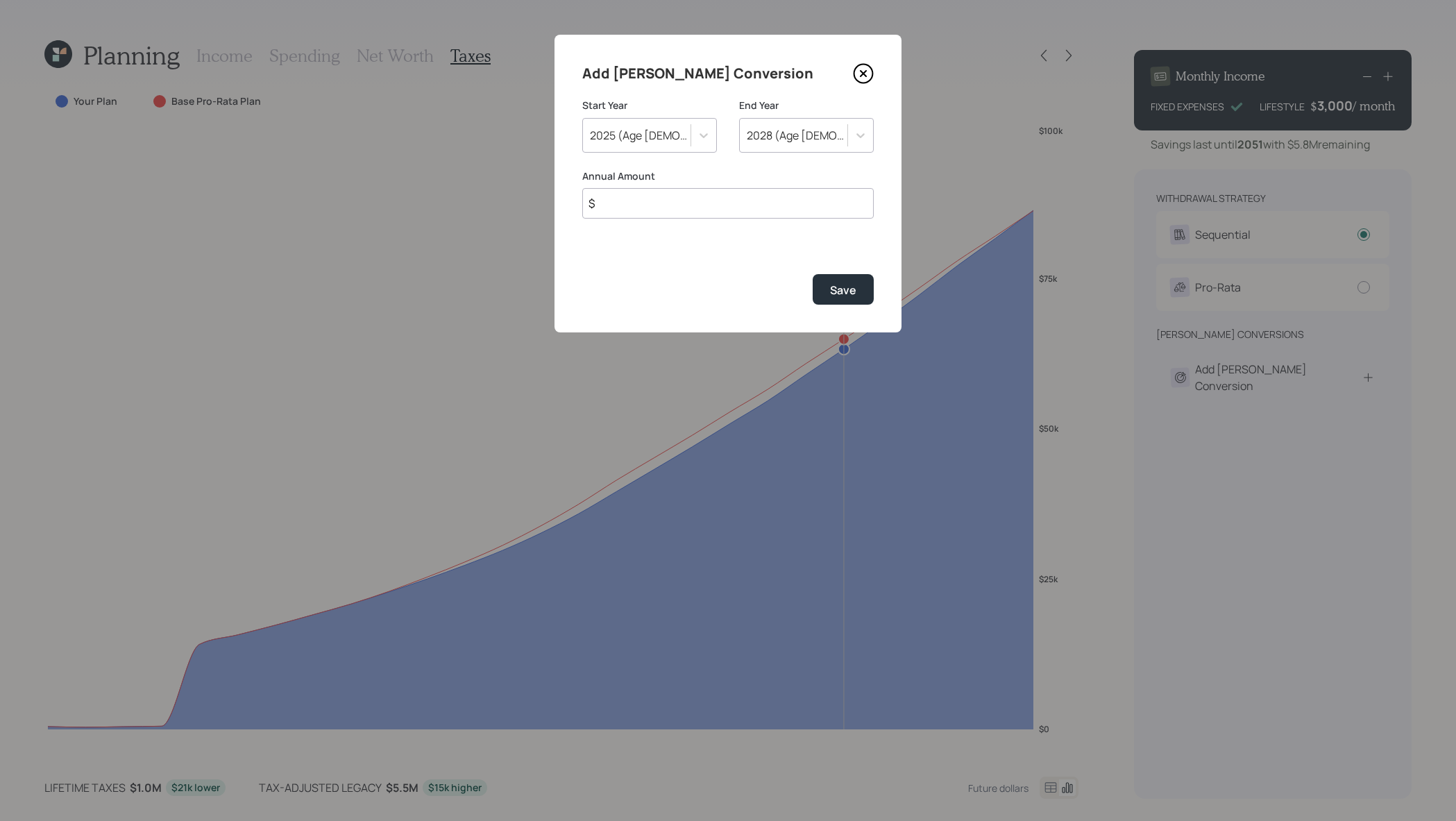
click at [680, 215] on input "$" at bounding box center [728, 203] width 291 height 31
type input "$ 20,000"
click at [832, 290] on div "Save" at bounding box center [843, 290] width 26 height 15
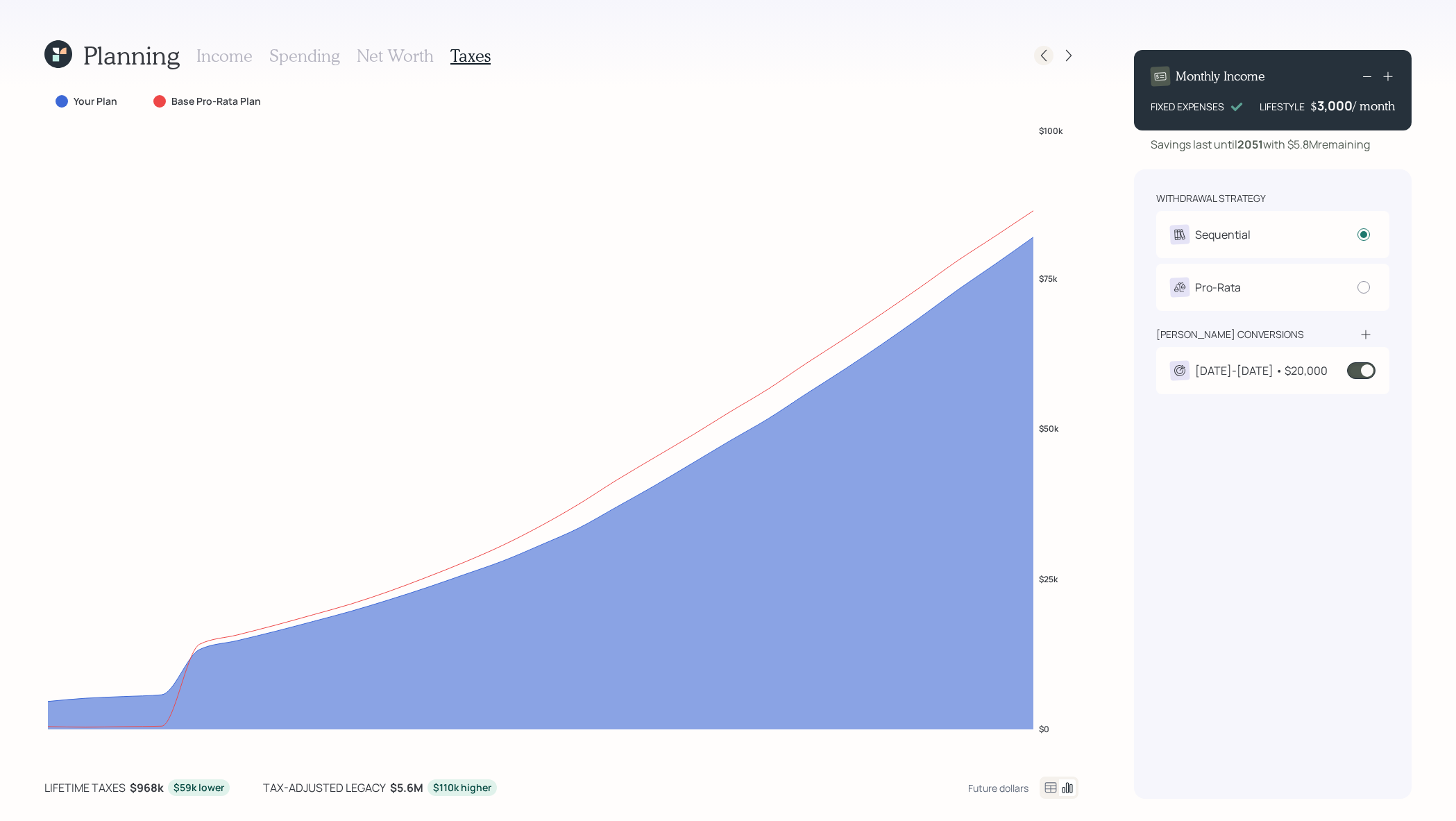
click at [1044, 55] on icon at bounding box center [1044, 55] width 14 height 14
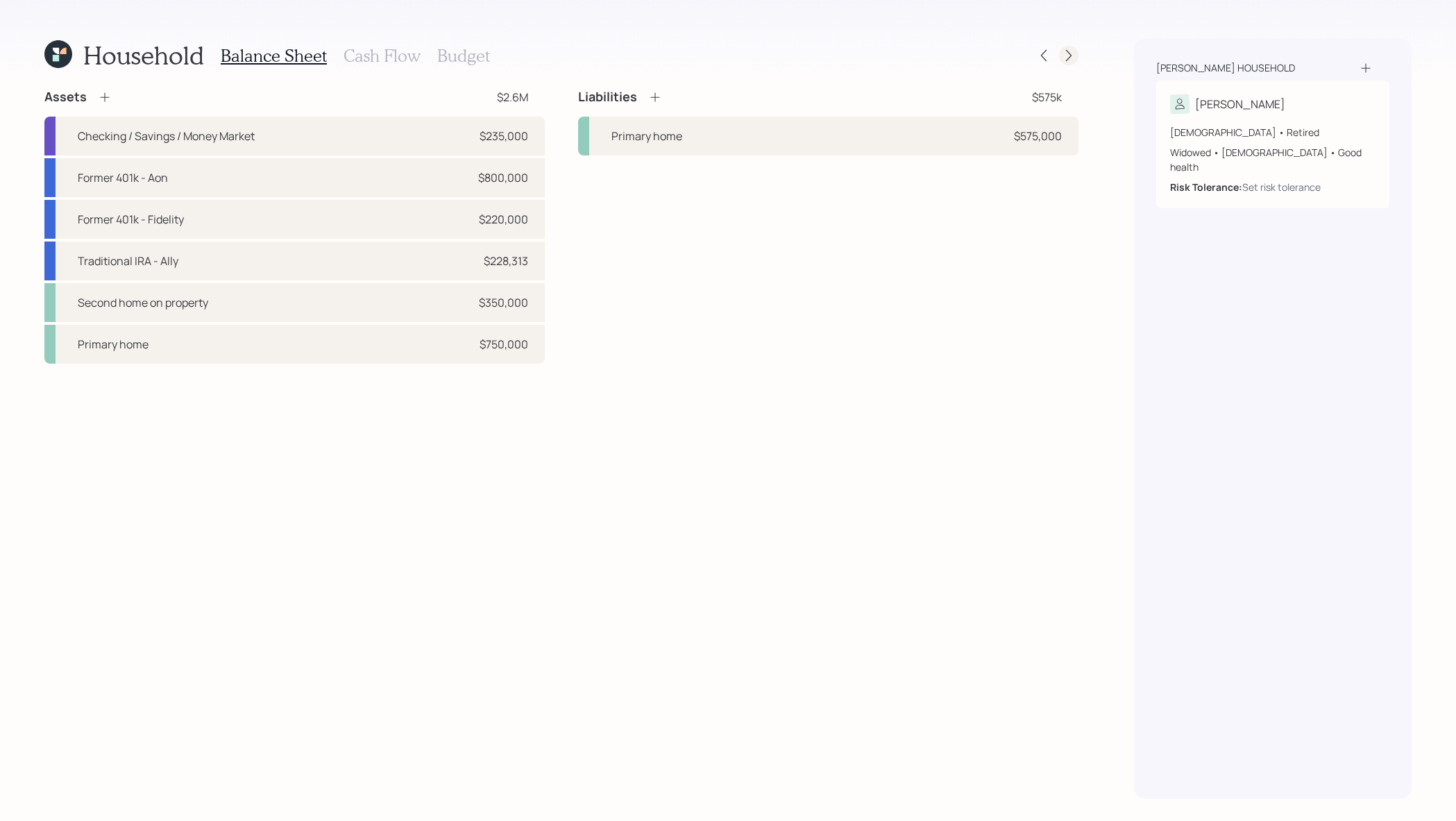
click at [1068, 55] on icon at bounding box center [1069, 55] width 14 height 14
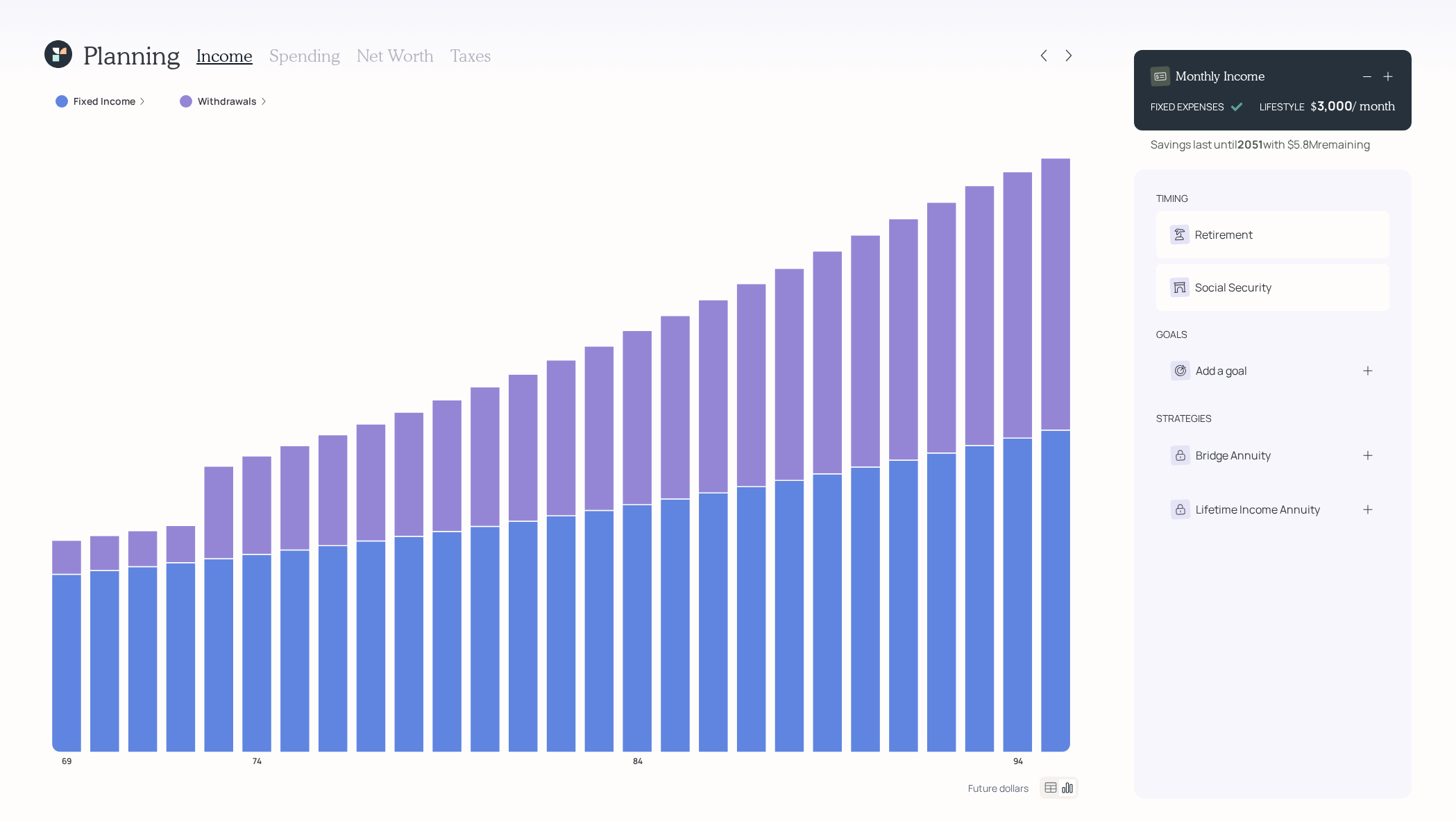
click at [428, 64] on h3 "Net Worth" at bounding box center [395, 55] width 77 height 20
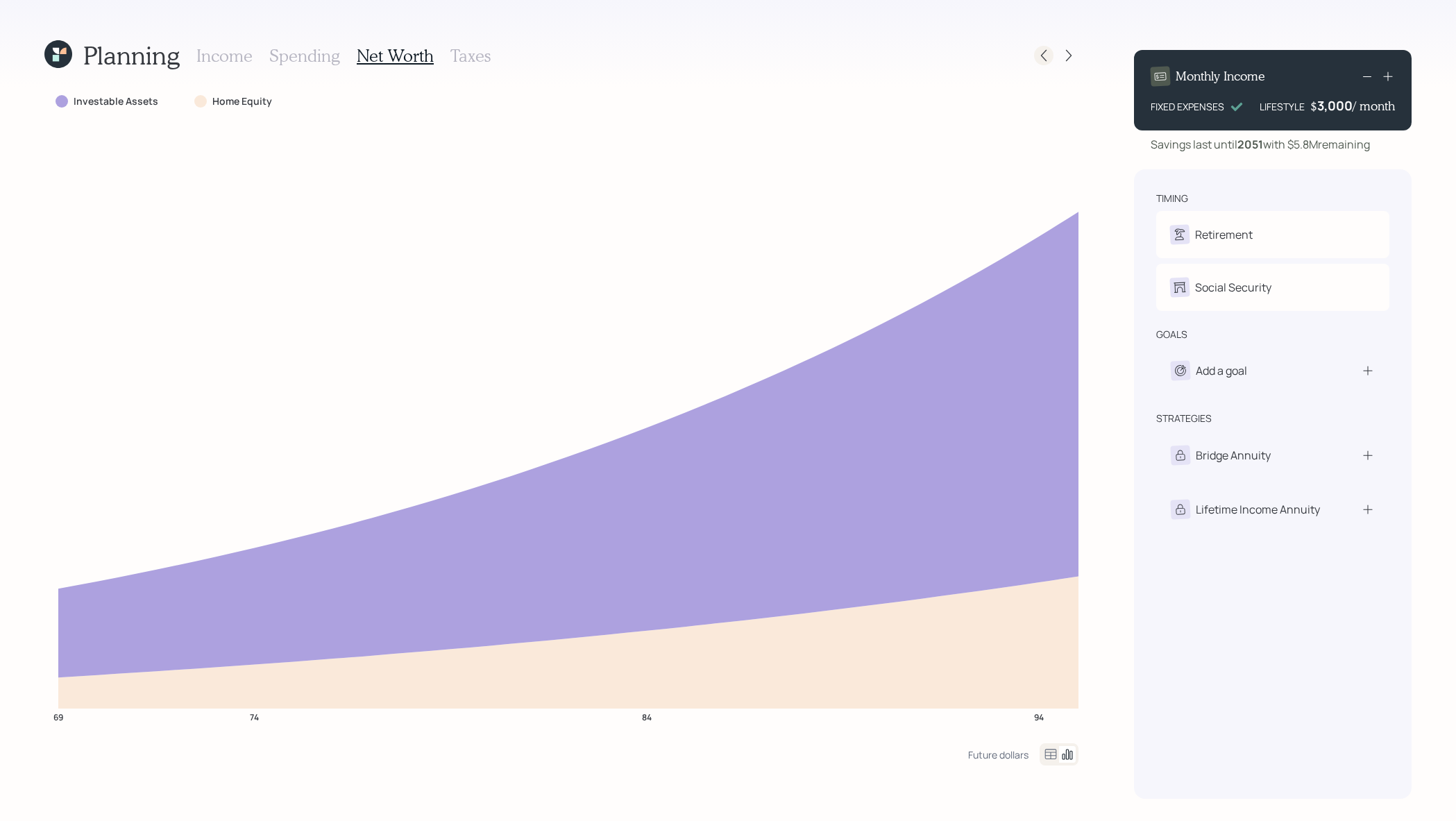
click at [1047, 55] on icon at bounding box center [1044, 55] width 14 height 14
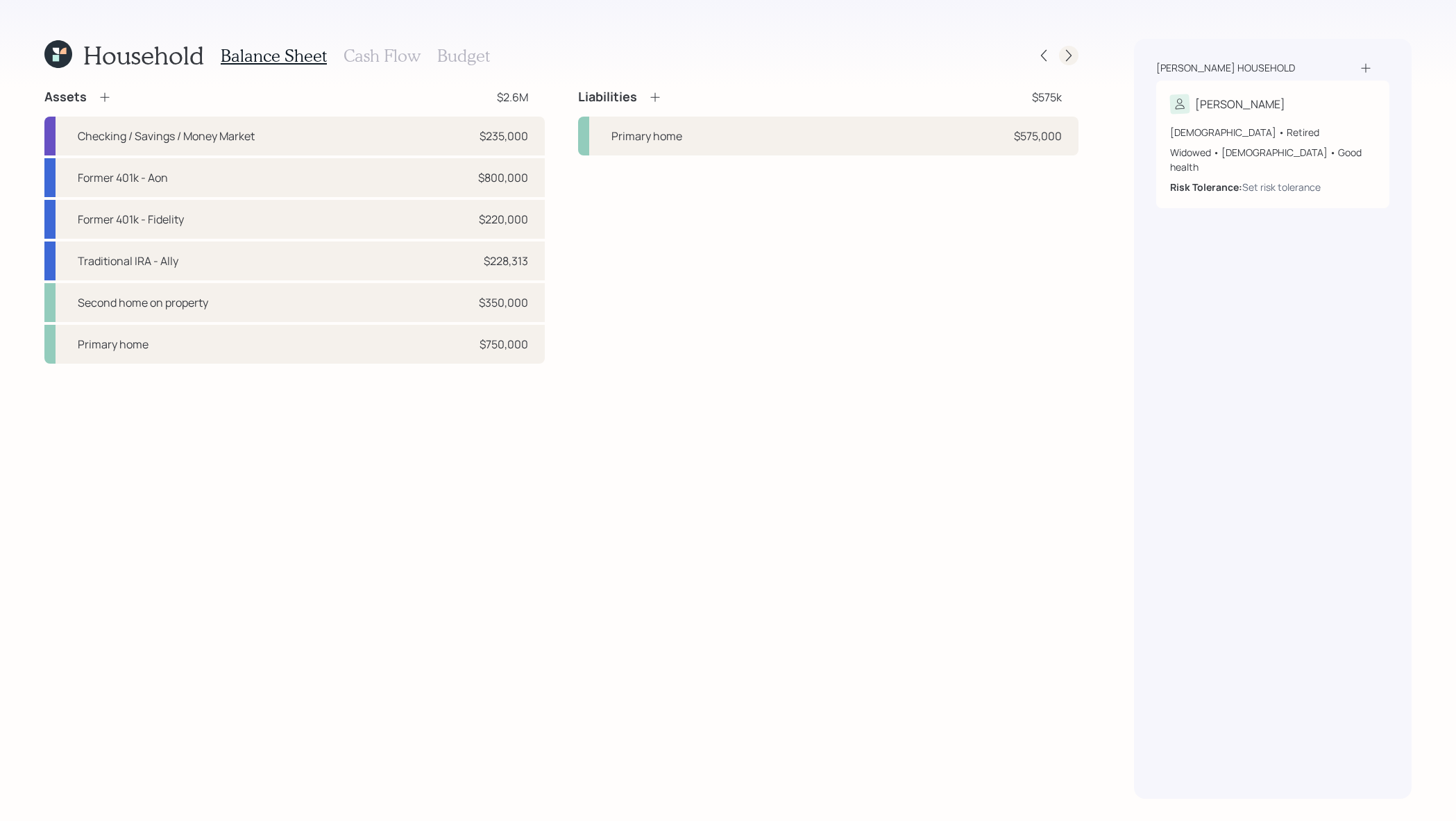
click at [1064, 52] on icon at bounding box center [1069, 55] width 14 height 14
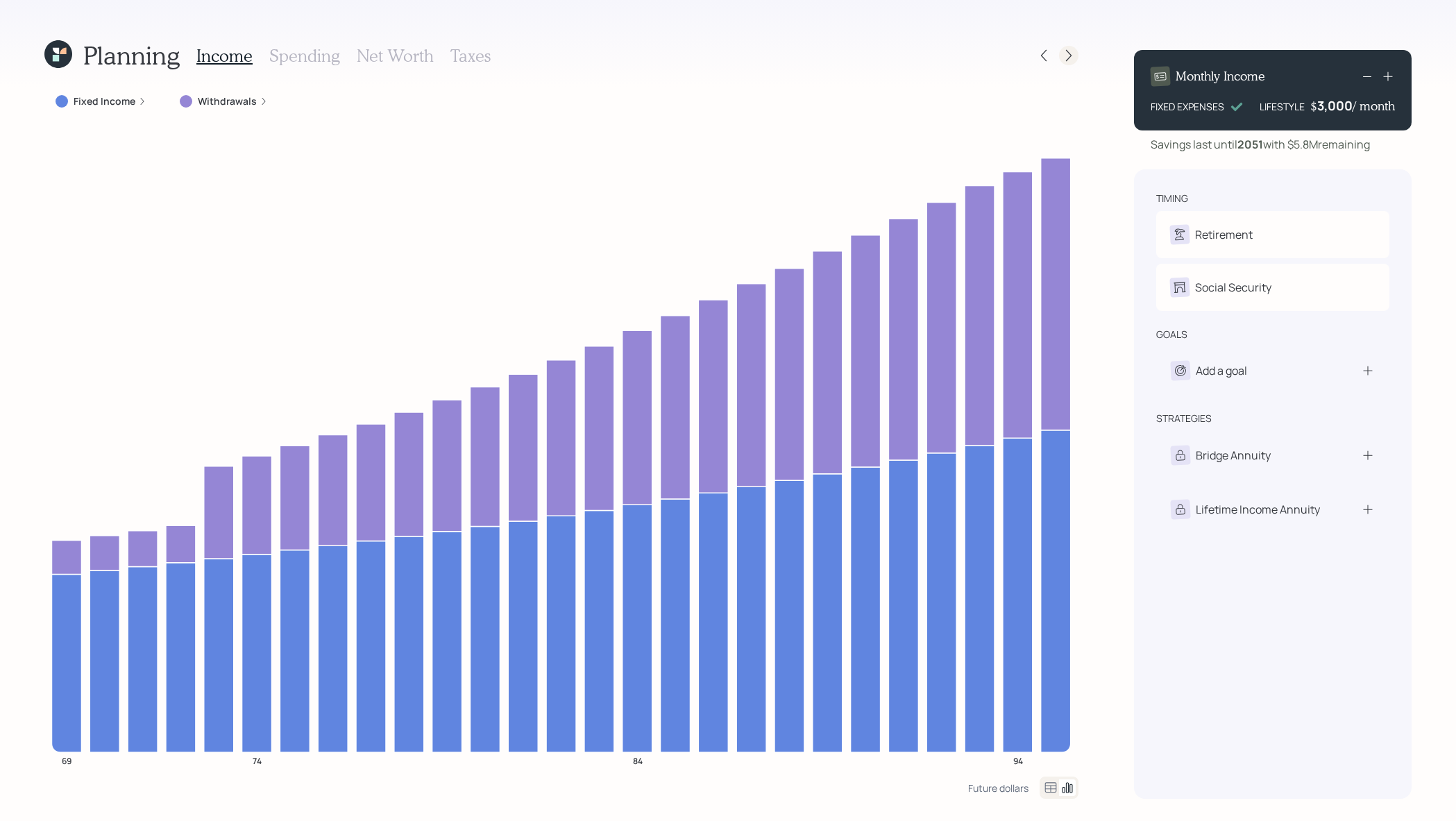
click at [1059, 58] on div at bounding box center [1069, 55] width 19 height 19
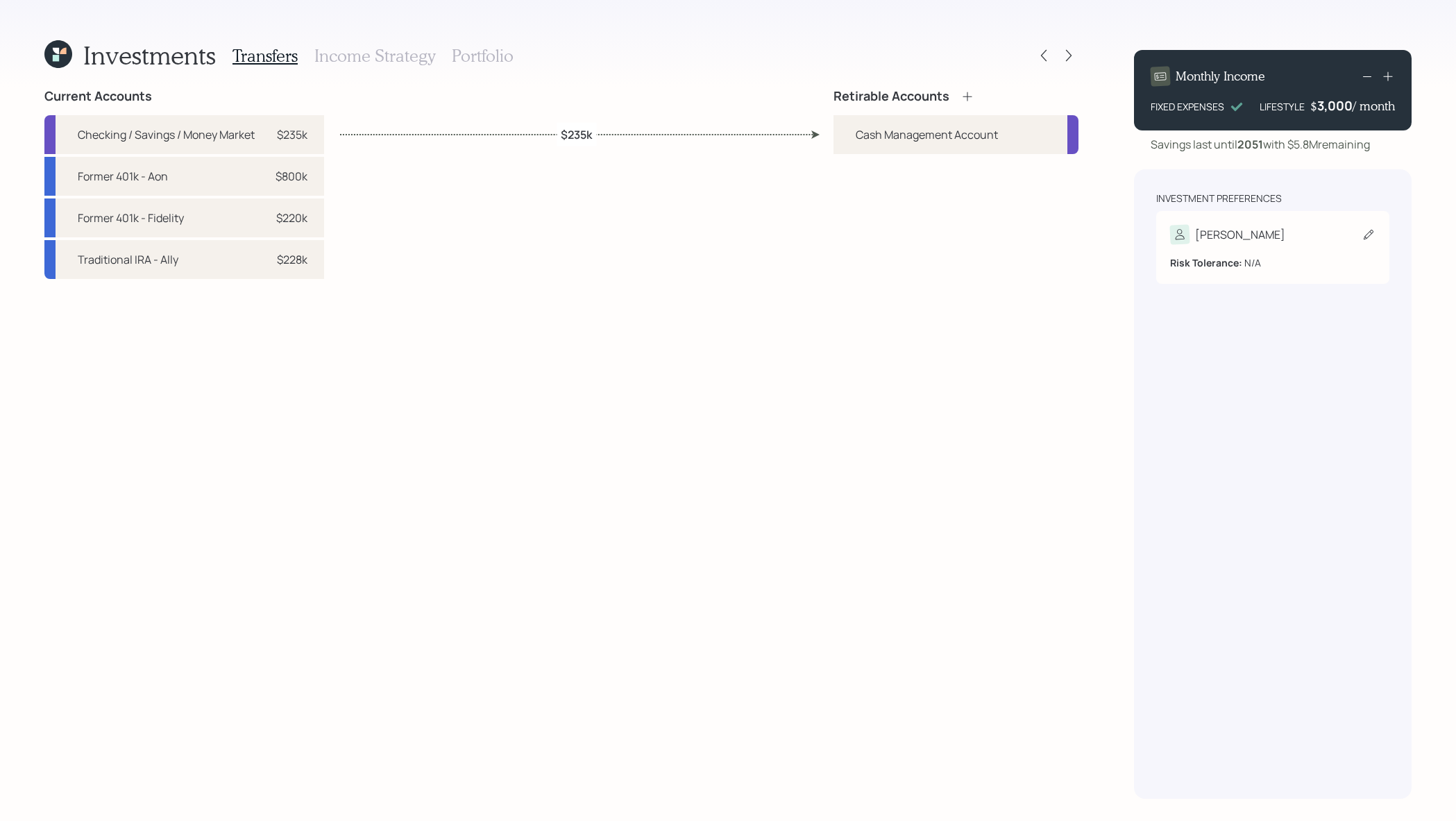
click at [1248, 225] on div "Joan" at bounding box center [1273, 234] width 205 height 19
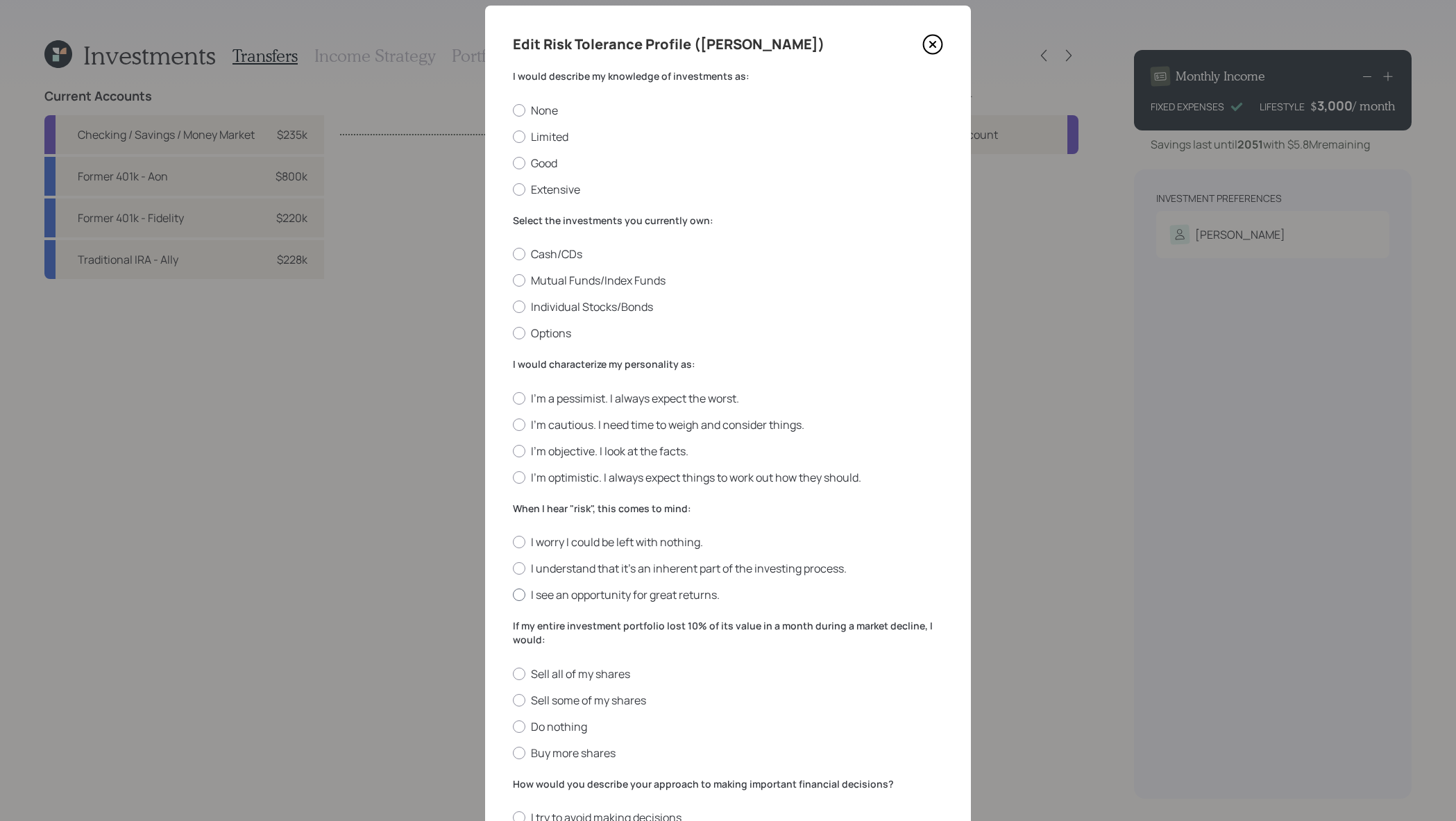
scroll to position [31, 0]
click at [934, 46] on icon at bounding box center [933, 43] width 21 height 21
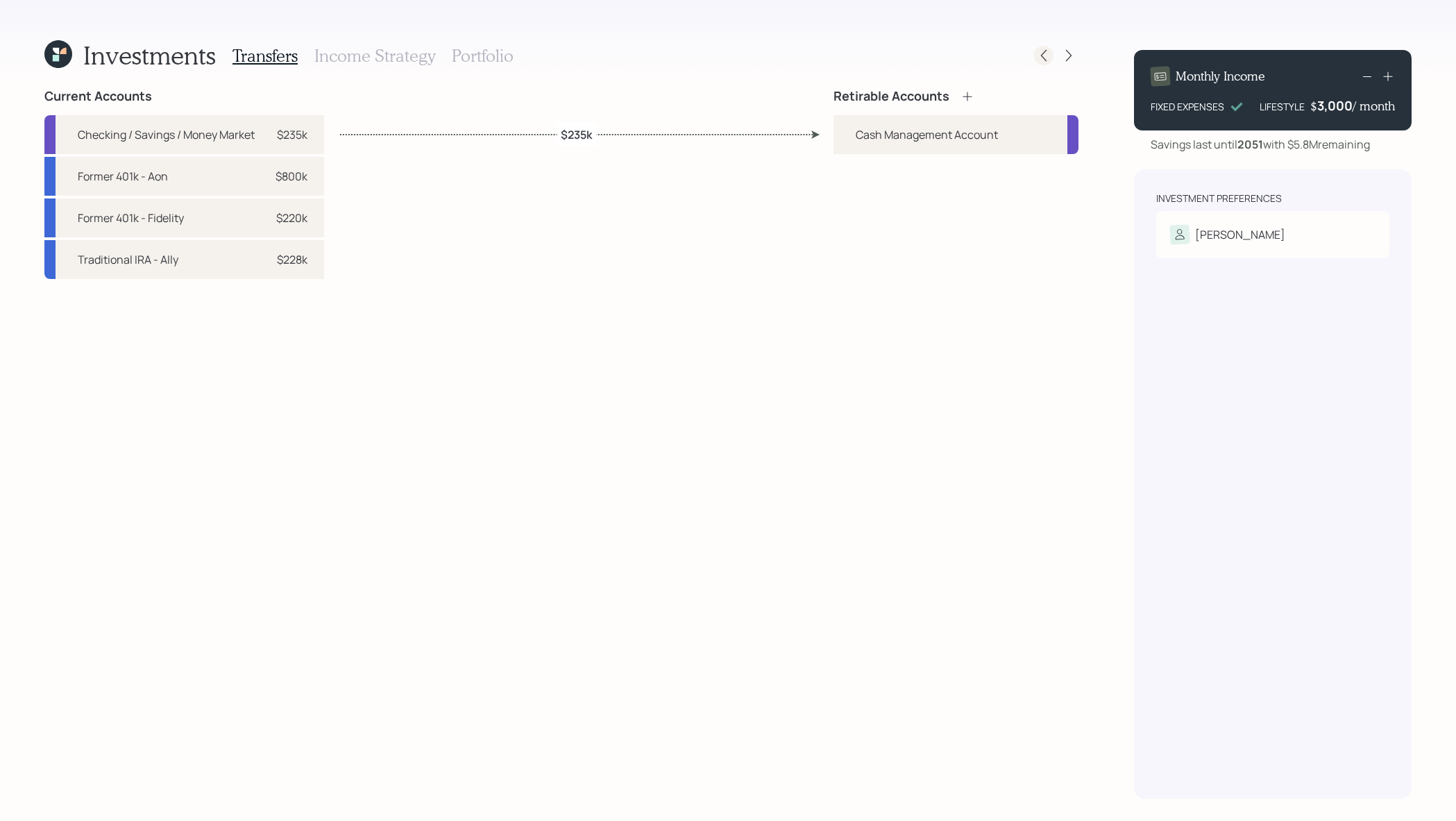
click at [1050, 54] on icon at bounding box center [1044, 55] width 14 height 14
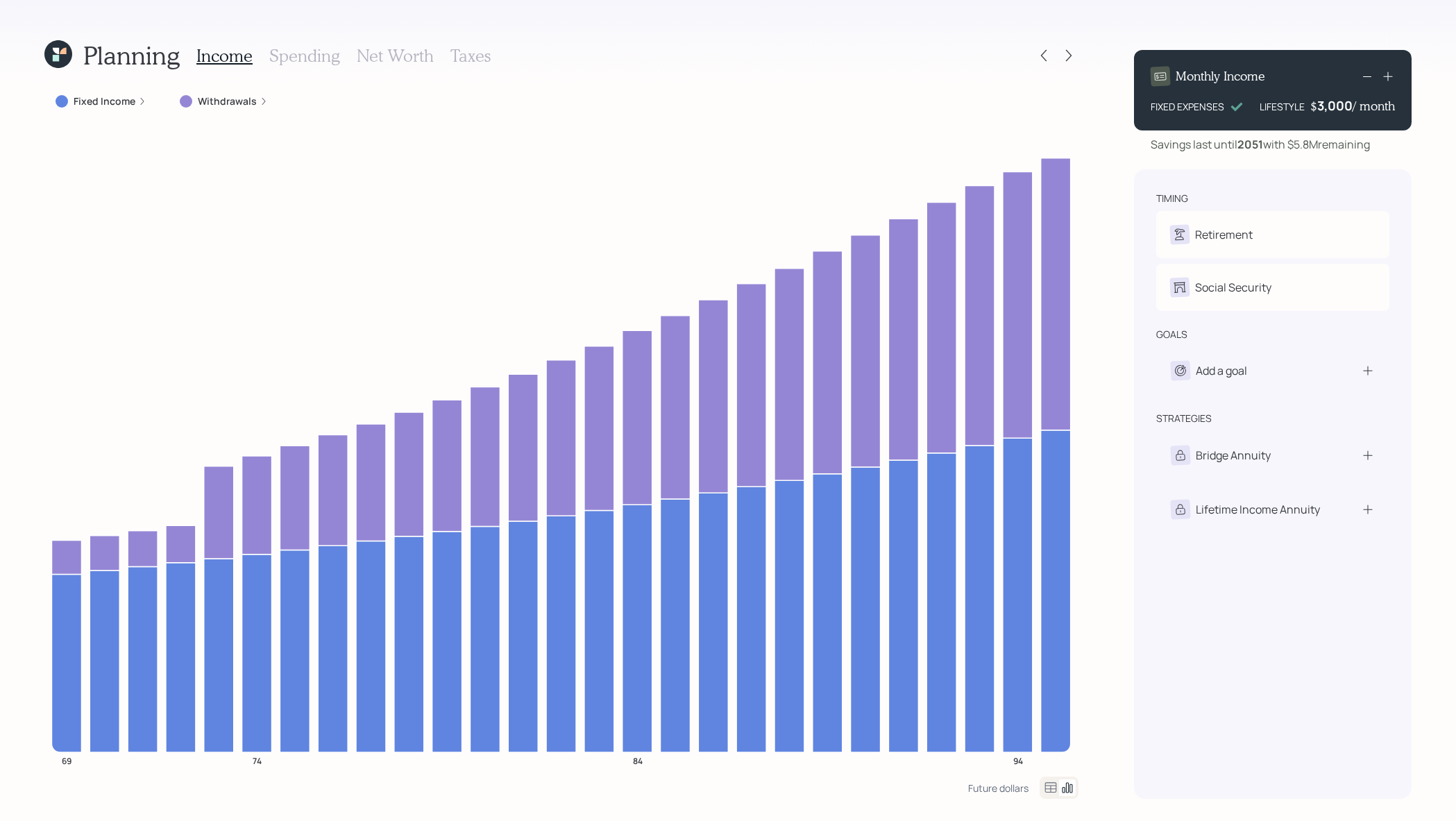
click at [482, 59] on h3 "Taxes" at bounding box center [471, 55] width 40 height 20
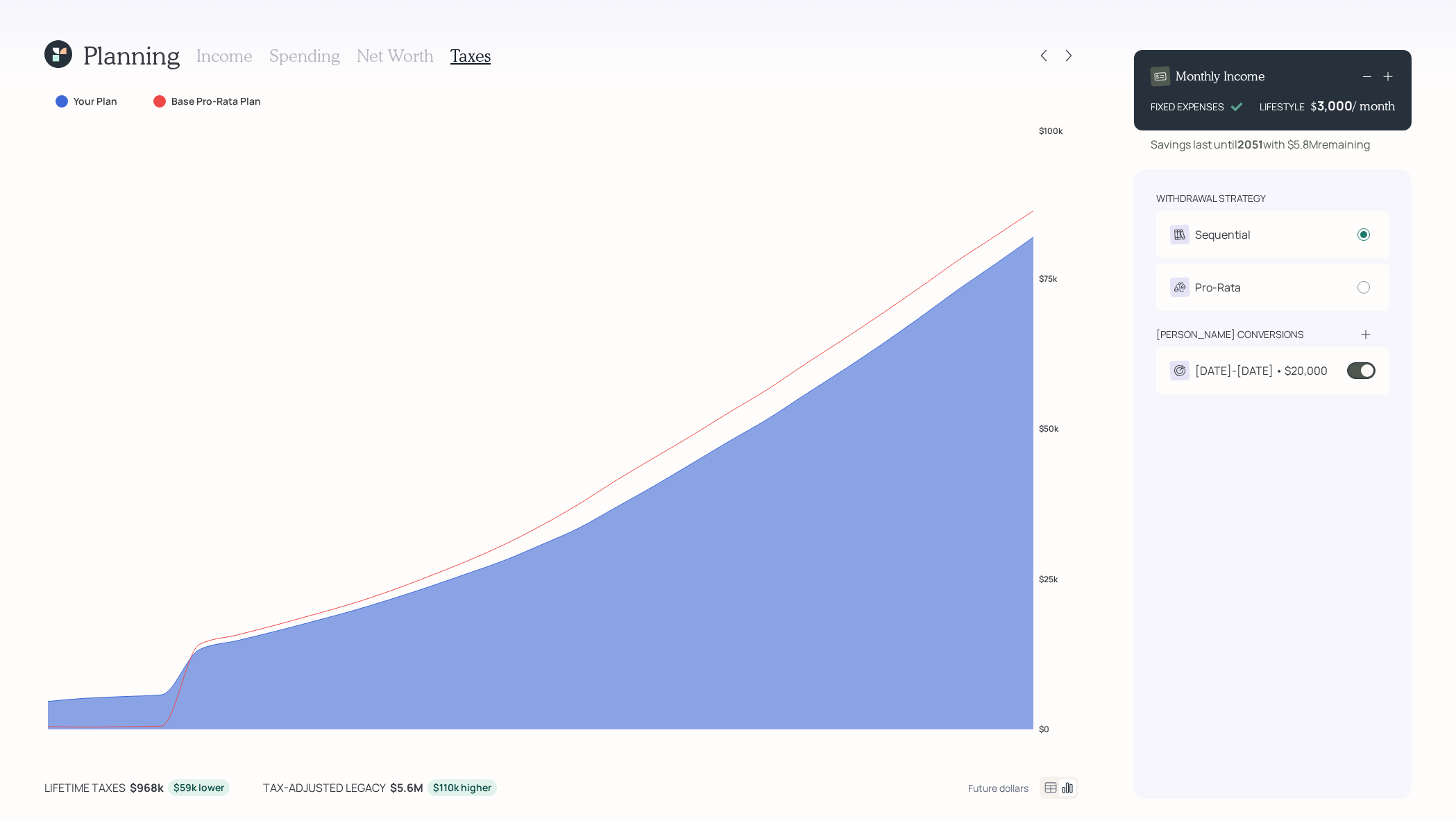
click at [1312, 364] on div "2025-2028 • $20,000" at bounding box center [1273, 370] width 205 height 19
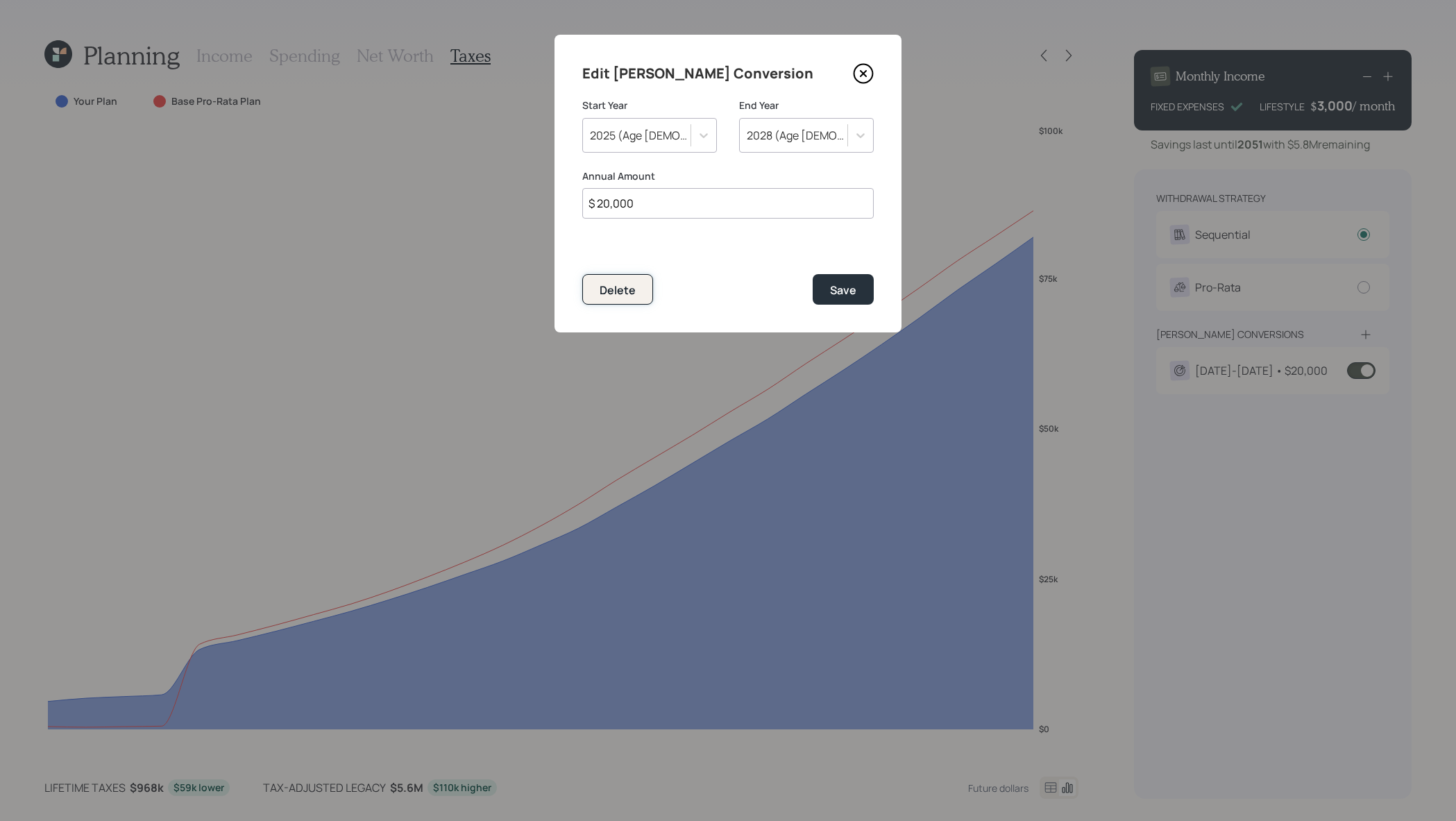
click at [597, 289] on button "Delete" at bounding box center [618, 289] width 71 height 30
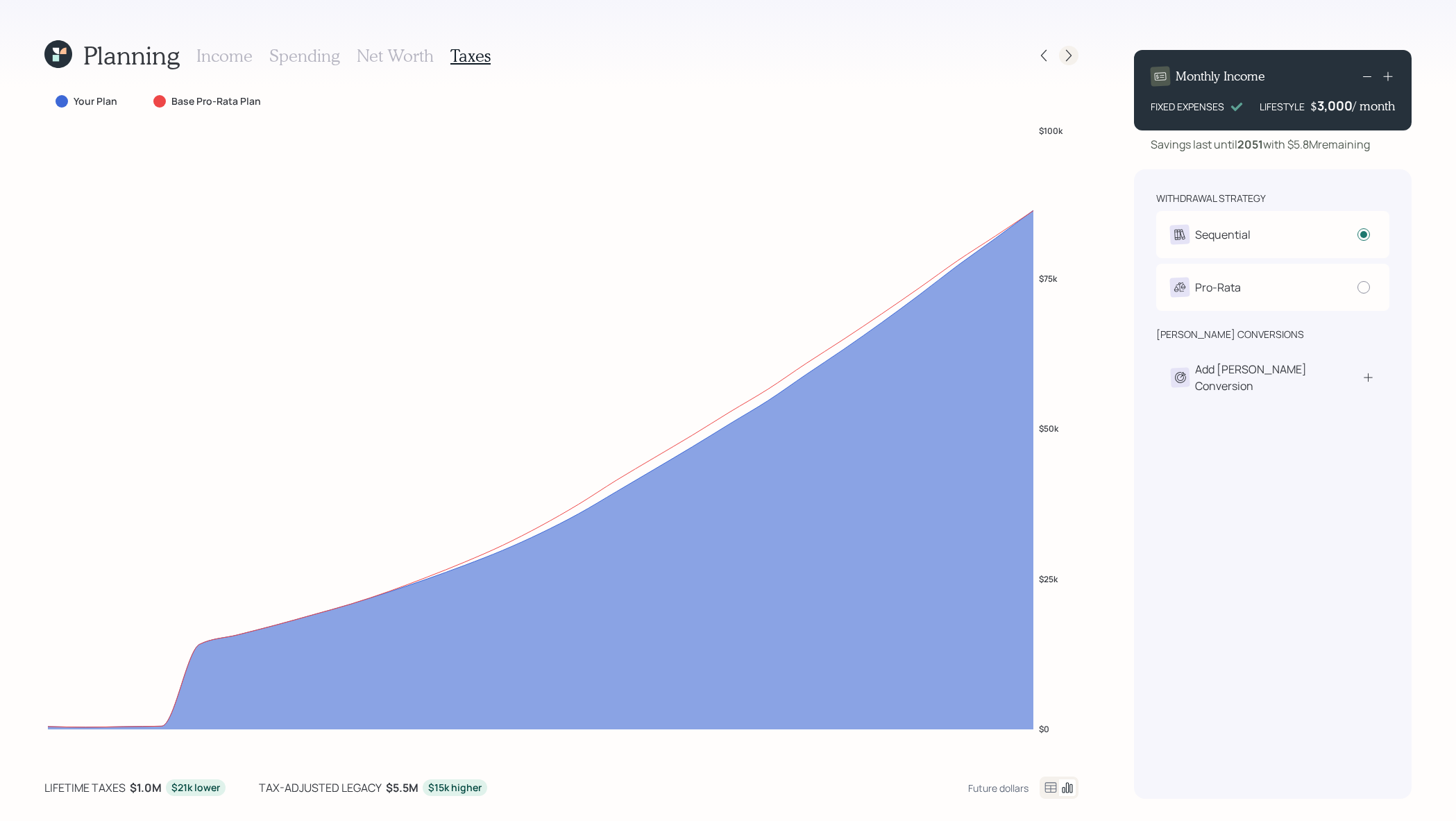
click at [1064, 58] on icon at bounding box center [1069, 55] width 14 height 14
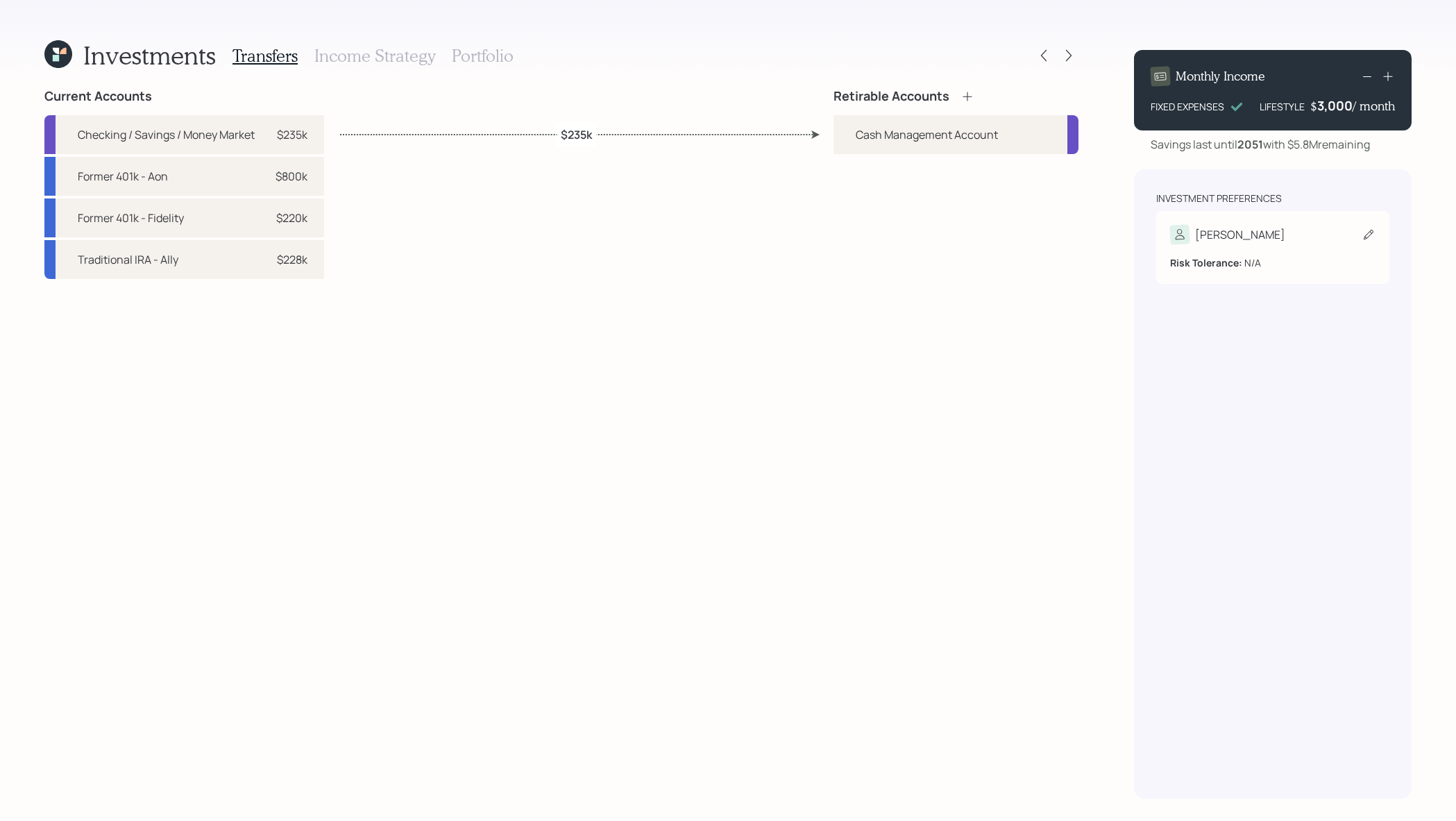
click at [1255, 223] on div "Joan Risk Tolerance: N/A" at bounding box center [1273, 247] width 234 height 73
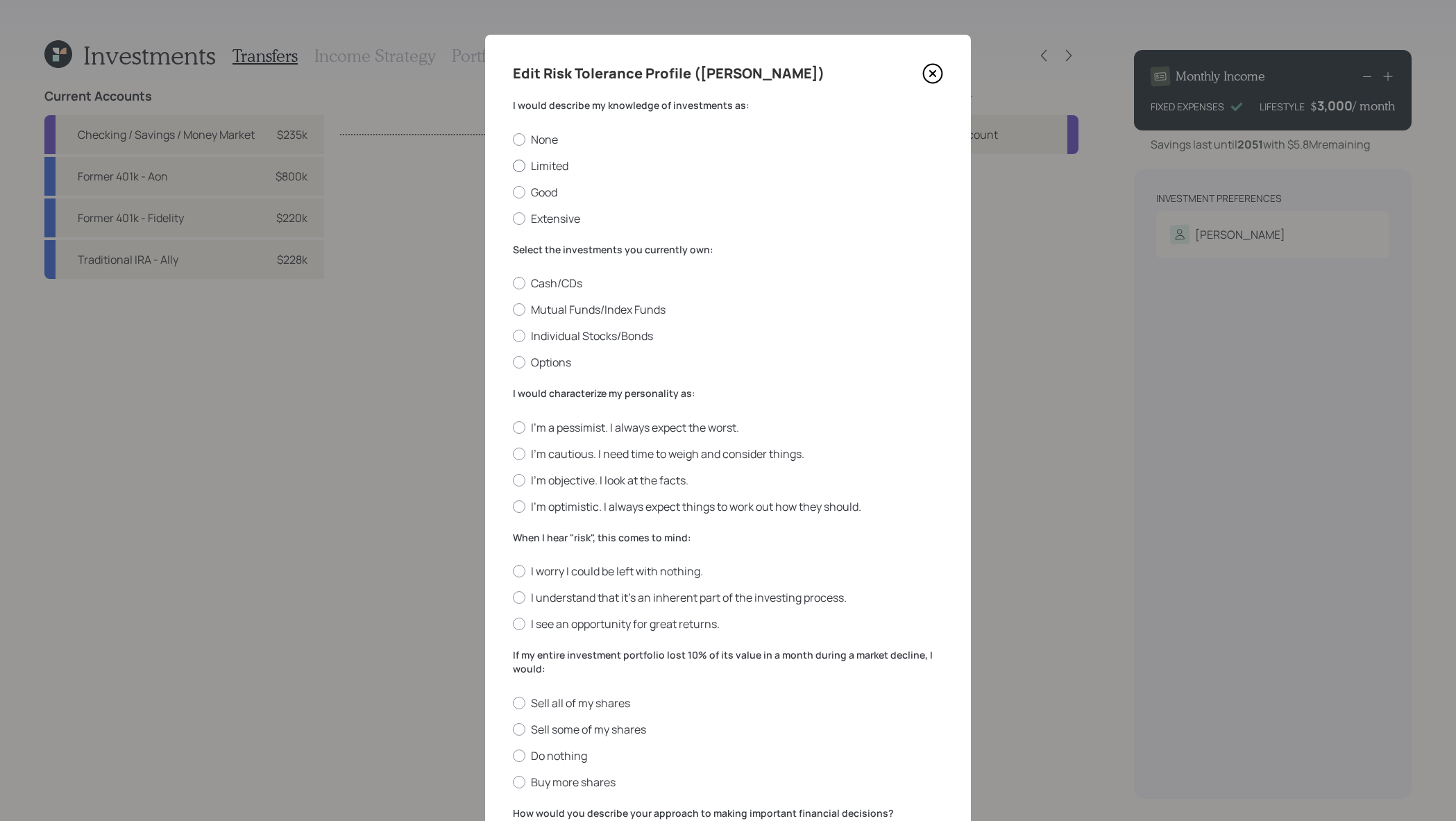
click at [517, 166] on div at bounding box center [519, 165] width 13 height 13
click at [513, 166] on input "Limited" at bounding box center [512, 165] width 1 height 1
radio input "true"
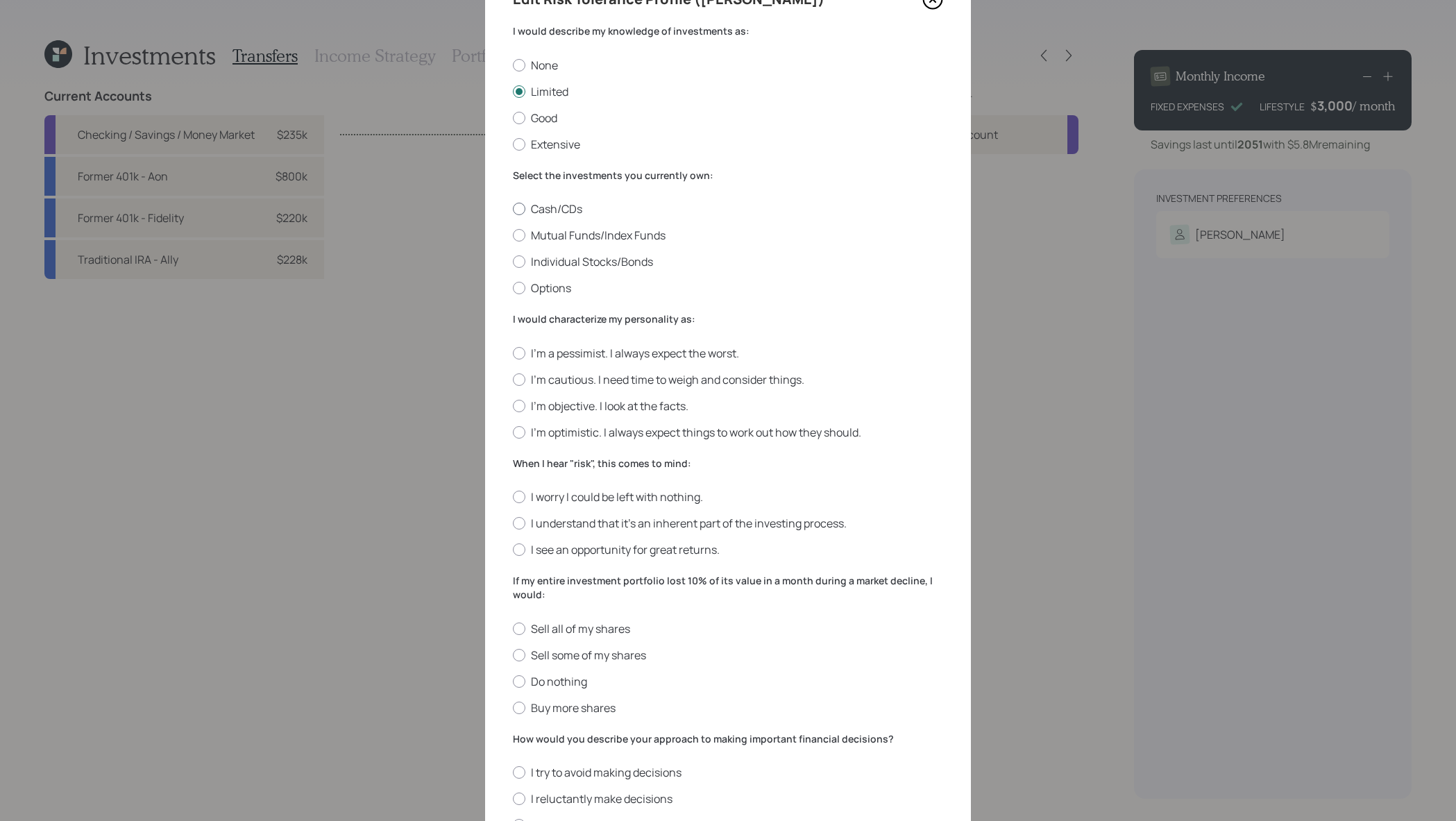
scroll to position [95, 0]
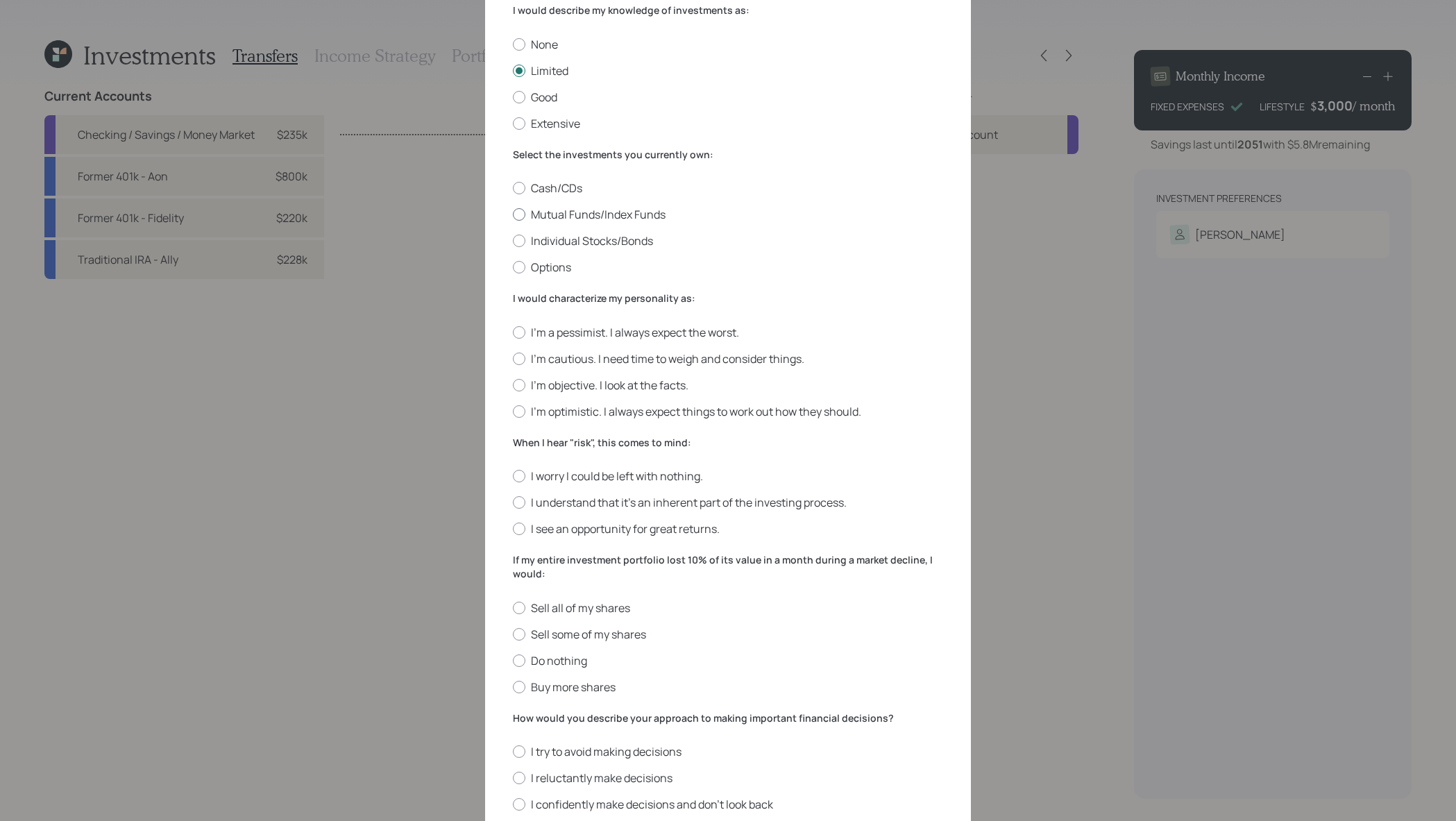
click at [520, 212] on div at bounding box center [519, 214] width 13 height 13
click at [513, 215] on input "Mutual Funds/Index Funds" at bounding box center [512, 215] width 1 height 1
radio input "true"
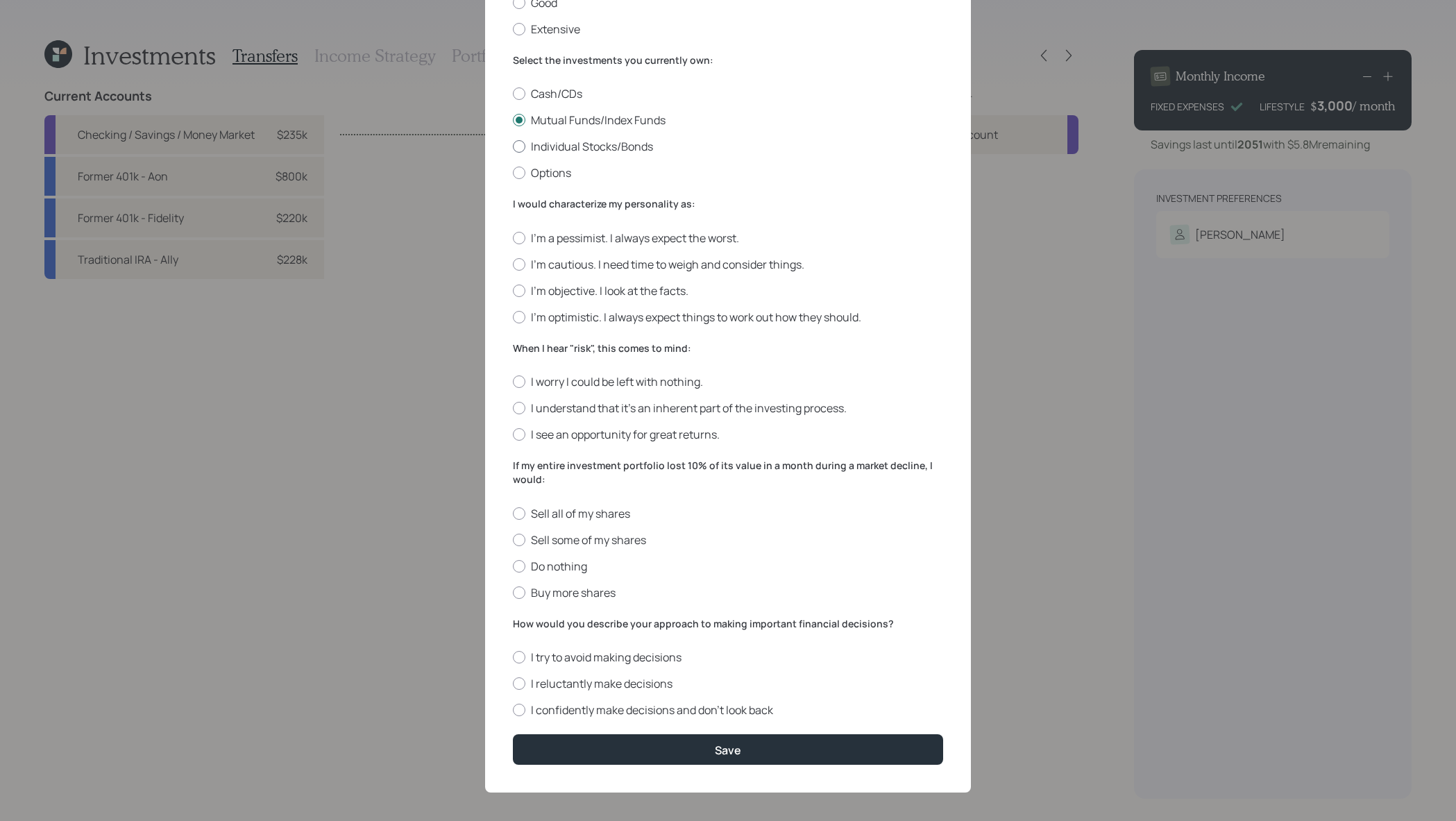
scroll to position [195, 0]
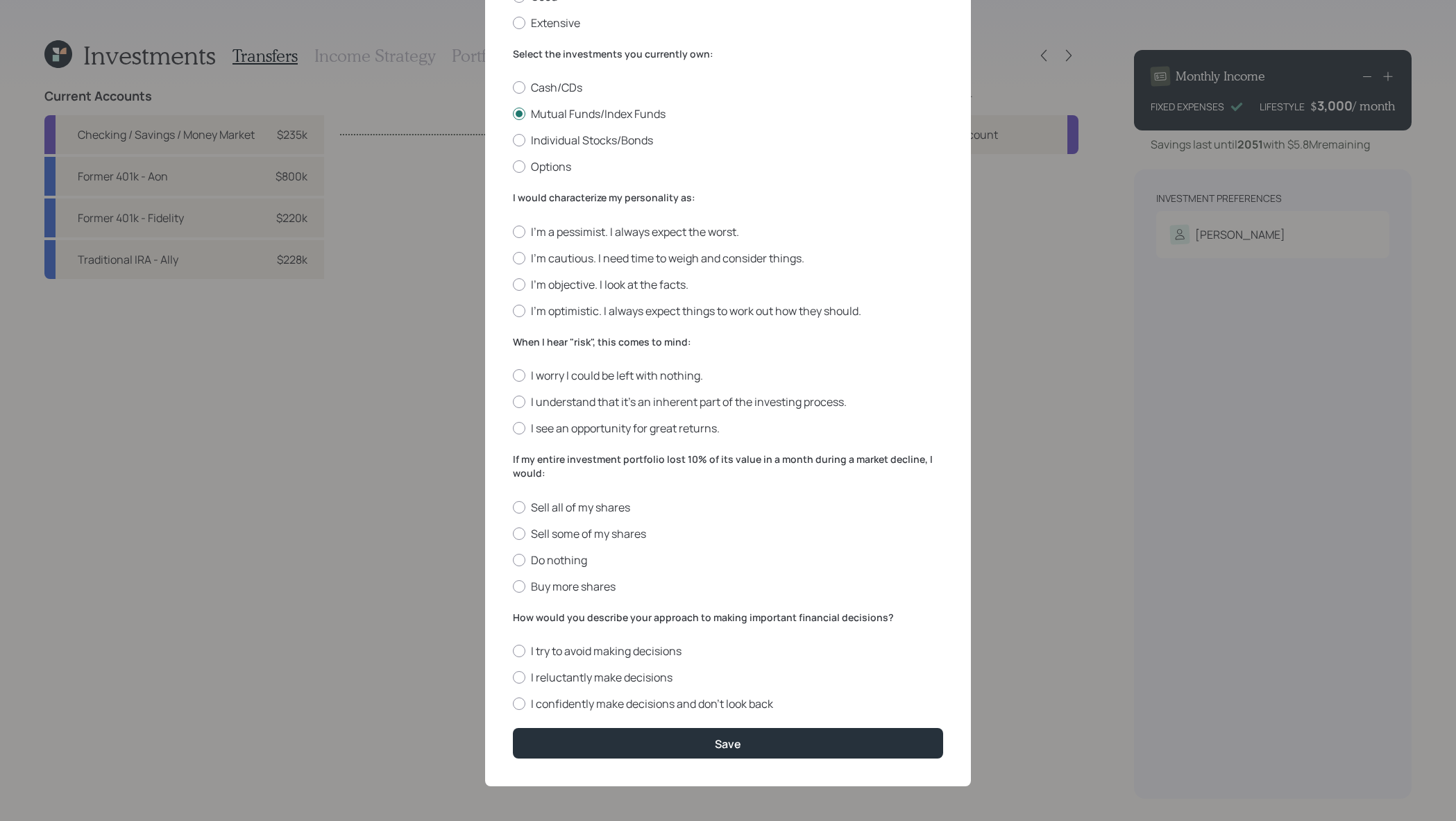
click at [536, 249] on div "I'm a pessimist. I always expect the worst. I'm cautious. I need time to weigh …" at bounding box center [728, 271] width 430 height 94
click at [536, 256] on label "I'm cautious. I need time to weigh and consider things." at bounding box center [728, 258] width 430 height 15
click at [513, 257] on input "I'm cautious. I need time to weigh and consider things." at bounding box center [512, 257] width 1 height 1
radio input "true"
click at [520, 404] on div at bounding box center [519, 402] width 13 height 13
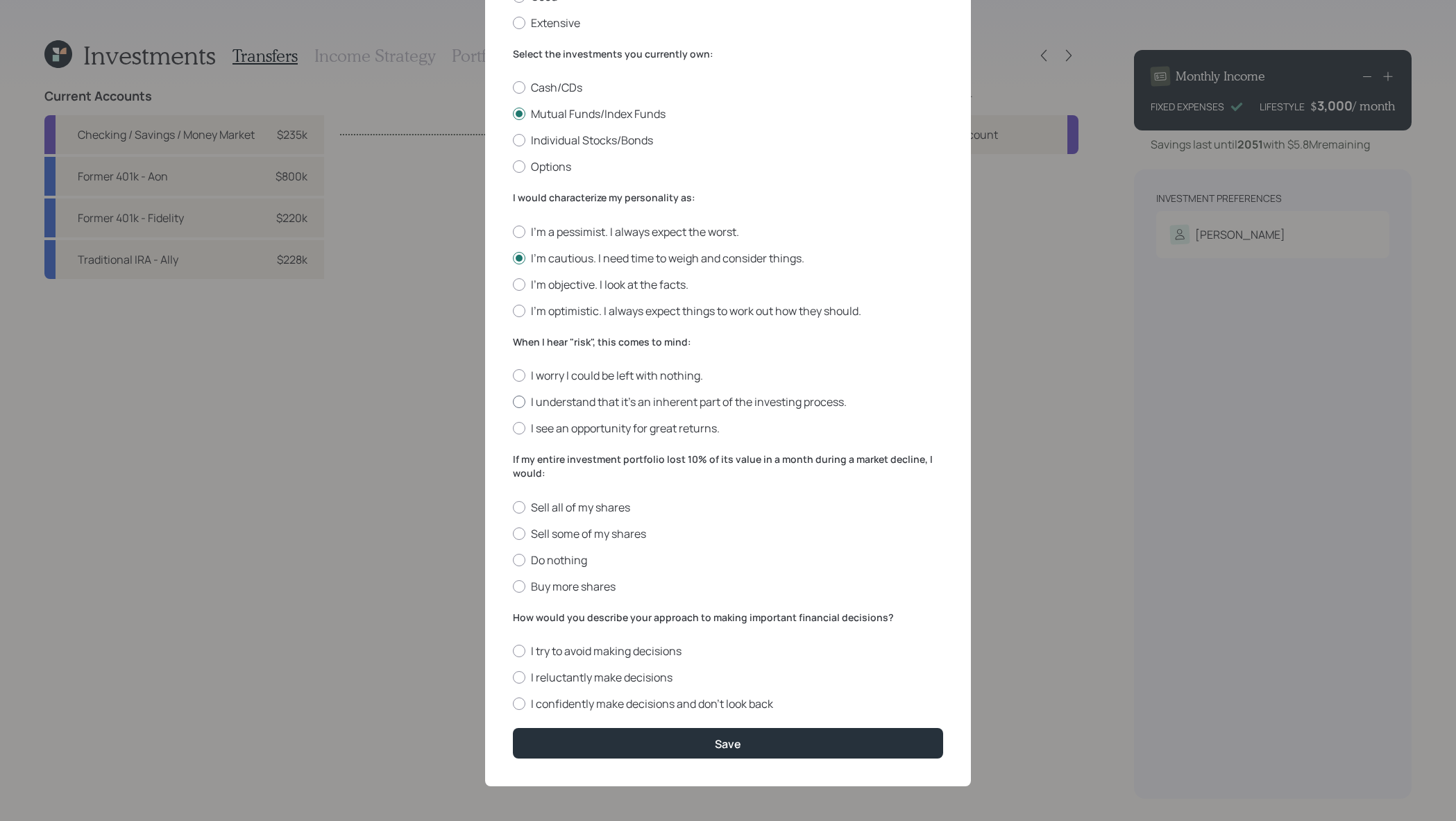
click at [513, 403] on input "I understand that it’s an inherent part of the investing process." at bounding box center [512, 402] width 1 height 1
radio input "true"
click at [521, 562] on div at bounding box center [519, 560] width 13 height 13
click at [513, 560] on input "Do nothing" at bounding box center [512, 559] width 1 height 1
radio input "true"
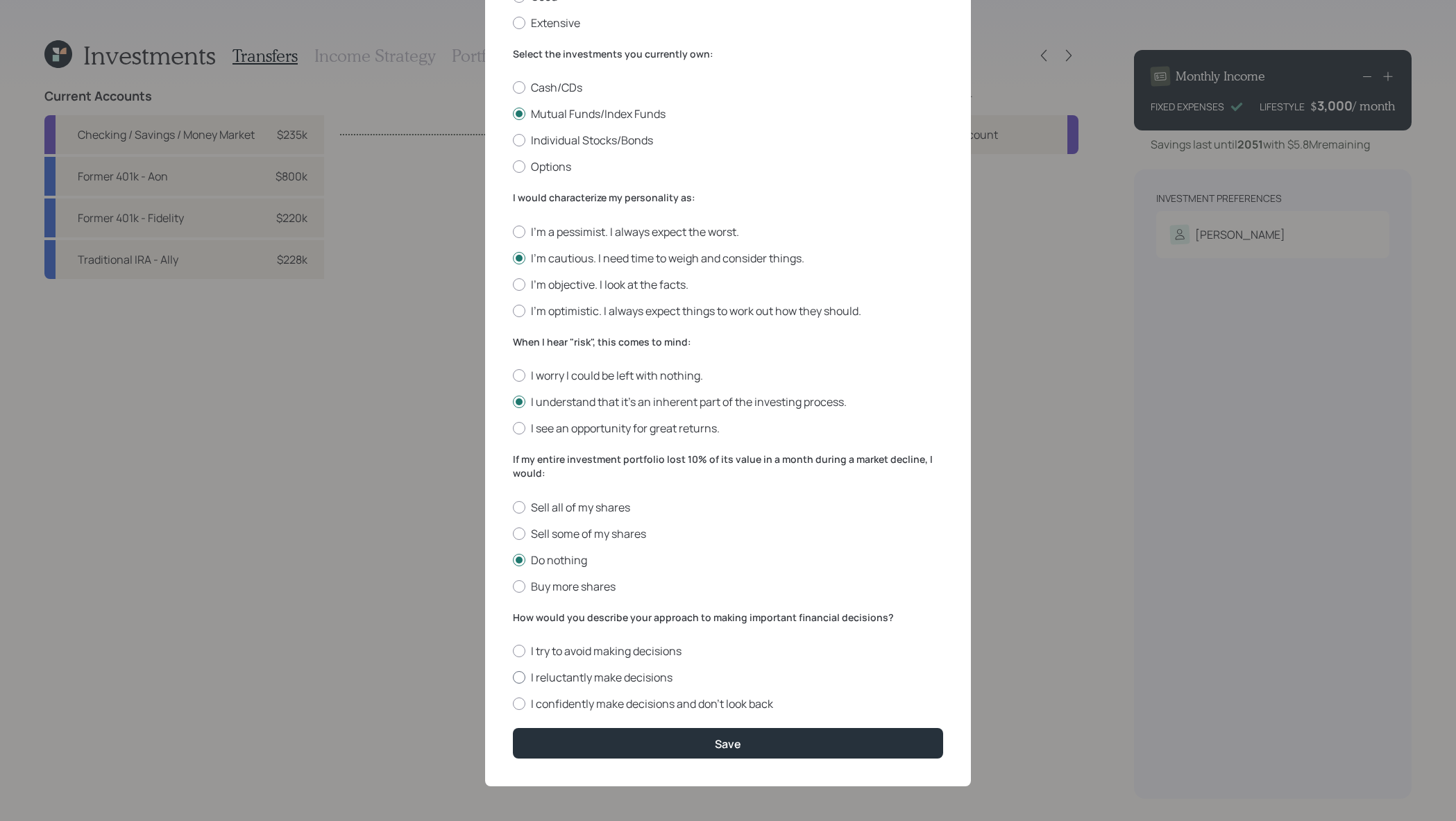
click at [627, 676] on label "I reluctantly make decisions" at bounding box center [728, 677] width 430 height 15
click at [513, 677] on input "I reluctantly make decisions" at bounding box center [512, 677] width 1 height 1
radio input "true"
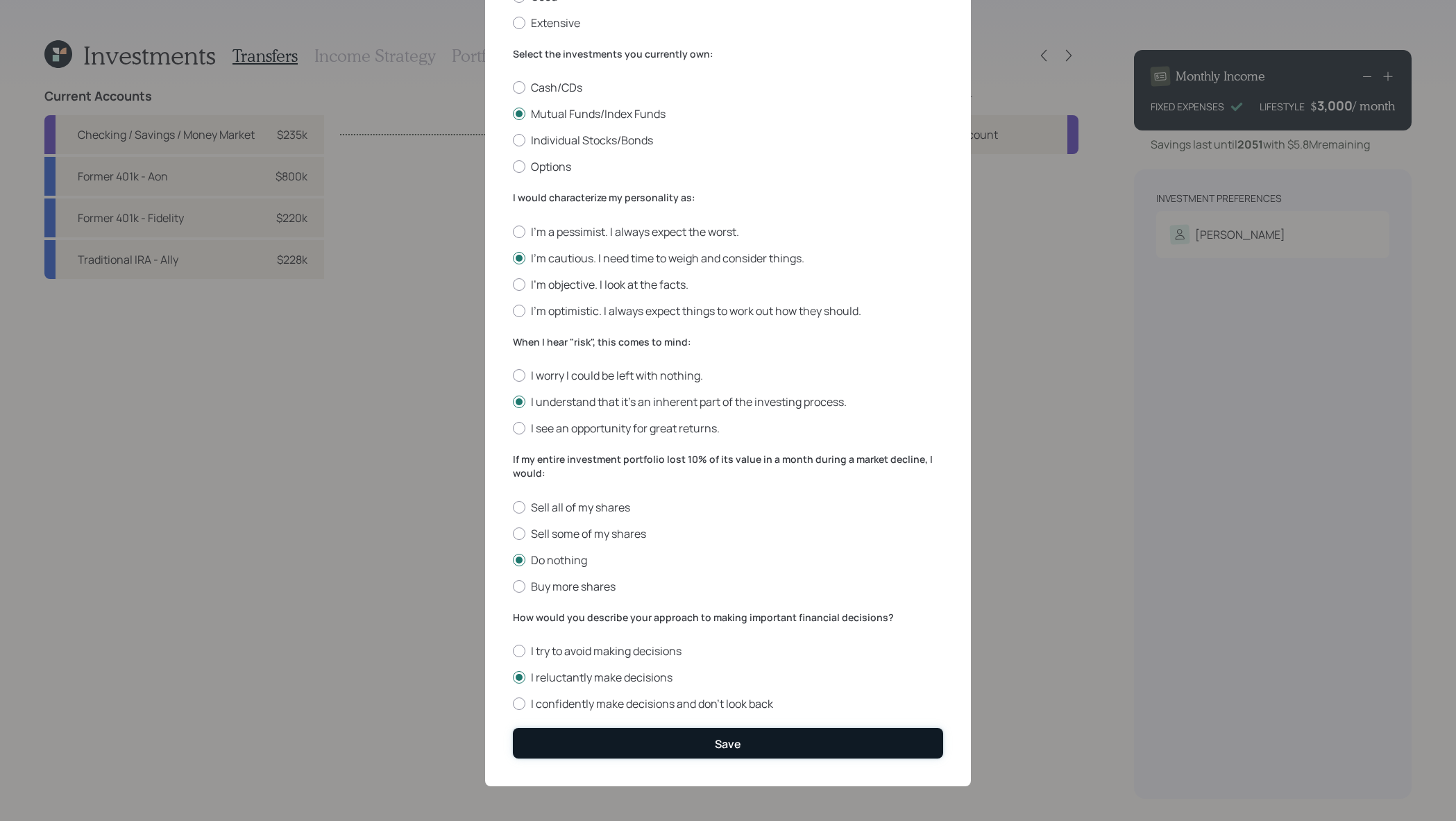
click at [695, 739] on button "Save" at bounding box center [728, 743] width 430 height 30
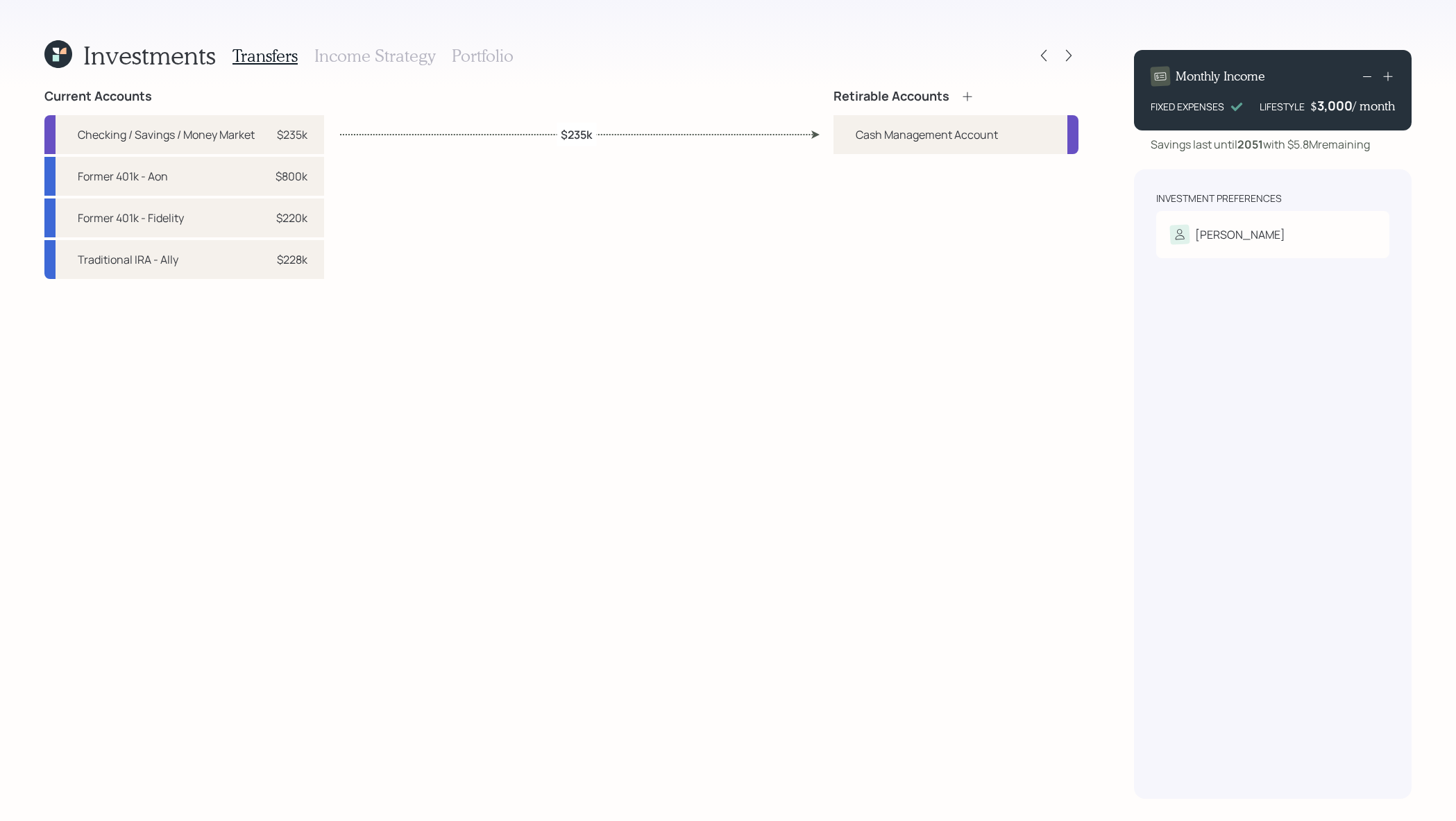
click at [966, 95] on icon at bounding box center [967, 97] width 14 height 14
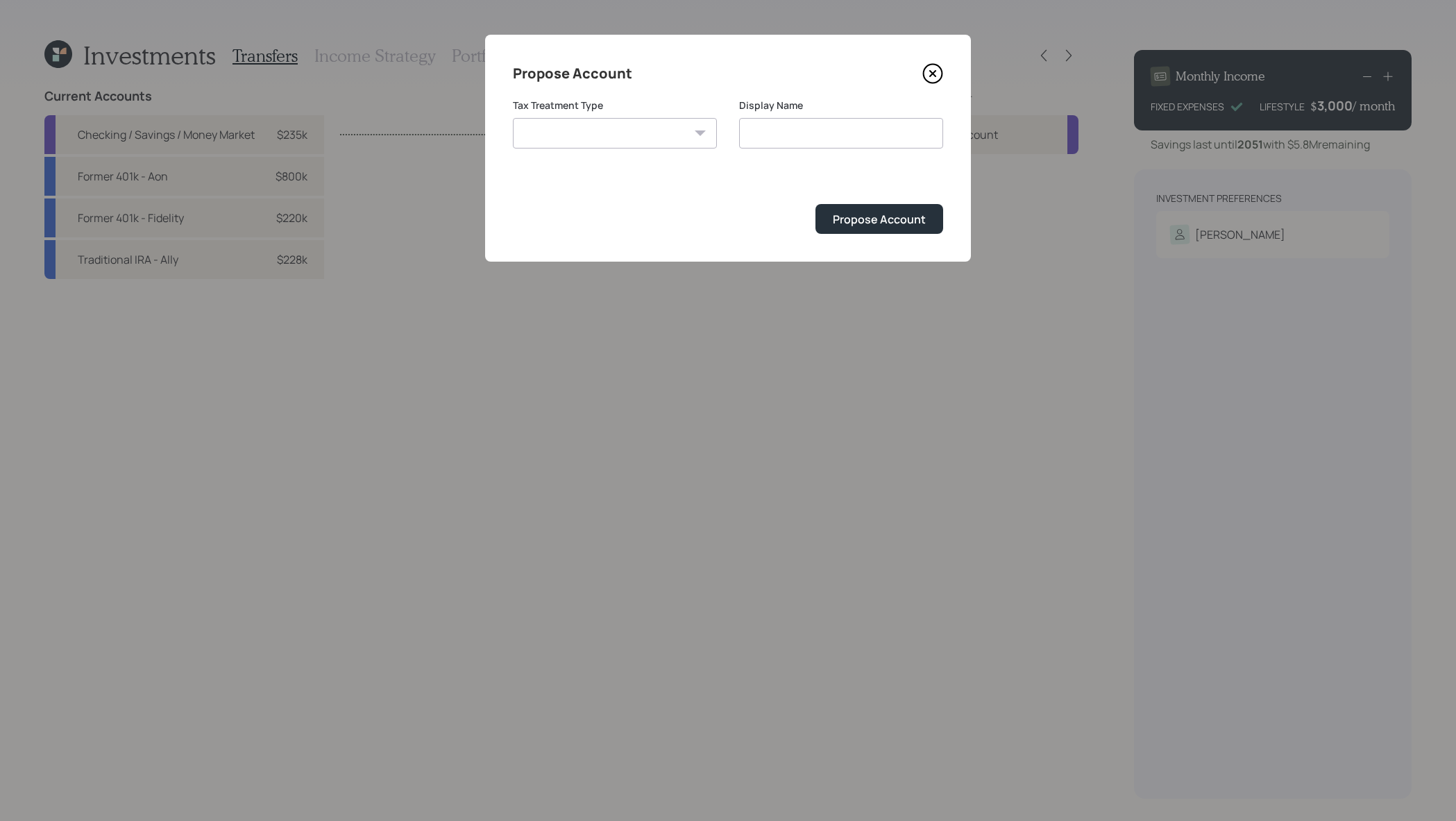
click at [606, 145] on select "Roth Taxable Traditional" at bounding box center [615, 133] width 204 height 31
select select "traditional"
click at [513, 118] on select "Roth Taxable Traditional" at bounding box center [615, 133] width 204 height 31
click at [815, 132] on input "Traditional" at bounding box center [841, 133] width 204 height 31
type input "Traditional IRA"
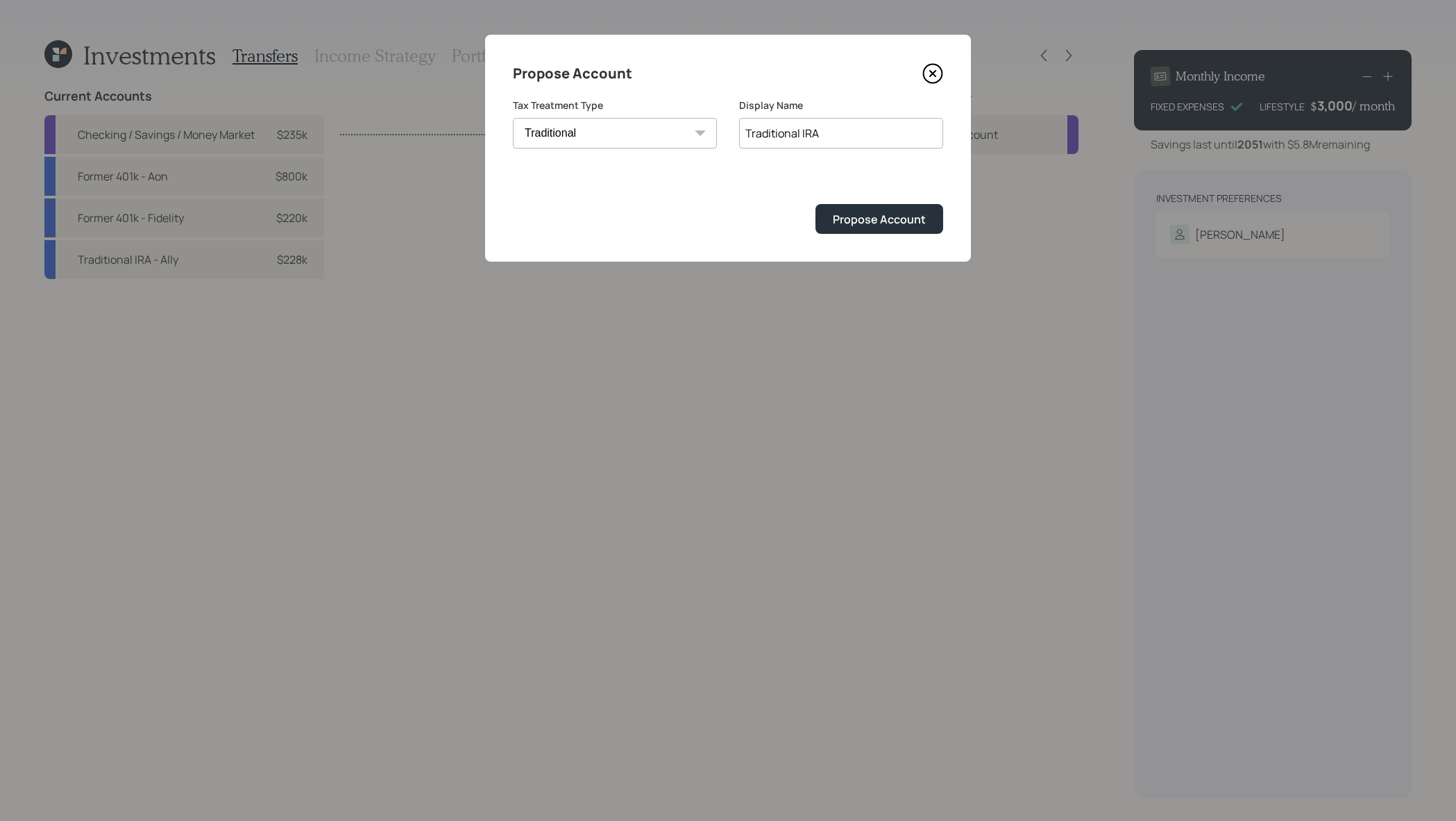
click at [815, 204] on button "Propose Account" at bounding box center [879, 219] width 128 height 30
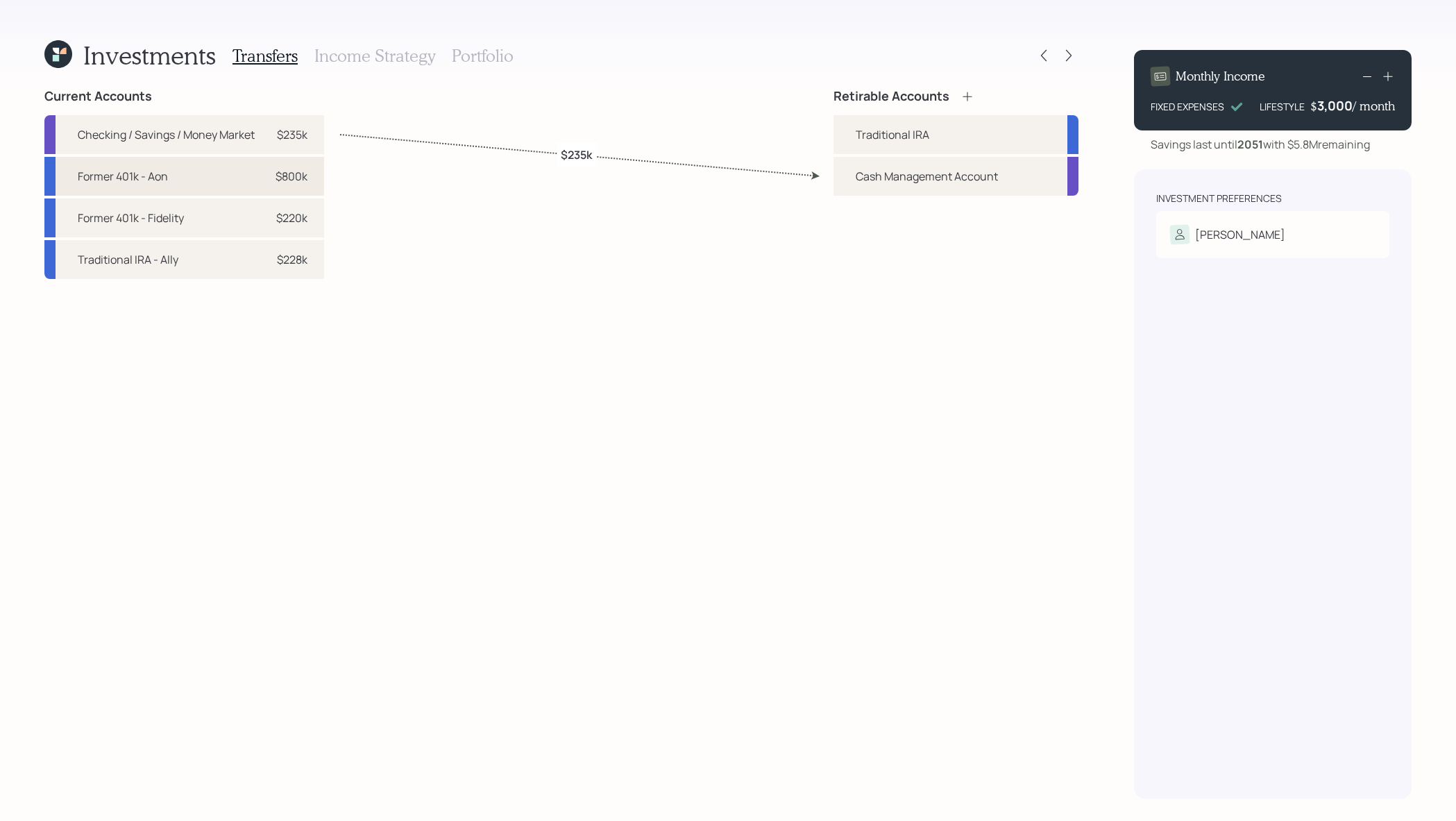
click at [216, 172] on div "Former 401k - Aon $800k" at bounding box center [184, 177] width 280 height 39
click at [871, 135] on div "Traditional IRA" at bounding box center [892, 135] width 73 height 16
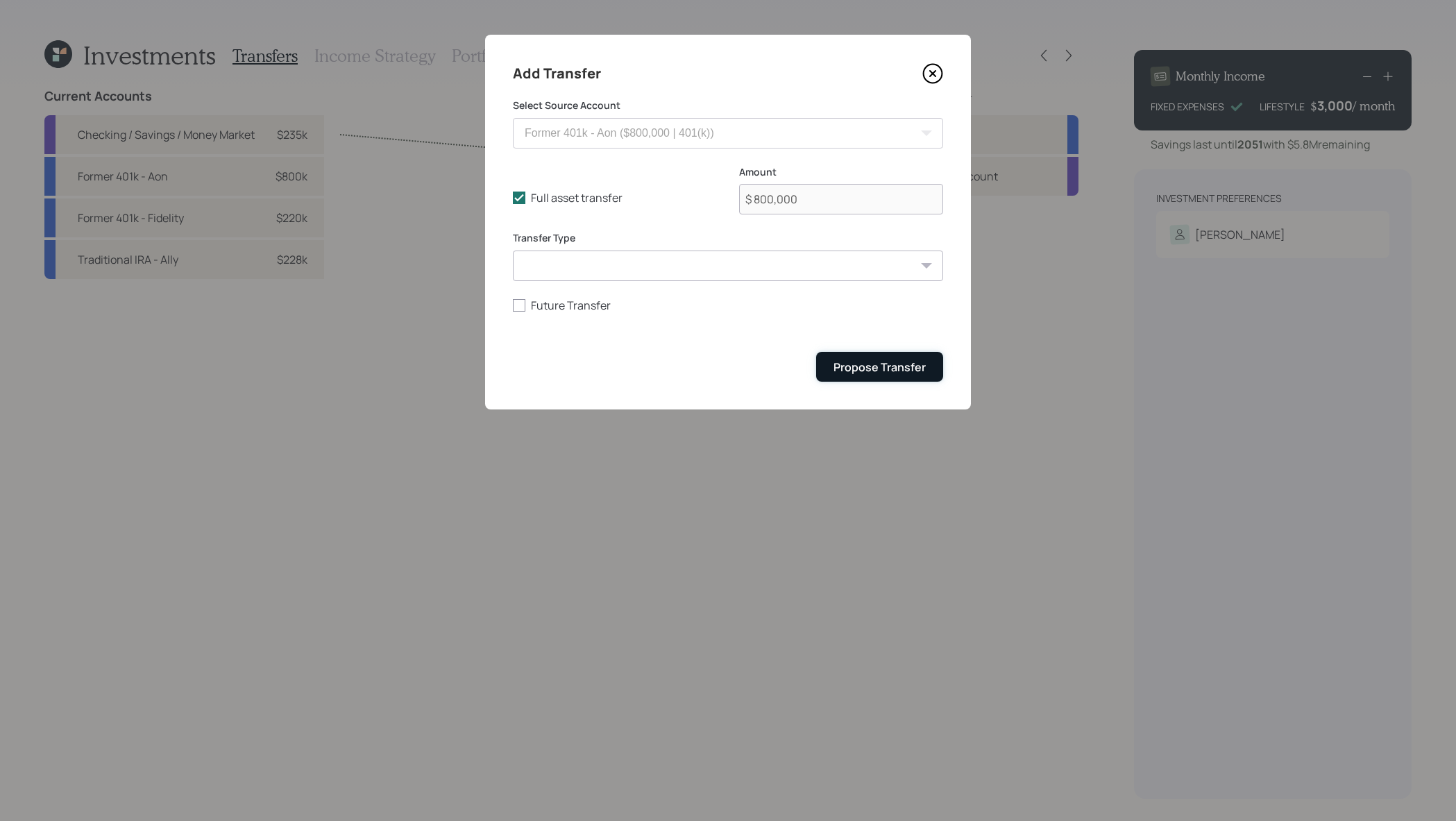
click at [871, 373] on div "Propose Transfer" at bounding box center [880, 367] width 92 height 15
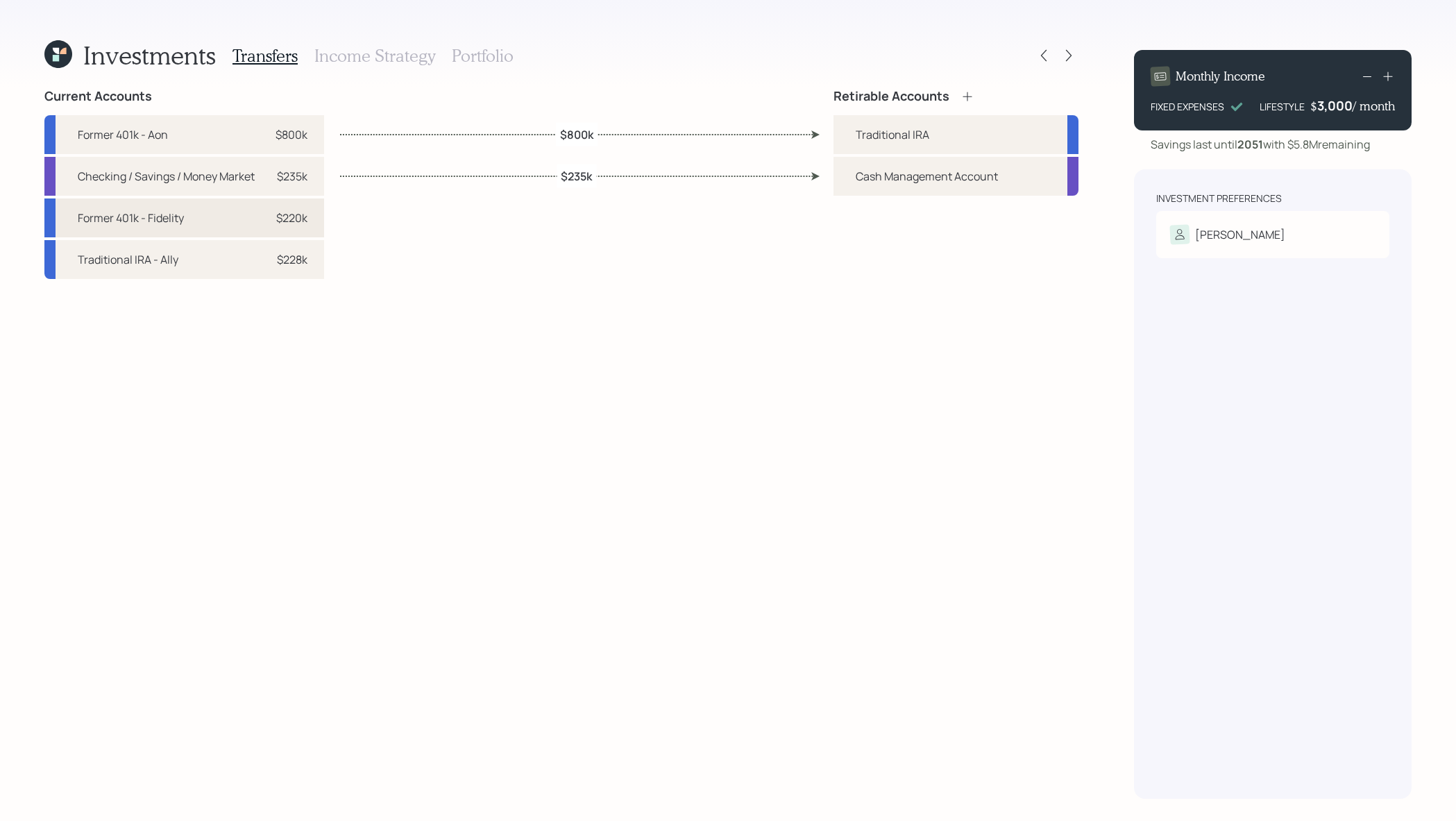
click at [281, 205] on div "Former 401k - Fidelity $220k" at bounding box center [184, 218] width 280 height 39
click at [875, 141] on div "Traditional IRA" at bounding box center [892, 135] width 73 height 16
select select "93d0761d-3ab2-46d6-b3bf-f75168d7fecc"
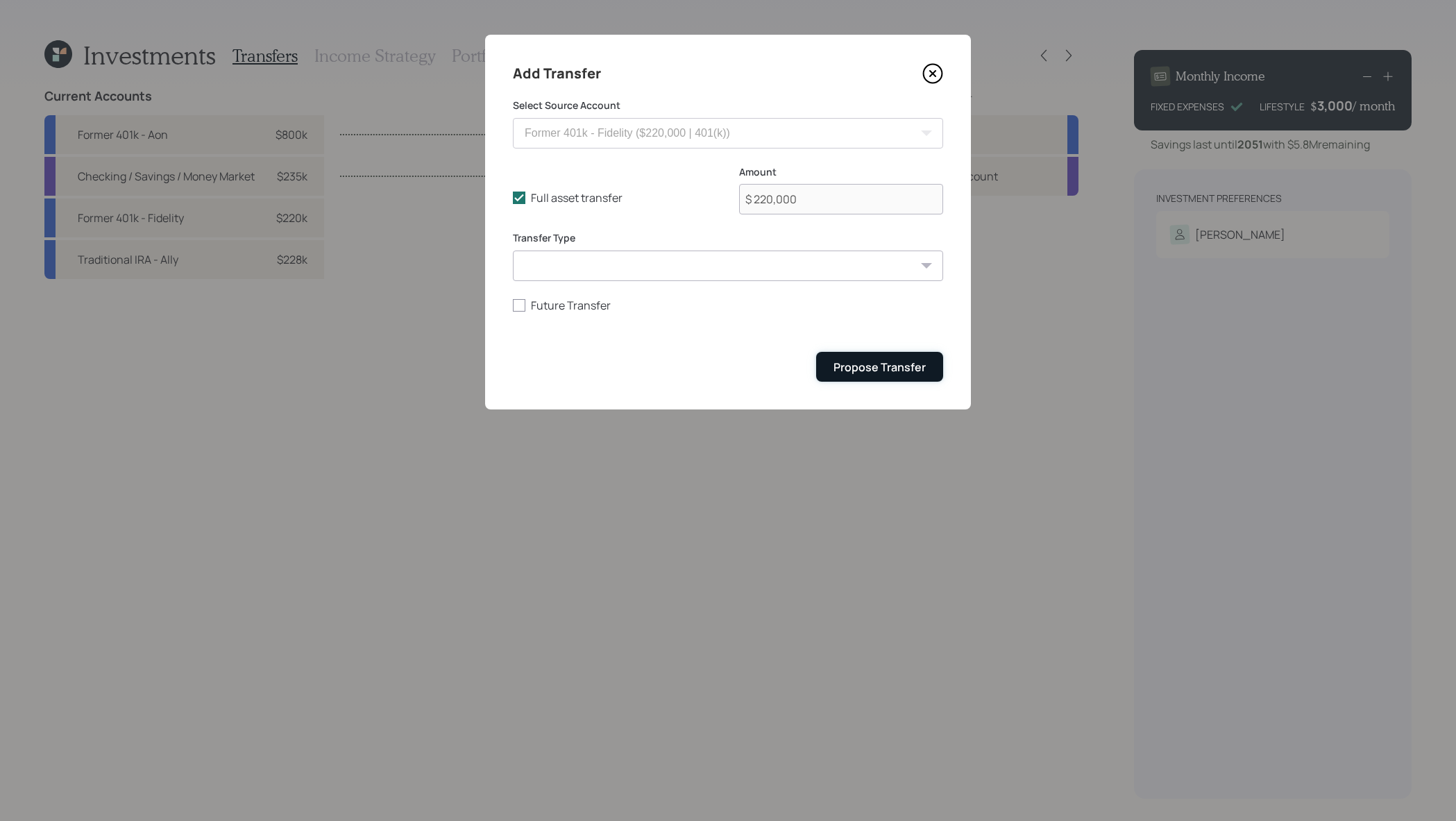
click at [841, 366] on div "Propose Transfer" at bounding box center [880, 367] width 92 height 15
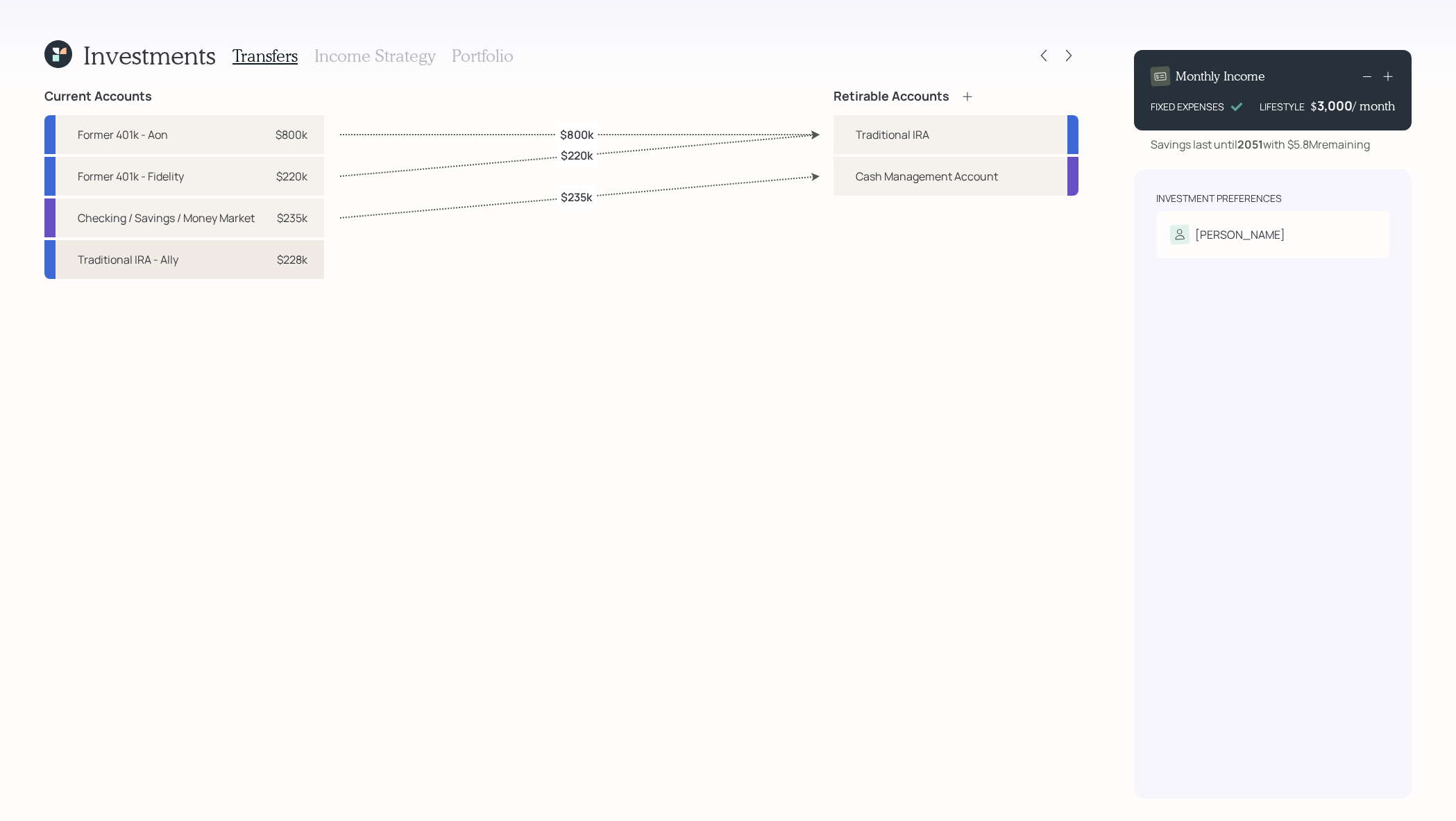
click at [207, 272] on div "Traditional IRA - Ally $228k" at bounding box center [184, 260] width 280 height 39
click at [870, 129] on div "Traditional IRA" at bounding box center [892, 135] width 73 height 16
select select "22f8620a-ad81-45c0-a776-1538fe5f32b8"
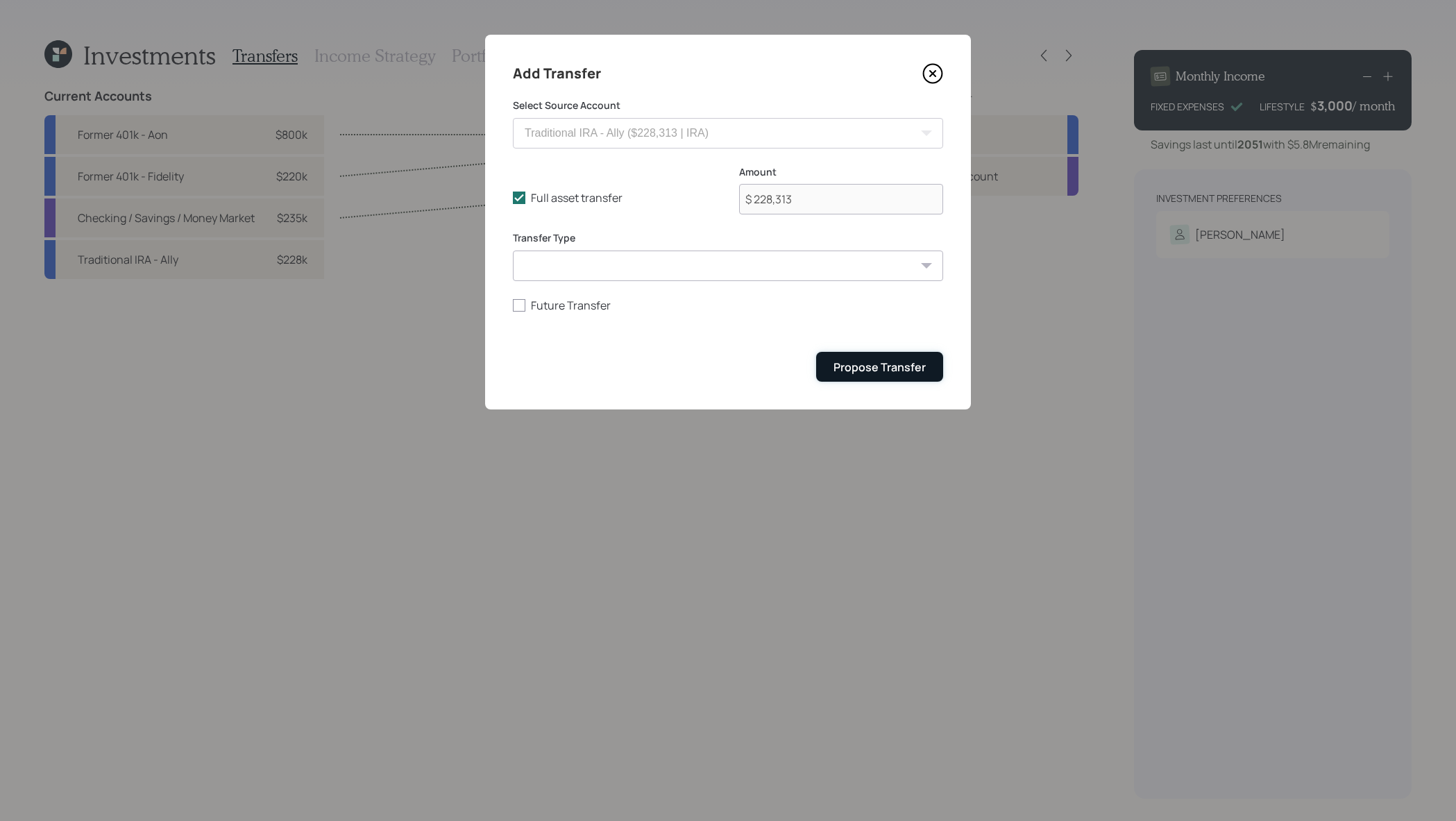
click at [880, 372] on div "Propose Transfer" at bounding box center [880, 367] width 92 height 15
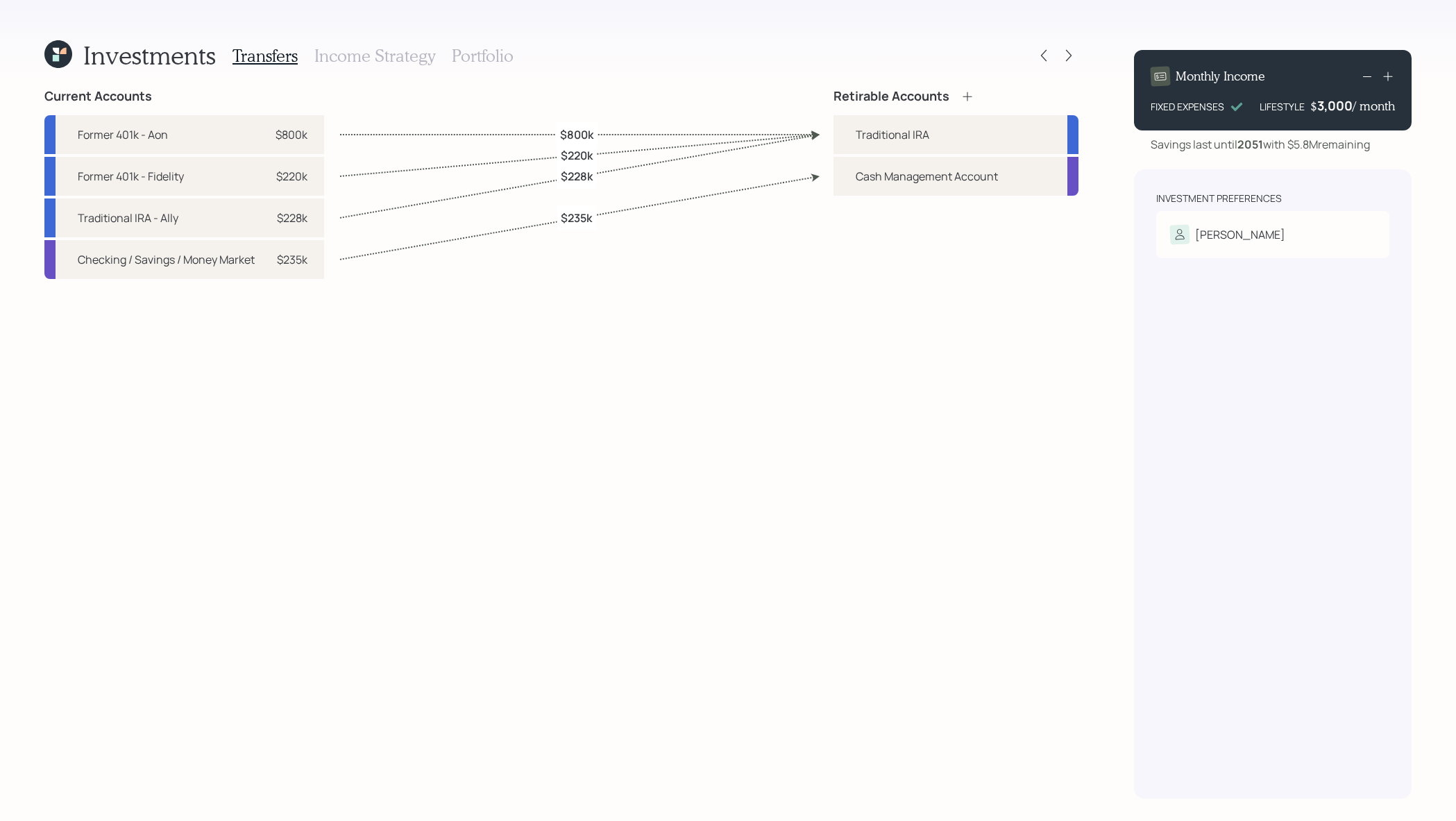
click at [375, 58] on h3 "Income Strategy" at bounding box center [374, 55] width 121 height 20
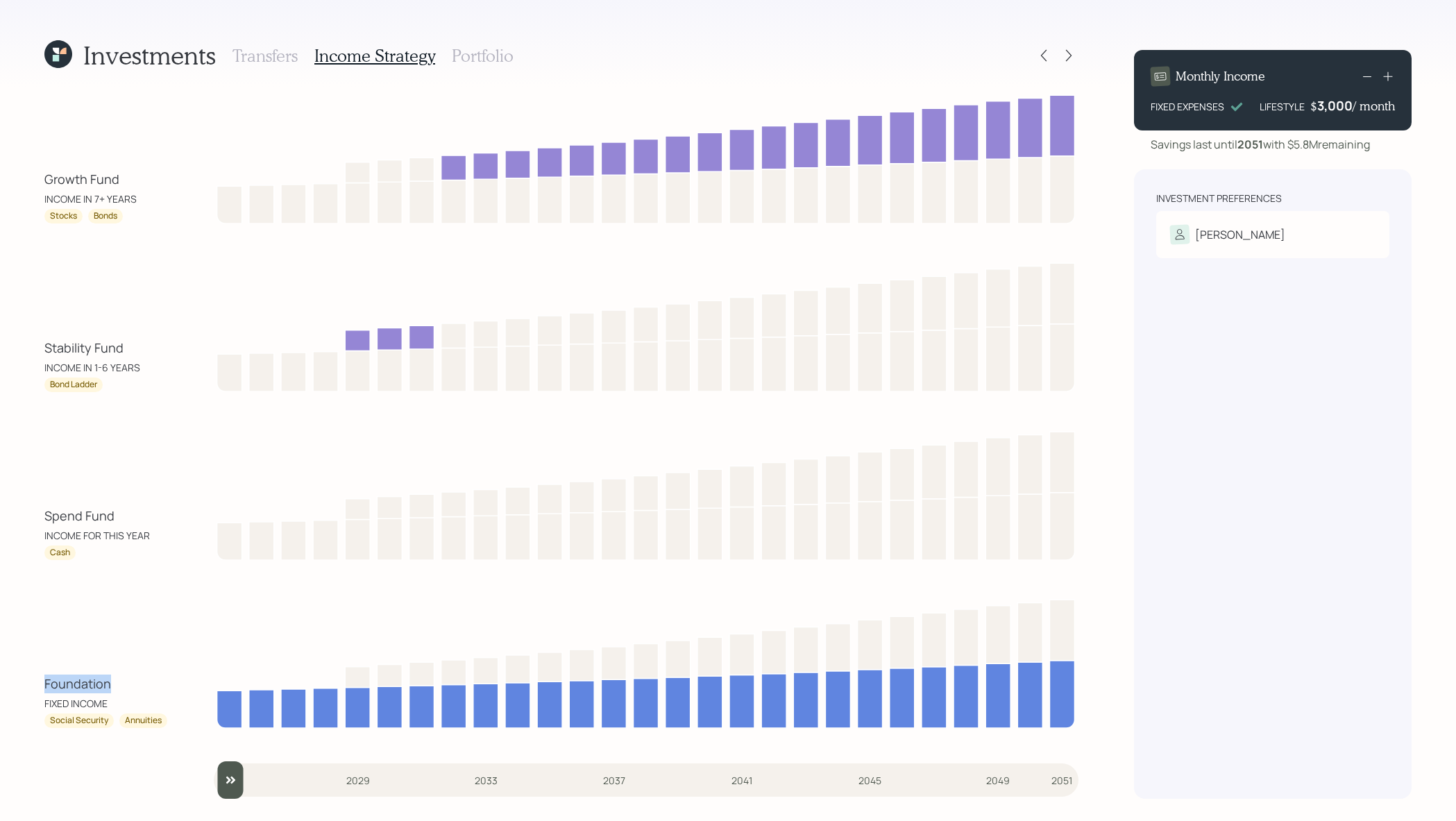
drag, startPoint x: 115, startPoint y: 686, endPoint x: 34, endPoint y: 680, distance: 81.2
click at [34, 680] on div "Investments Transfers Income Strategy Portfolio Growth Fund INCOME IN 7+ YEARS …" at bounding box center [728, 410] width 1456 height 821
click at [65, 695] on div "Foundation FIXED INCOME Social Security Annuities" at bounding box center [106, 701] width 125 height 53
drag, startPoint x: 141, startPoint y: 180, endPoint x: 21, endPoint y: 186, distance: 120.1
click at [21, 186] on div "Investments Transfers Income Strategy Portfolio Growth Fund INCOME IN 7+ YEARS …" at bounding box center [728, 410] width 1456 height 821
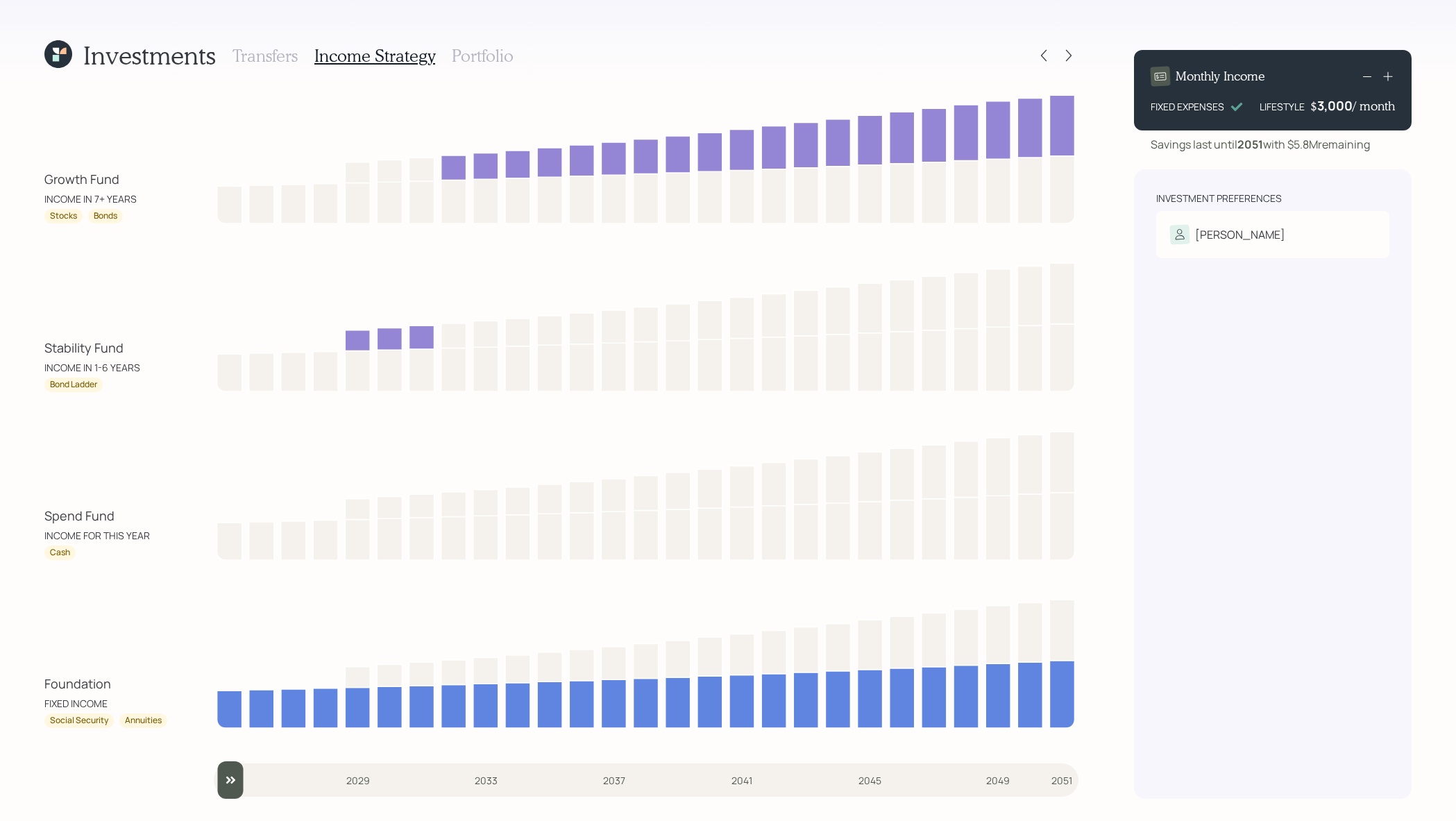
click at [75, 207] on div "Growth Fund INCOME IN 7+ YEARS Stocks Bonds" at bounding box center [106, 196] width 125 height 53
drag, startPoint x: 124, startPoint y: 179, endPoint x: 25, endPoint y: 178, distance: 99.0
click at [25, 178] on div "Investments Transfers Income Strategy Portfolio Growth Fund INCOME IN 7+ YEARS …" at bounding box center [728, 410] width 1456 height 821
drag, startPoint x: 141, startPoint y: 351, endPoint x: 25, endPoint y: 351, distance: 116.0
click at [25, 351] on div "Investments Transfers Income Strategy Portfolio Growth Fund INCOME IN 7+ YEARS …" at bounding box center [728, 410] width 1456 height 821
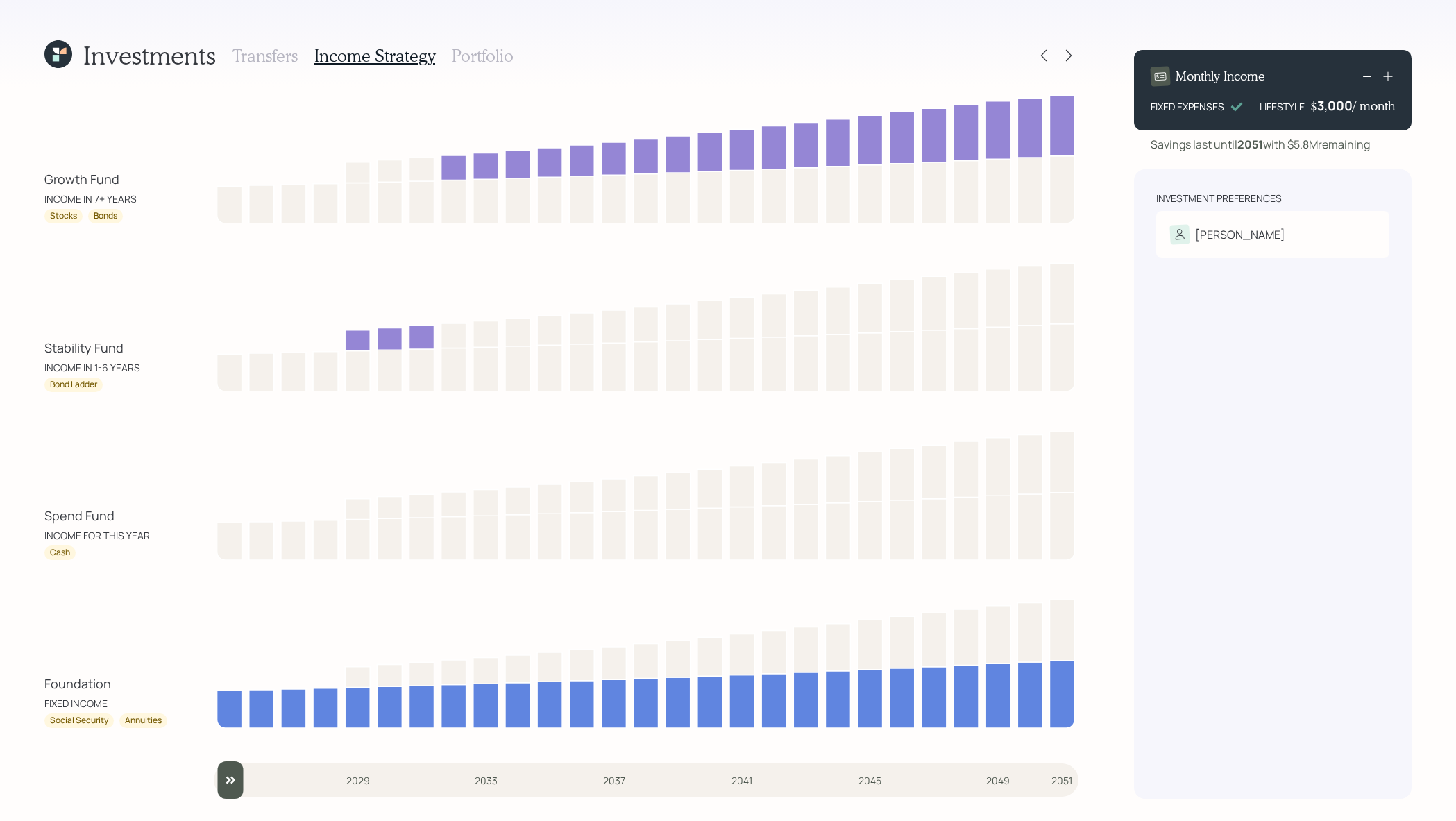
click at [103, 388] on div "Bond Ladder" at bounding box center [106, 384] width 125 height 14
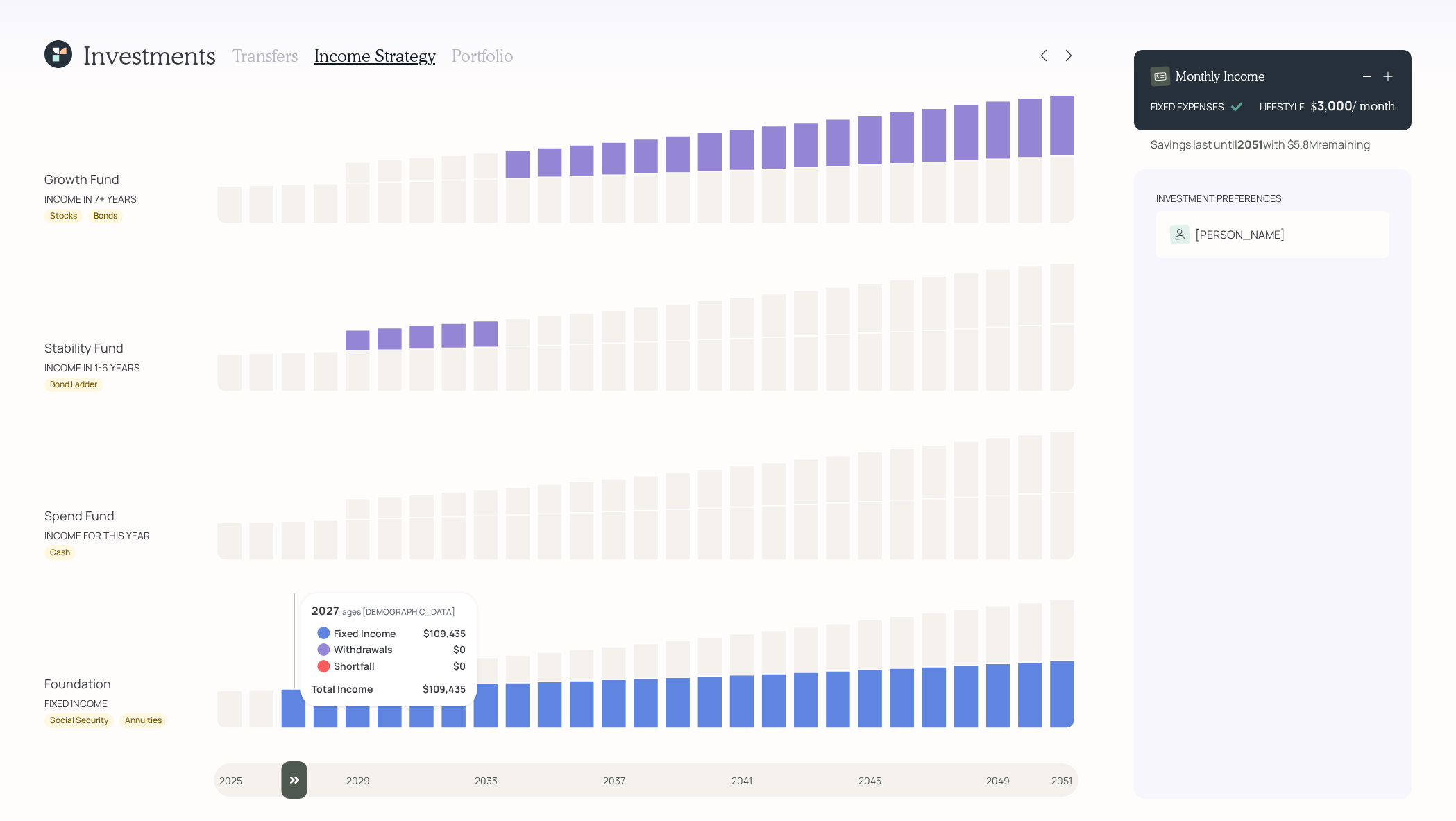
drag, startPoint x: 228, startPoint y: 797, endPoint x: 294, endPoint y: 790, distance: 66.4
type input "2027"
click at [294, 790] on input "slider" at bounding box center [646, 780] width 865 height 37
drag, startPoint x: 124, startPoint y: 510, endPoint x: 47, endPoint y: 519, distance: 77.5
click at [47, 519] on div "Spend Fund" at bounding box center [106, 516] width 125 height 19
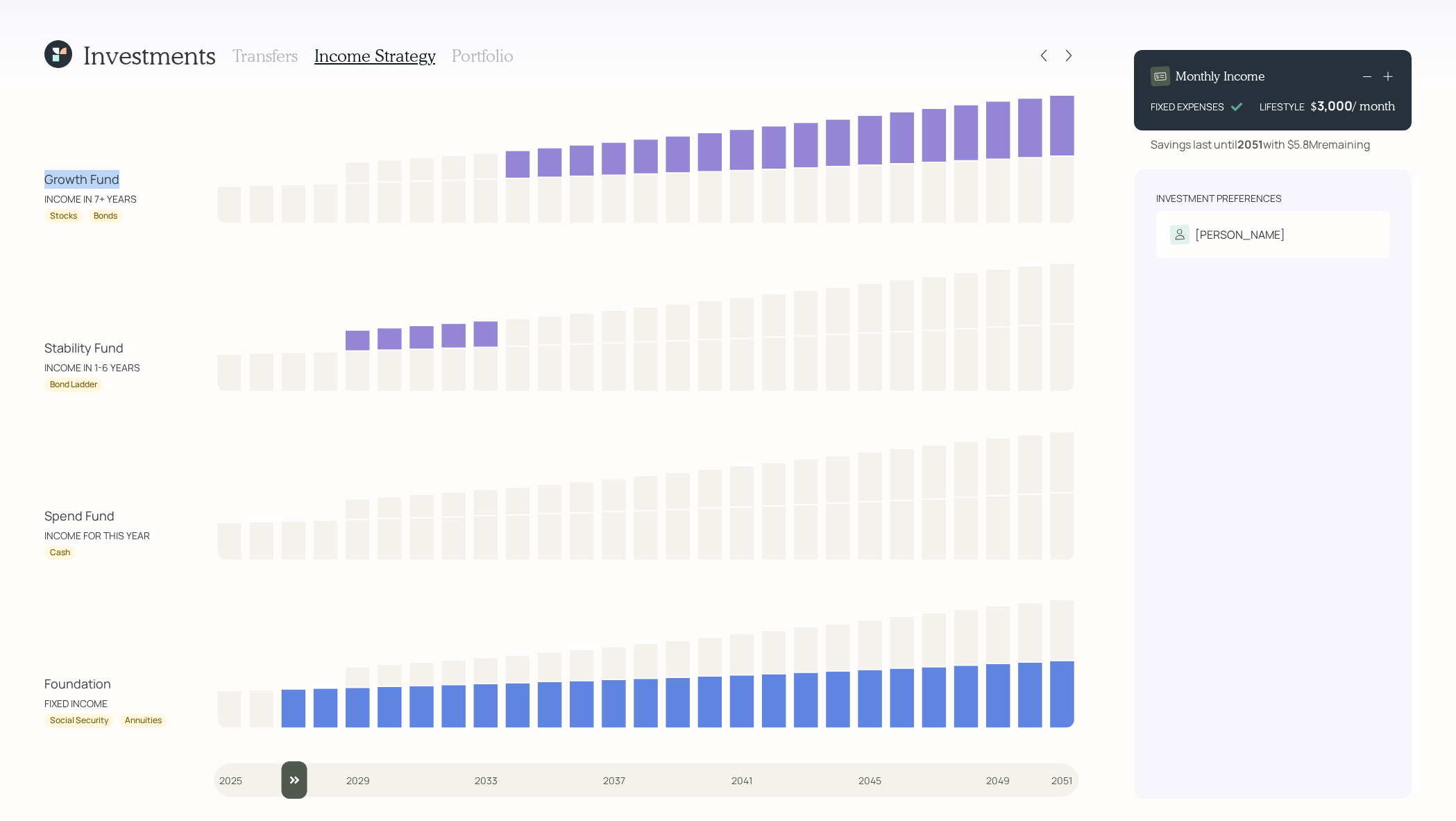
drag, startPoint x: 117, startPoint y: 177, endPoint x: 27, endPoint y: 183, distance: 90.2
click at [27, 183] on div "Investments Transfers Income Strategy Portfolio Growth Fund INCOME IN 7+ YEARS …" at bounding box center [728, 410] width 1456 height 821
click at [477, 55] on h3 "Portfolio" at bounding box center [483, 55] width 62 height 20
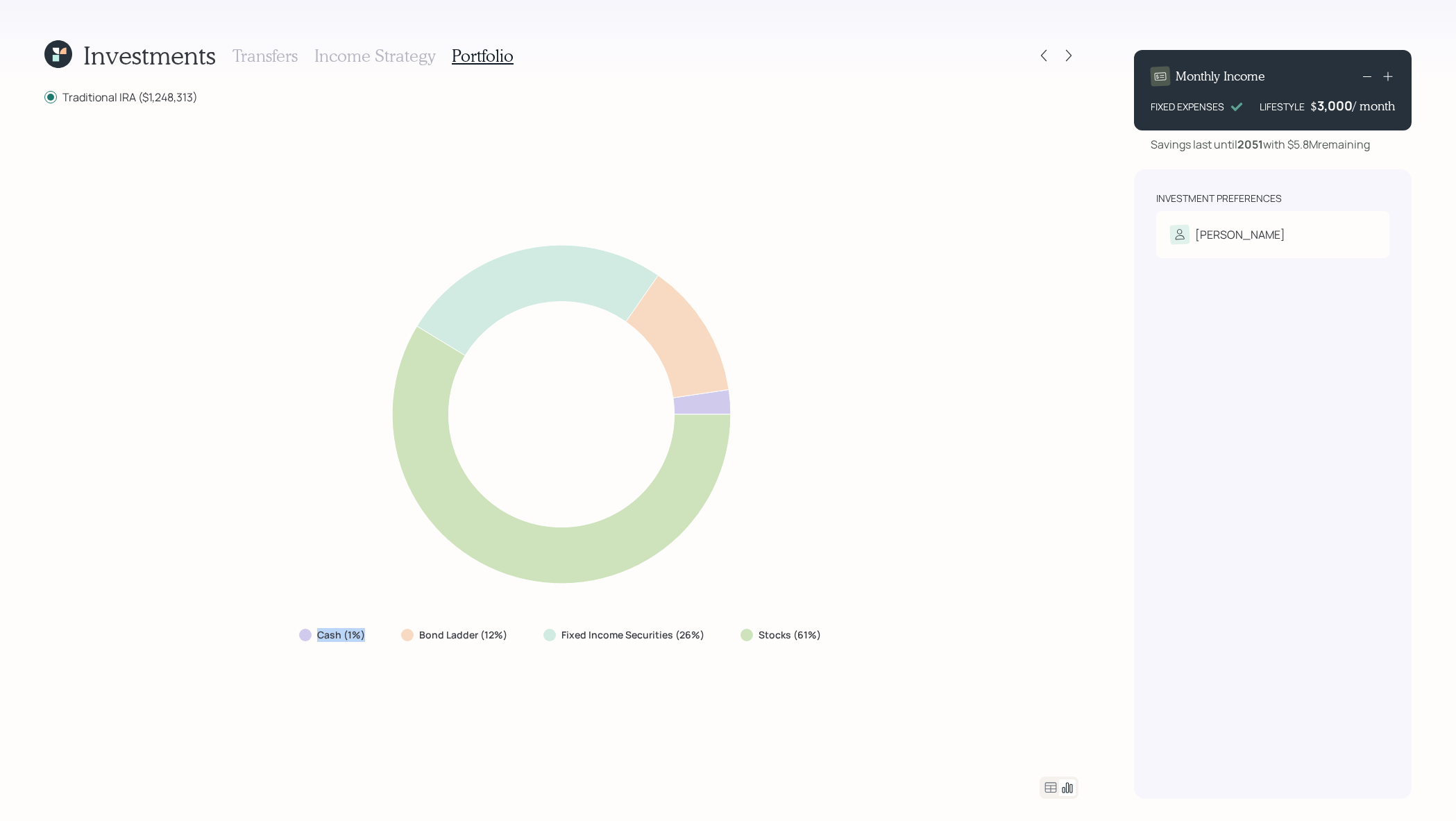
drag, startPoint x: 368, startPoint y: 638, endPoint x: 320, endPoint y: 638, distance: 48.0
click at [320, 638] on div "Cash (1%)" at bounding box center [334, 635] width 69 height 14
click at [330, 645] on div "Cash (1%)" at bounding box center [333, 635] width 91 height 25
drag, startPoint x: 520, startPoint y: 646, endPoint x: 421, endPoint y: 635, distance: 99.6
click at [421, 635] on div "Cash (1%) Bond Ladder (12%) Fixed Income Securities (26%) Stocks (61%)" at bounding box center [561, 635] width 547 height 25
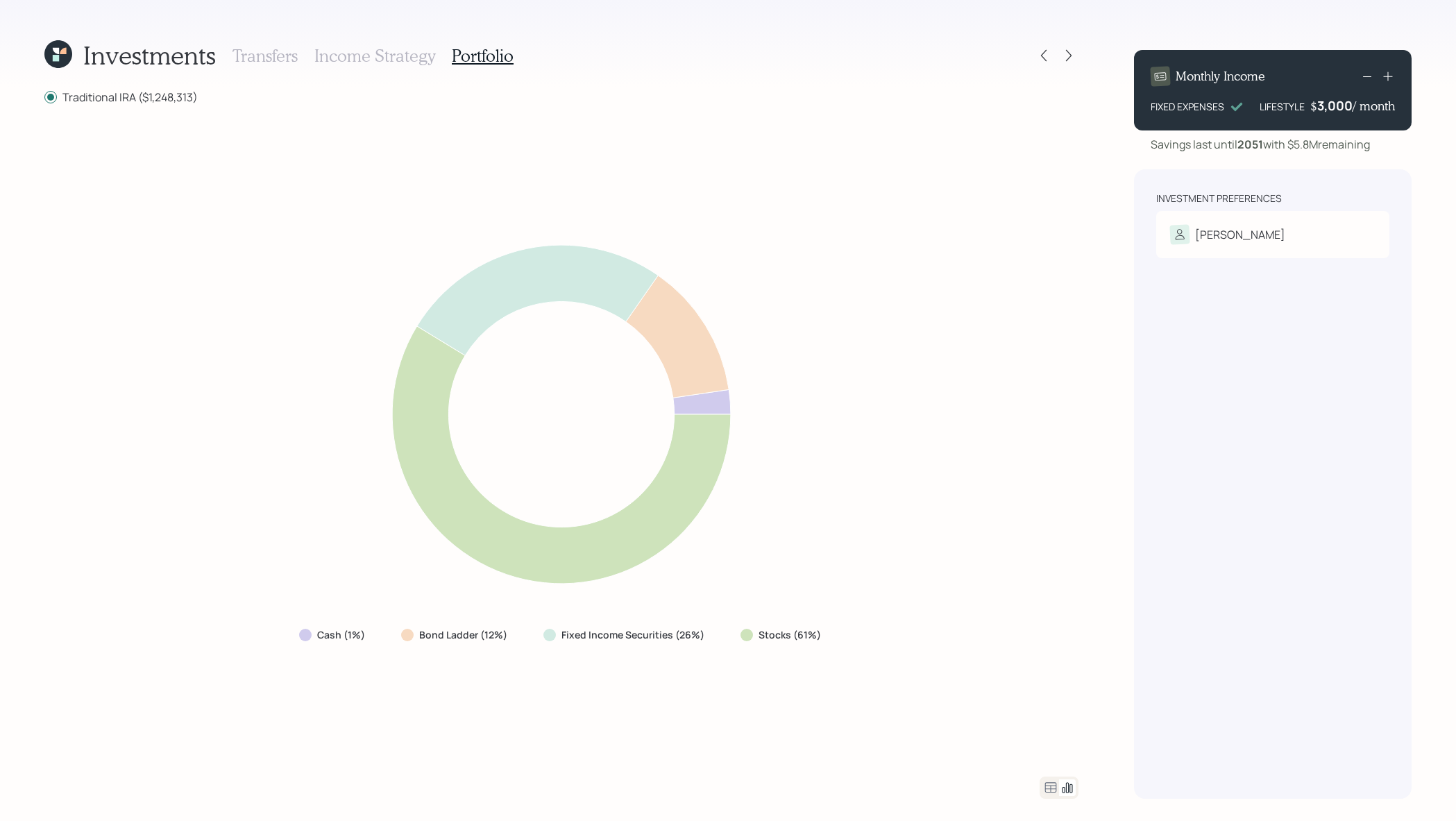
click at [442, 648] on div "Cash (1%) Bond Ladder (12%) Fixed Income Securities (26%) Stocks (61%)" at bounding box center [561, 440] width 1035 height 638
drag, startPoint x: 838, startPoint y: 640, endPoint x: 750, endPoint y: 640, distance: 88.0
click at [750, 640] on div "Cash (1%) Bond Ladder (12%) Fixed Income Securities (26%) Stocks (61%)" at bounding box center [561, 440] width 1035 height 638
click at [706, 661] on div "Cash (1%) Bond Ladder (12%) Fixed Income Securities (26%) Stocks (61%)" at bounding box center [561, 440] width 1035 height 638
drag, startPoint x: 715, startPoint y: 644, endPoint x: 561, endPoint y: 632, distance: 154.5
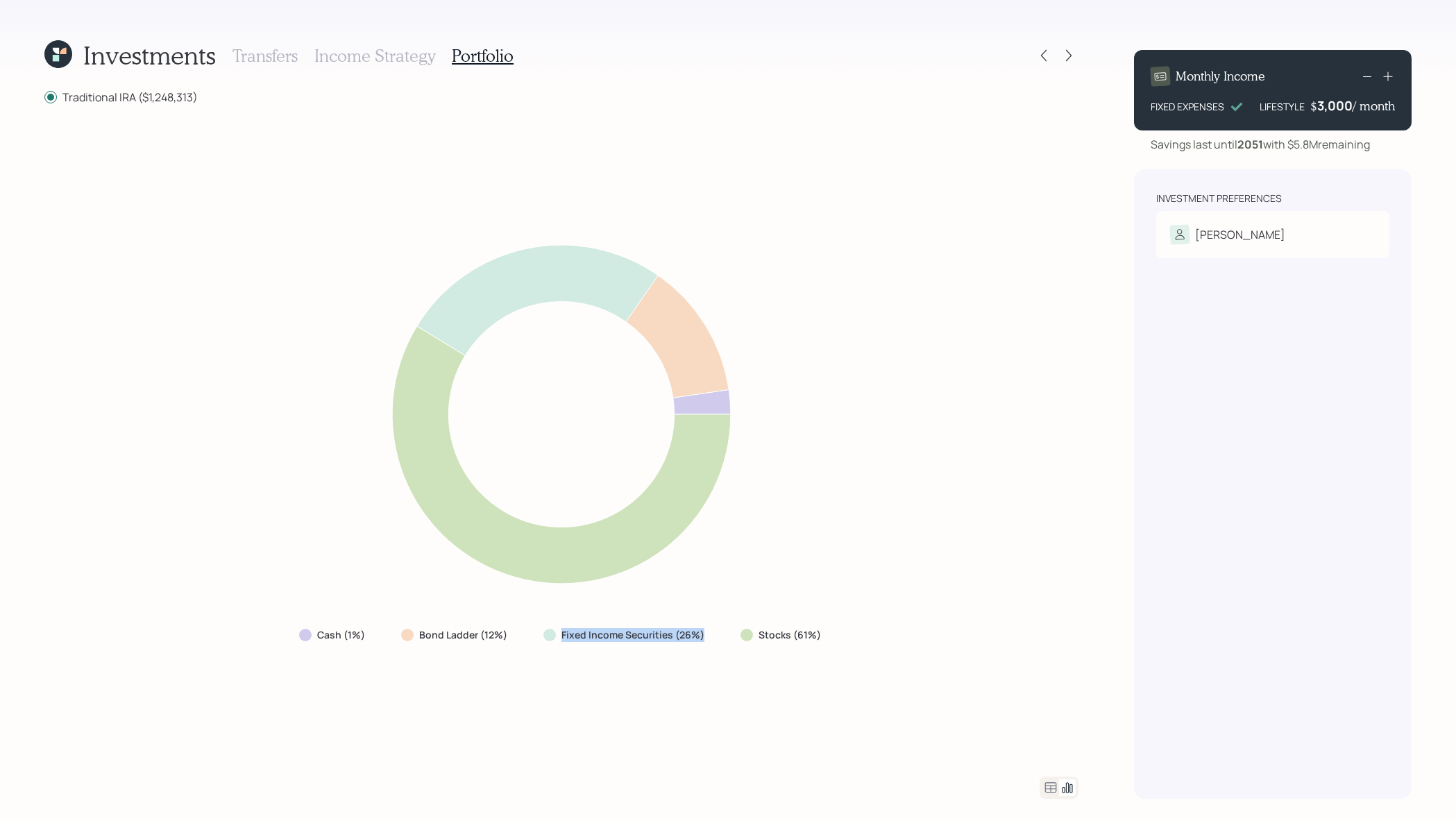
click at [561, 632] on div "Cash (1%) Bond Ladder (12%) Fixed Income Securities (26%) Stocks (61%)" at bounding box center [561, 635] width 547 height 25
click at [573, 656] on div "Cash (1%) Bond Ladder (12%) Fixed Income Securities (26%) Stocks (61%)" at bounding box center [561, 440] width 1035 height 638
click at [1049, 790] on icon at bounding box center [1051, 787] width 16 height 16
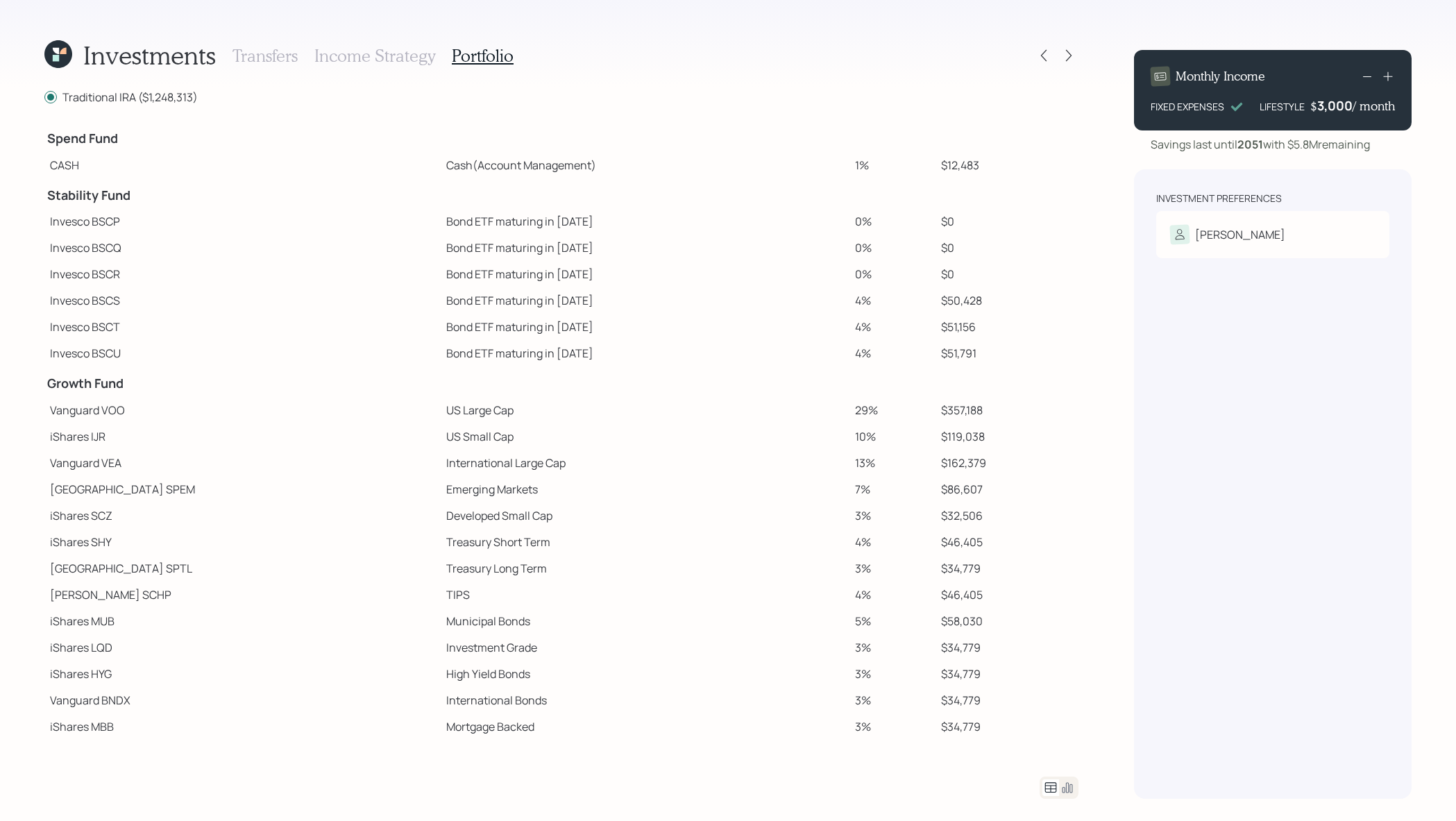
scroll to position [2, 0]
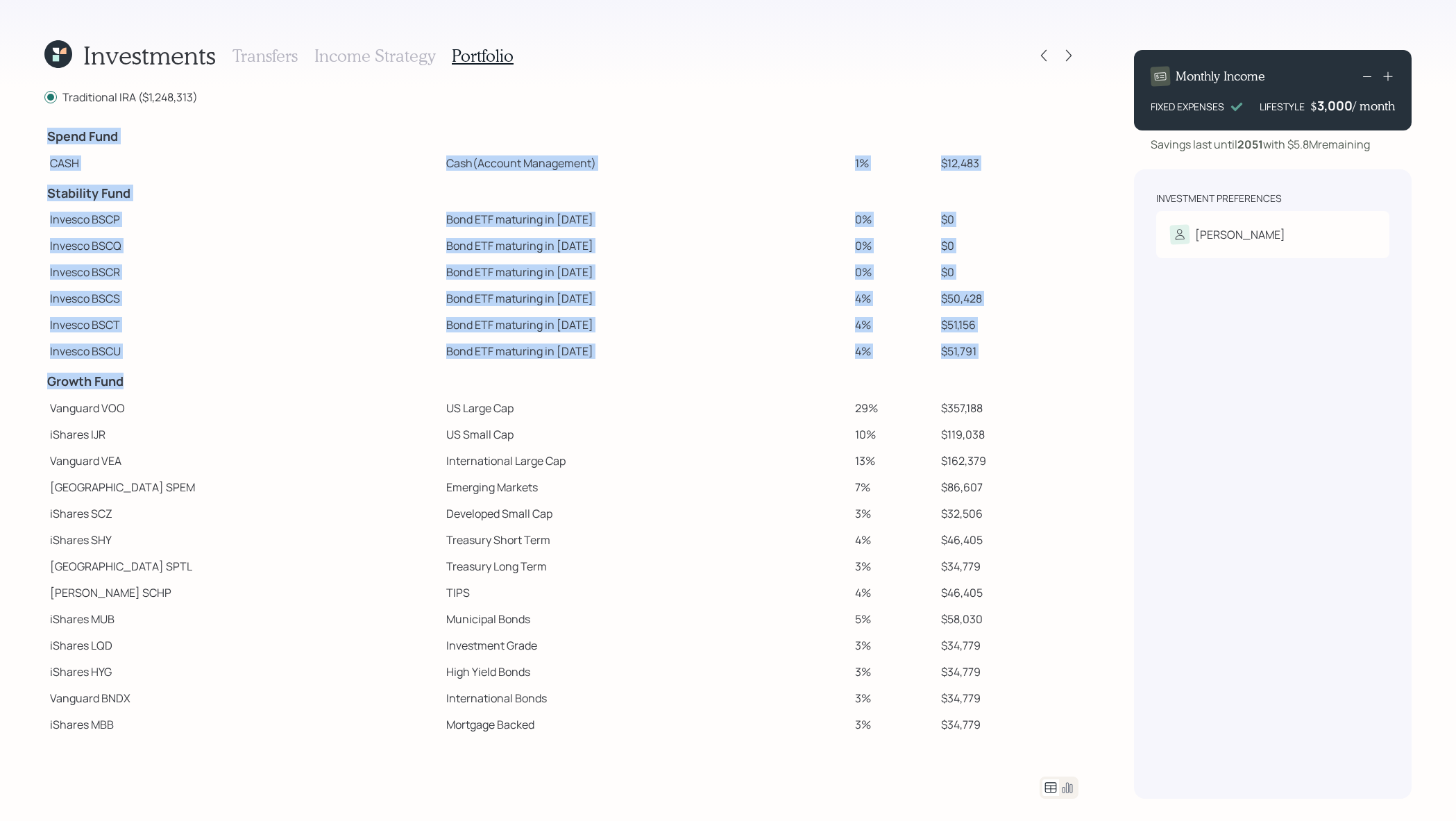
drag, startPoint x: 141, startPoint y: 382, endPoint x: 36, endPoint y: 383, distance: 105.0
click at [36, 383] on div "Investments Transfers Income Strategy Portfolio Traditional IRA ($1,248,313) Sp…" at bounding box center [728, 410] width 1456 height 821
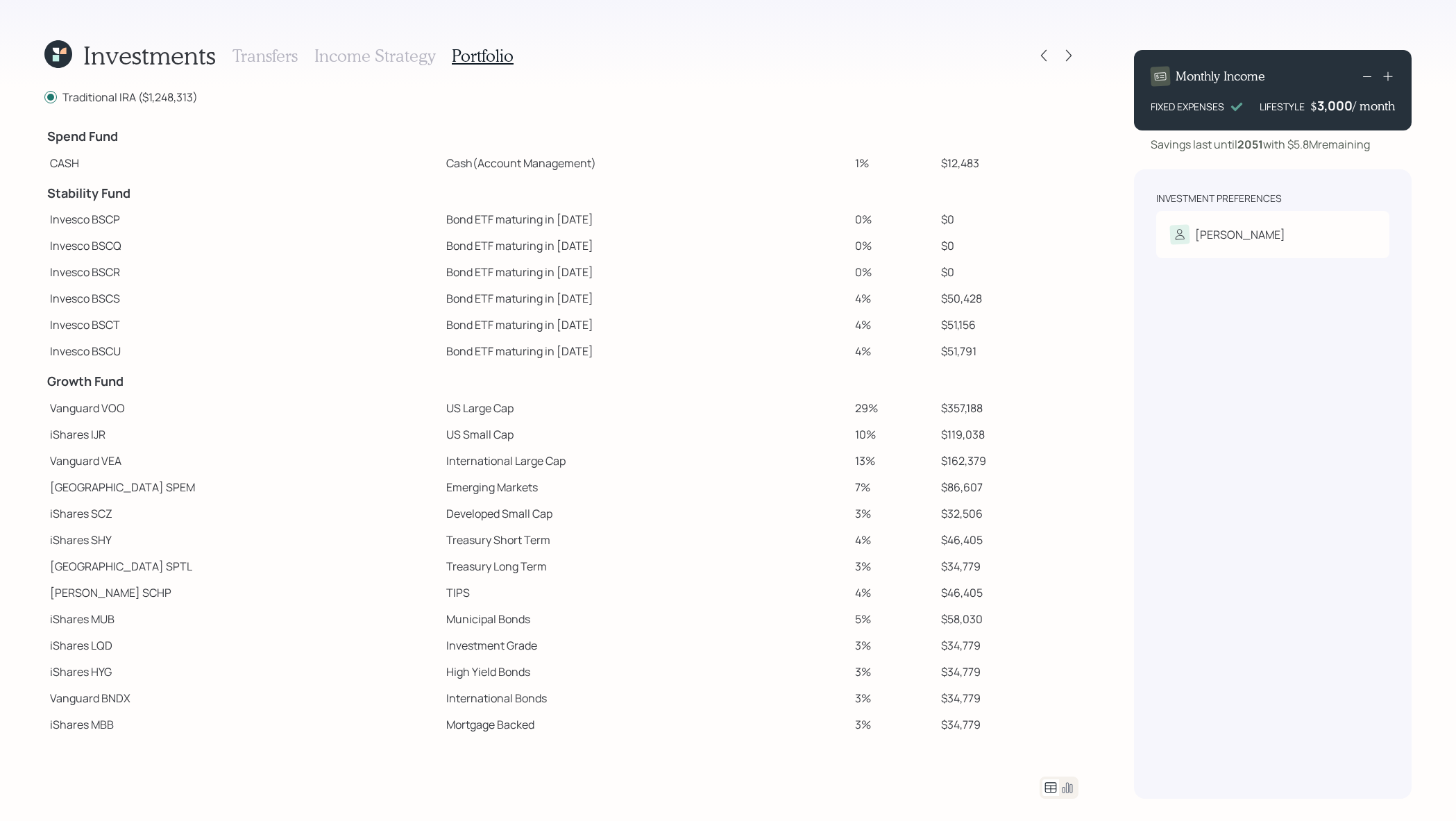
click at [42, 384] on div "Investments Transfers Income Strategy Portfolio Traditional IRA ($1,248,313) Sp…" at bounding box center [728, 410] width 1456 height 821
drag, startPoint x: 141, startPoint y: 195, endPoint x: 47, endPoint y: 198, distance: 94.0
click at [47, 198] on h4 "Stability Fund" at bounding box center [243, 195] width 391 height 15
click at [107, 234] on td "Invesco BSCQ" at bounding box center [242, 247] width 396 height 26
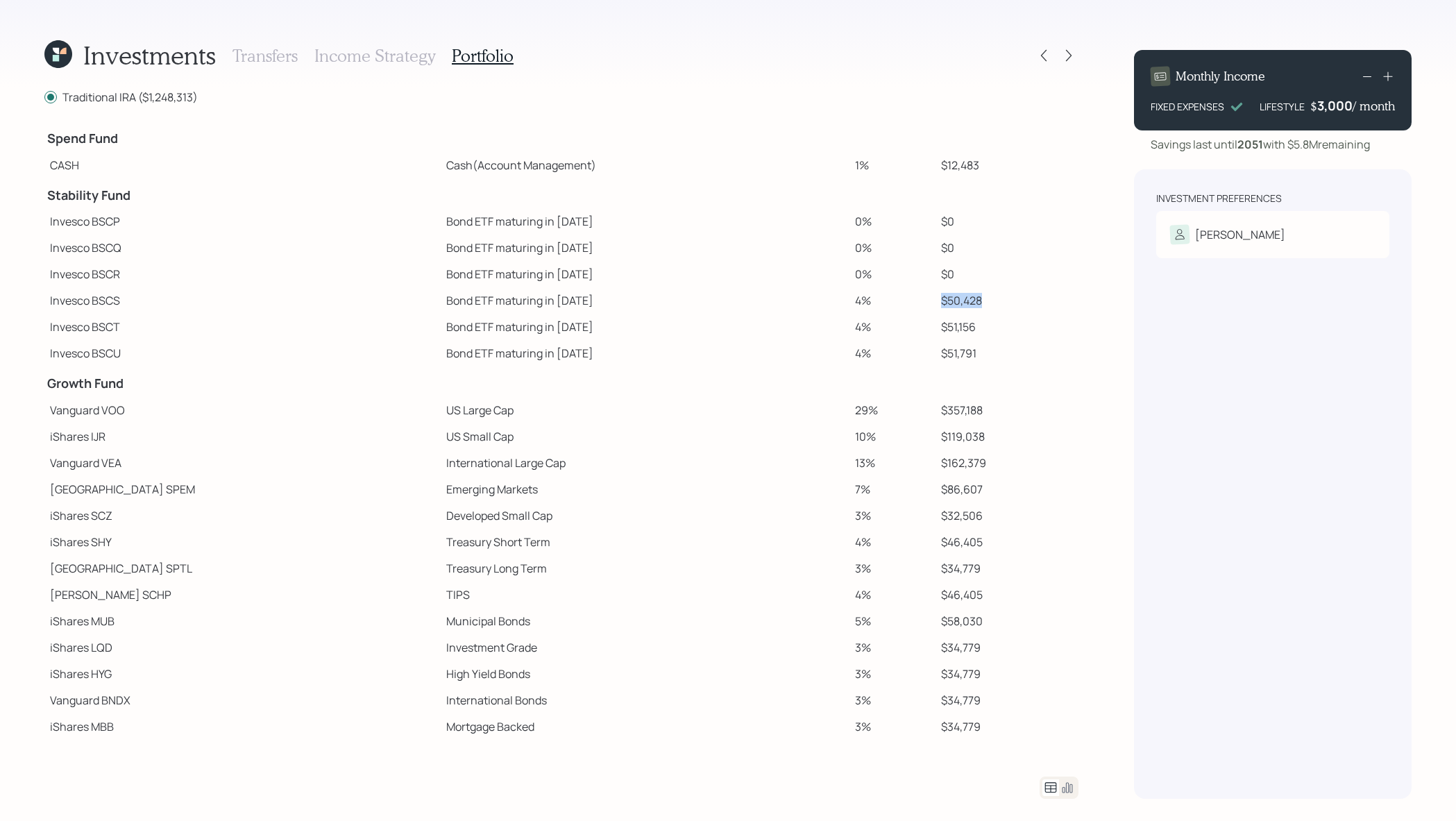
drag, startPoint x: 973, startPoint y: 305, endPoint x: 913, endPoint y: 305, distance: 60.0
click at [913, 305] on tr "Invesco BSCS Bond ETF maturing in 2028 4% $50,428" at bounding box center [561, 300] width 1035 height 26
click at [942, 319] on td "$51,156" at bounding box center [1007, 326] width 143 height 26
click at [942, 166] on td "$12,483" at bounding box center [1007, 165] width 143 height 26
drag, startPoint x: 860, startPoint y: 166, endPoint x: 811, endPoint y: 171, distance: 49.3
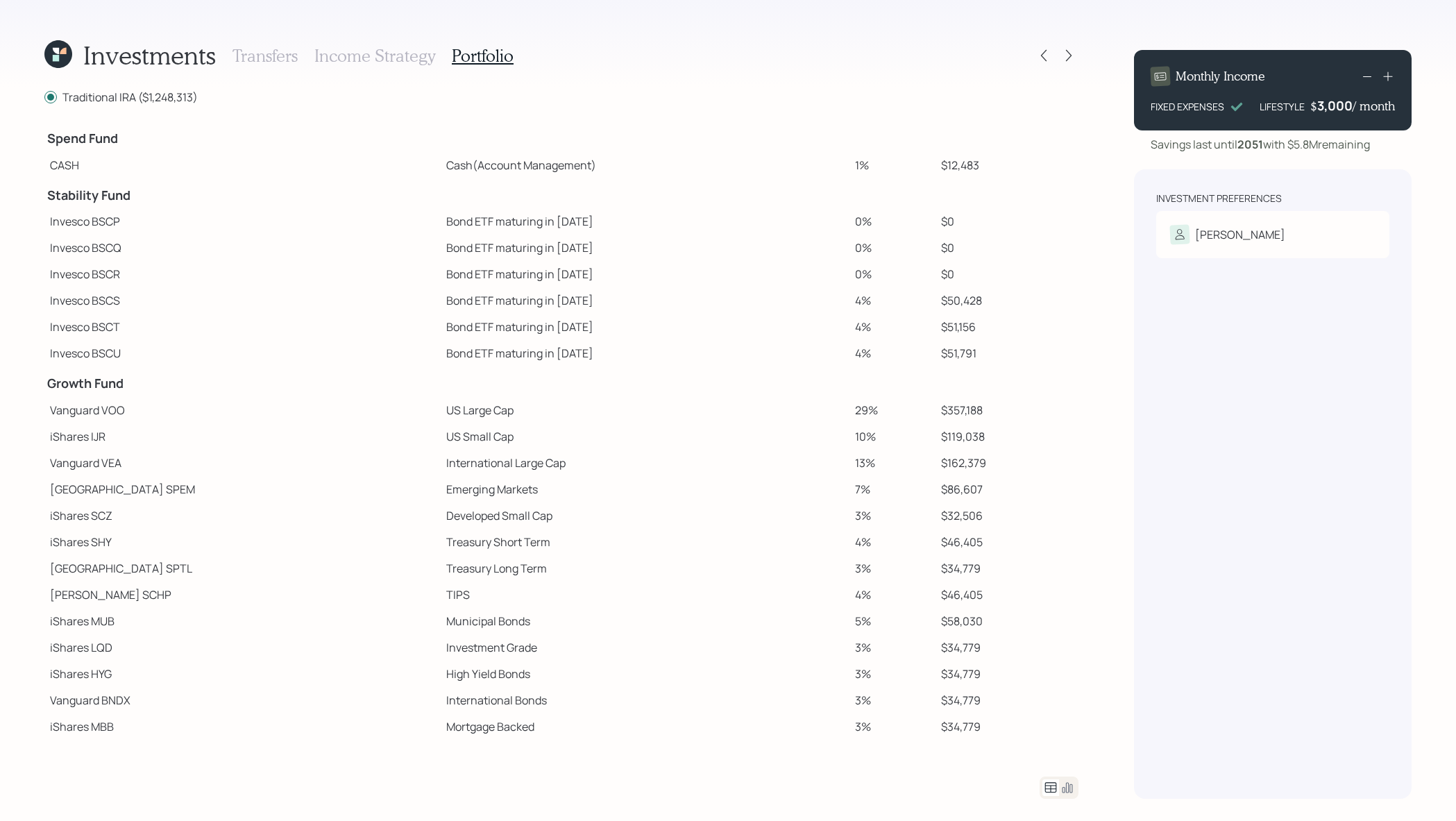
click at [811, 171] on tr "CASH Cash (Account Management) 1% $12,483" at bounding box center [561, 165] width 1035 height 26
click at [850, 180] on td at bounding box center [892, 193] width 86 height 31
click at [1043, 56] on icon at bounding box center [1044, 56] width 5 height 12
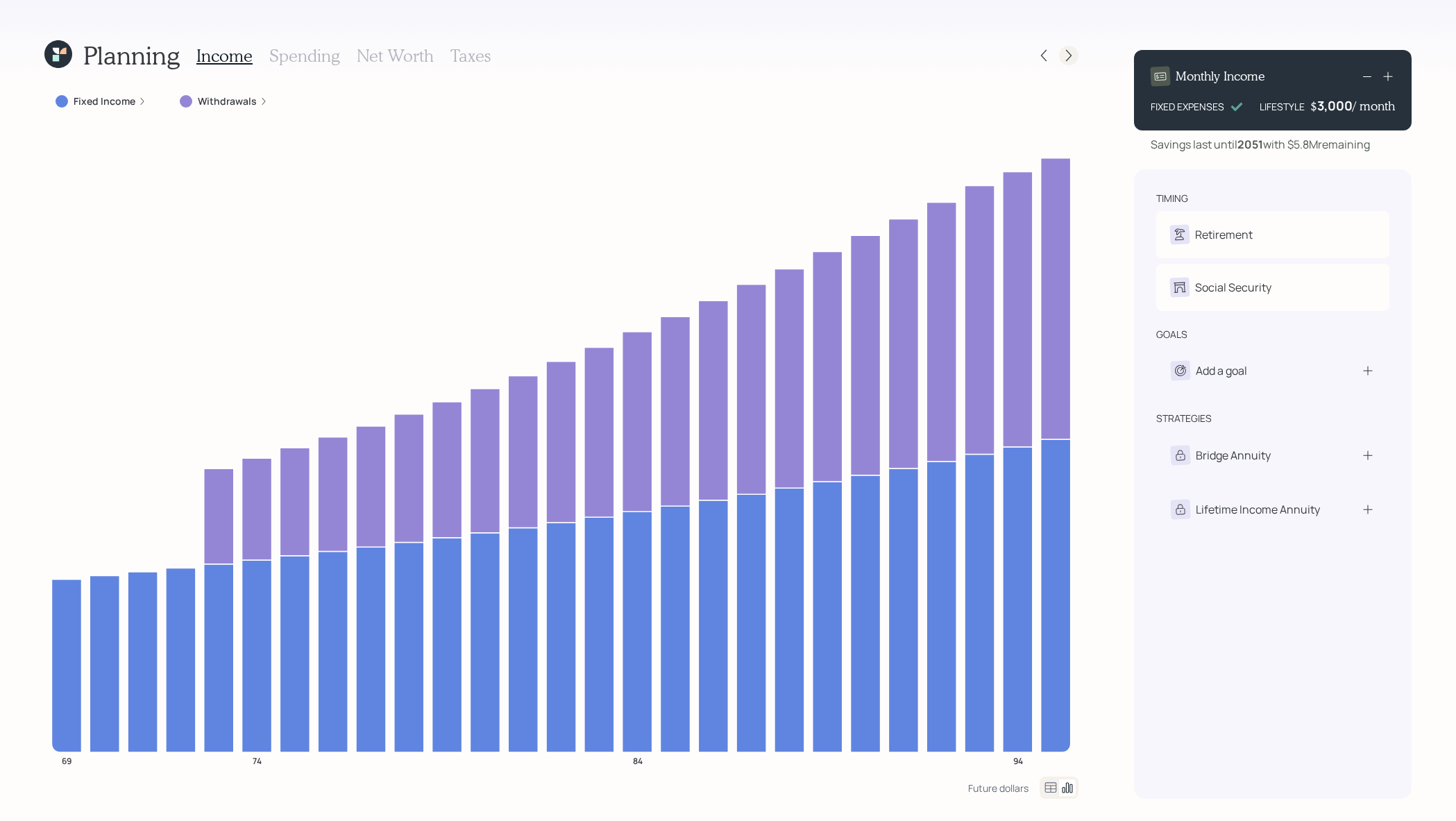
click at [1070, 53] on icon at bounding box center [1068, 56] width 5 height 12
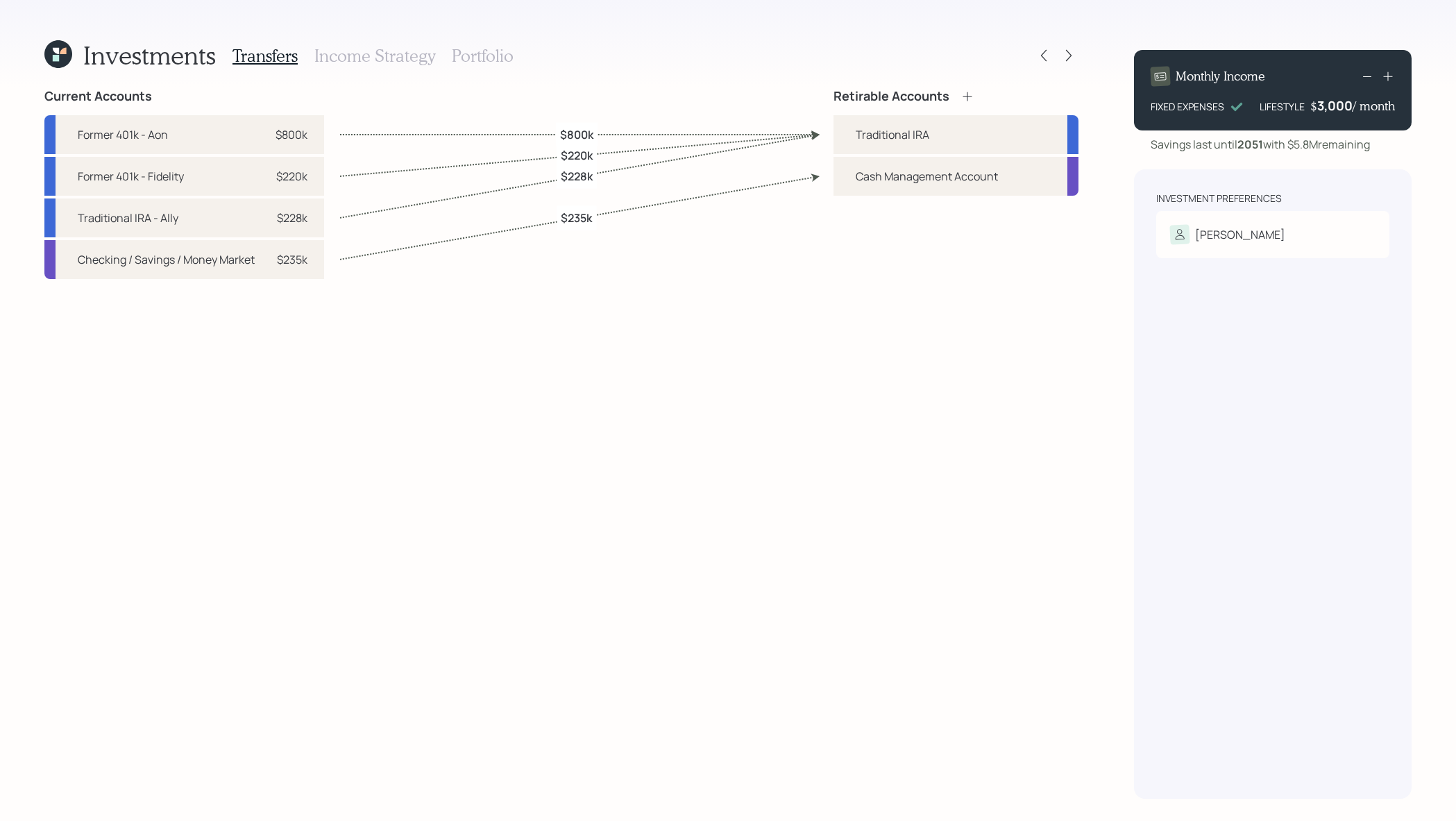
click at [481, 52] on h3 "Portfolio" at bounding box center [483, 55] width 62 height 20
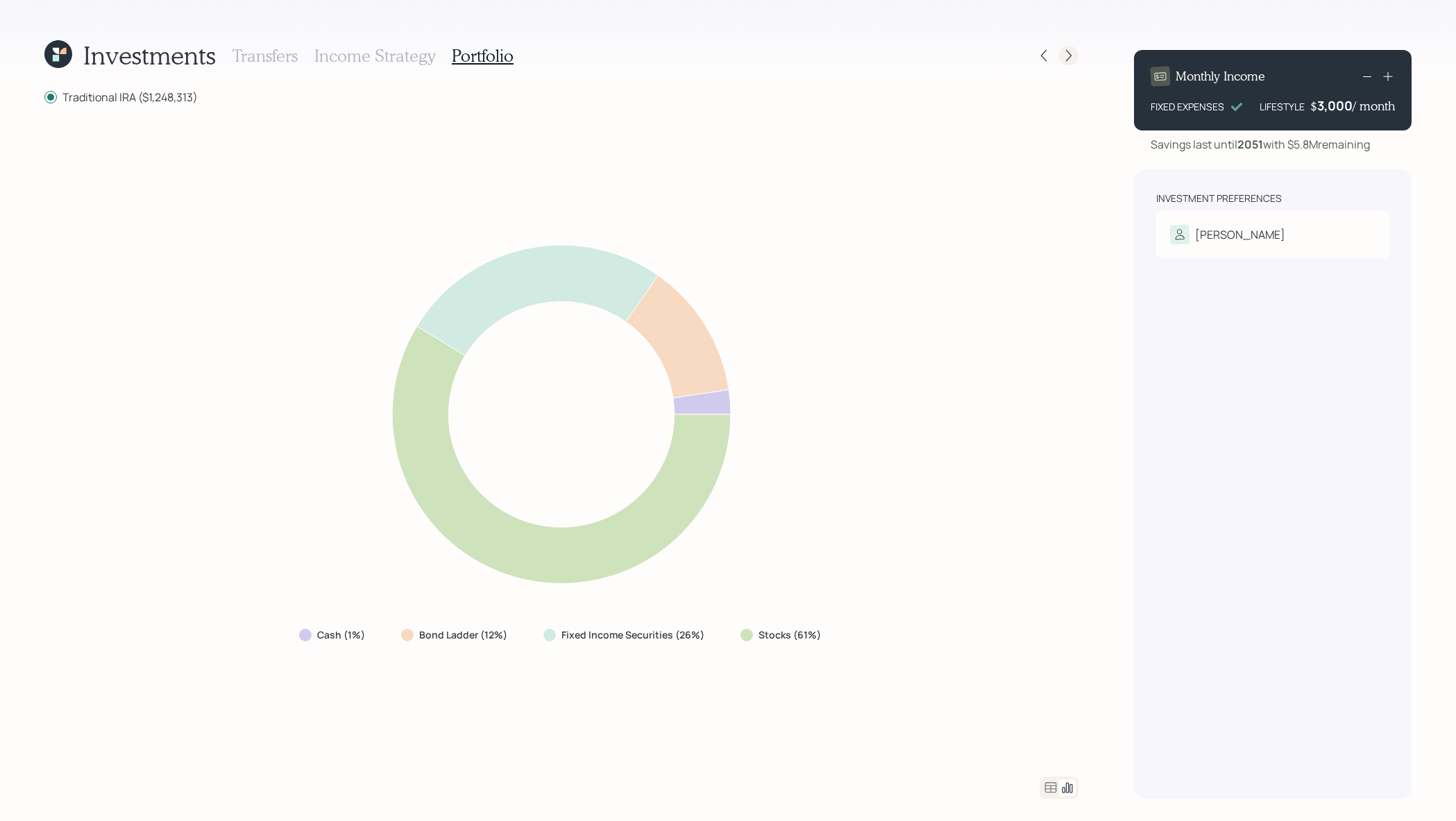
click at [1063, 57] on icon at bounding box center [1069, 55] width 14 height 14
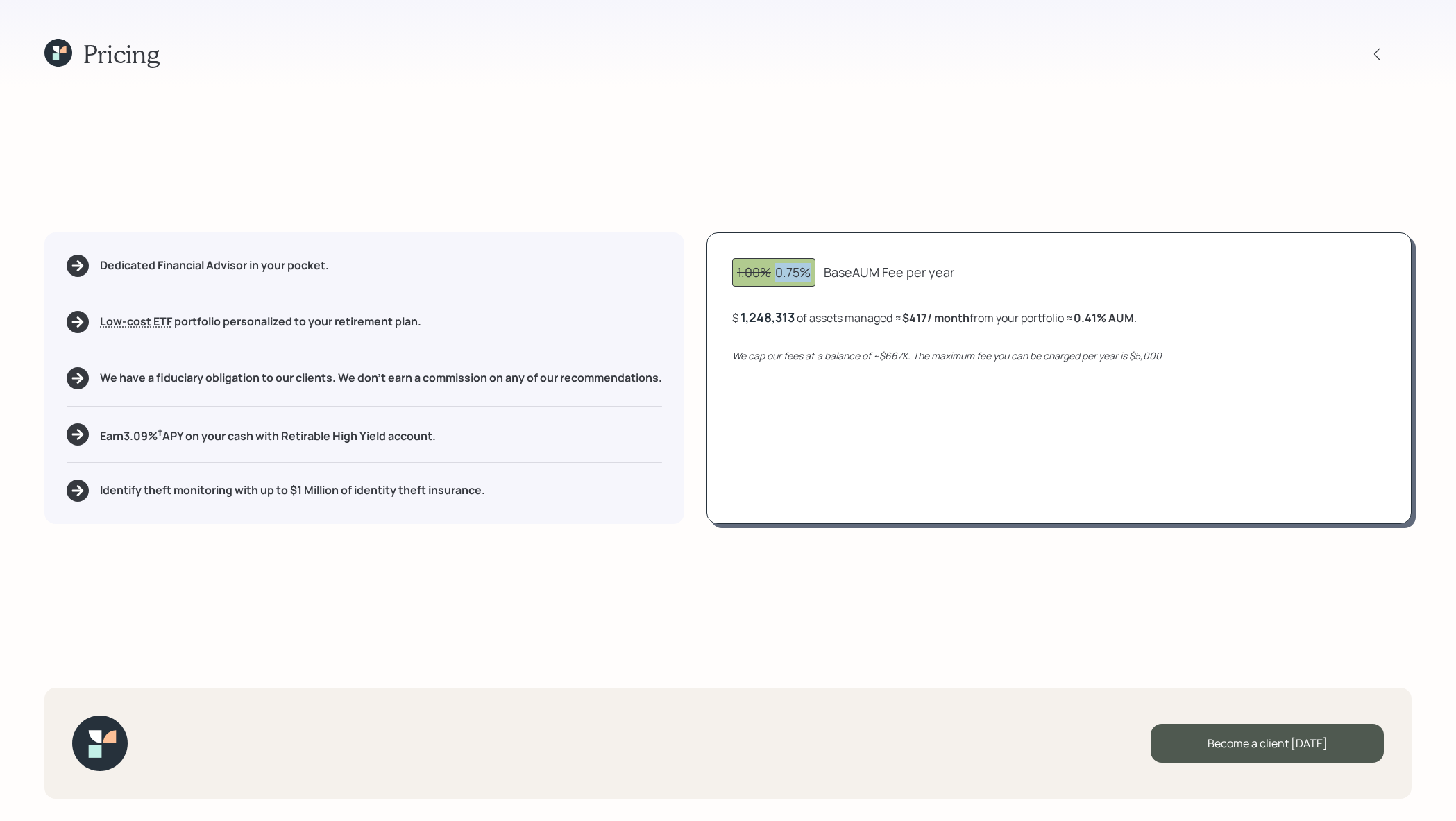
drag, startPoint x: 815, startPoint y: 272, endPoint x: 776, endPoint y: 272, distance: 39.0
click at [776, 272] on div "1.00% 0.75%" at bounding box center [773, 272] width 83 height 28
click at [787, 282] on div "1.00% 0.75%" at bounding box center [773, 272] width 83 height 28
drag, startPoint x: 936, startPoint y: 320, endPoint x: 910, endPoint y: 319, distance: 26.0
click at [910, 319] on b "$417 / month" at bounding box center [936, 317] width 67 height 15
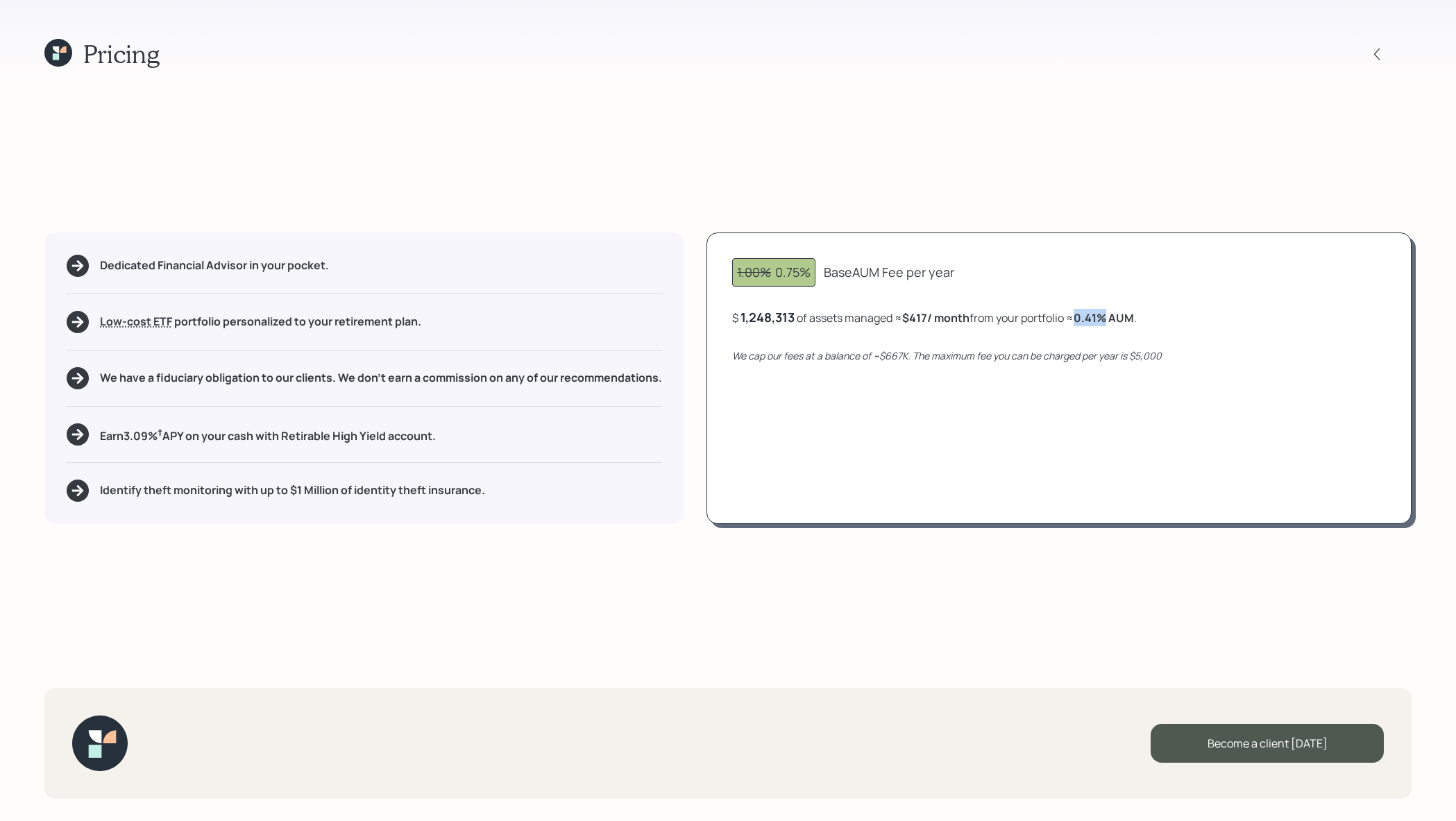
drag, startPoint x: 1083, startPoint y: 321, endPoint x: 1112, endPoint y: 321, distance: 29.0
click at [1112, 321] on div "$ 1,248,313 of assets managed ≈ $417 / month from your portfolio ≈ 0.41 % AUM ." at bounding box center [934, 317] width 405 height 17
click at [1106, 332] on div "1.00% 0.75% Base AUM Fee per year $ 1,248,313 of assets managed ≈ $417 / month …" at bounding box center [1059, 378] width 705 height 291
click at [53, 43] on icon at bounding box center [58, 52] width 28 height 28
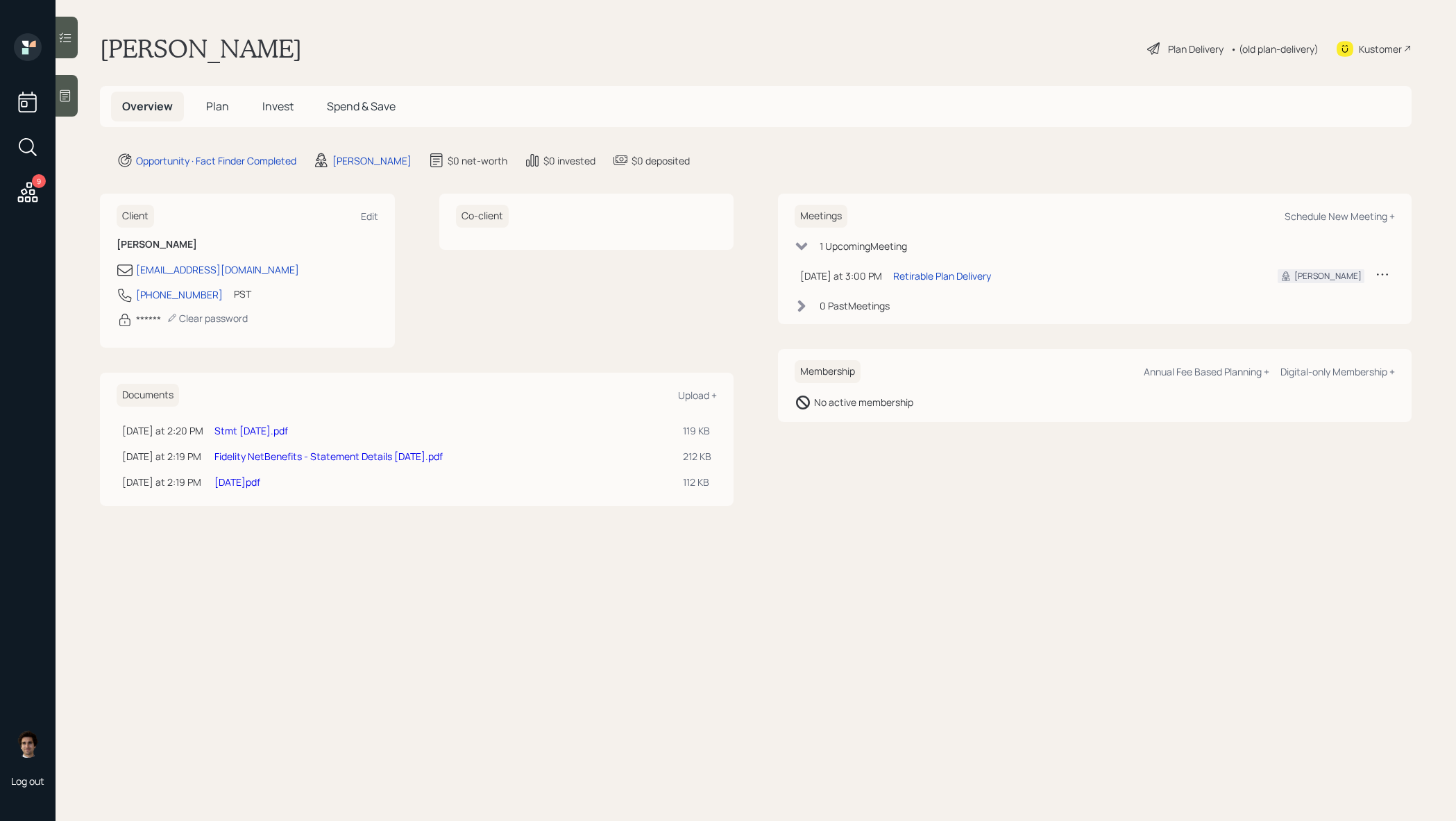
click at [53, 43] on div "9 Log out" at bounding box center [28, 410] width 55 height 821
click at [217, 97] on h5 "Plan" at bounding box center [218, 106] width 45 height 30
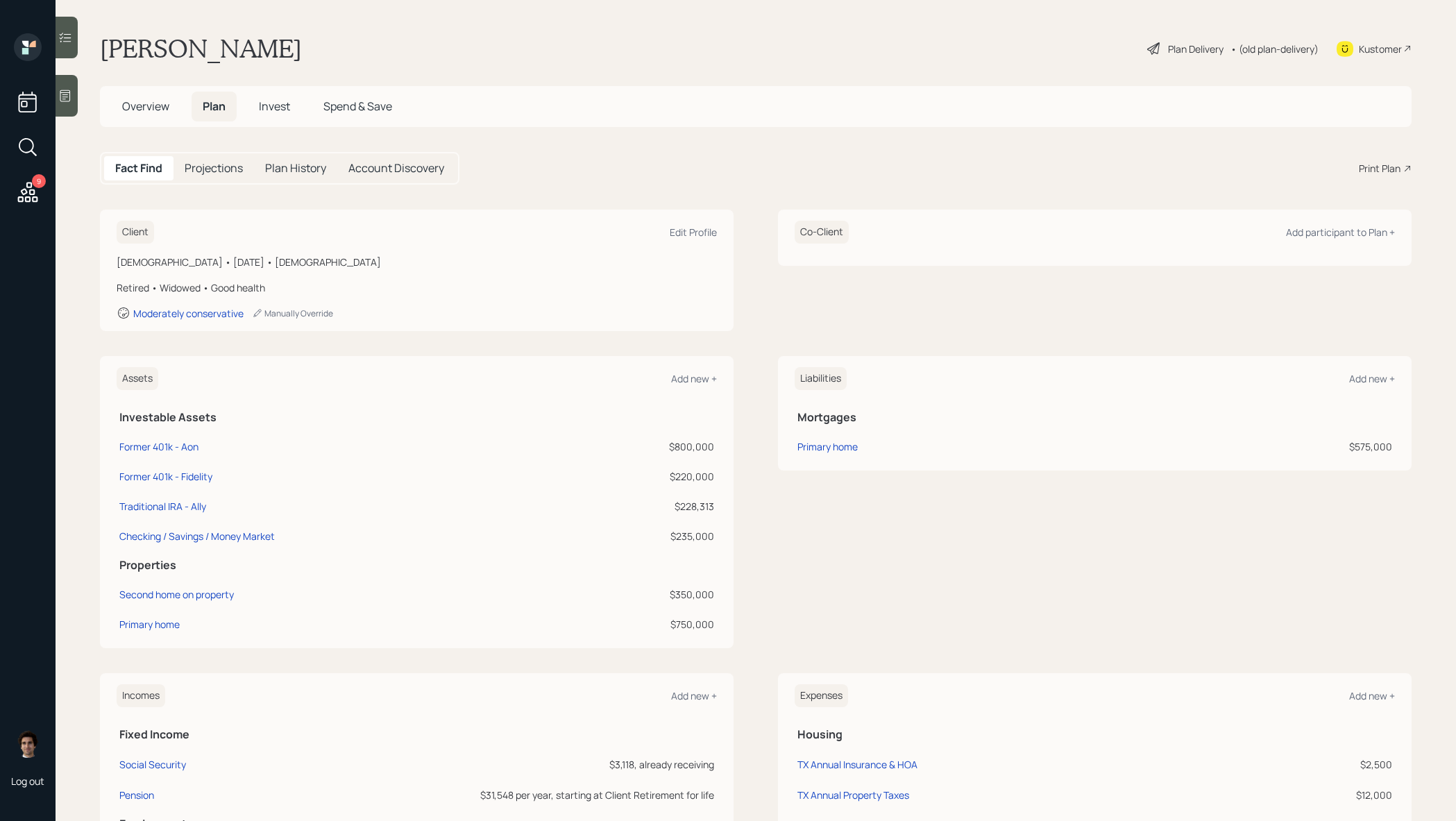
click at [1356, 172] on div "Fact Find Projections Plan History Account Discovery Print Plan" at bounding box center [756, 168] width 1312 height 33
click at [1373, 169] on div "Print Plan" at bounding box center [1380, 168] width 42 height 14
click at [1374, 42] on div "Kustomer" at bounding box center [1380, 49] width 43 height 14
click at [138, 108] on span "Overview" at bounding box center [145, 106] width 47 height 15
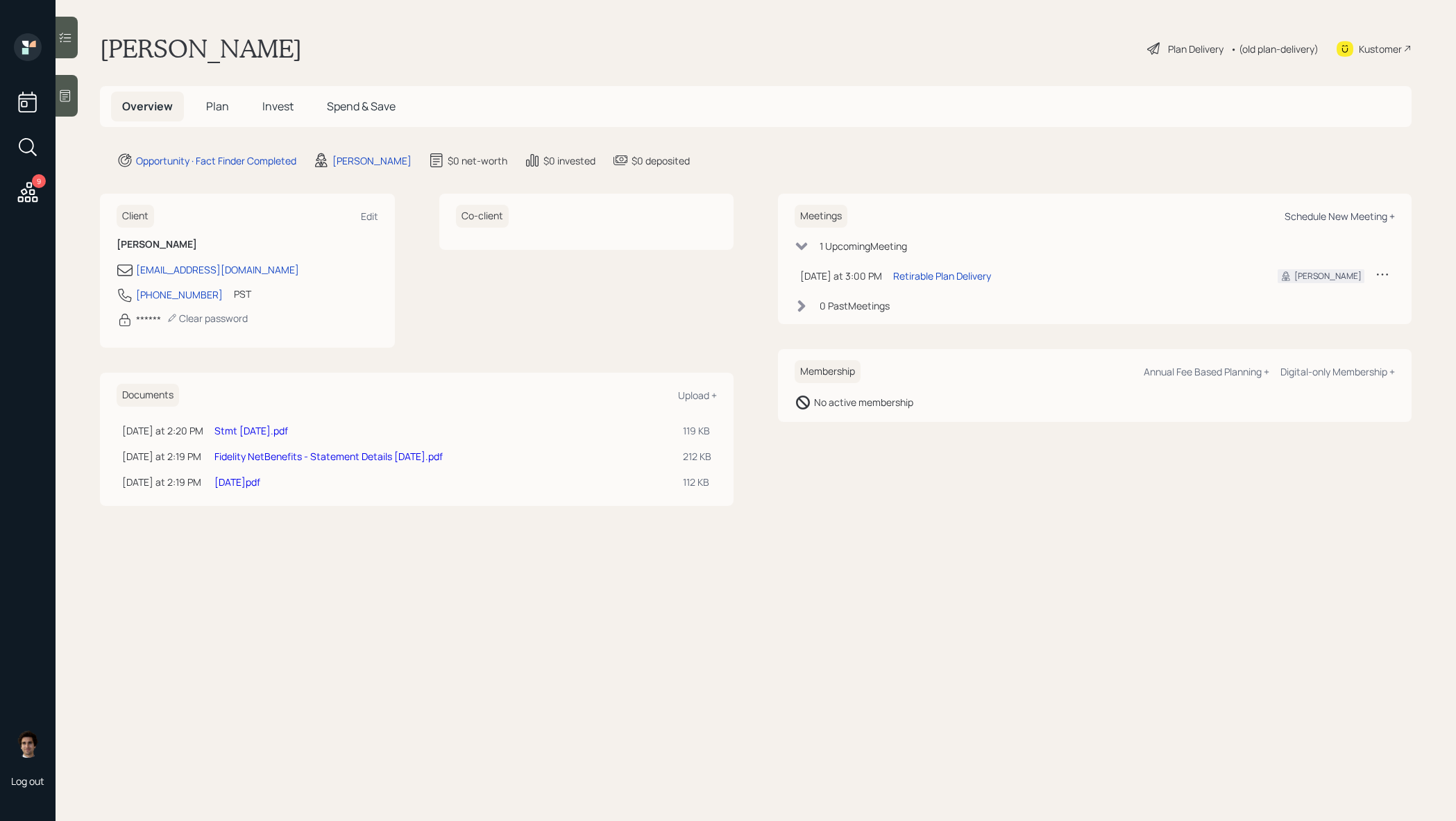
click at [1300, 215] on div "Schedule New Meeting +" at bounding box center [1339, 216] width 110 height 13
select select "59554aeb-d739-4552-90b9-0d27d70b4bf7"
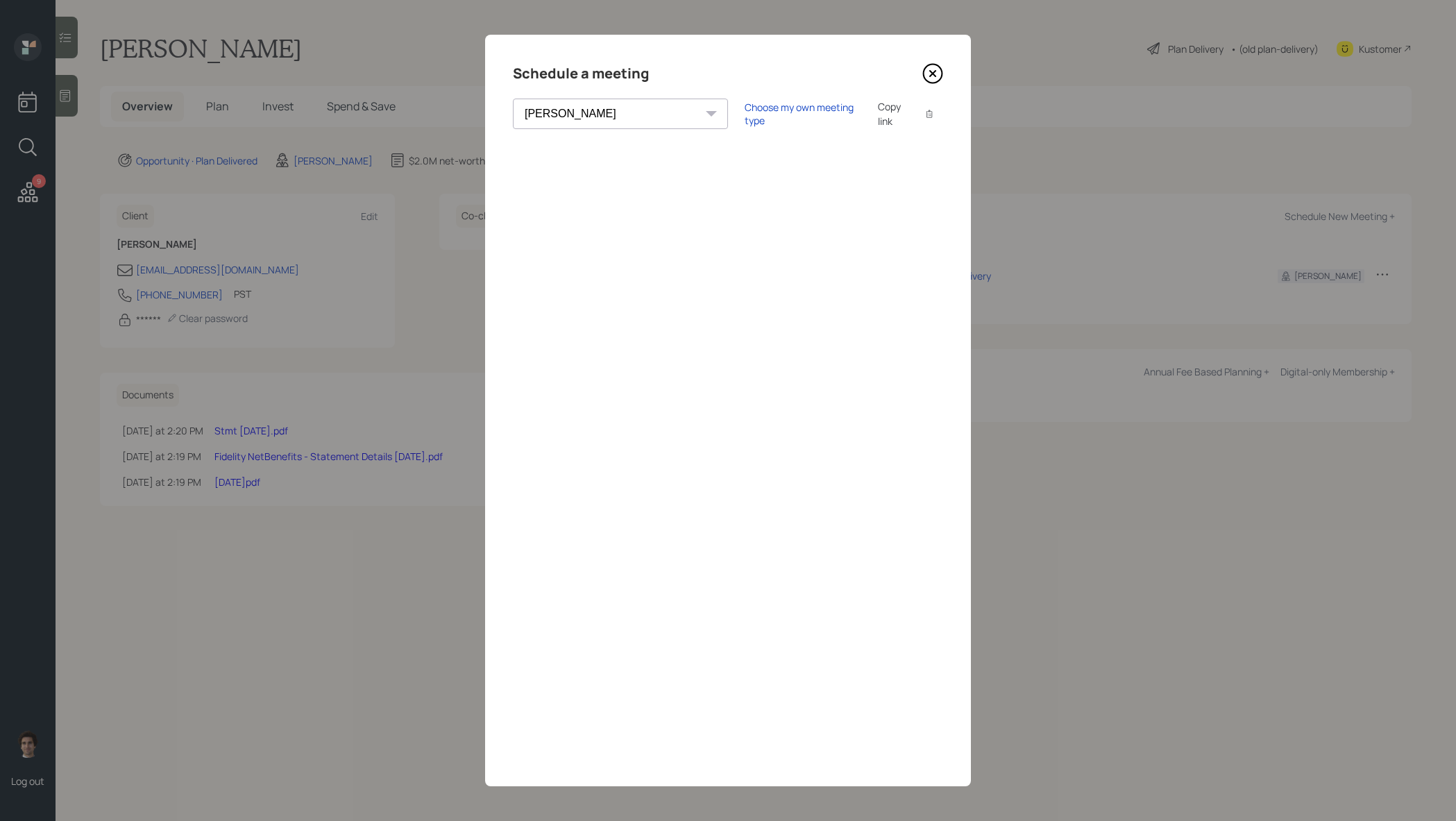
click at [936, 73] on icon at bounding box center [933, 73] width 21 height 21
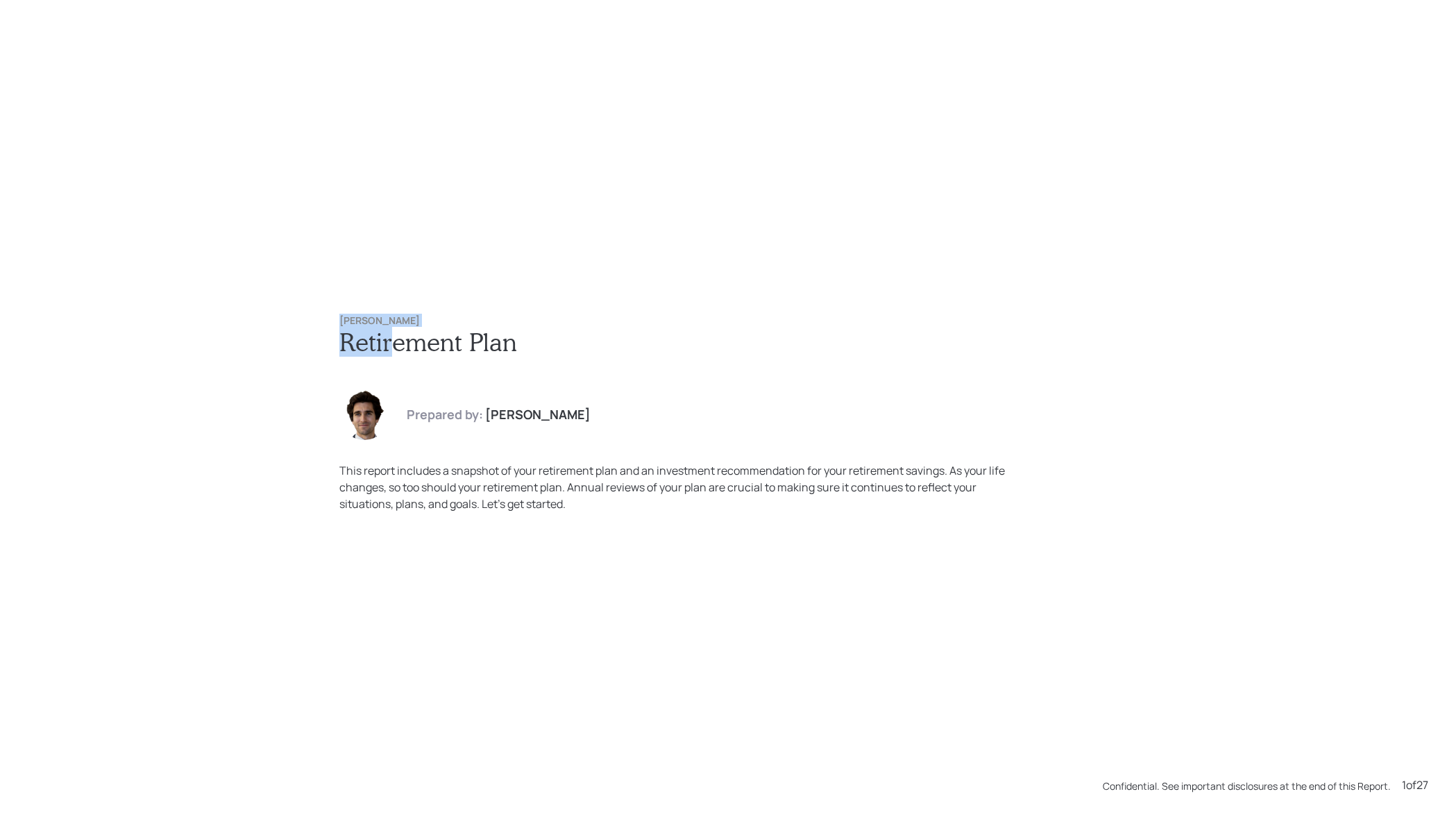
drag, startPoint x: 396, startPoint y: 331, endPoint x: 333, endPoint y: 318, distance: 64.3
click at [333, 318] on div "Joan Pires Retirement Plan Prepared by: Harrison Schaefer This report includes …" at bounding box center [728, 413] width 833 height 252
drag, startPoint x: 412, startPoint y: 318, endPoint x: 320, endPoint y: 318, distance: 92.0
click at [320, 318] on div "Joan Pires Retirement Plan Prepared by: Harrison Schaefer This report includes …" at bounding box center [728, 413] width 833 height 252
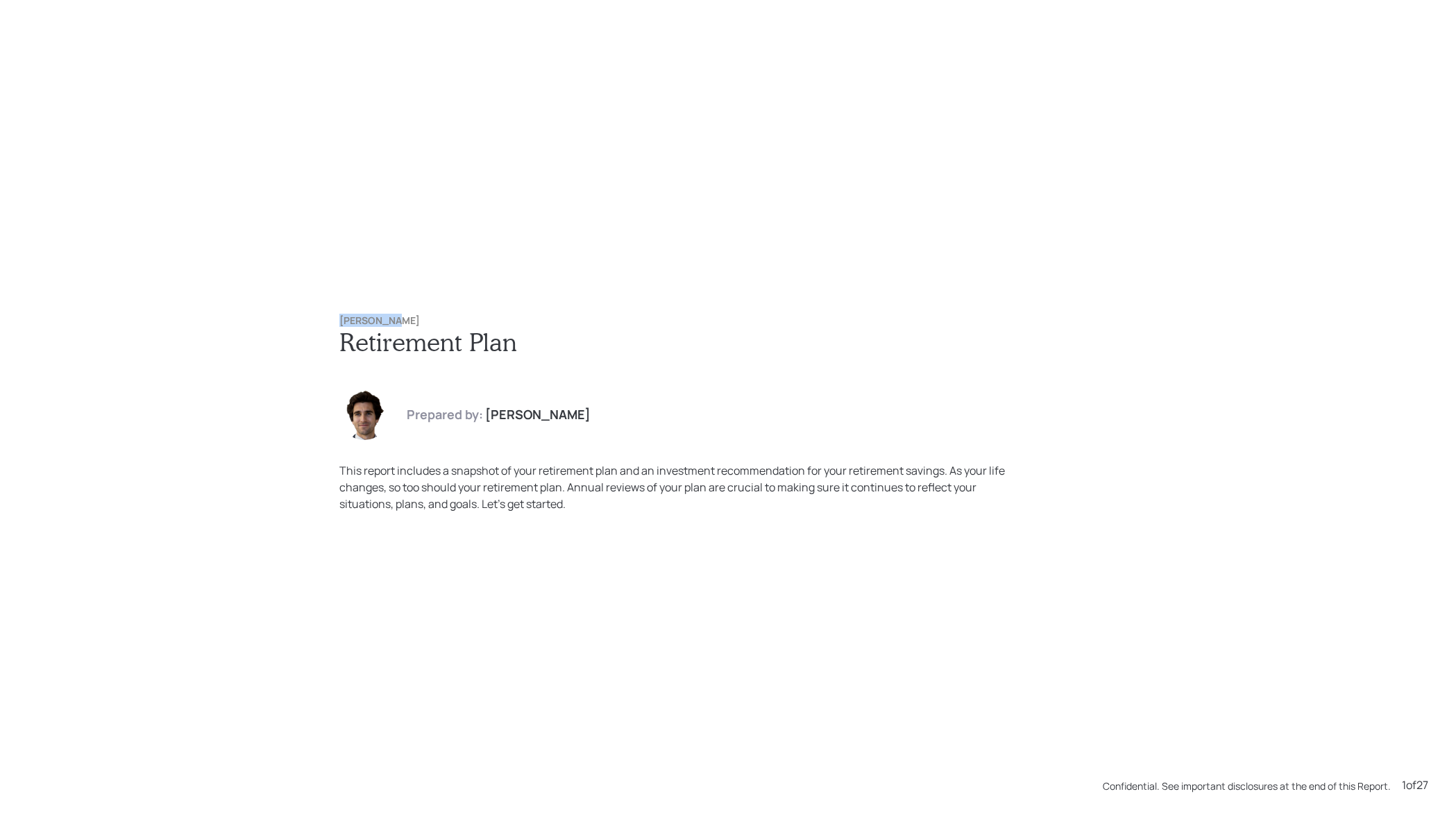
copy h6 "Joan Pires"
click at [559, 286] on div "Joan Pires Retirement Plan Prepared by: Harrison Schaefer This report includes …" at bounding box center [728, 410] width 1456 height 821
